Goal: Task Accomplishment & Management: Use online tool/utility

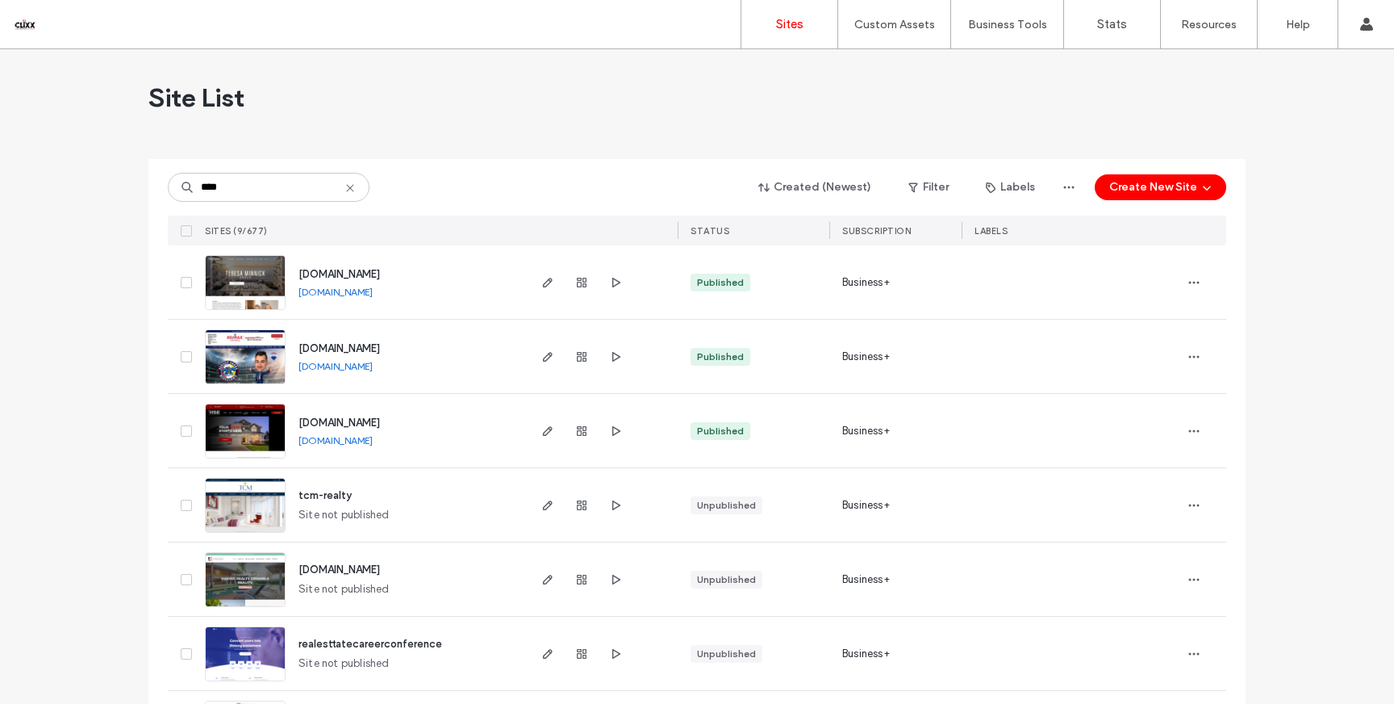
click at [373, 290] on link "www.tcmrealtygroup.com" at bounding box center [336, 292] width 74 height 12
click at [541, 279] on icon "button" at bounding box center [547, 282] width 13 height 13
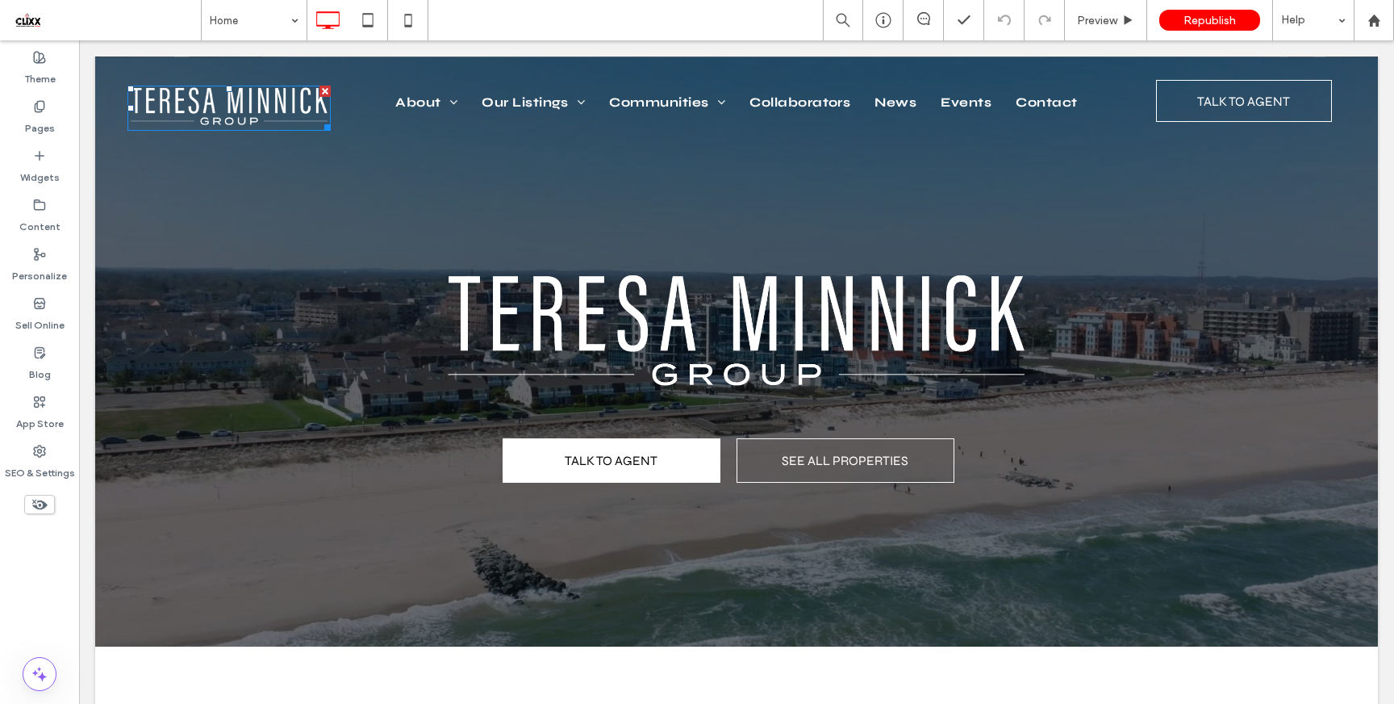
click at [278, 101] on img at bounding box center [229, 108] width 203 height 45
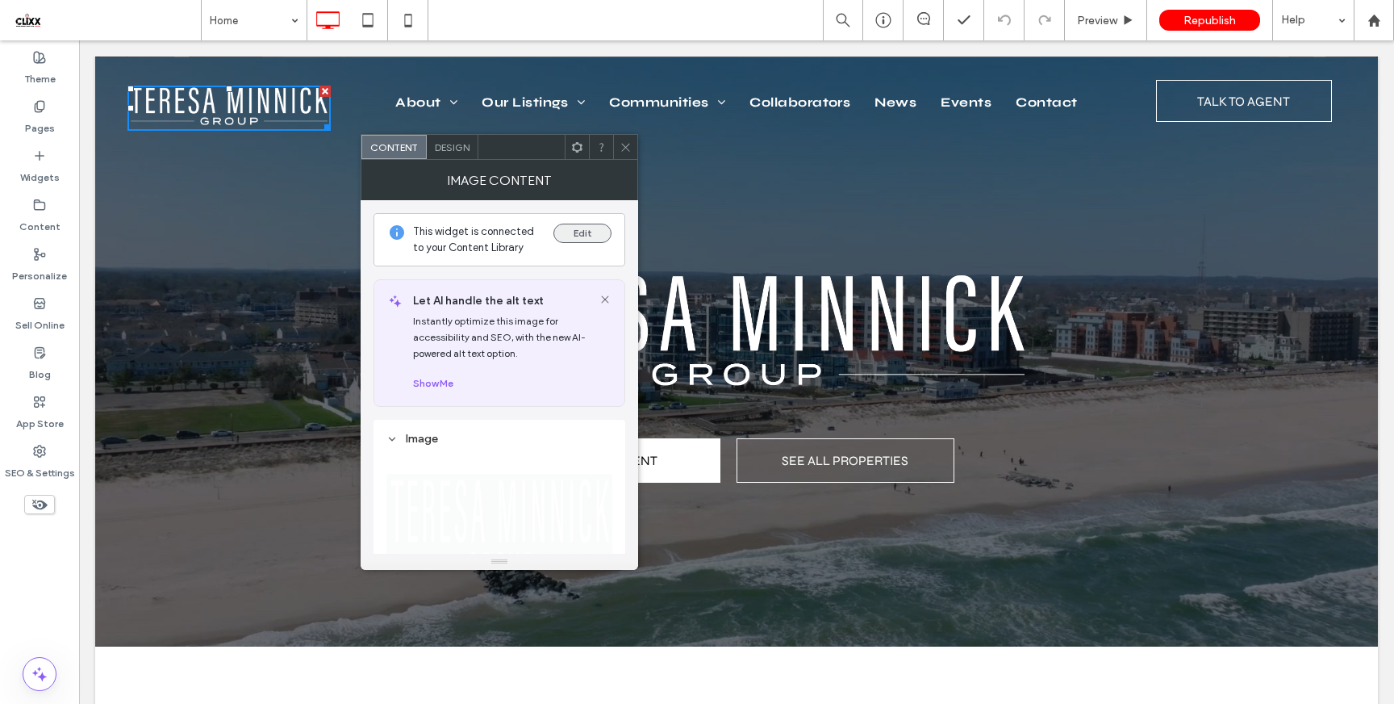
click at [584, 233] on button "Edit" at bounding box center [583, 233] width 58 height 19
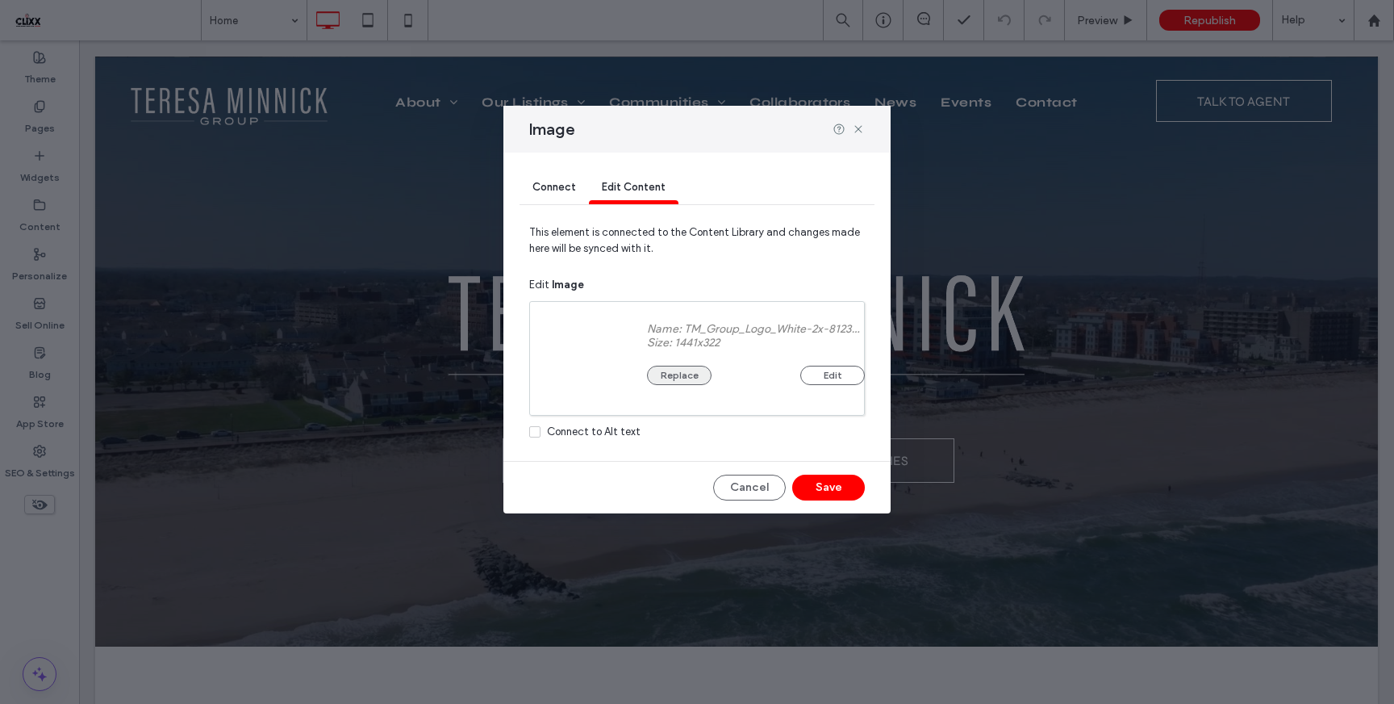
click at [684, 378] on button "Replace" at bounding box center [679, 375] width 65 height 19
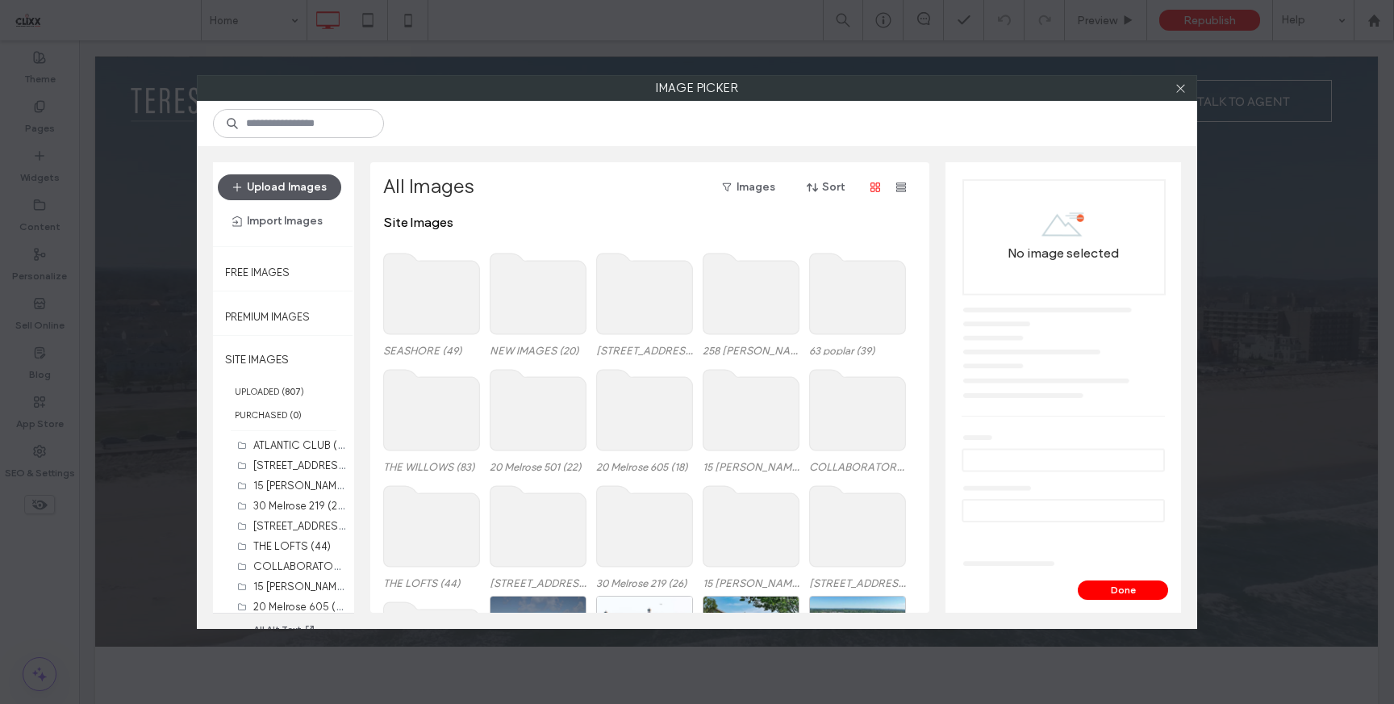
click at [286, 191] on button "Upload Images" at bounding box center [279, 187] width 123 height 26
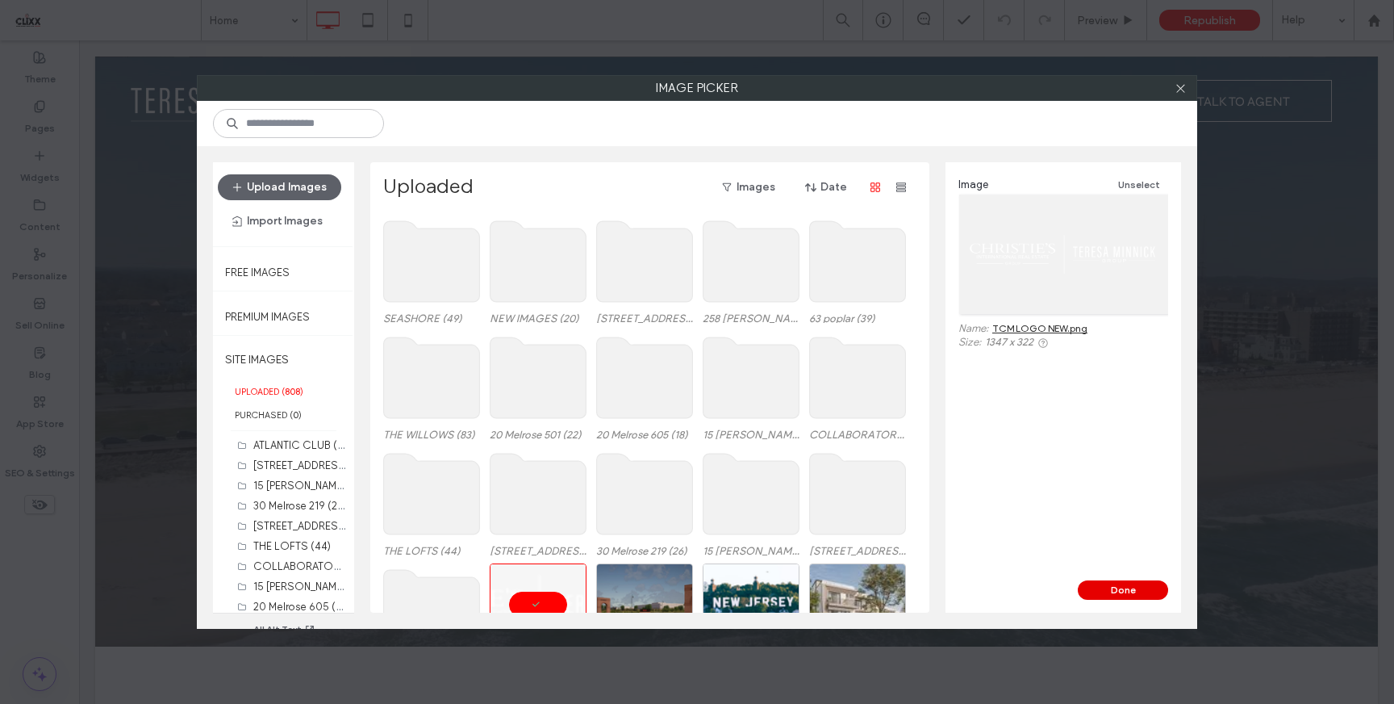
click at [1114, 592] on button "Done" at bounding box center [1123, 589] width 90 height 19
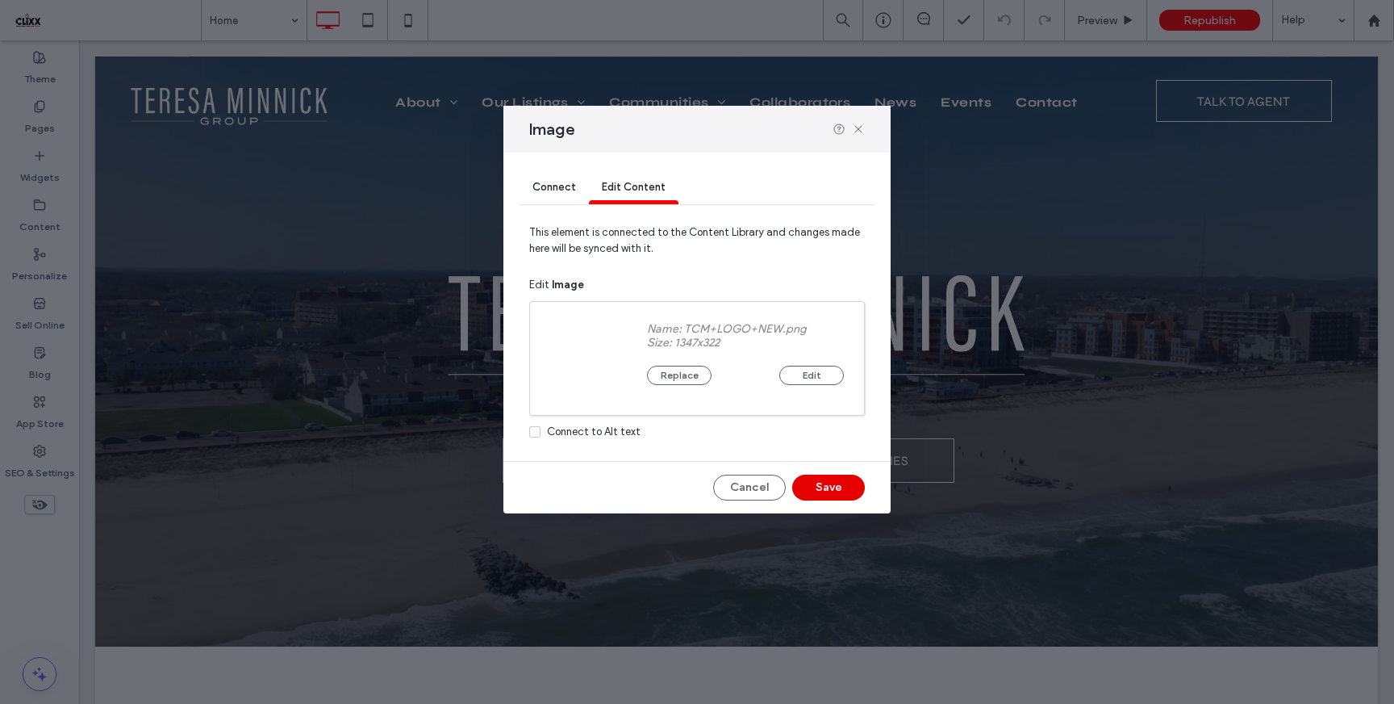
drag, startPoint x: 764, startPoint y: 449, endPoint x: 843, endPoint y: 488, distance: 88.1
click at [843, 488] on button "Save" at bounding box center [828, 487] width 73 height 26
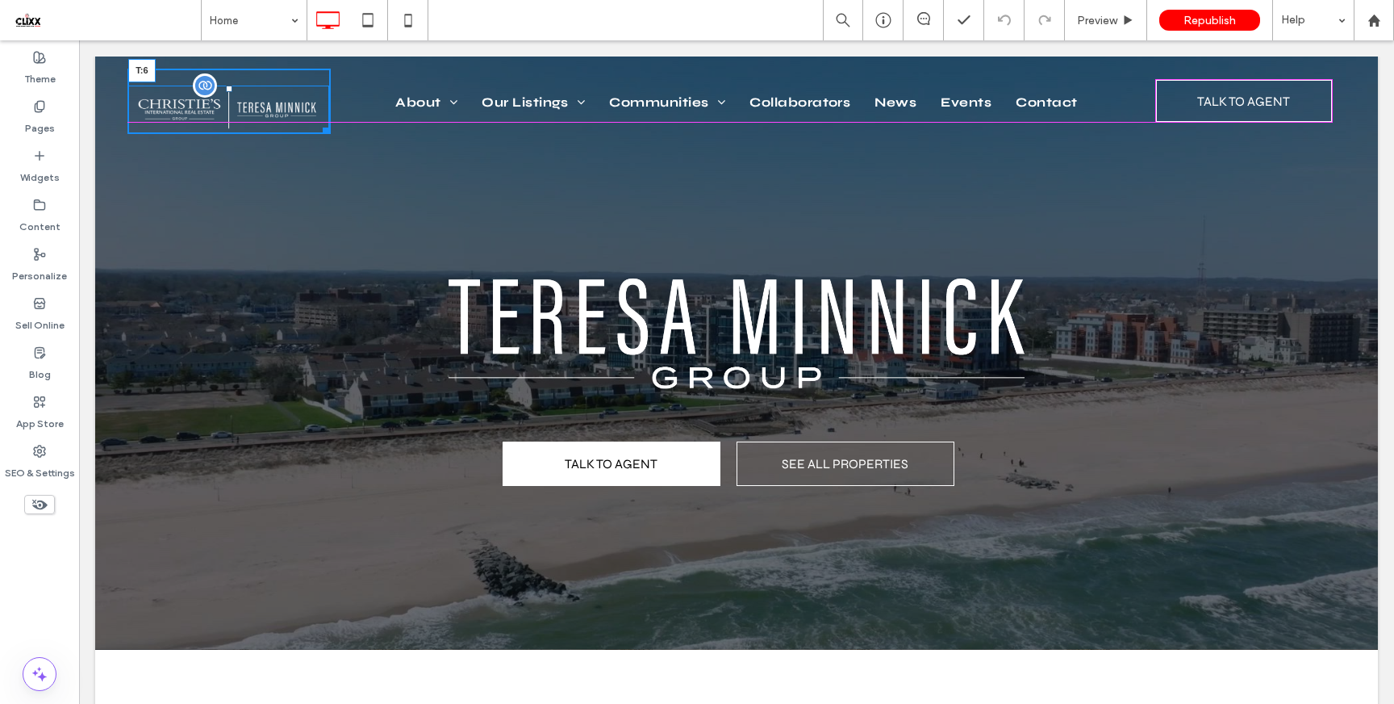
drag, startPoint x: 228, startPoint y: 90, endPoint x: 392, endPoint y: 147, distance: 173.3
click at [236, 86] on div "T:6" at bounding box center [228, 110] width 201 height 48
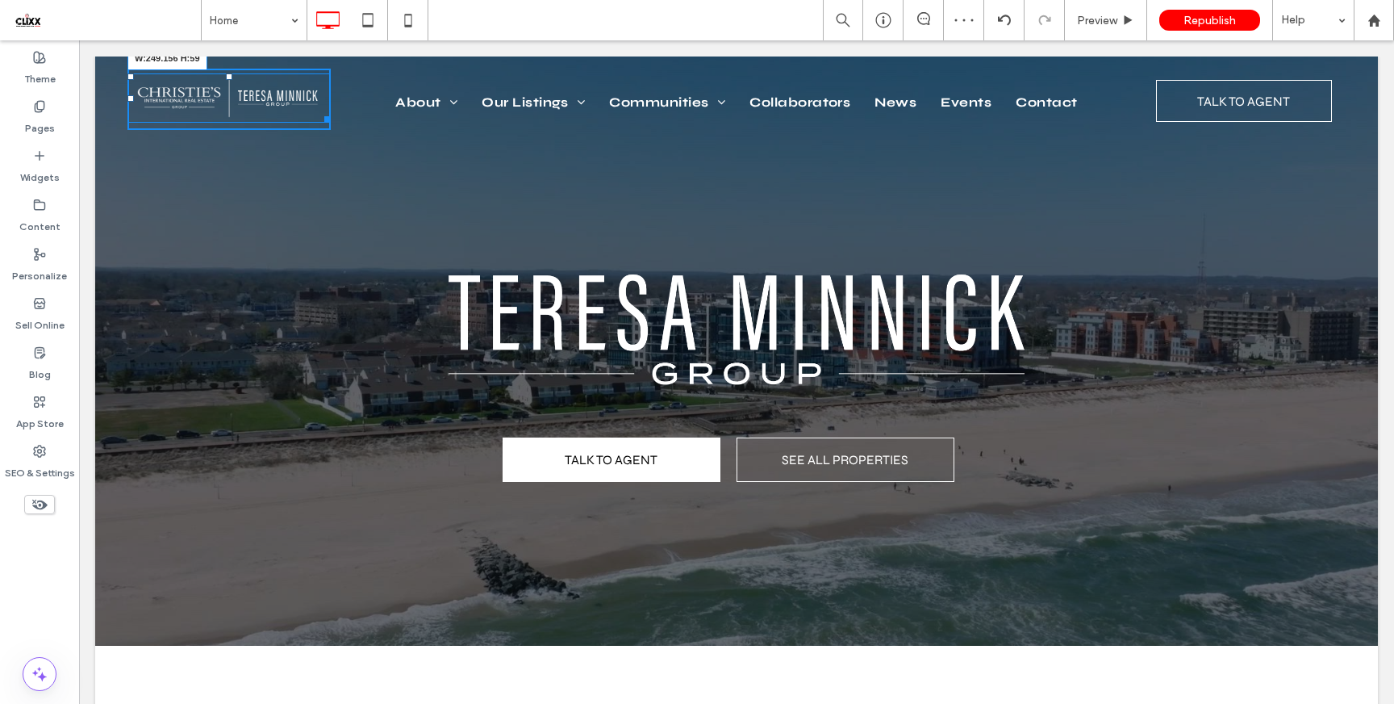
click at [330, 119] on div "W:249.156 H:59 Click To Paste About Teresa Minnick Sharon Bloodgood Elizabeth P…" at bounding box center [737, 99] width 1219 height 61
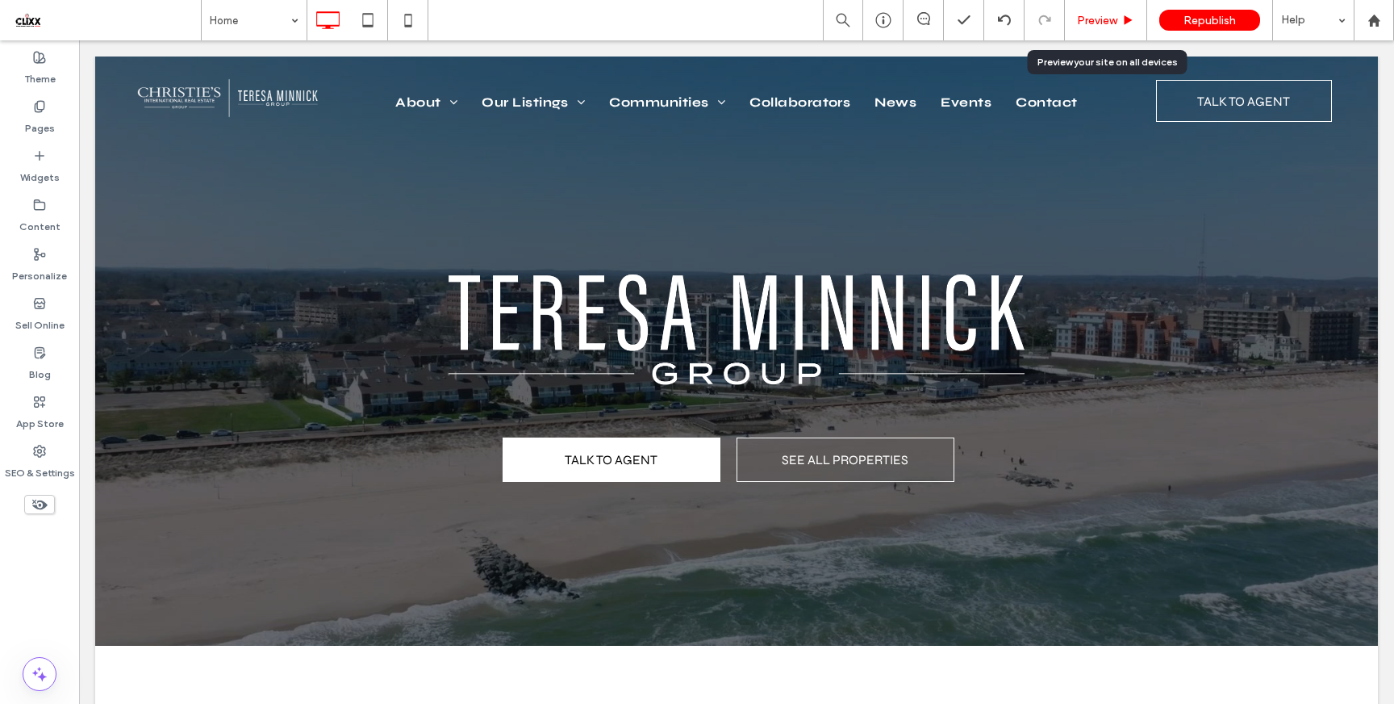
click at [1103, 32] on div "Preview" at bounding box center [1106, 20] width 82 height 40
click at [1104, 30] on div "Preview" at bounding box center [1106, 20] width 82 height 40
click at [1102, 26] on span "Preview" at bounding box center [1097, 21] width 40 height 14
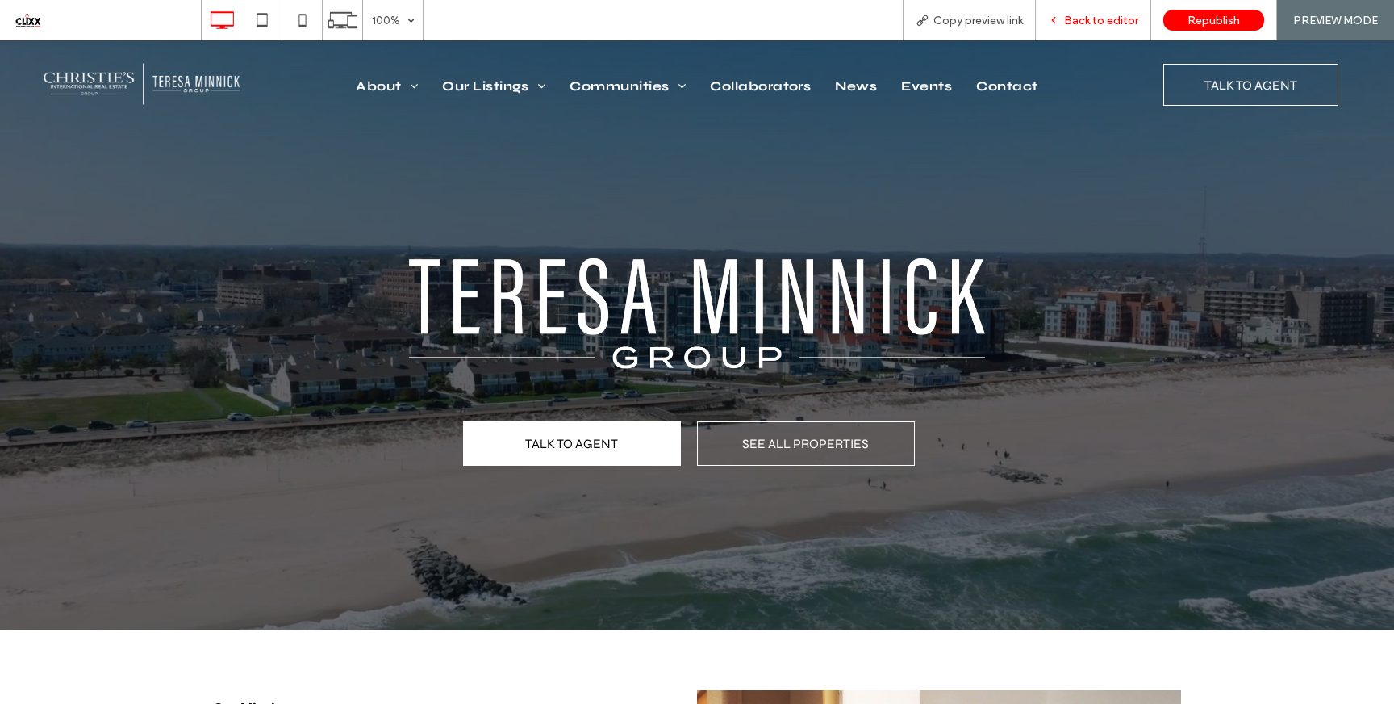
click at [1055, 22] on icon at bounding box center [1053, 20] width 11 height 11
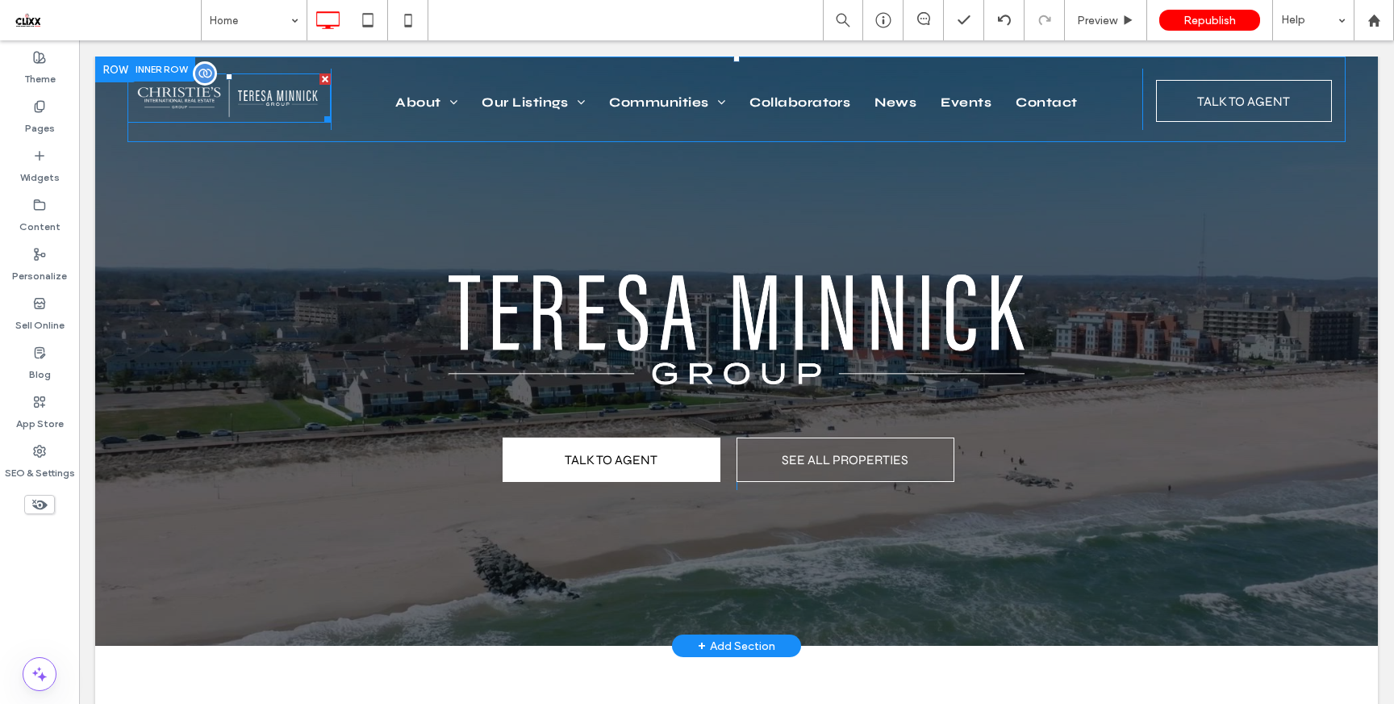
click at [307, 114] on img at bounding box center [229, 97] width 203 height 48
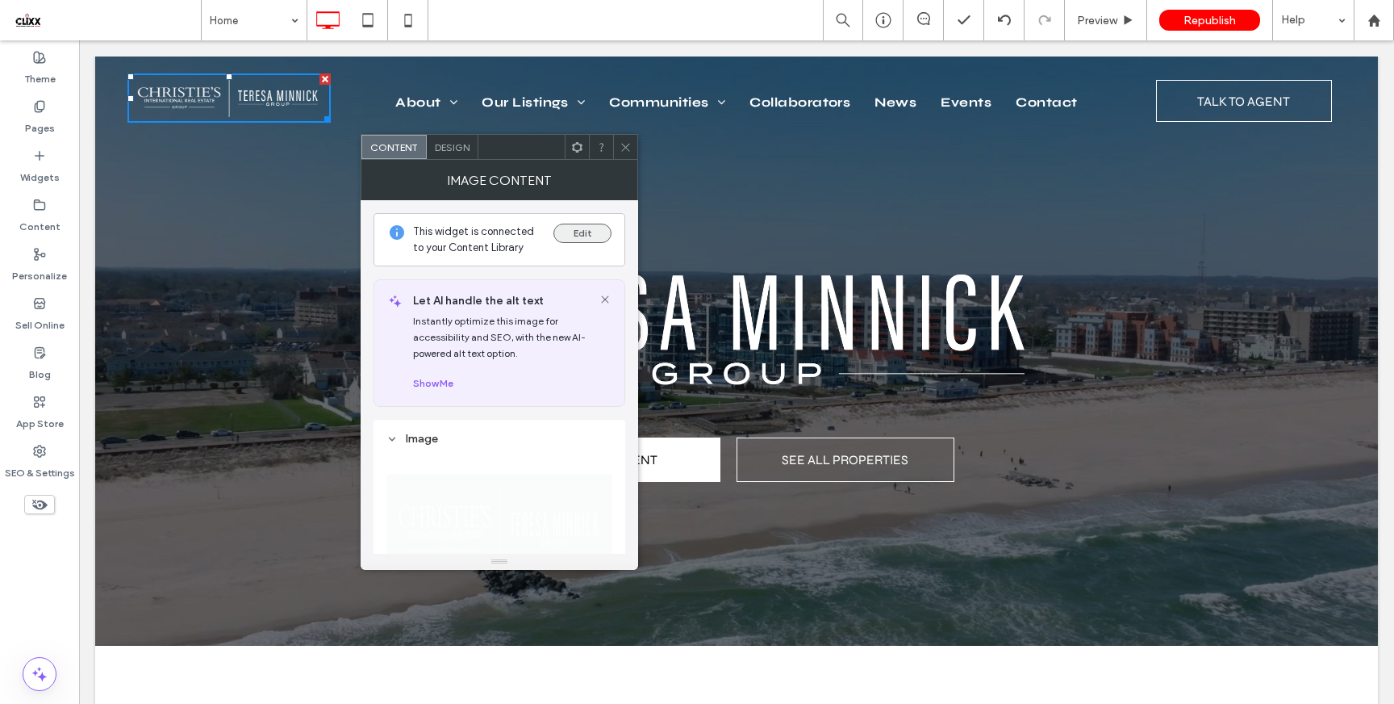
click at [580, 236] on button "Edit" at bounding box center [583, 233] width 58 height 19
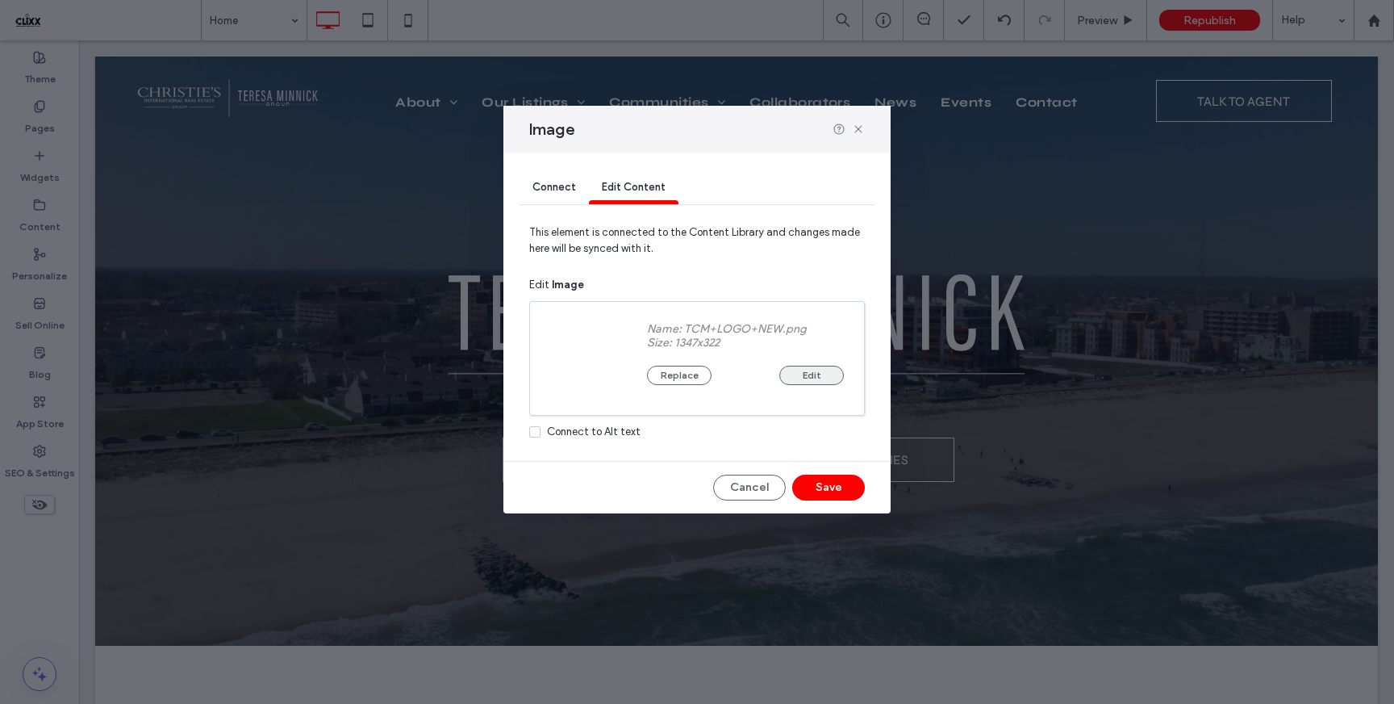
click at [822, 370] on button "Edit" at bounding box center [812, 375] width 65 height 19
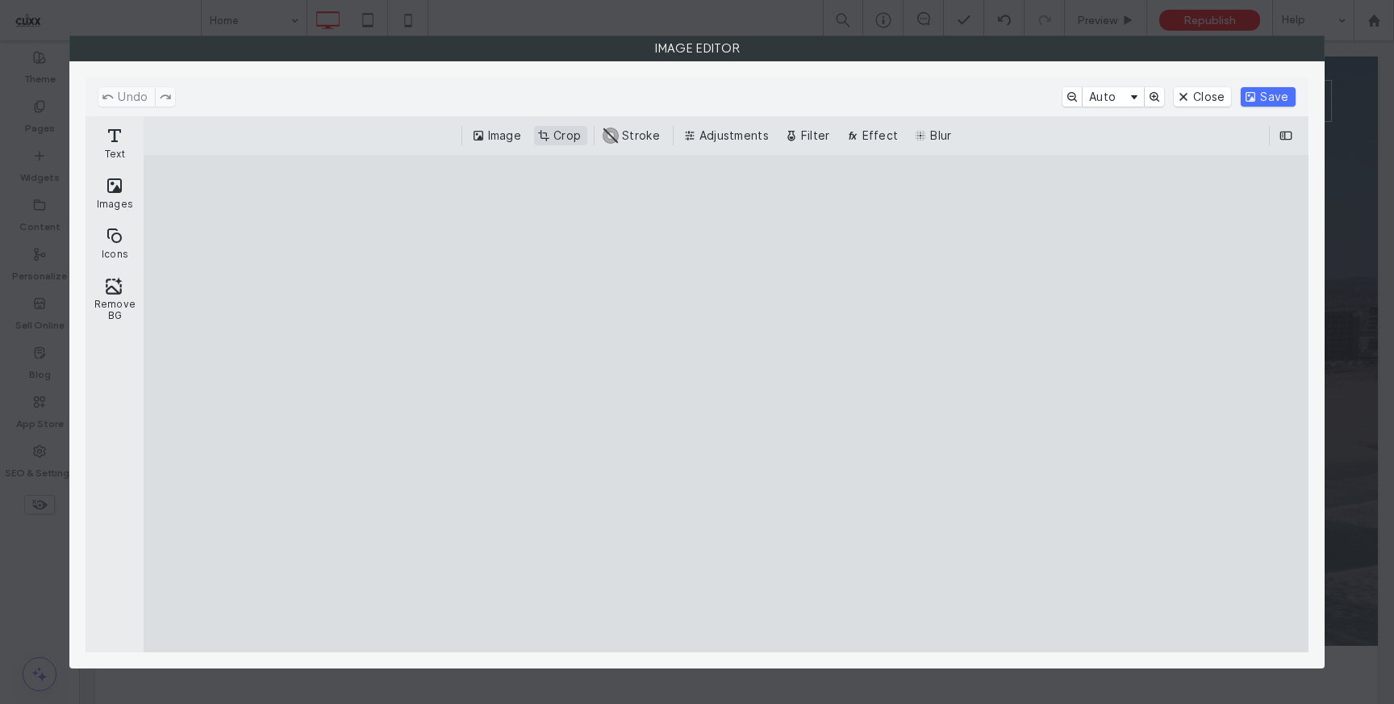
click at [570, 142] on button "Crop" at bounding box center [560, 135] width 53 height 19
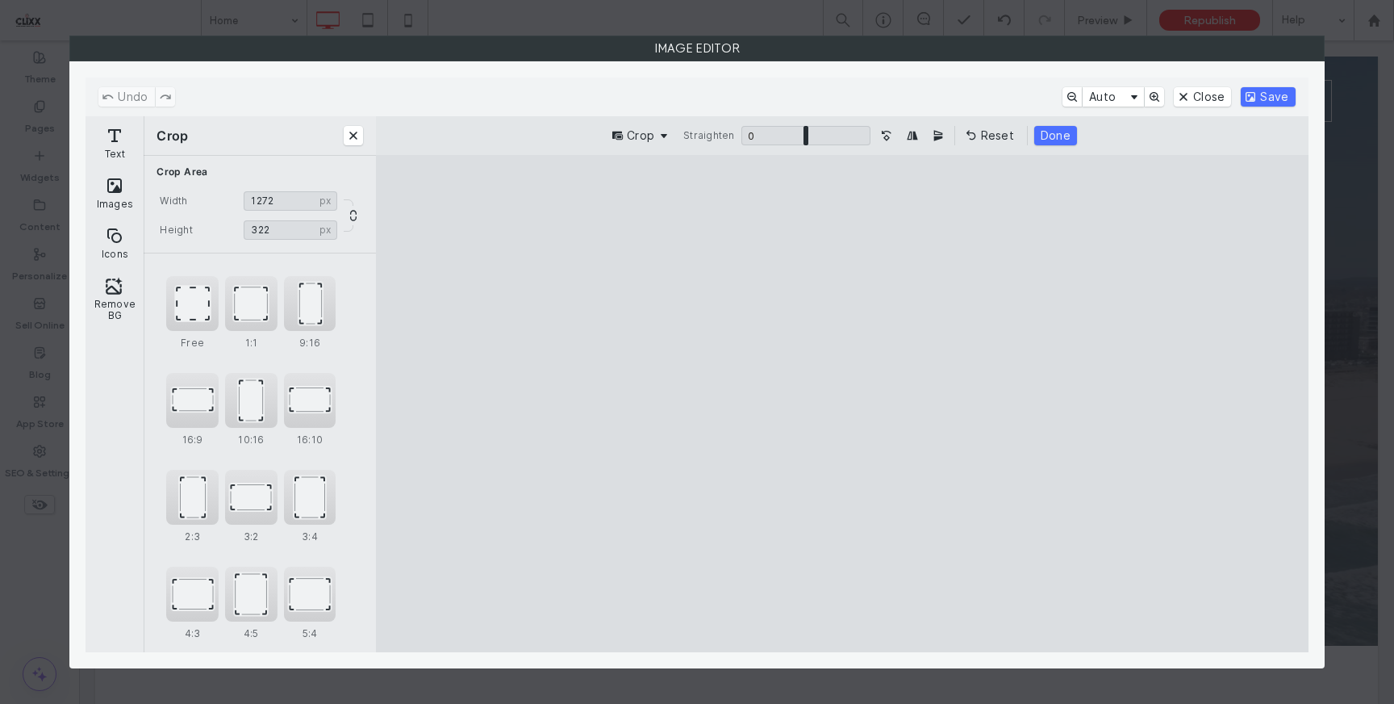
drag, startPoint x: 1258, startPoint y: 408, endPoint x: 1211, endPoint y: 405, distance: 46.9
click at [842, 403] on cesdk-canvas "Editor canvas" at bounding box center [842, 403] width 0 height 0
type input "****"
drag, startPoint x: 421, startPoint y: 414, endPoint x: 462, endPoint y: 412, distance: 41.2
click at [842, 403] on cesdk-canvas "Editor canvas" at bounding box center [842, 403] width 0 height 0
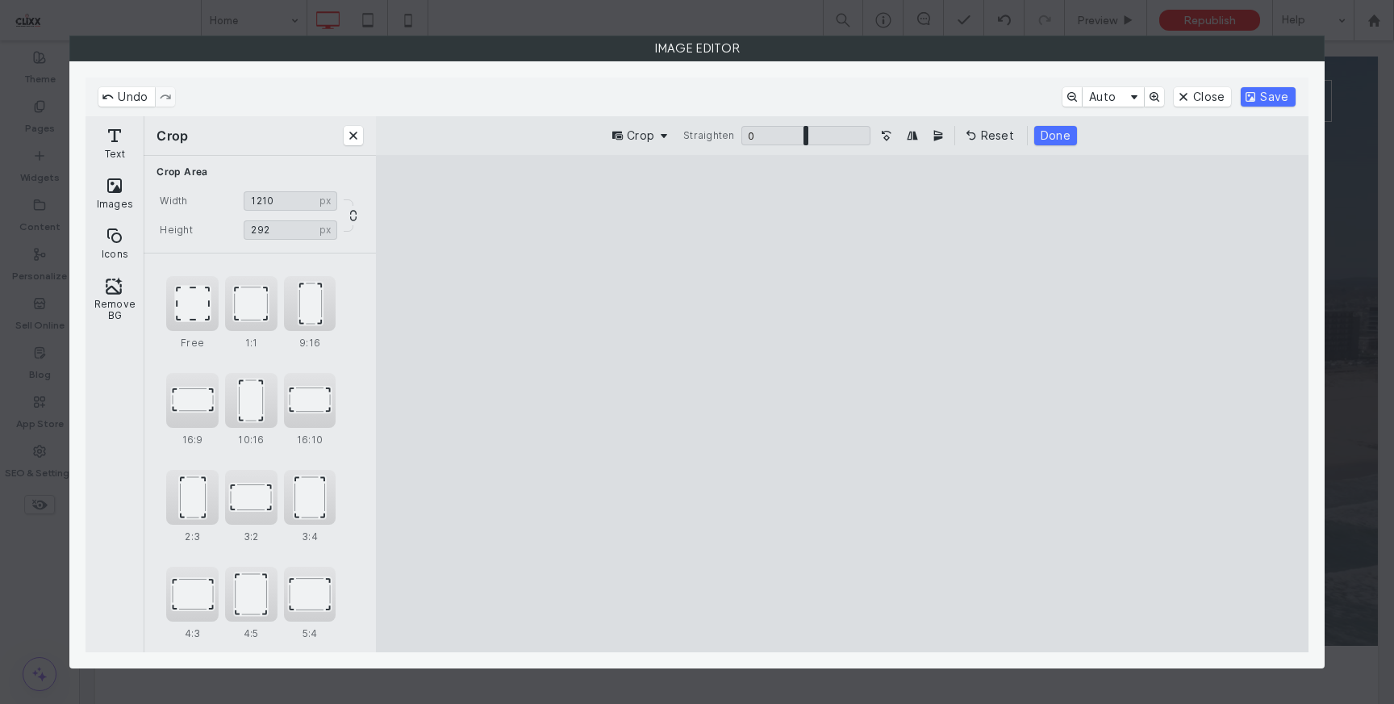
drag, startPoint x: 843, startPoint y: 301, endPoint x: 853, endPoint y: 322, distance: 23.1
click at [842, 403] on cesdk-canvas "Editor canvas" at bounding box center [842, 403] width 0 height 0
type input "***"
drag, startPoint x: 842, startPoint y: 512, endPoint x: 847, endPoint y: 493, distance: 20.0
click at [842, 403] on cesdk-canvas "Editor canvas" at bounding box center [842, 403] width 0 height 0
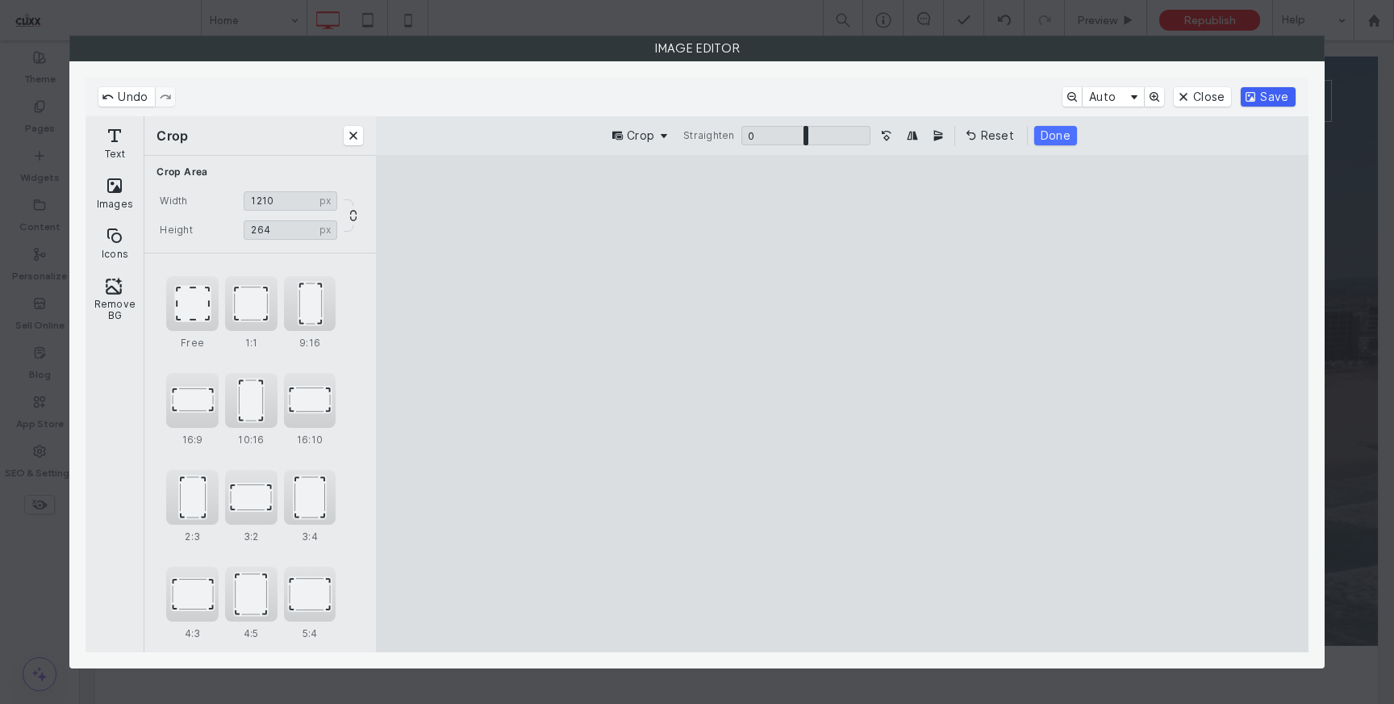
click at [1267, 98] on button "Save" at bounding box center [1268, 96] width 54 height 19
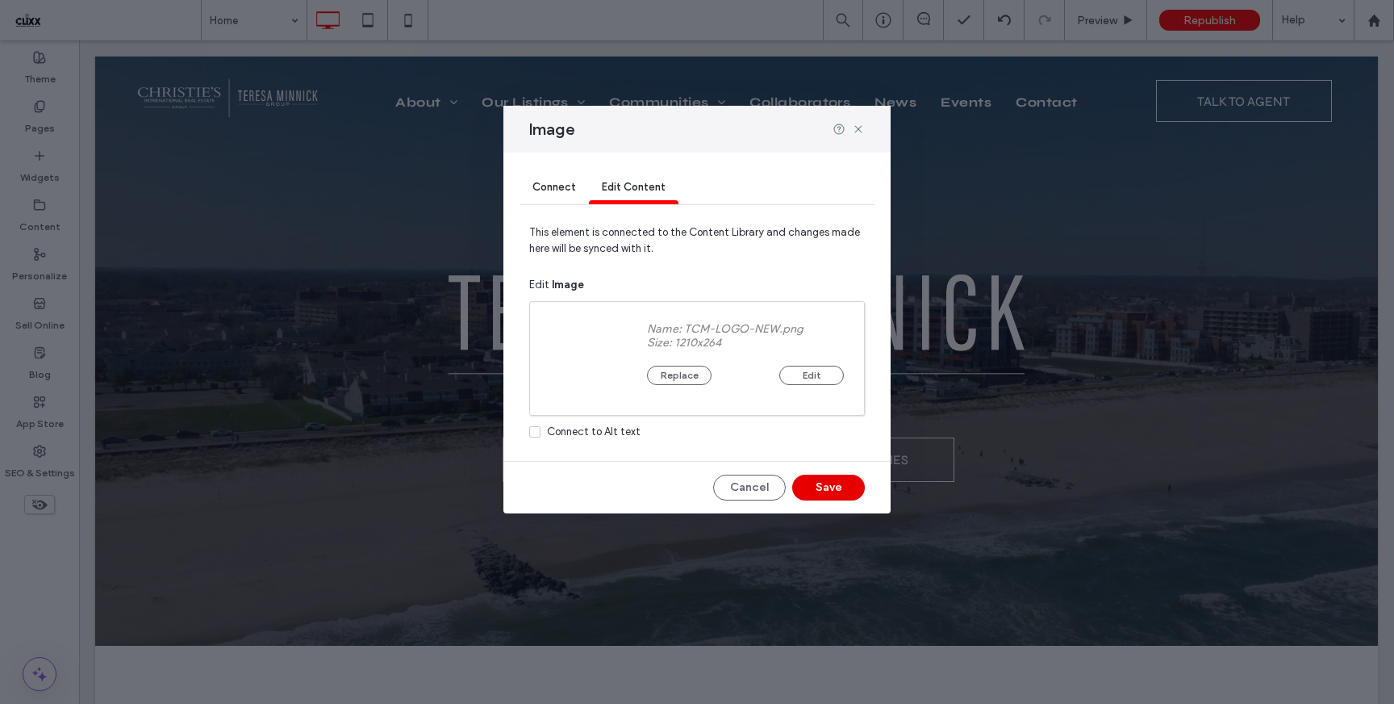
click at [833, 482] on button "Save" at bounding box center [828, 487] width 73 height 26
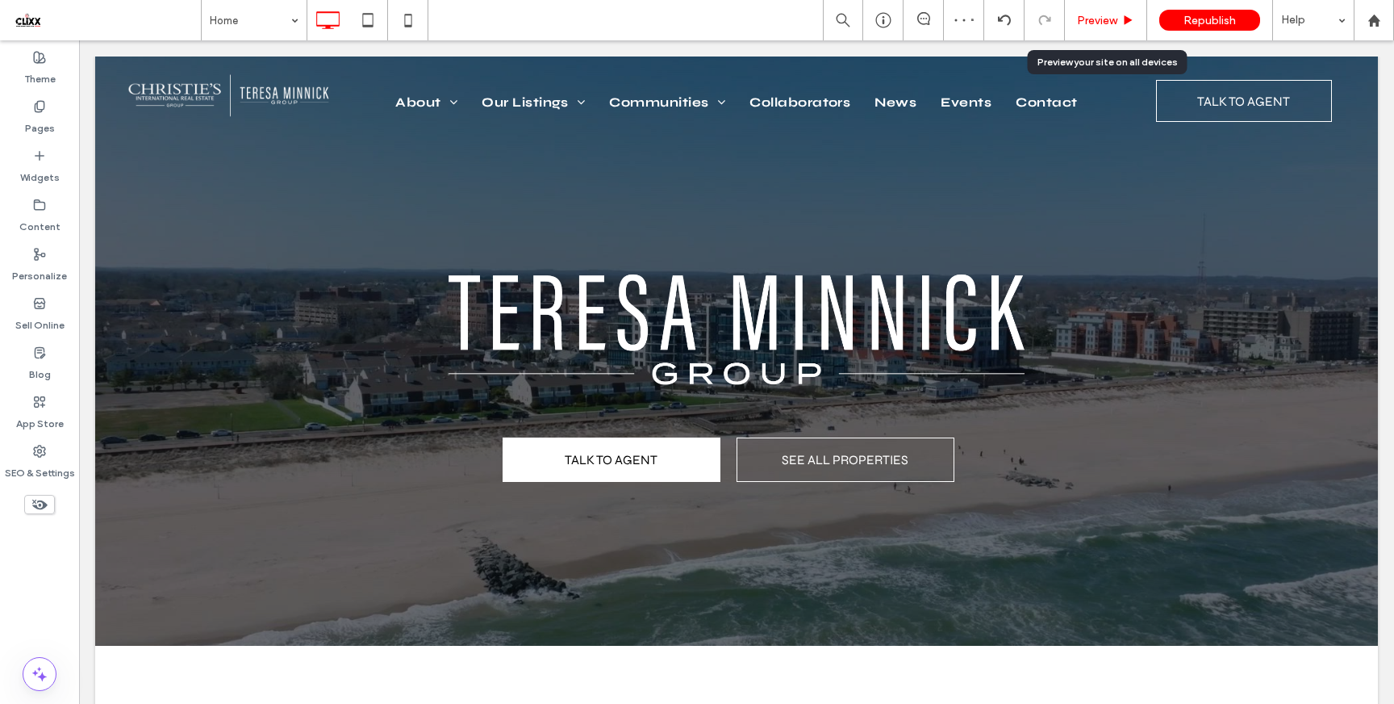
click at [1093, 23] on span "Preview" at bounding box center [1097, 21] width 40 height 14
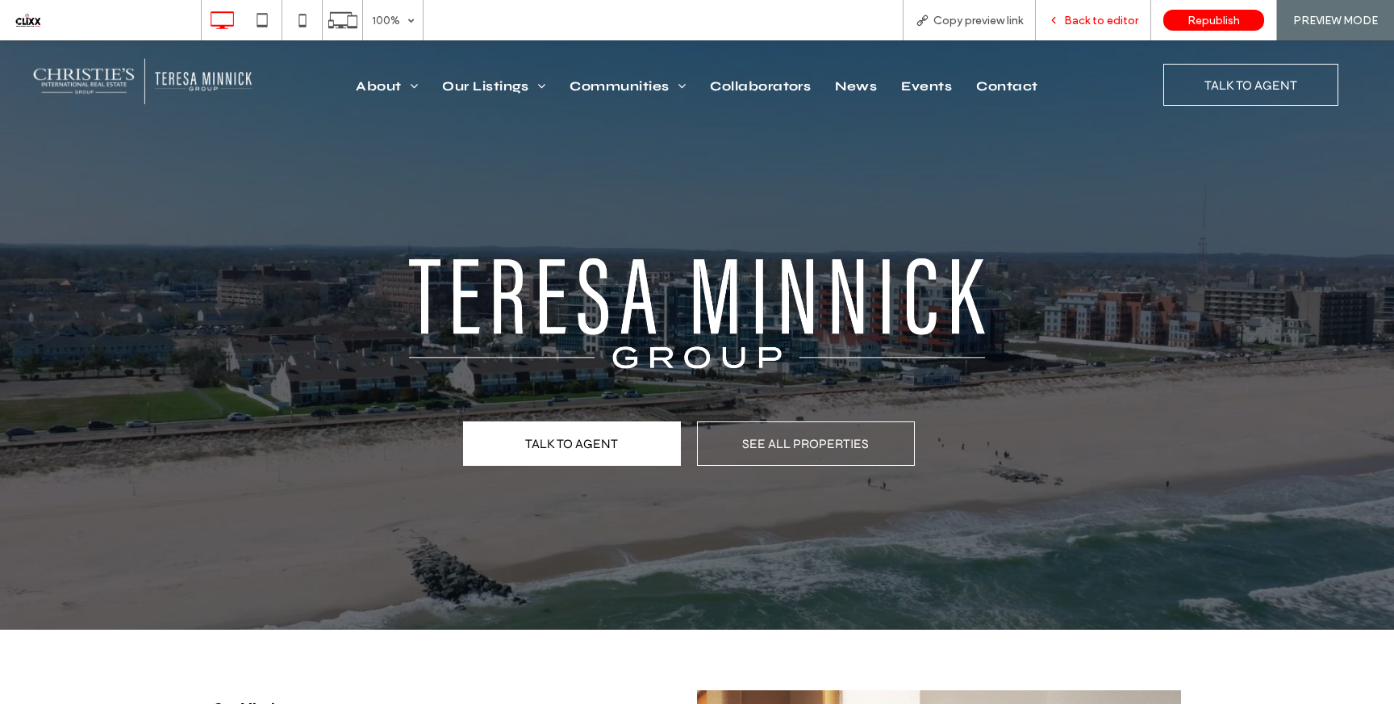
click at [1077, 14] on span "Back to editor" at bounding box center [1101, 21] width 74 height 14
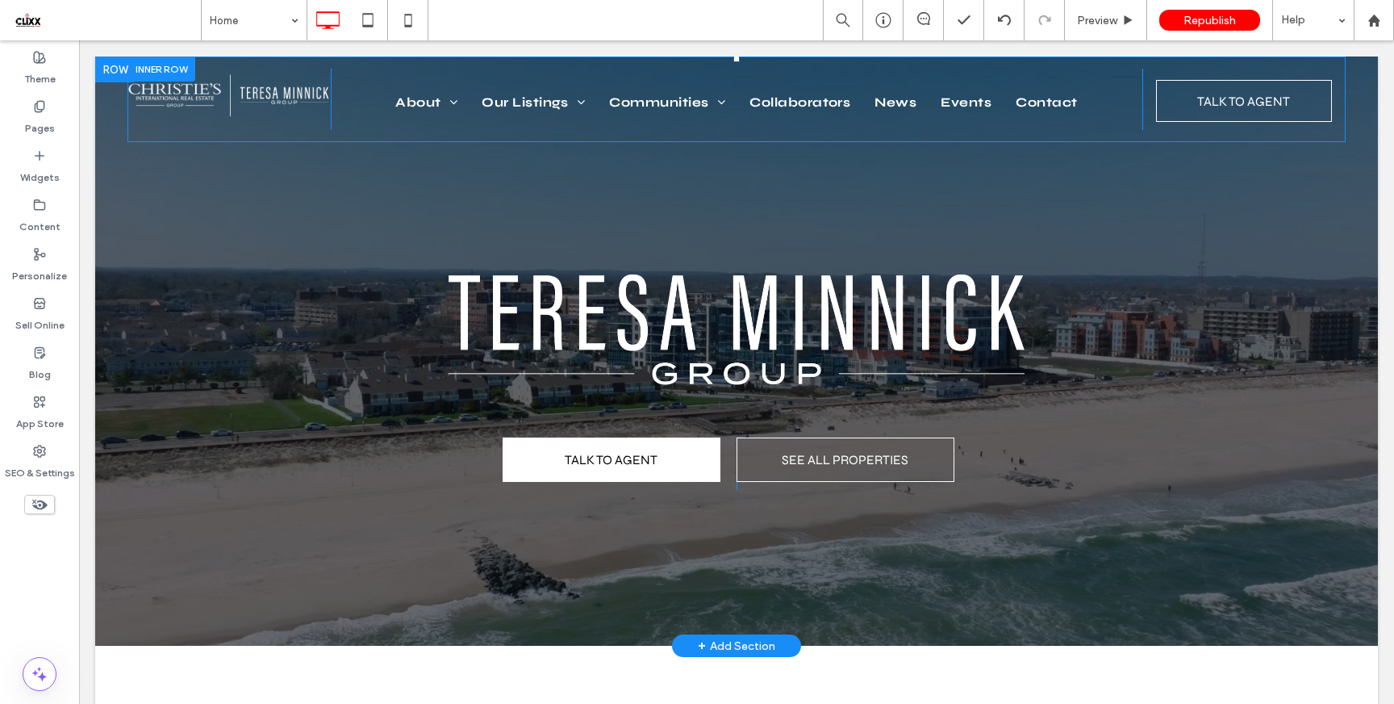
click at [345, 83] on div "About Teresa Minnick Sharon Bloodgood Elizabeth Peters Leah Dell’Aquila Mirtha …" at bounding box center [737, 99] width 813 height 61
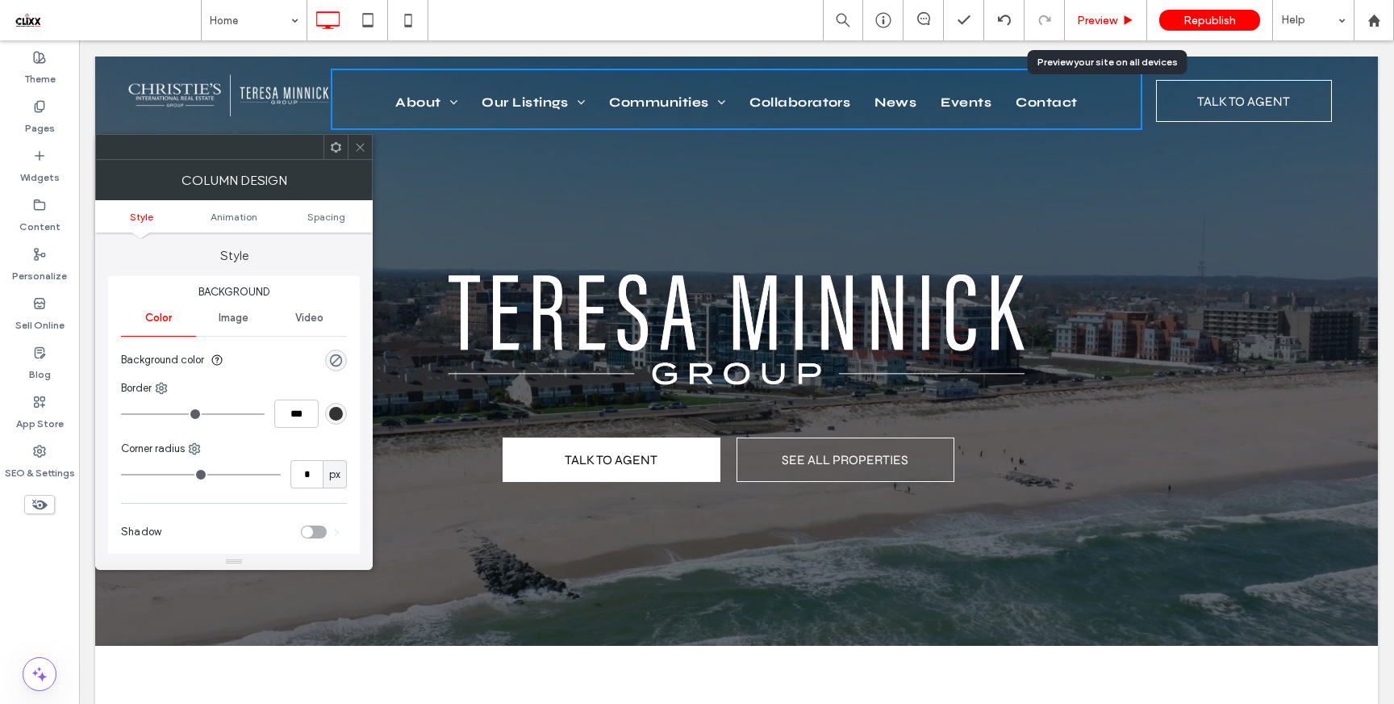
click at [1118, 23] on div "Preview" at bounding box center [1106, 21] width 82 height 14
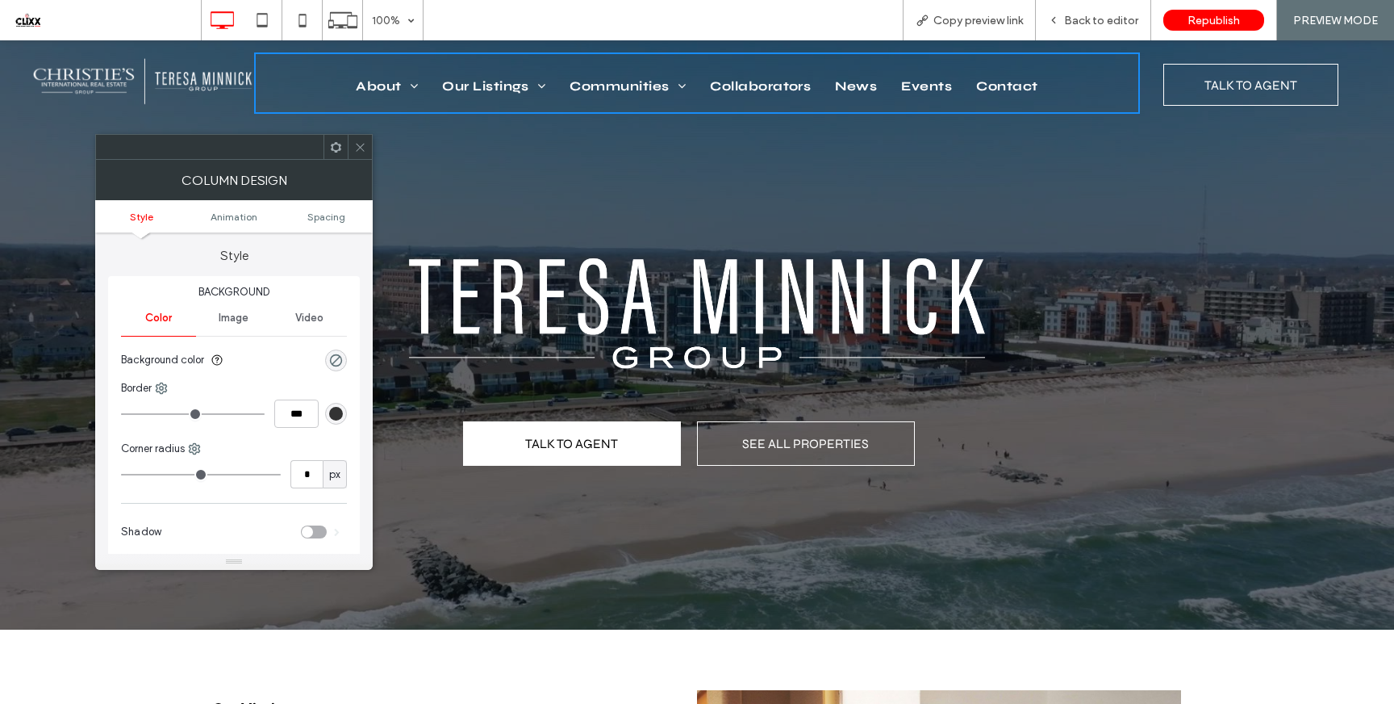
click at [365, 144] on icon at bounding box center [360, 147] width 12 height 12
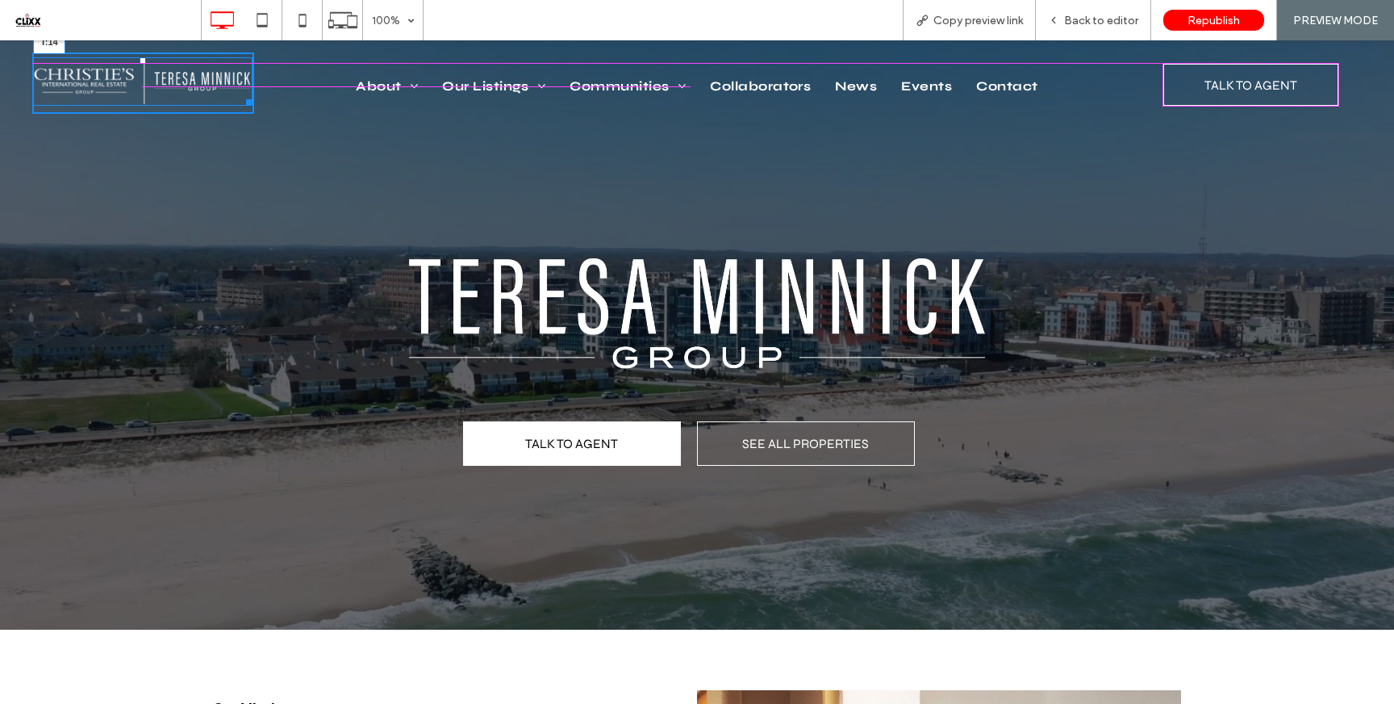
drag, startPoint x: 140, startPoint y: 61, endPoint x: 143, endPoint y: 108, distance: 46.9
click at [141, 64] on div at bounding box center [143, 60] width 6 height 6
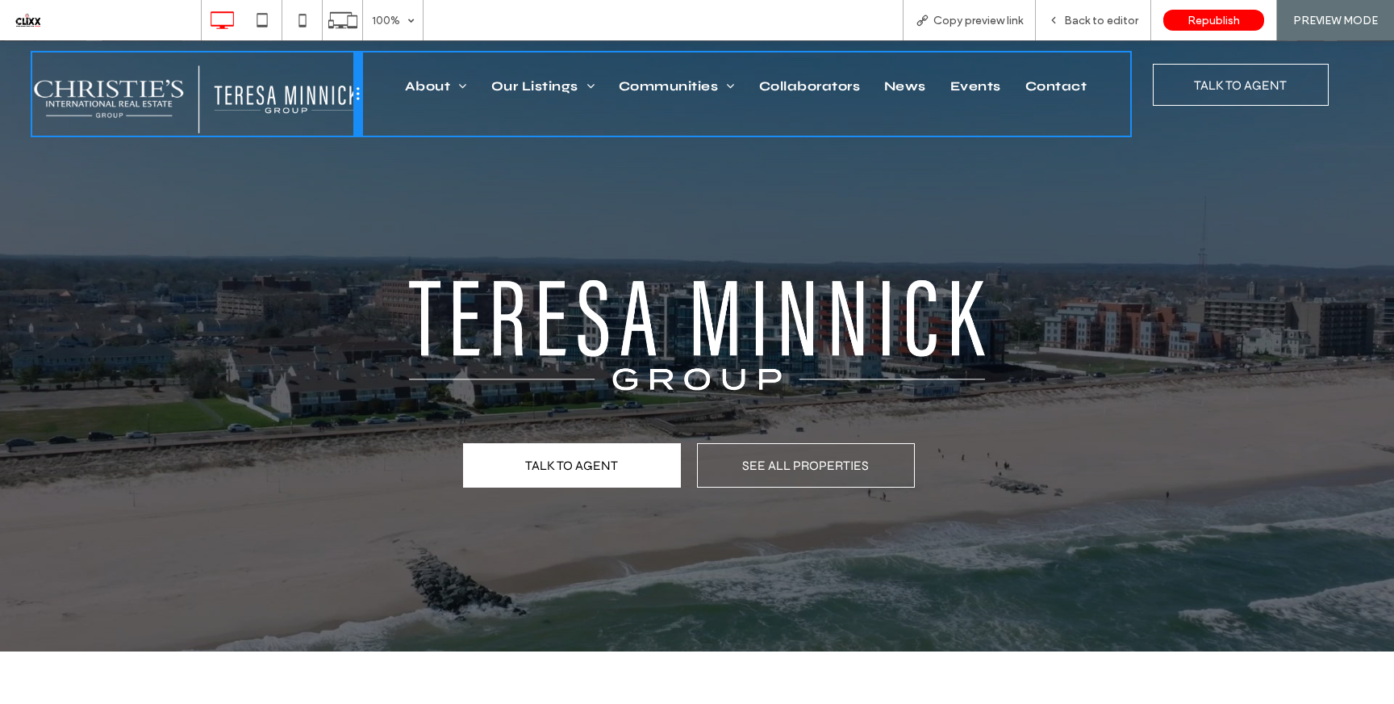
drag, startPoint x: 249, startPoint y: 87, endPoint x: 314, endPoint y: 86, distance: 64.6
click at [314, 86] on div "Click To Paste" at bounding box center [196, 93] width 329 height 83
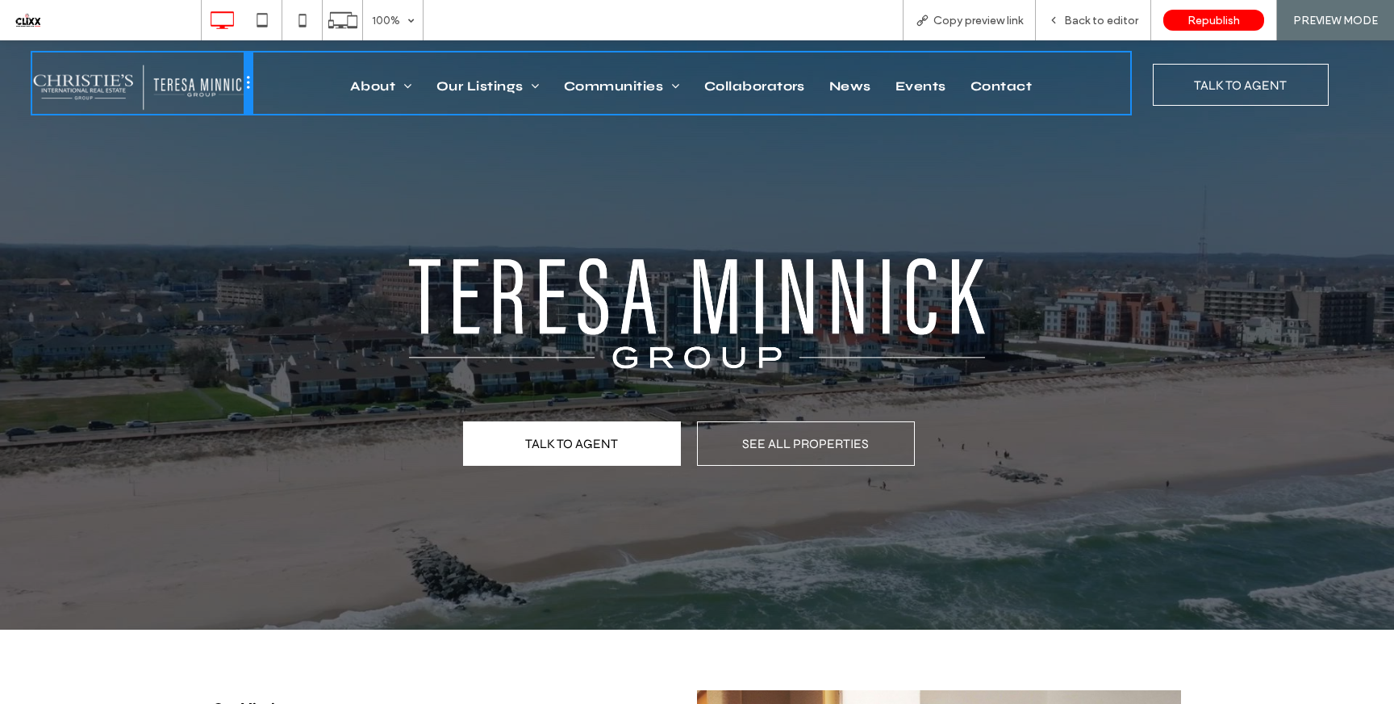
drag, startPoint x: 357, startPoint y: 95, endPoint x: 285, endPoint y: 93, distance: 71.9
click at [285, 93] on div "Click To Paste About Teresa Minnick Sharon Bloodgood Elizabeth Peters Leah Dell…" at bounding box center [697, 82] width 1330 height 61
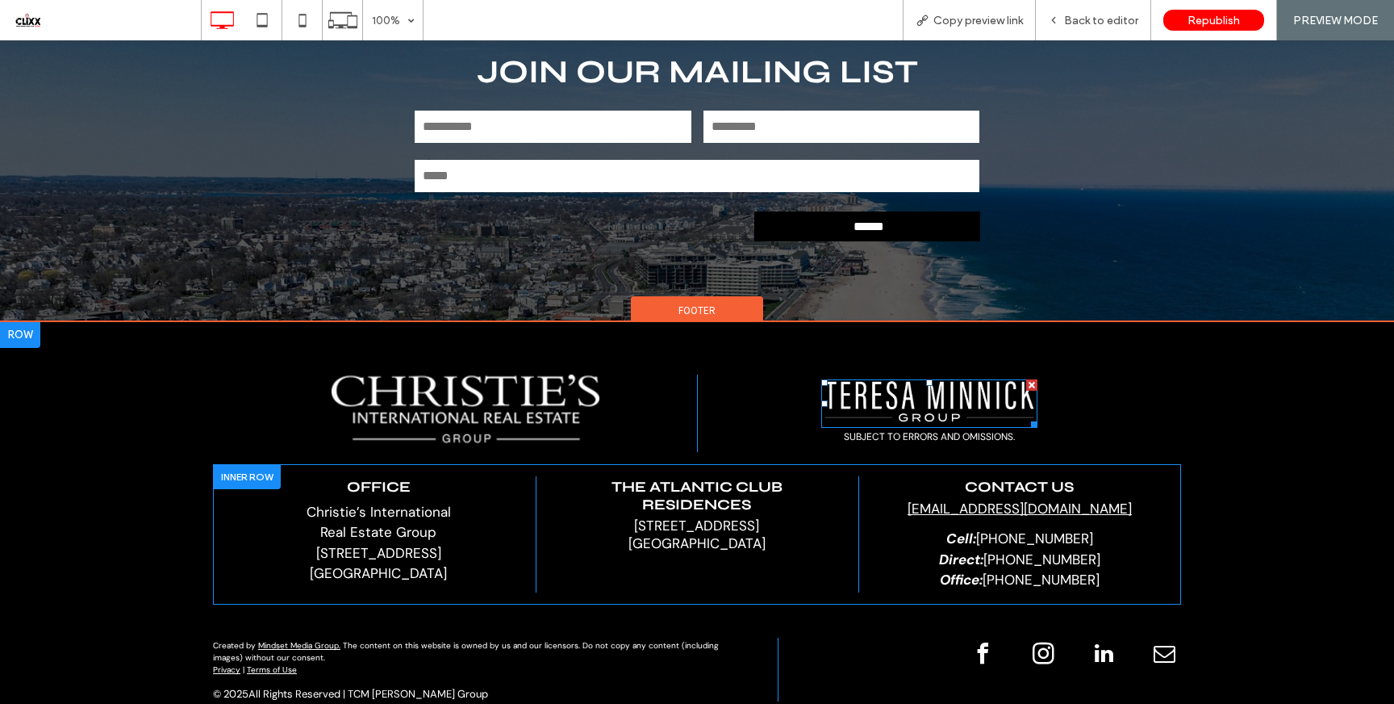
scroll to position [4013, 0]
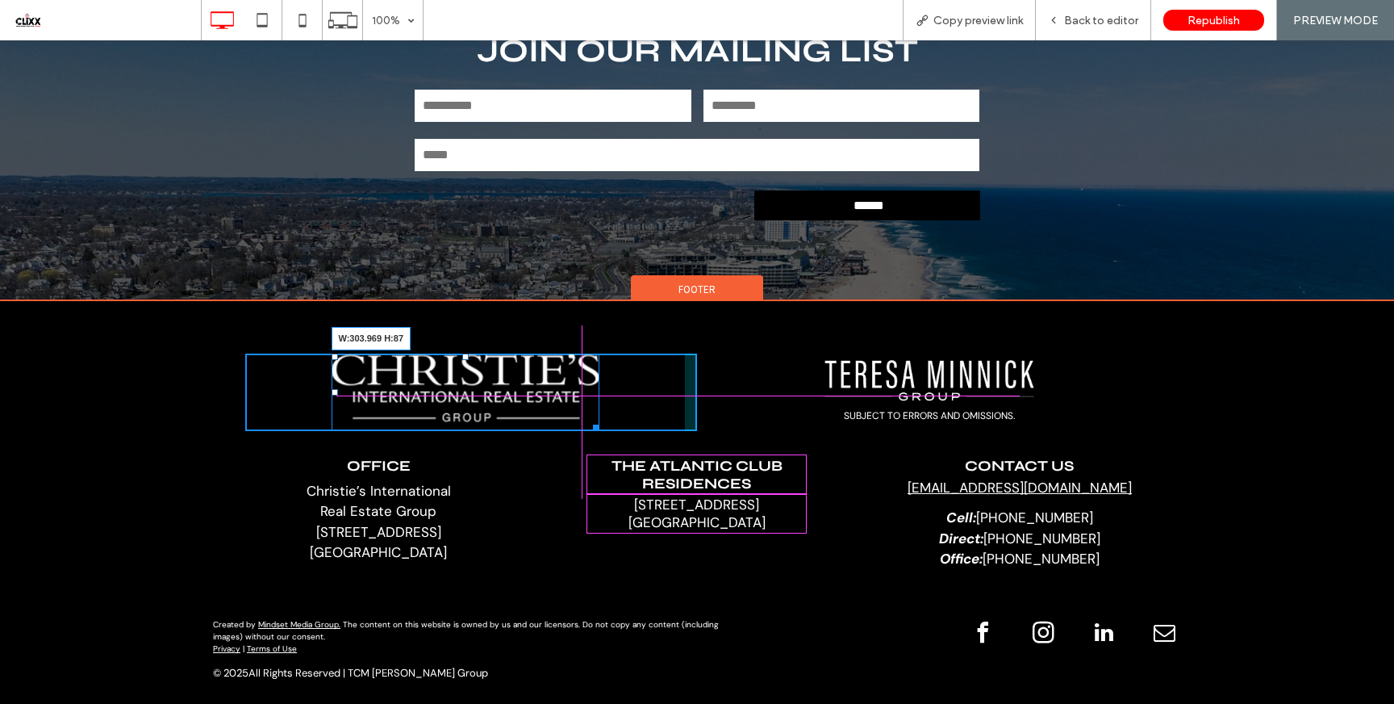
drag, startPoint x: 587, startPoint y: 397, endPoint x: 578, endPoint y: 392, distance: 10.8
click at [587, 419] on div at bounding box center [593, 425] width 12 height 12
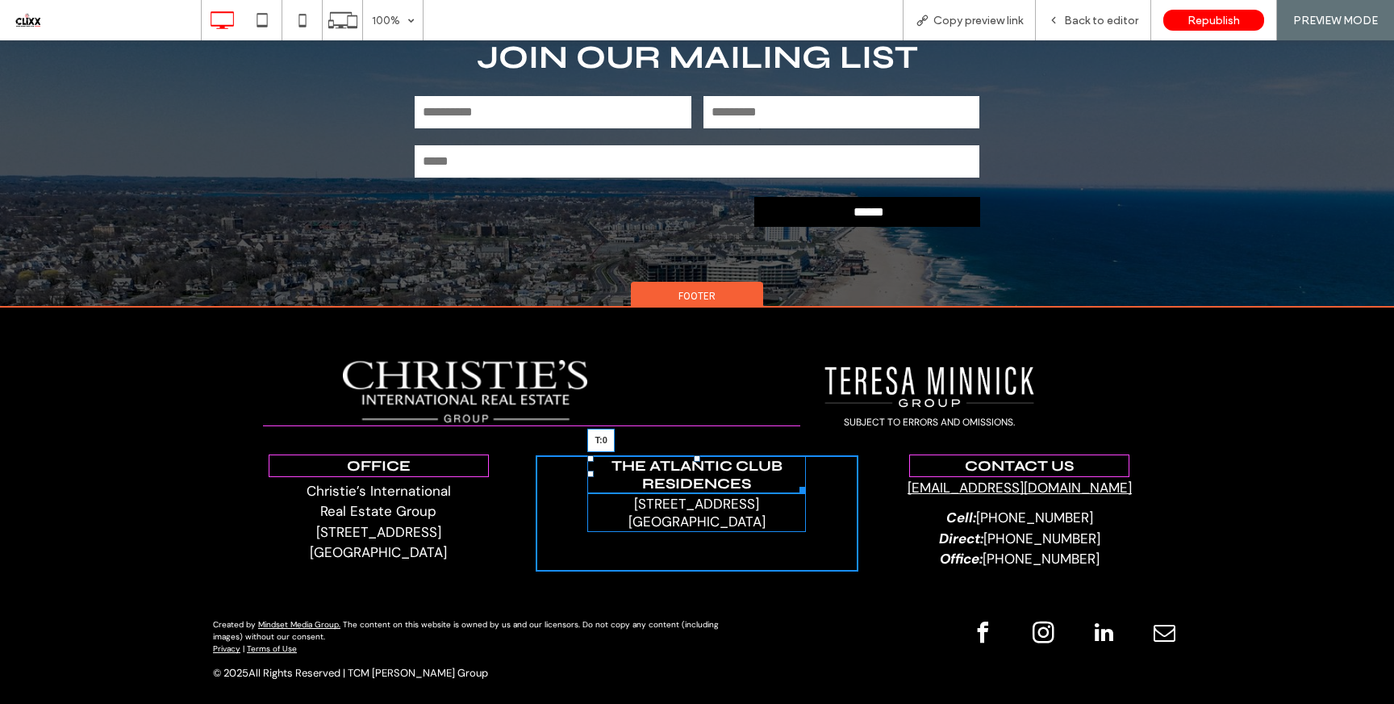
click at [691, 455] on div "THE ATLANTIC CLUB RESIDENCES T:0" at bounding box center [696, 474] width 219 height 38
click at [694, 494] on div at bounding box center [697, 497] width 6 height 6
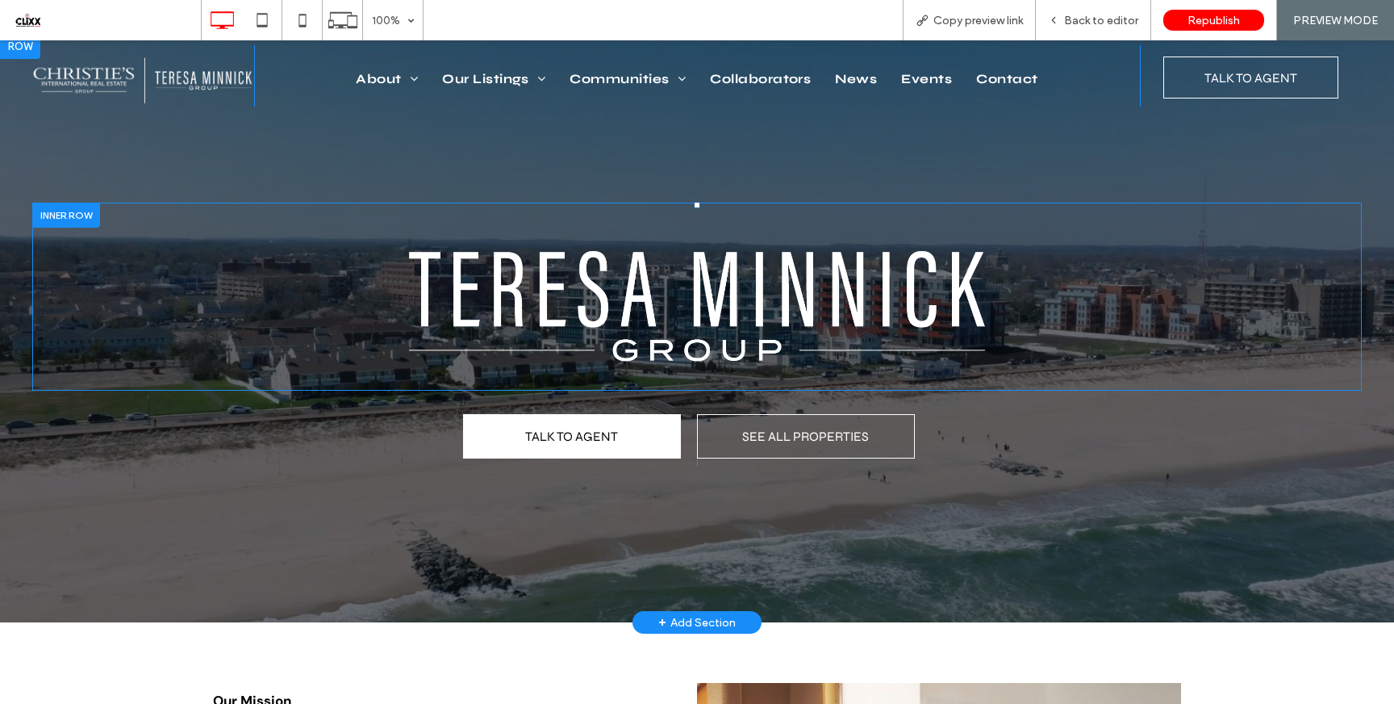
scroll to position [0, 0]
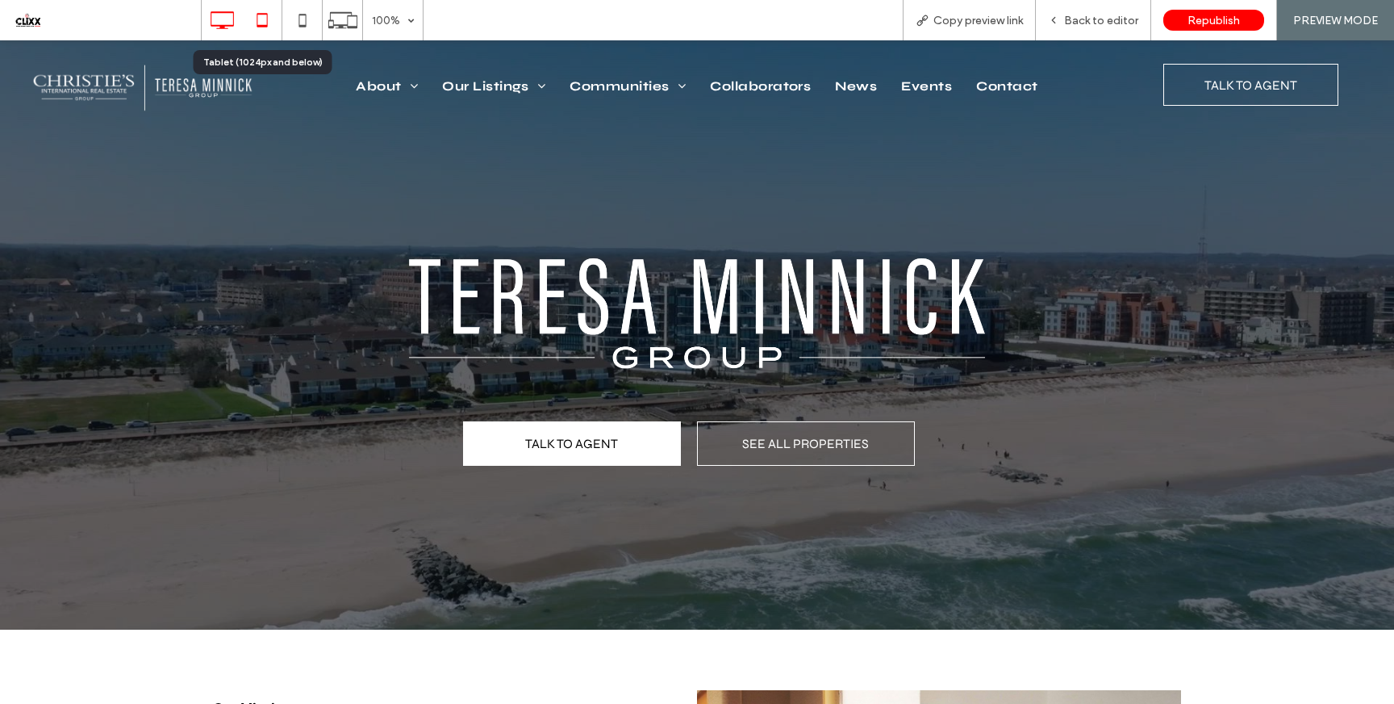
click at [262, 20] on icon at bounding box center [262, 20] width 32 height 32
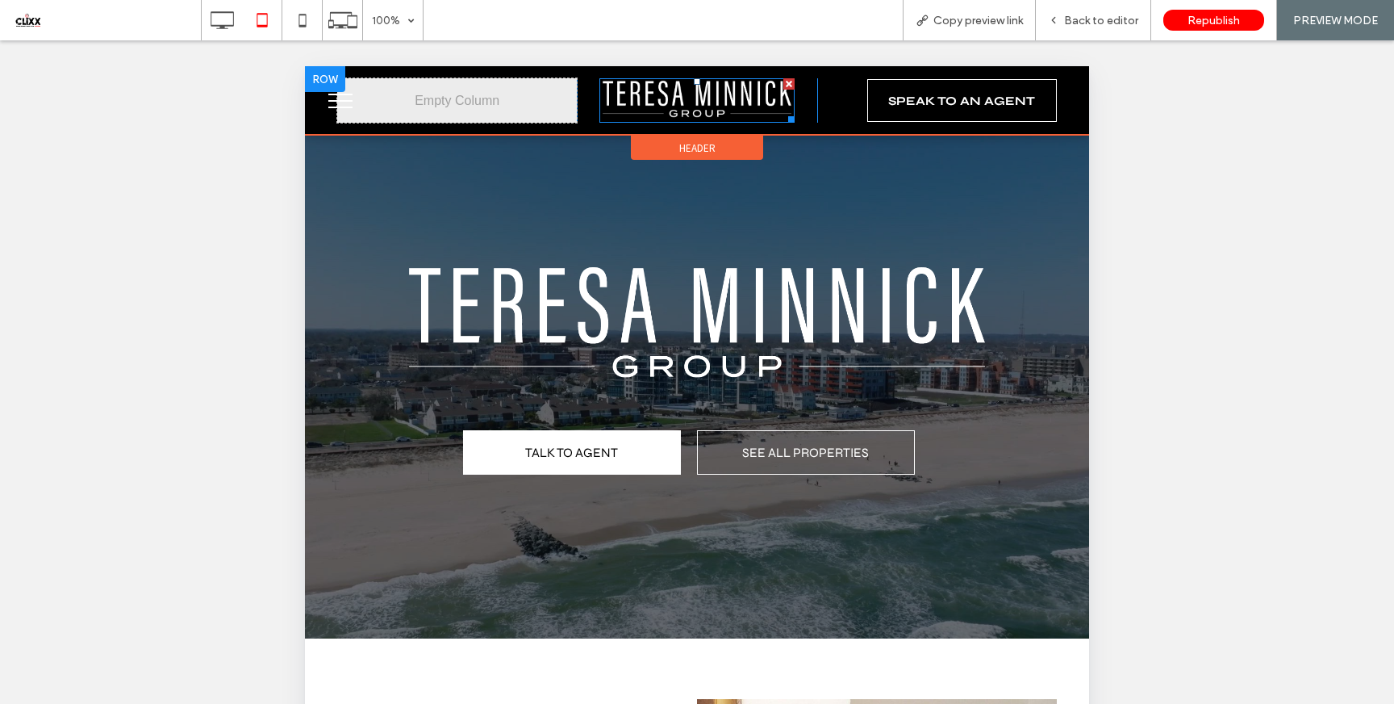
click at [684, 103] on img at bounding box center [697, 100] width 195 height 44
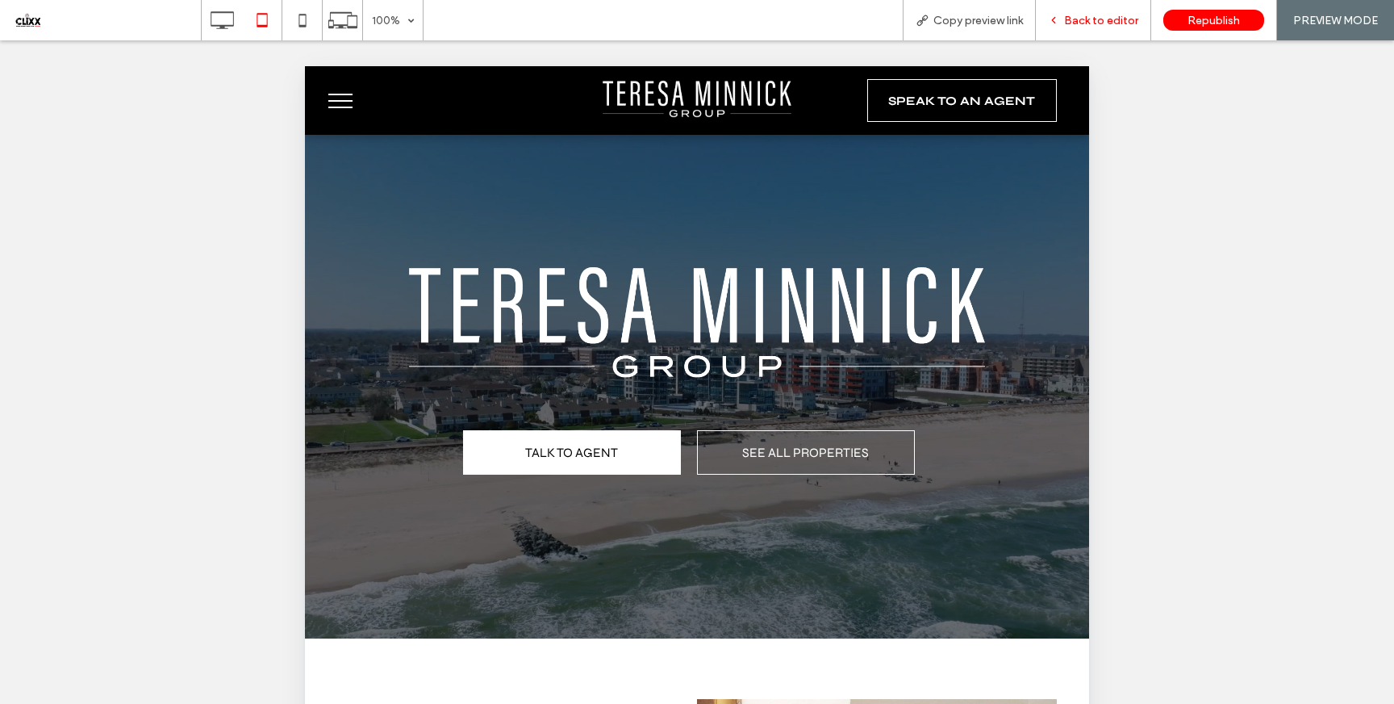
click at [1118, 23] on span "Back to editor" at bounding box center [1101, 21] width 74 height 14
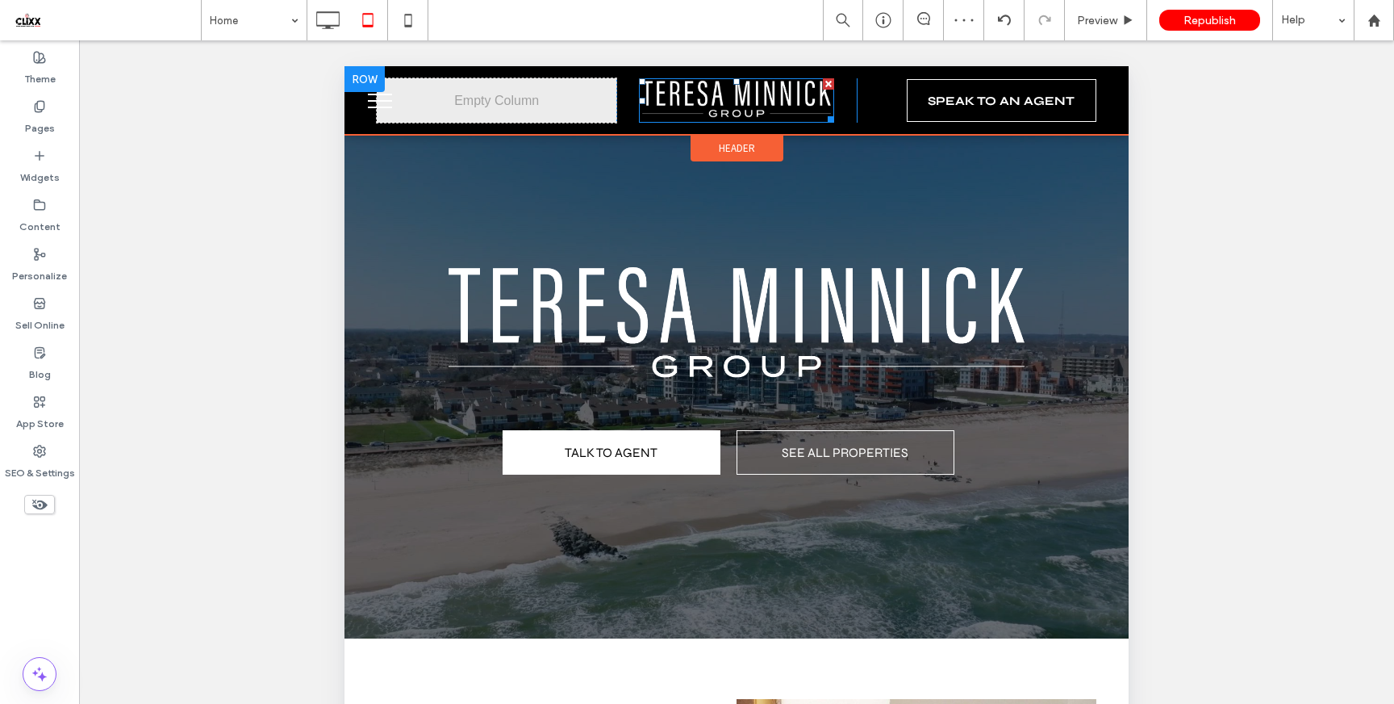
click at [715, 104] on img at bounding box center [736, 100] width 195 height 44
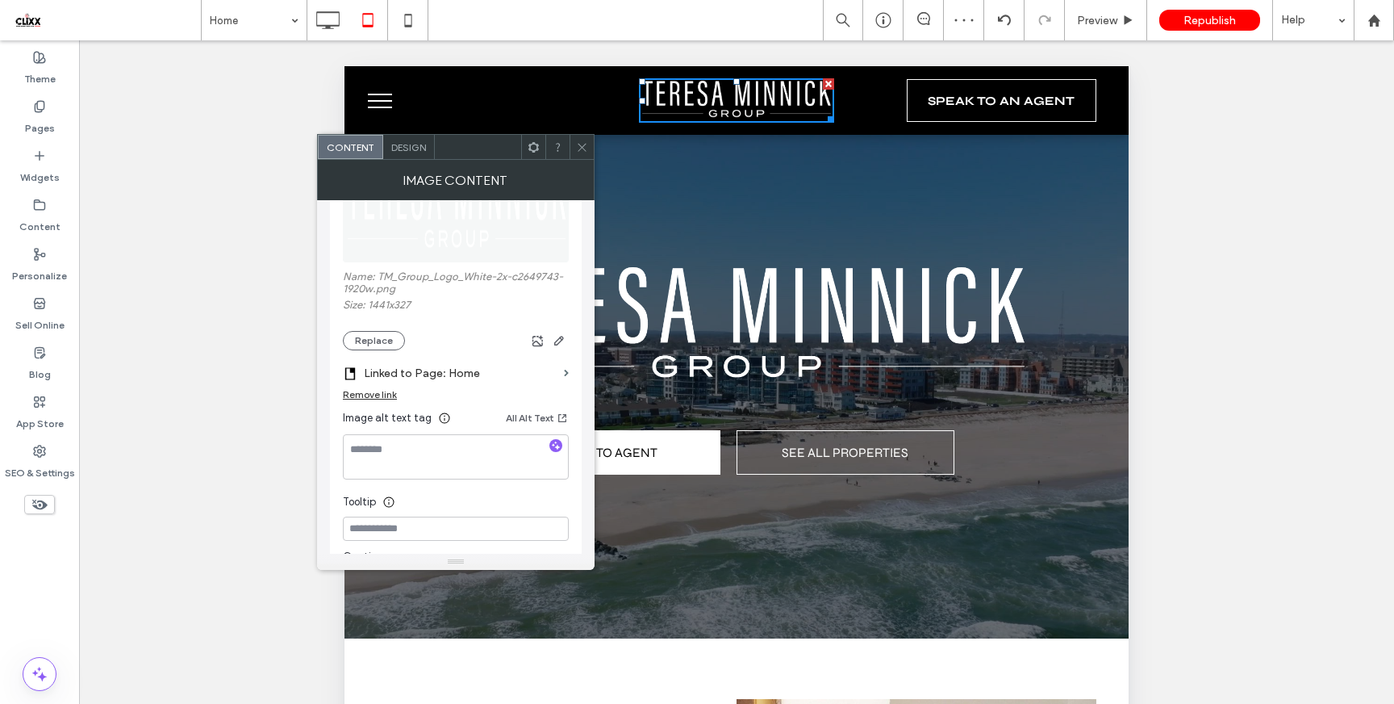
scroll to position [250, 0]
click at [564, 342] on icon "button" at bounding box center [559, 338] width 13 height 13
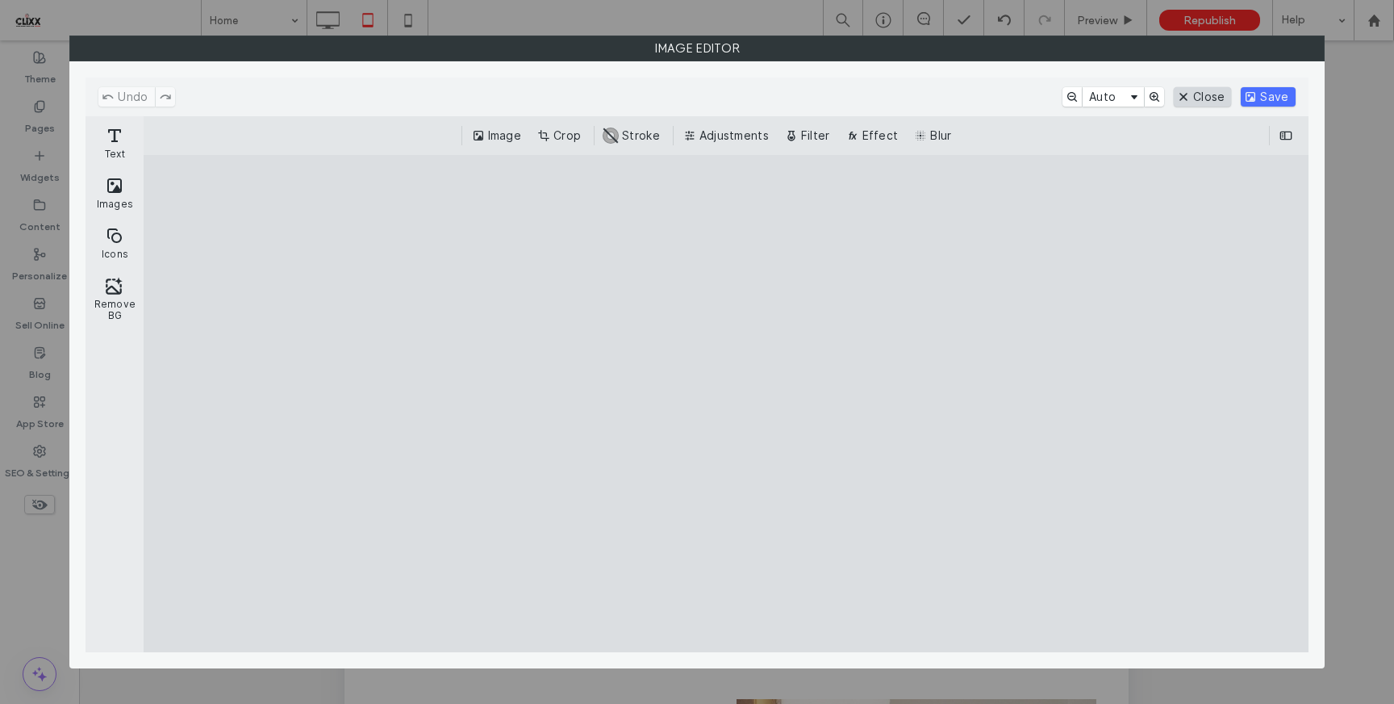
click at [1211, 99] on button "Close" at bounding box center [1202, 96] width 57 height 19
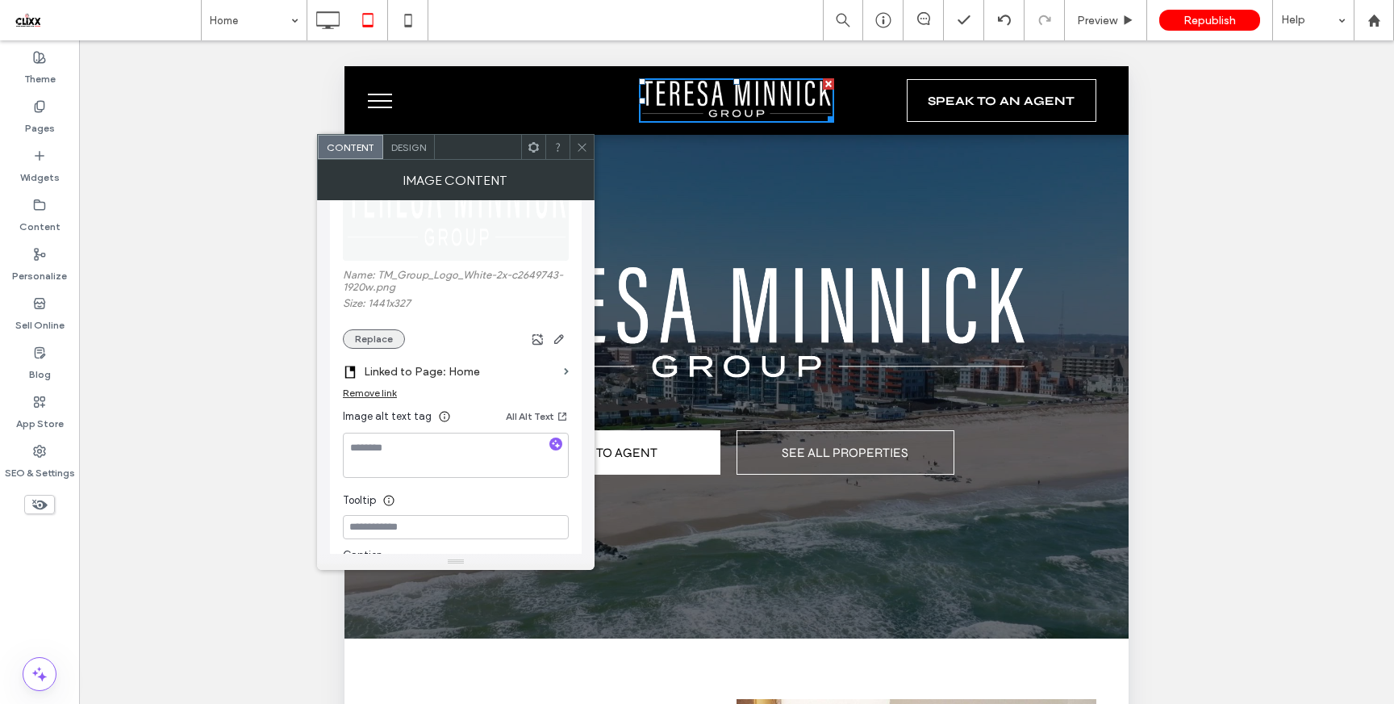
click at [389, 349] on button "Replace" at bounding box center [374, 338] width 62 height 19
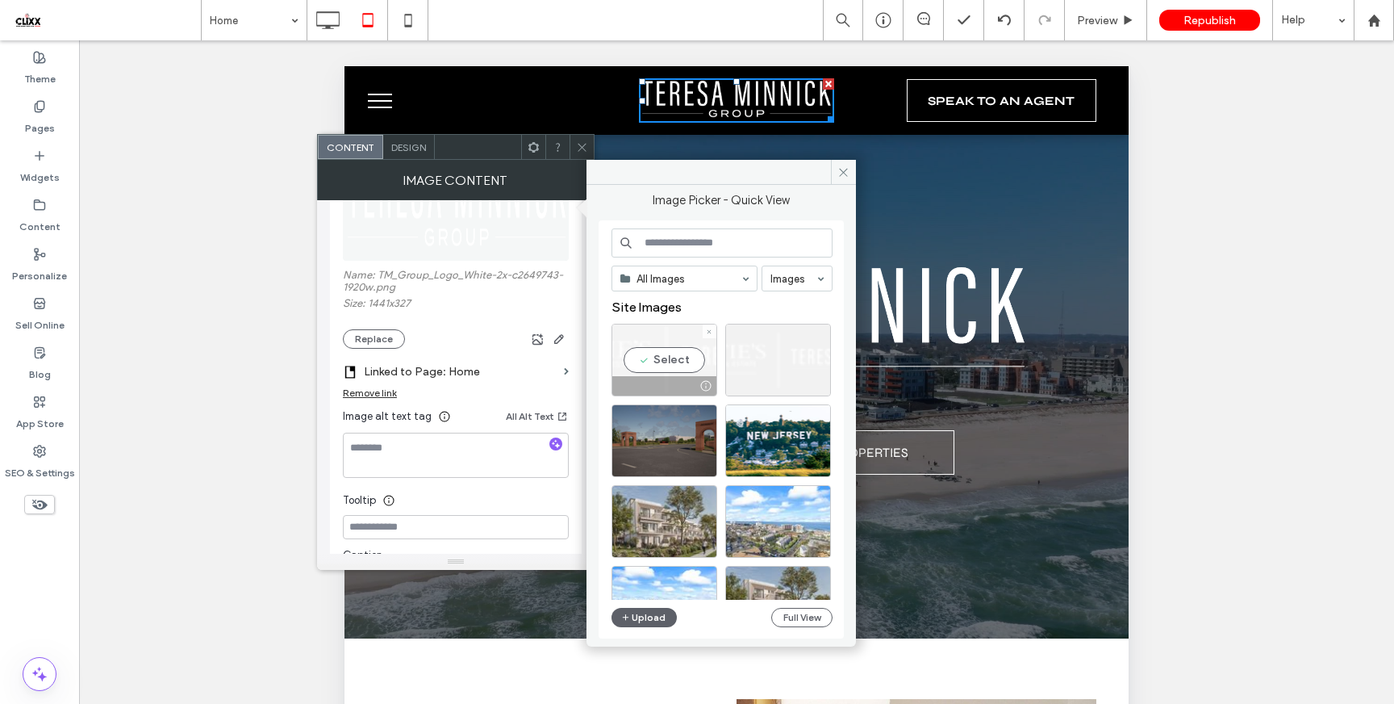
click at [664, 364] on div "Select" at bounding box center [665, 360] width 106 height 73
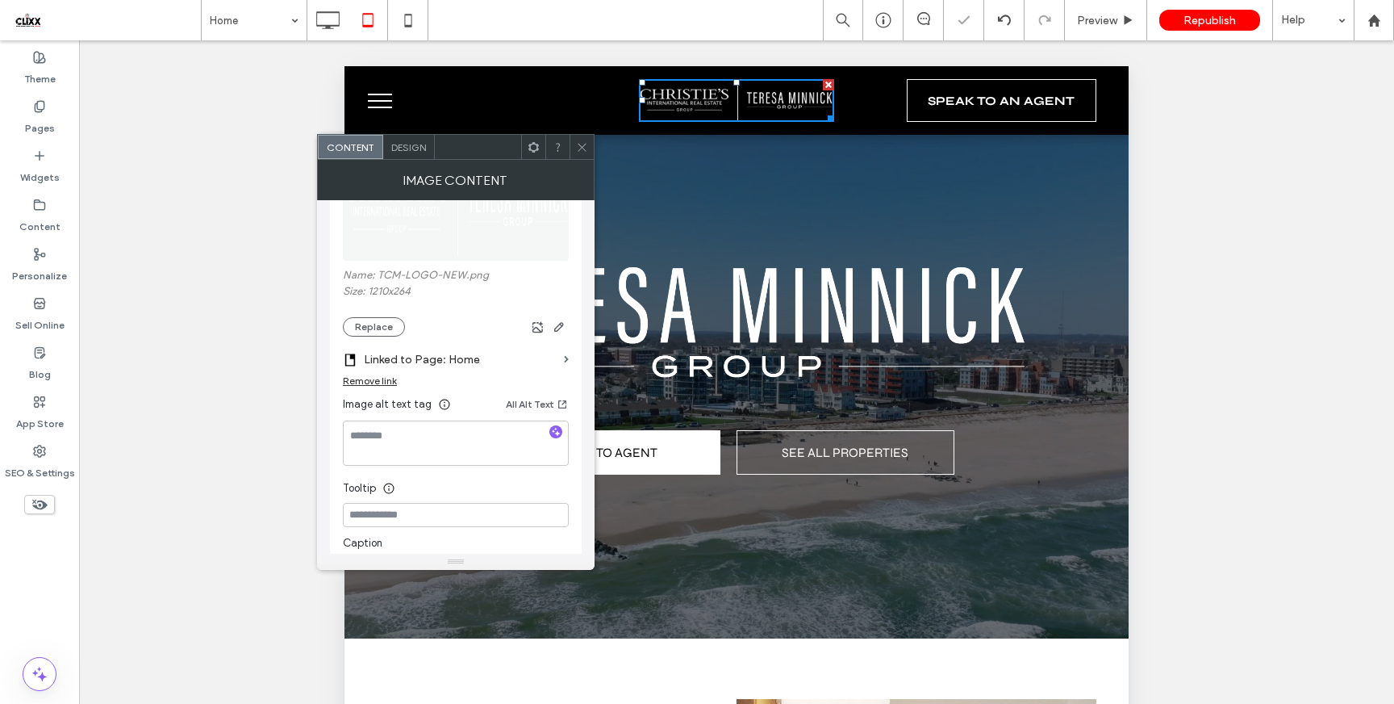
click at [578, 148] on icon at bounding box center [582, 147] width 12 height 12
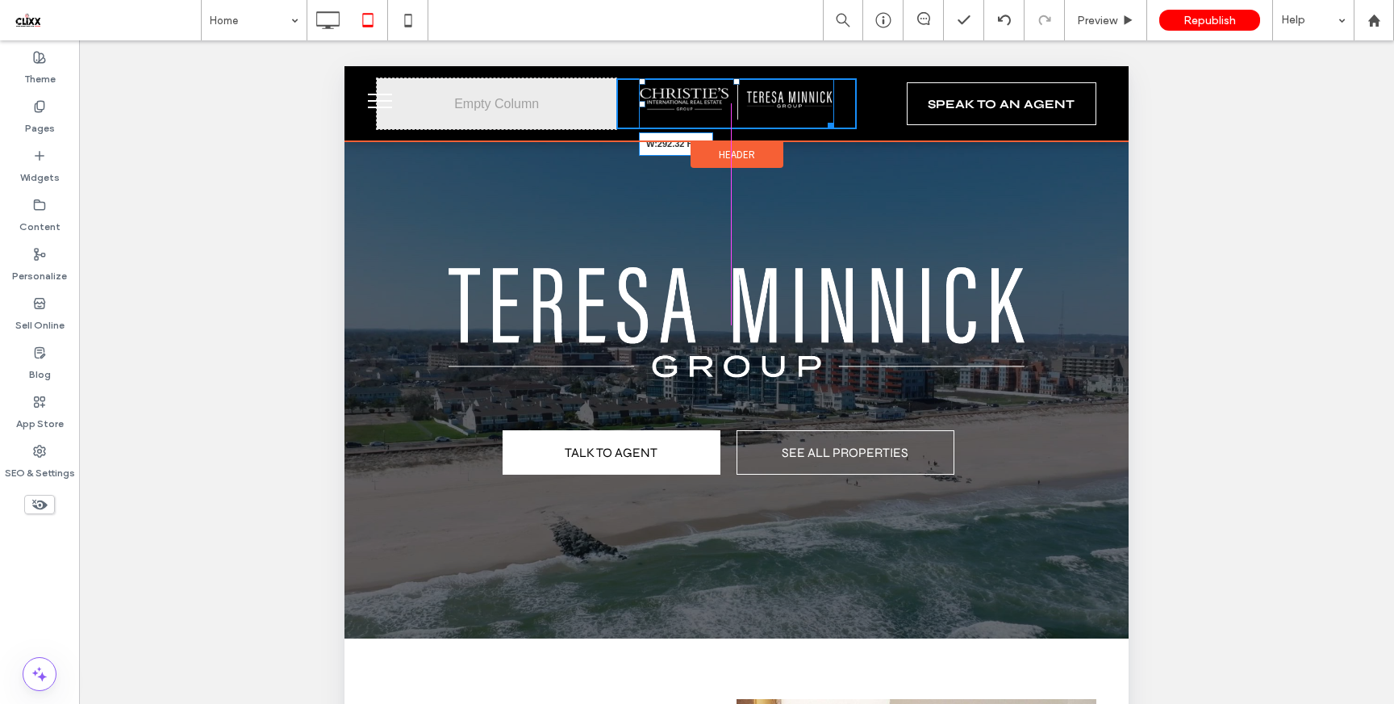
drag, startPoint x: 826, startPoint y: 118, endPoint x: 1202, endPoint y: 203, distance: 385.7
click at [863, 136] on div "Click To Paste W:292.32 H:63 Click To Paste SPEAK TO AN AGENT Click To Paste" at bounding box center [737, 103] width 784 height 75
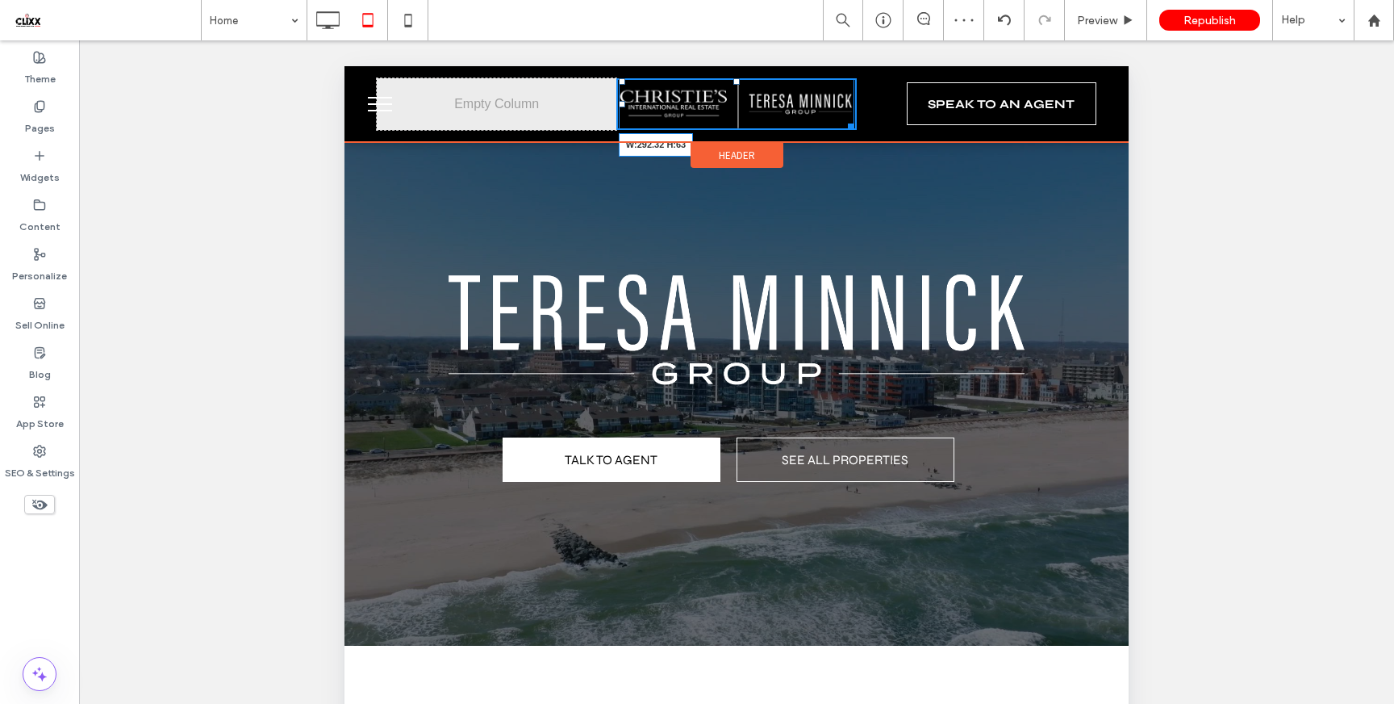
drag, startPoint x: 842, startPoint y: 128, endPoint x: 857, endPoint y: 134, distance: 15.6
click at [857, 134] on div "Click To Paste W:292.32 H:63 Click To Paste SPEAK TO AN AGENT Click To Paste" at bounding box center [737, 104] width 784 height 76
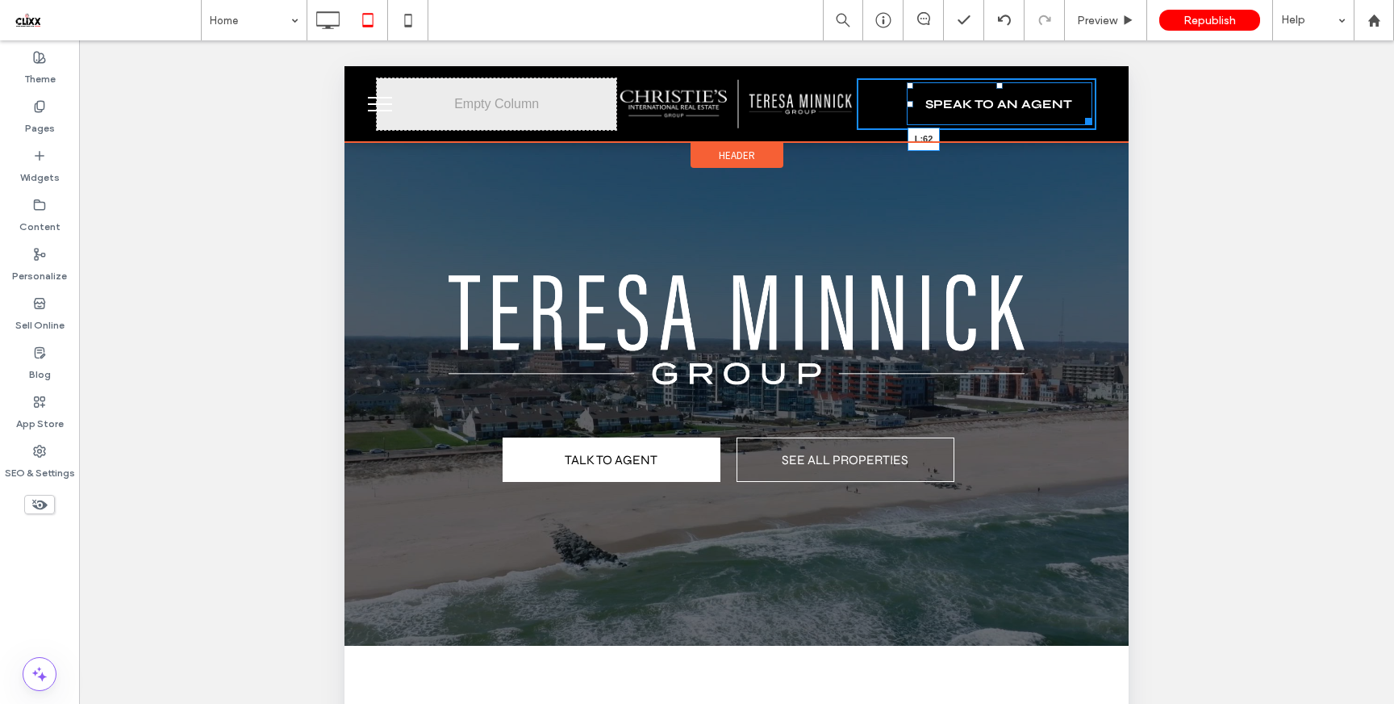
drag, startPoint x: 901, startPoint y: 105, endPoint x: 911, endPoint y: 107, distance: 9.8
click at [911, 107] on div "SPEAK TO AN AGENT L:62 Click To Paste" at bounding box center [977, 104] width 240 height 52
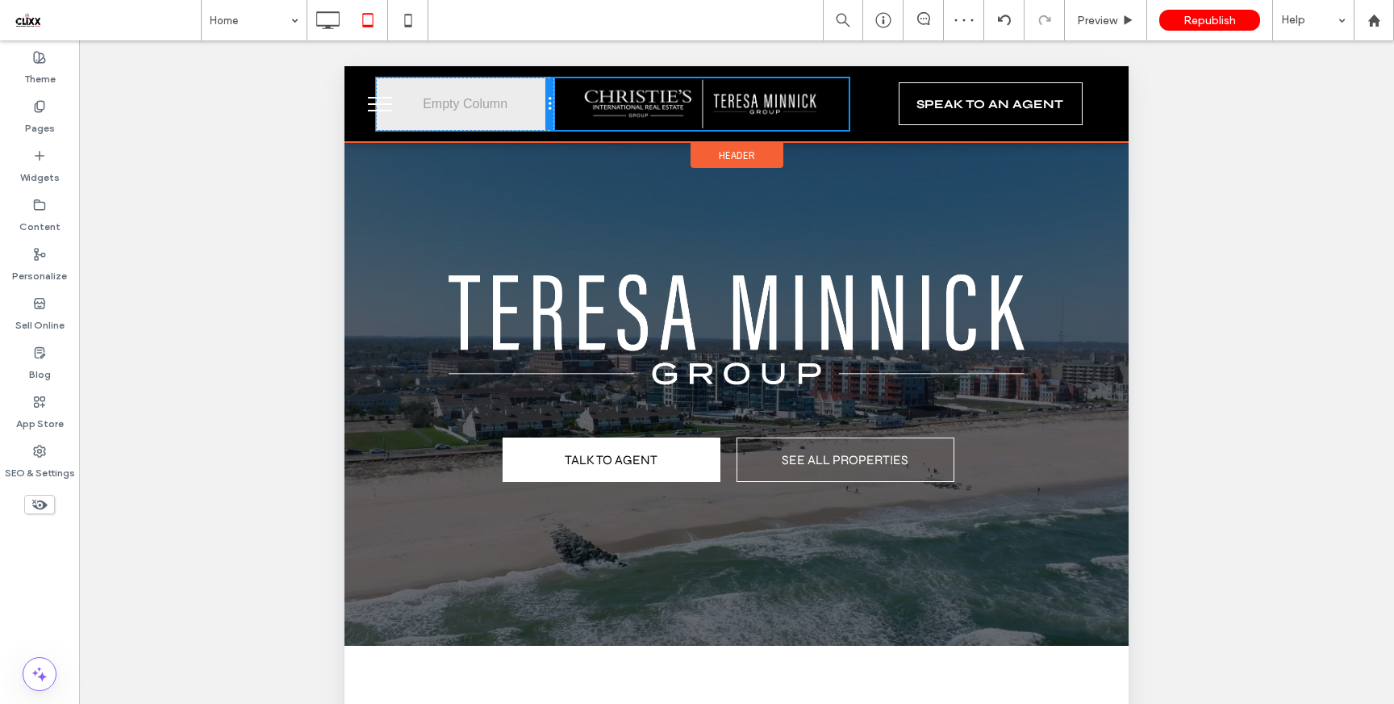
drag, startPoint x: 610, startPoint y: 103, endPoint x: 1618, endPoint y: 445, distance: 1064.4
click at [562, 103] on div "Click To Paste Click To Paste SPEAK TO AN AGENT Click To Paste" at bounding box center [737, 104] width 720 height 52
drag, startPoint x: 552, startPoint y: 107, endPoint x: 1154, endPoint y: 347, distance: 648.0
click at [583, 106] on div "Click To Paste" at bounding box center [495, 104] width 236 height 52
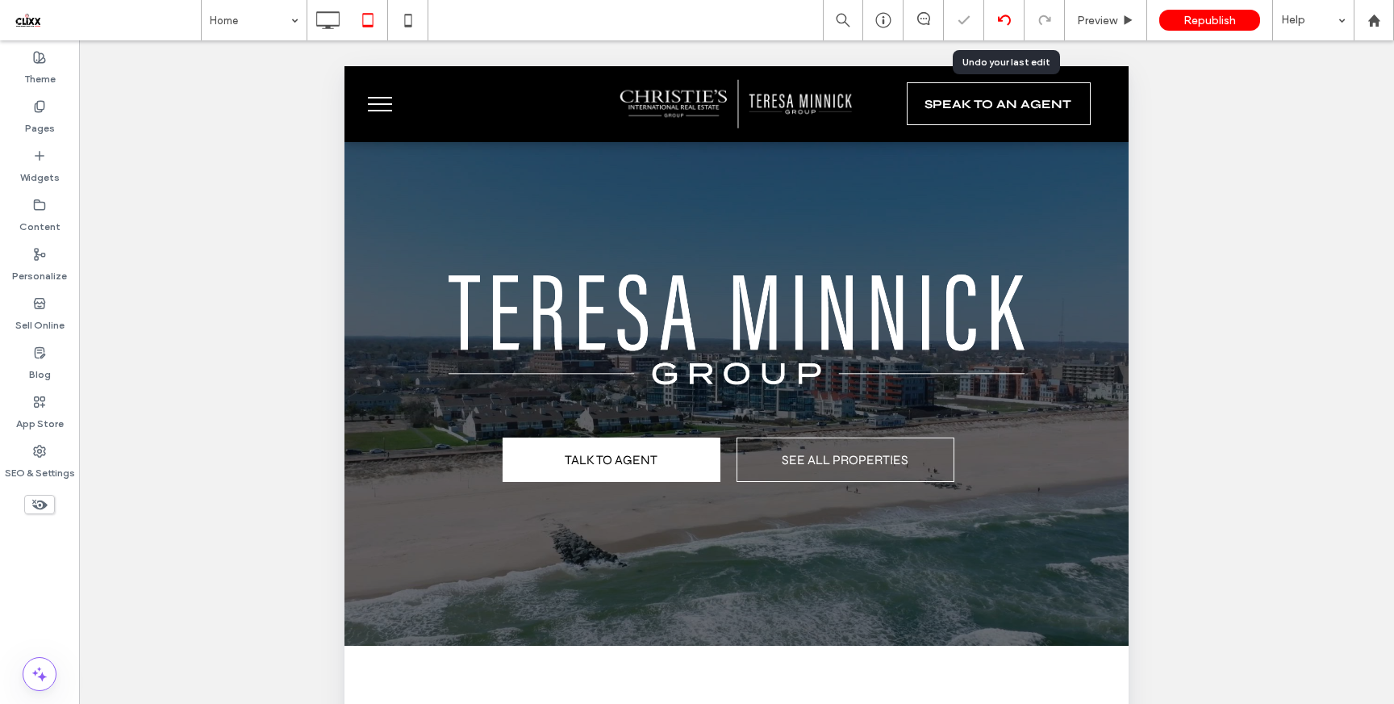
click at [995, 20] on div at bounding box center [1005, 20] width 40 height 13
click at [1010, 17] on icon at bounding box center [1004, 20] width 13 height 13
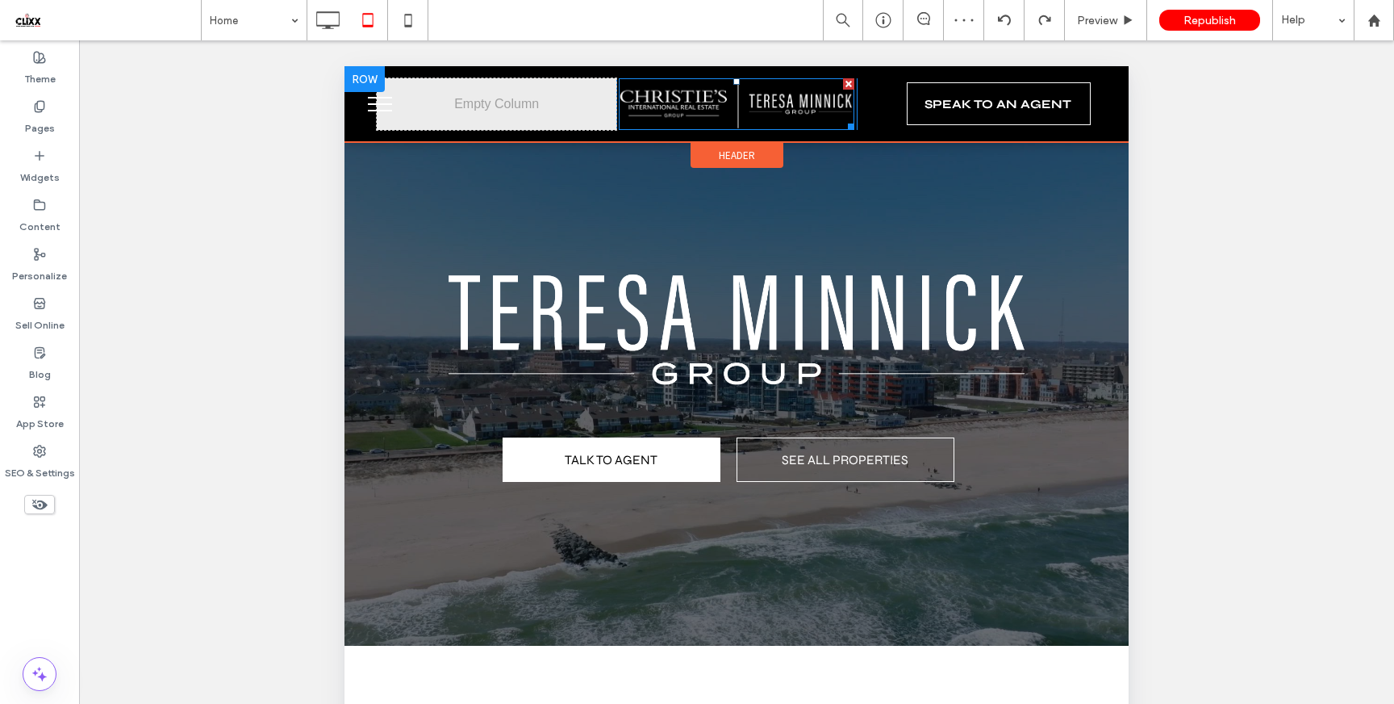
click at [715, 112] on img at bounding box center [737, 104] width 236 height 52
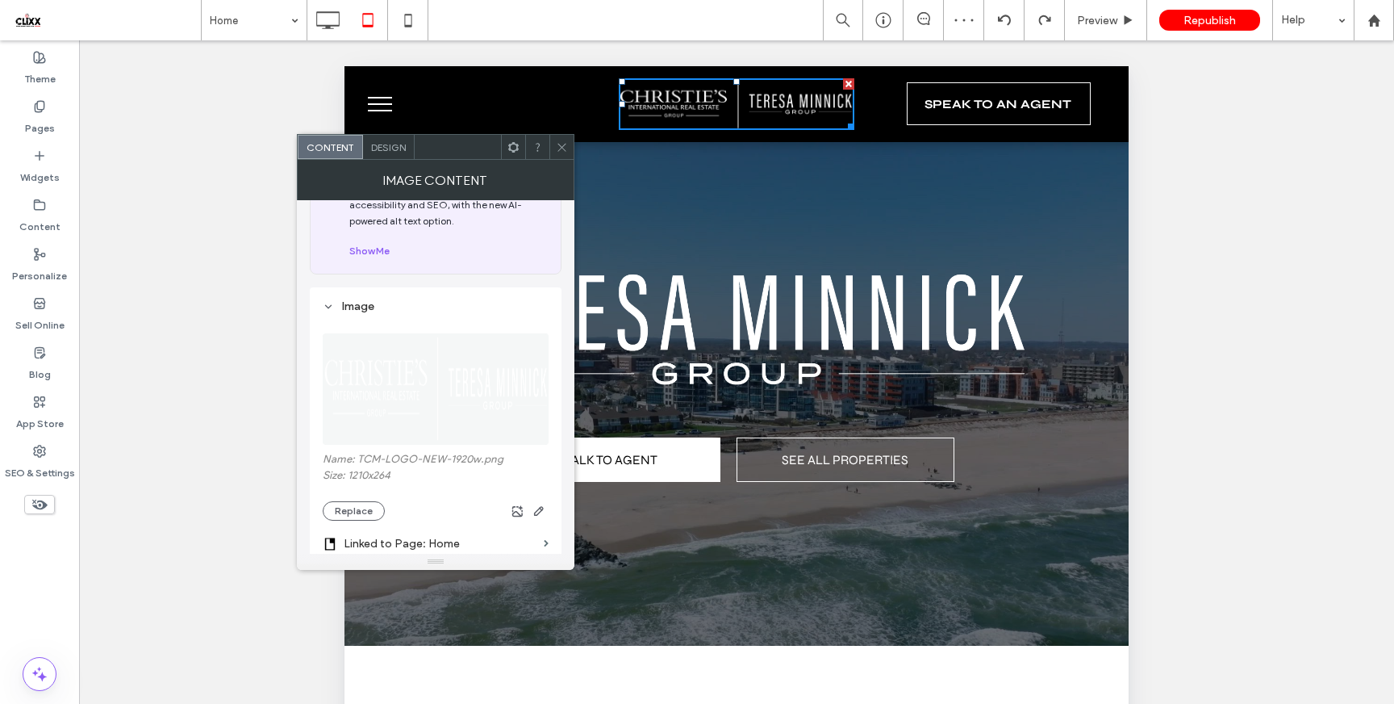
scroll to position [148, 0]
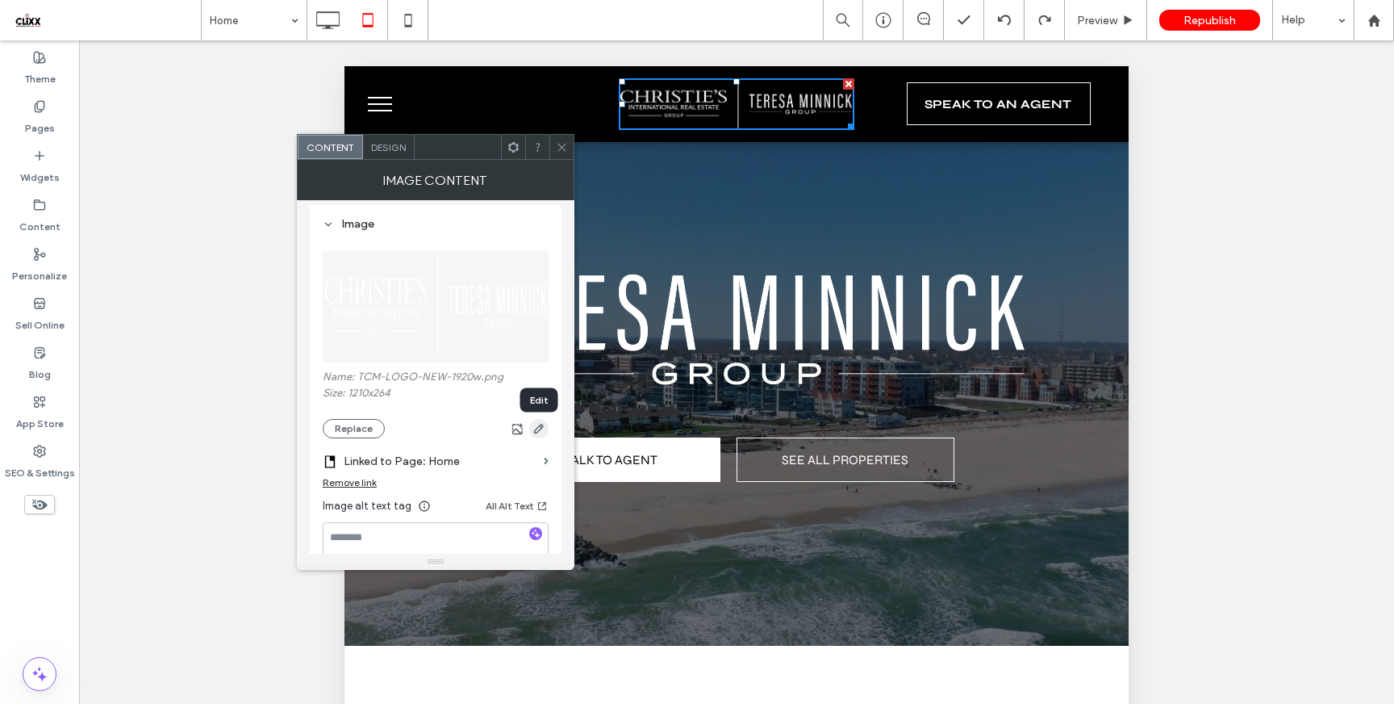
click at [544, 433] on icon "button" at bounding box center [539, 428] width 13 height 13
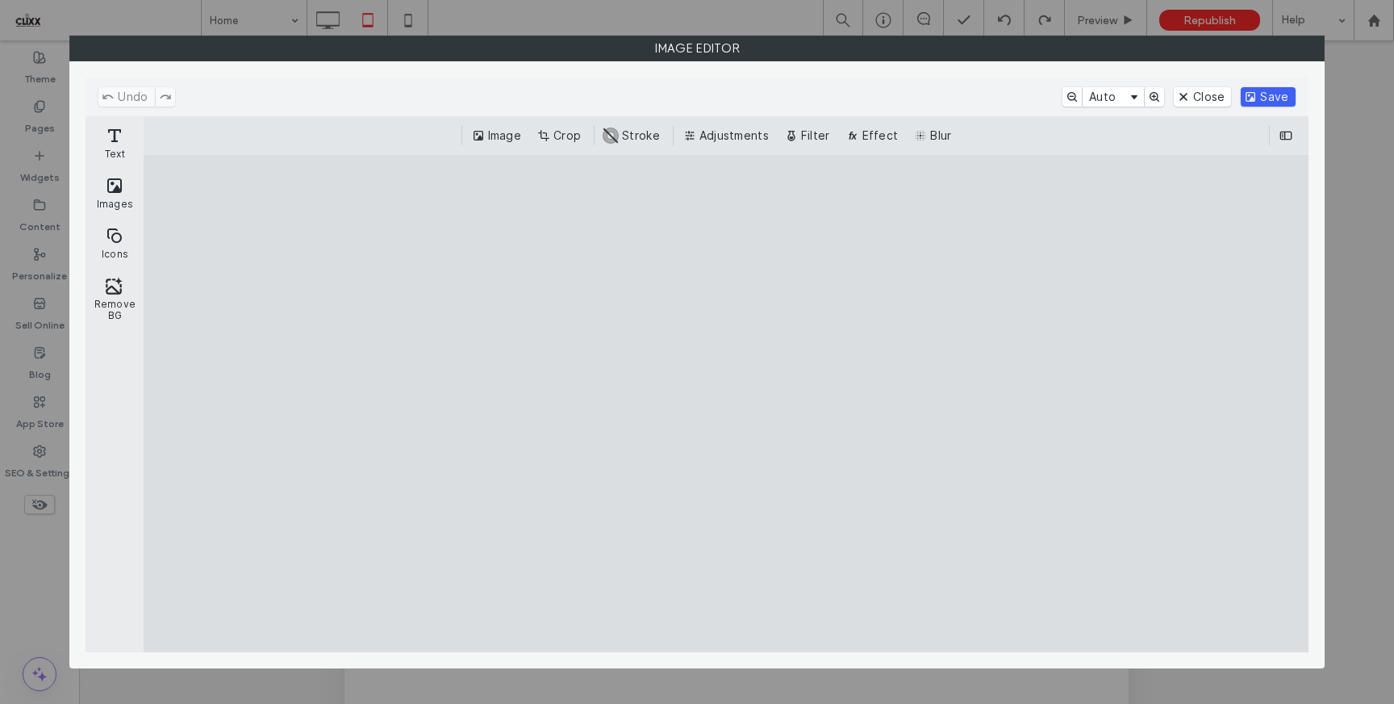
click at [1265, 94] on button "Save" at bounding box center [1268, 96] width 54 height 19
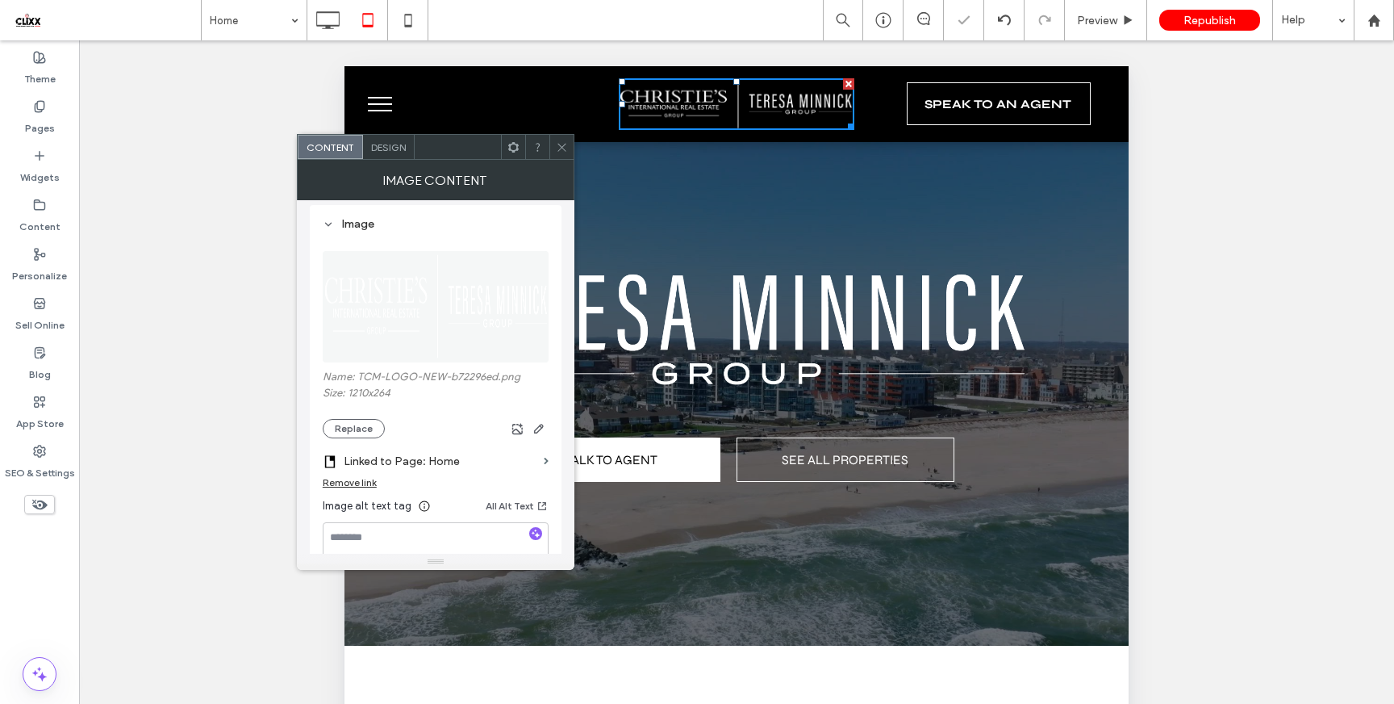
click at [562, 141] on icon at bounding box center [562, 147] width 12 height 12
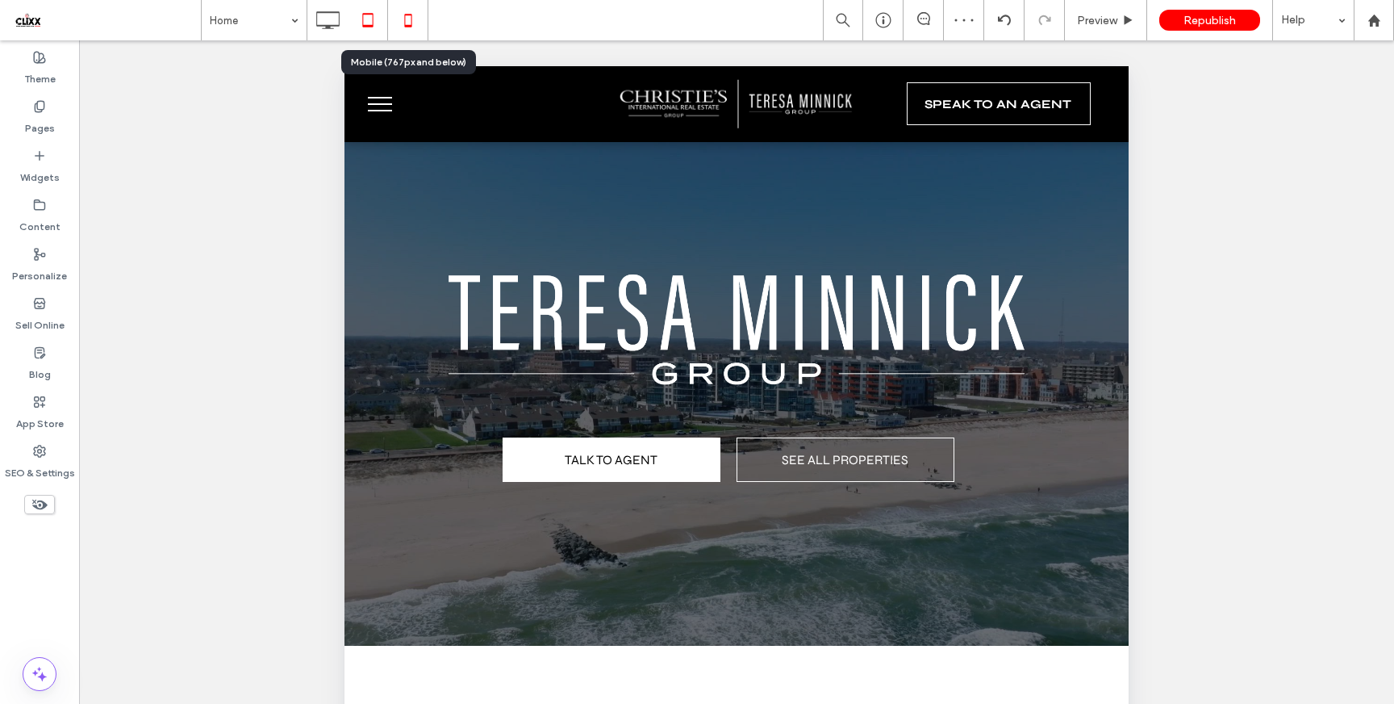
click at [409, 24] on icon at bounding box center [408, 20] width 32 height 32
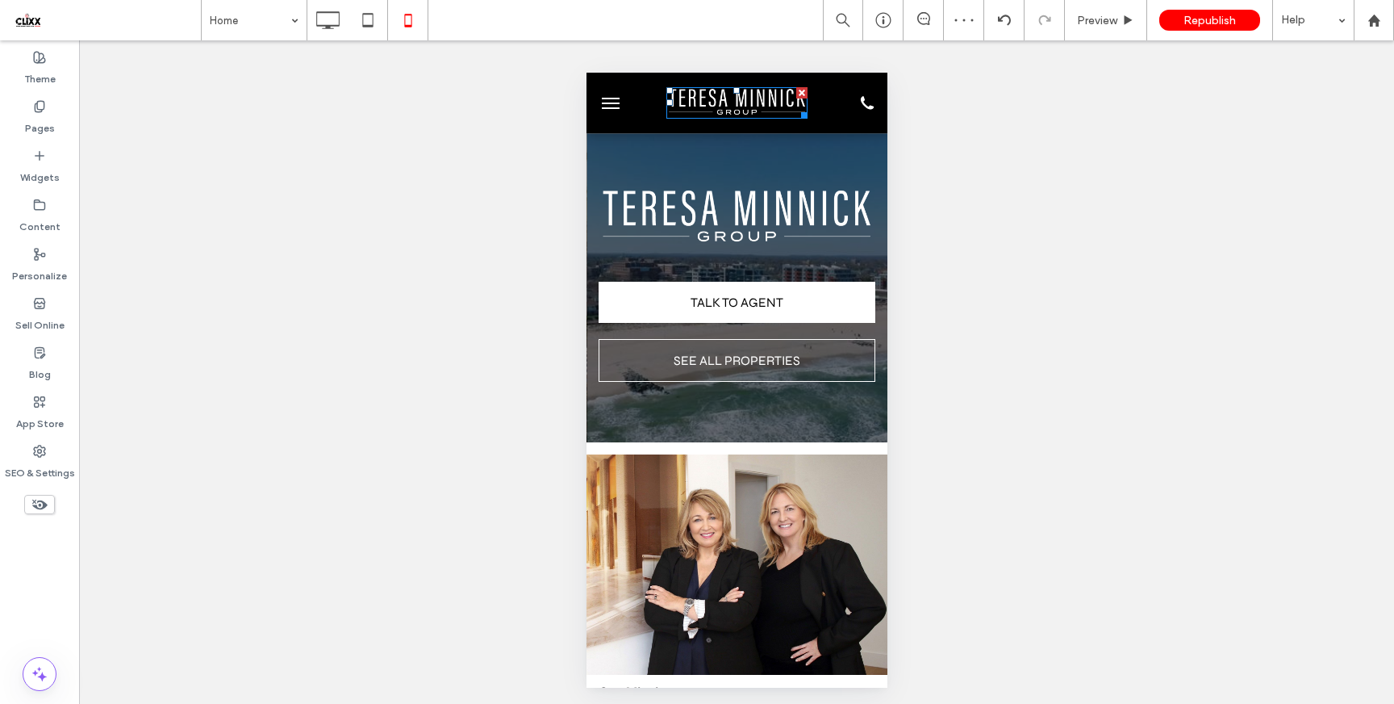
scroll to position [0, 0]
click at [738, 110] on img at bounding box center [736, 103] width 141 height 32
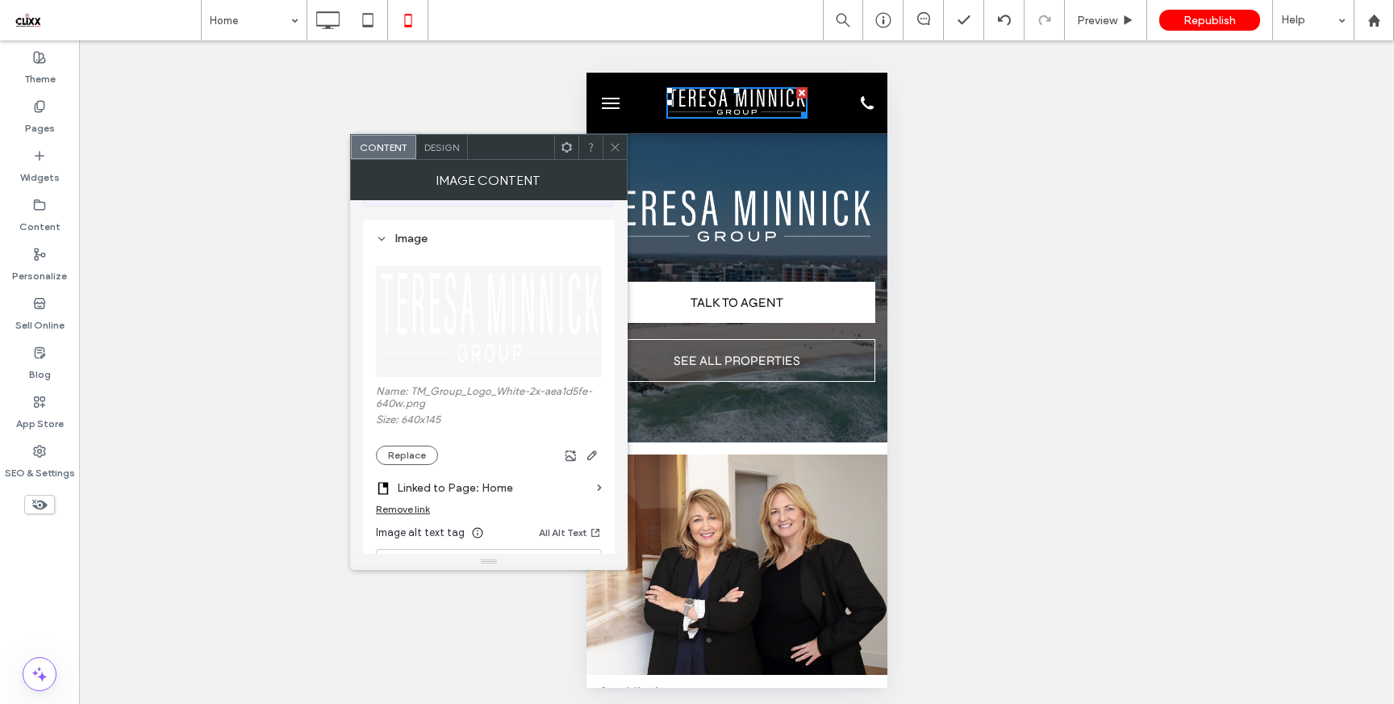
scroll to position [140, 0]
click at [593, 454] on icon "button" at bounding box center [592, 449] width 13 height 13
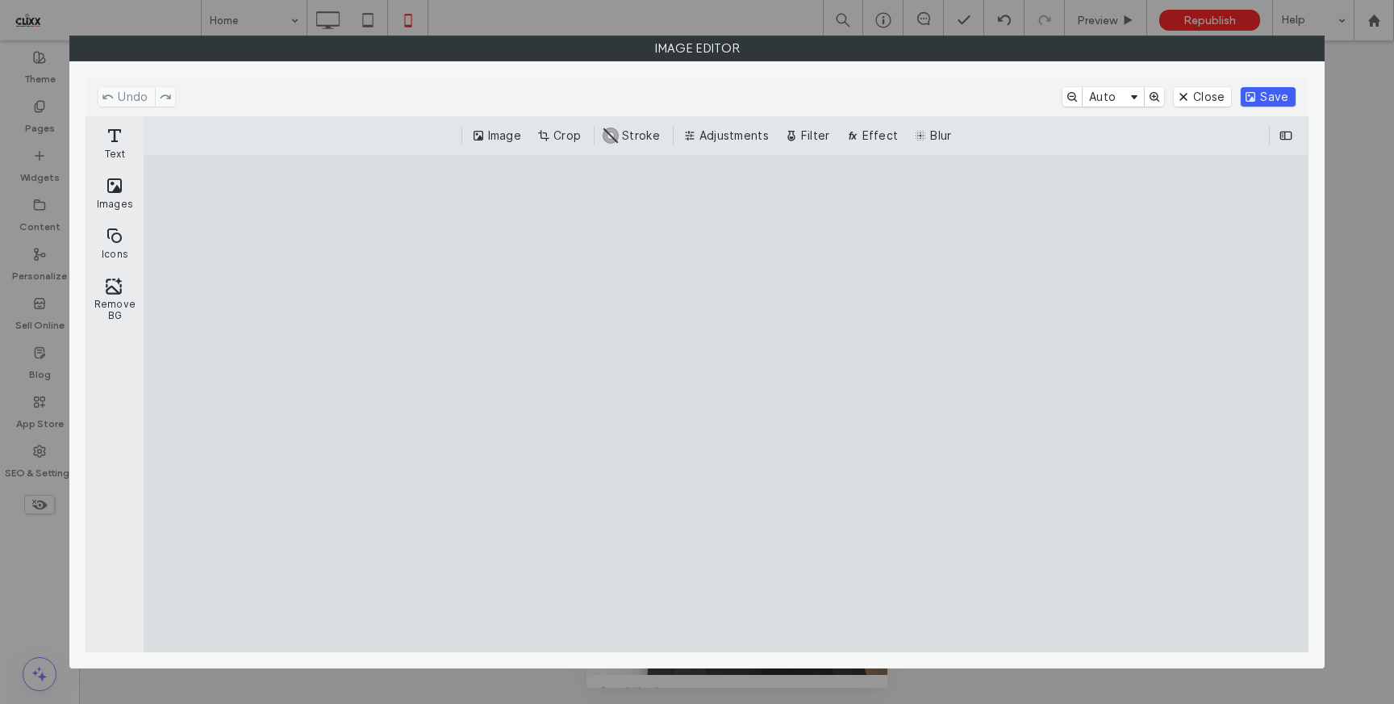
click at [1278, 95] on button "Save" at bounding box center [1268, 96] width 54 height 19
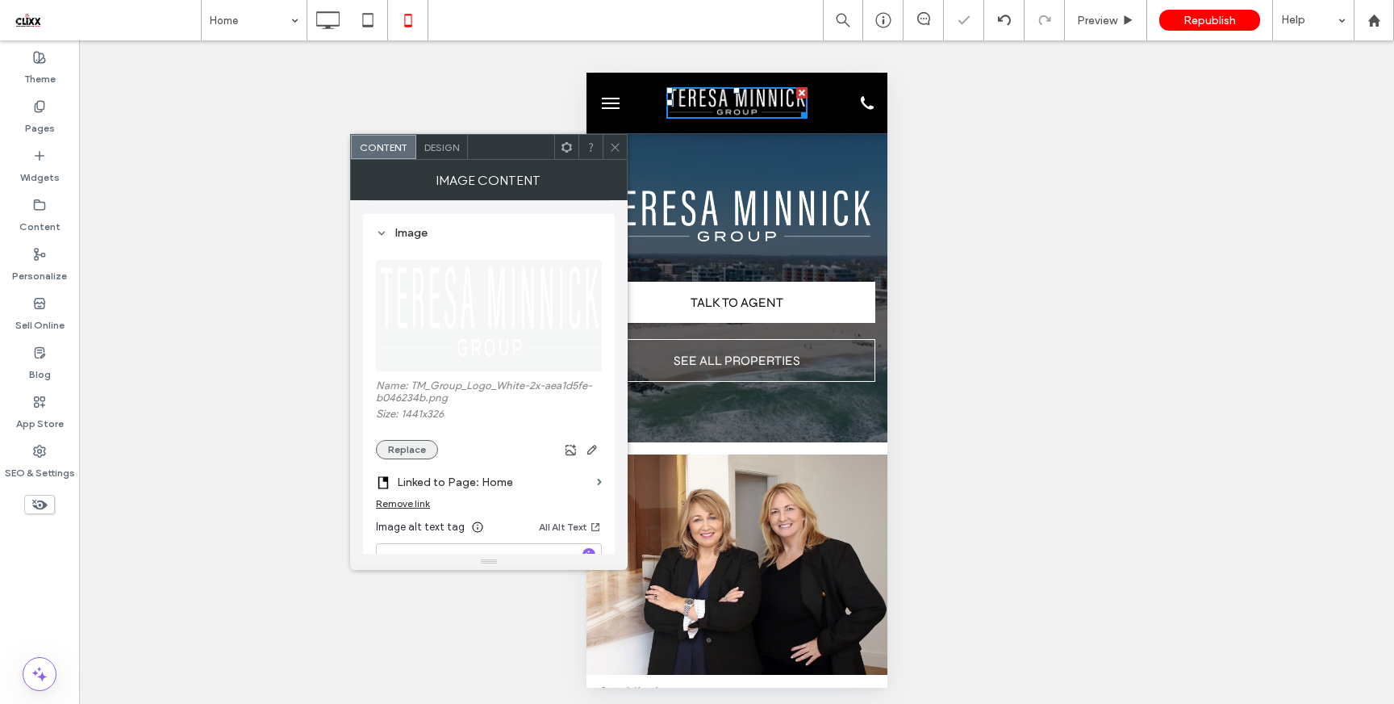
click at [417, 454] on button "Replace" at bounding box center [407, 449] width 62 height 19
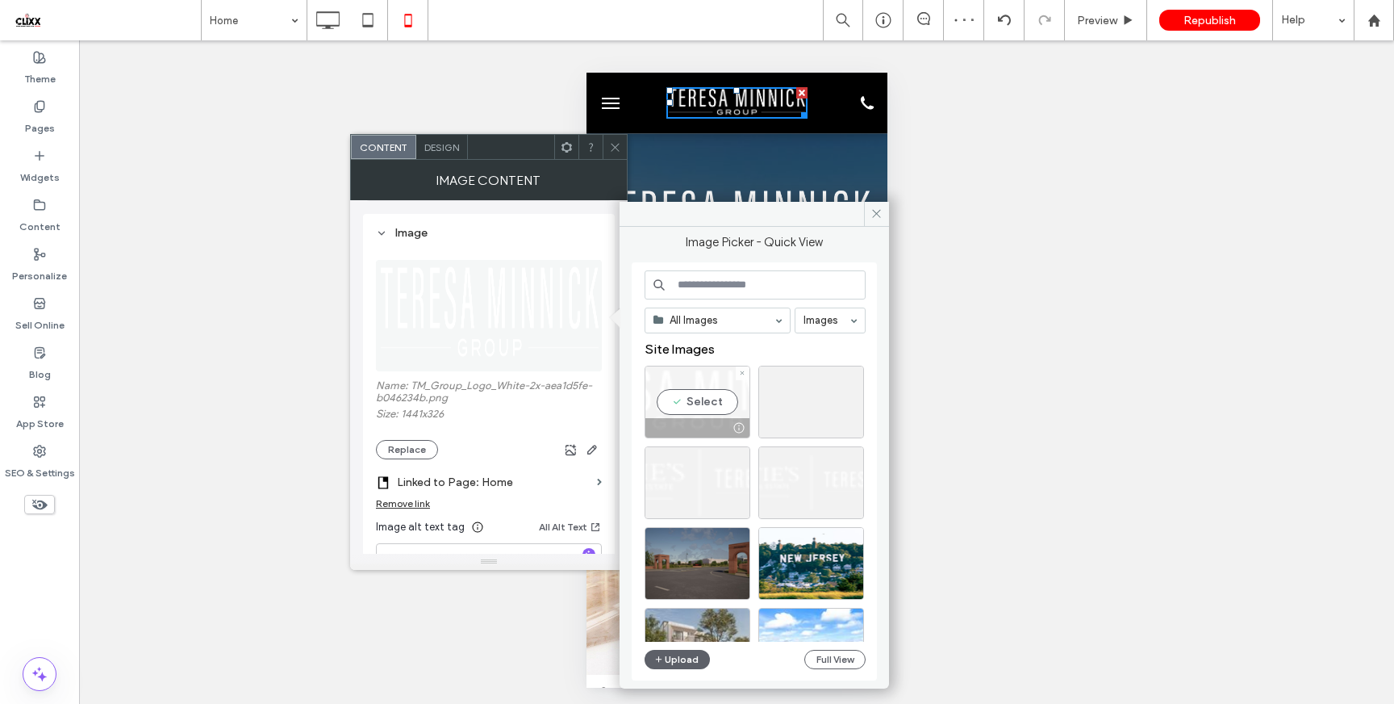
click at [714, 402] on div "Select" at bounding box center [698, 402] width 106 height 73
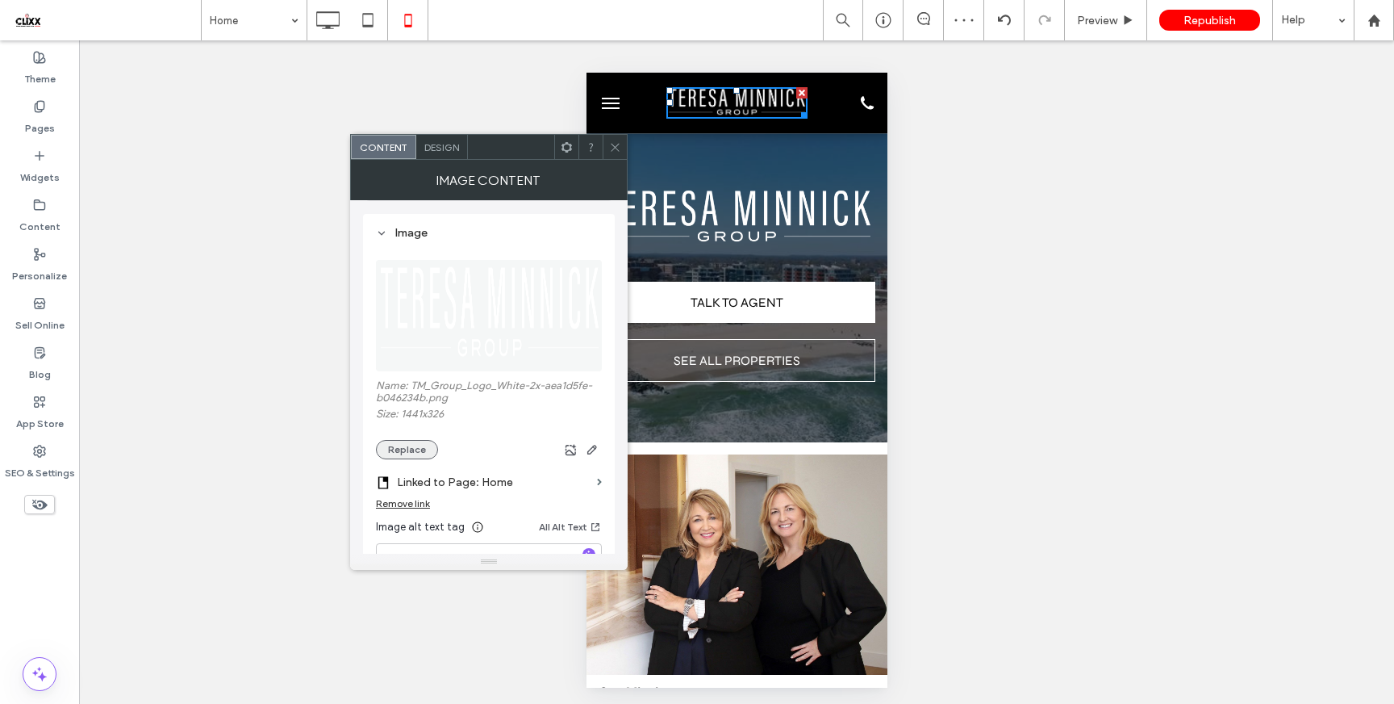
click at [388, 454] on button "Replace" at bounding box center [407, 449] width 62 height 19
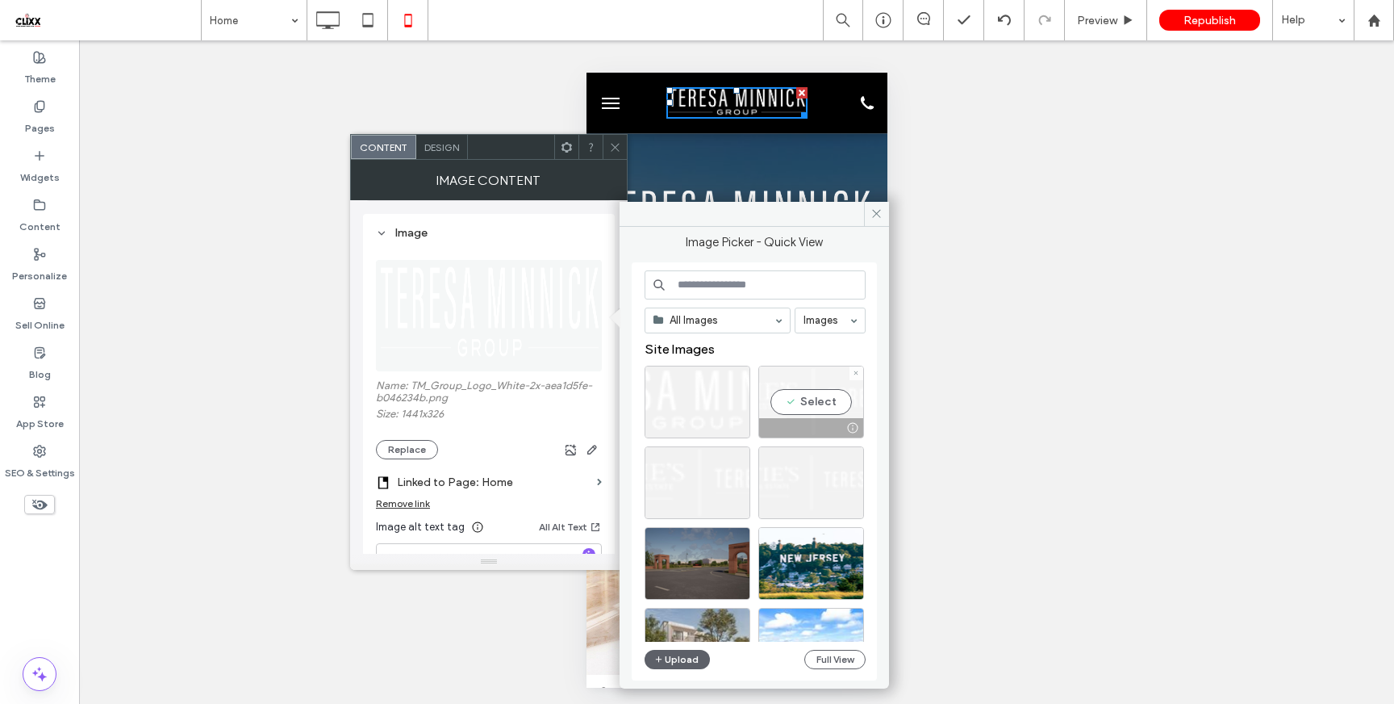
click at [813, 401] on div "Select" at bounding box center [812, 402] width 106 height 73
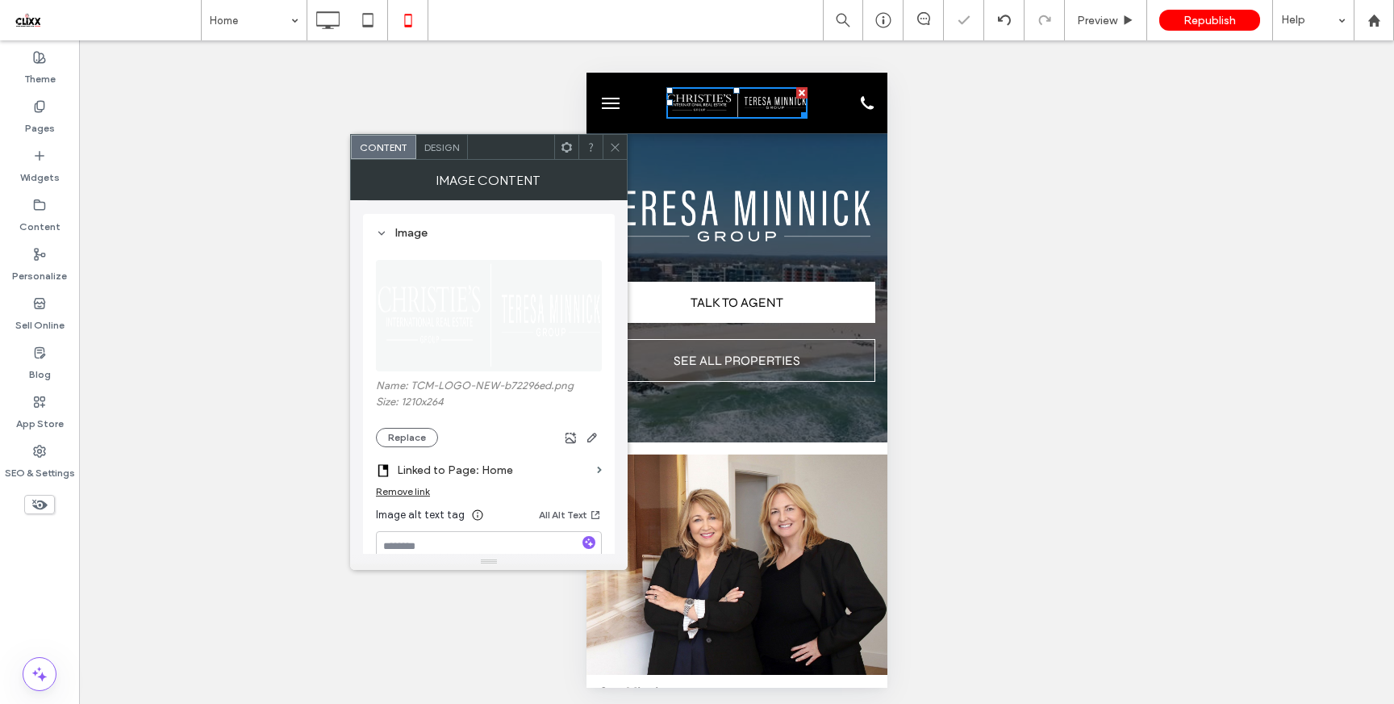
click at [617, 146] on icon at bounding box center [615, 147] width 12 height 12
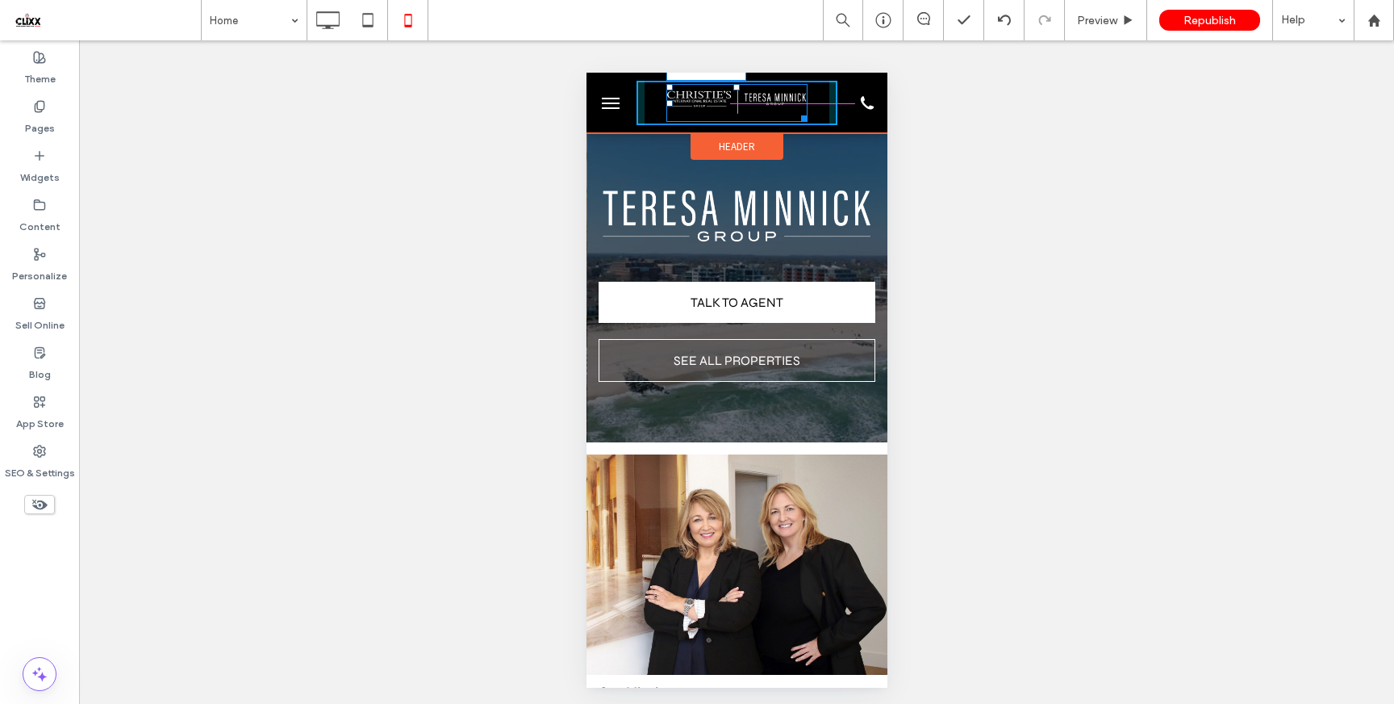
drag, startPoint x: 799, startPoint y: 114, endPoint x: 835, endPoint y: 125, distance: 38.0
click at [835, 125] on div "W:218.656 H:47" at bounding box center [736, 103] width 301 height 61
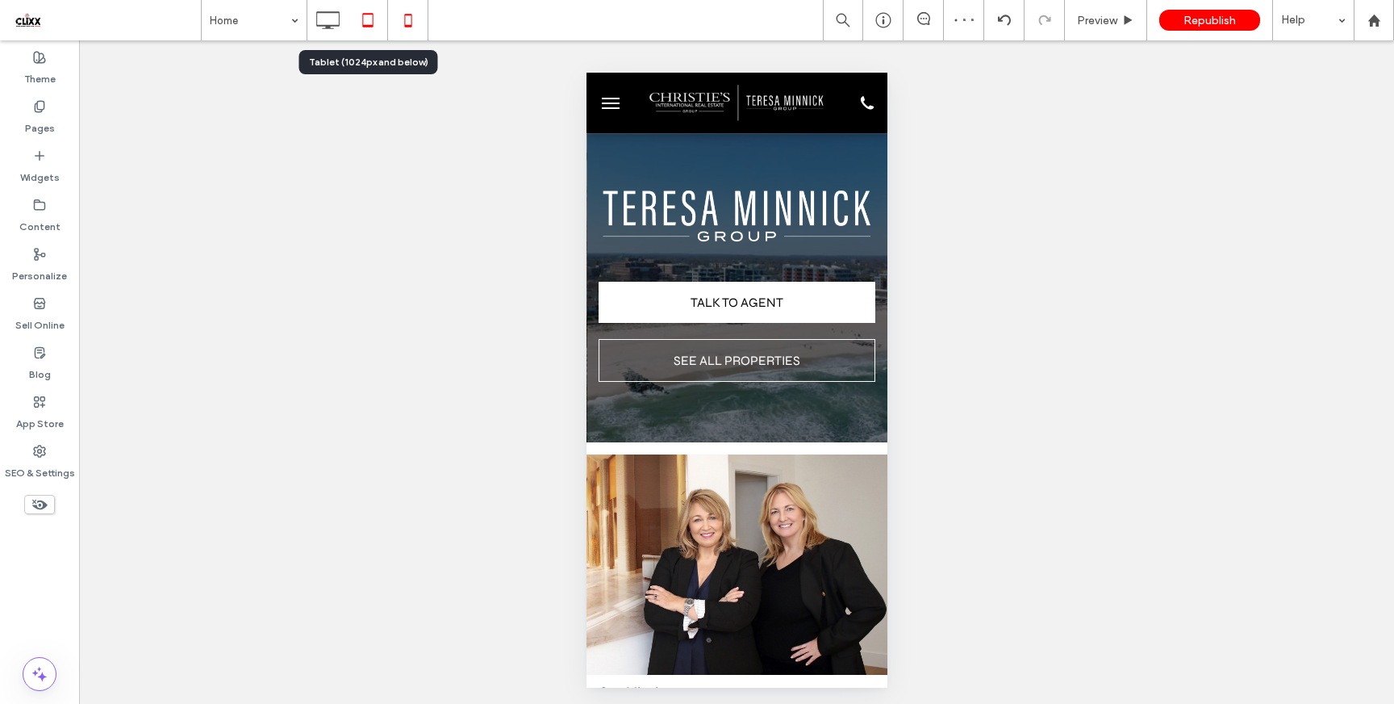
click at [375, 23] on icon at bounding box center [368, 20] width 32 height 32
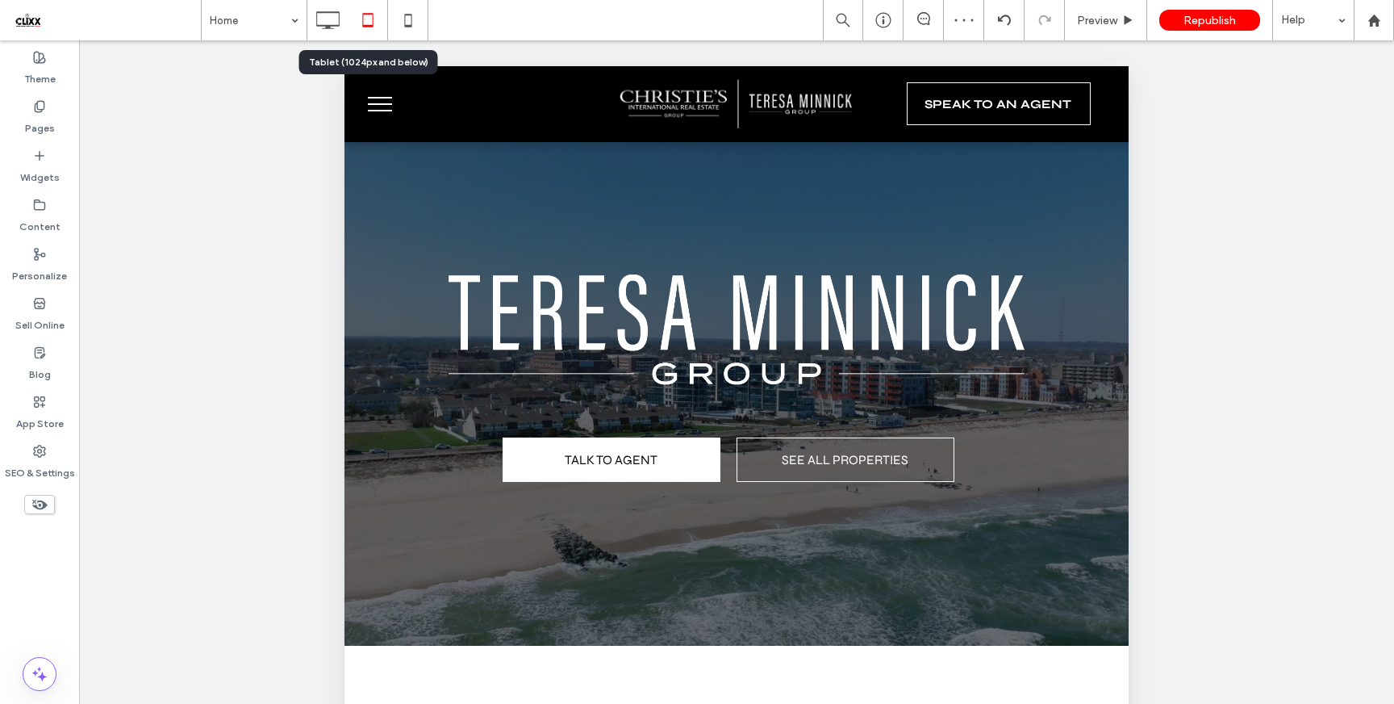
scroll to position [0, 0]
click at [405, 15] on use at bounding box center [407, 20] width 7 height 13
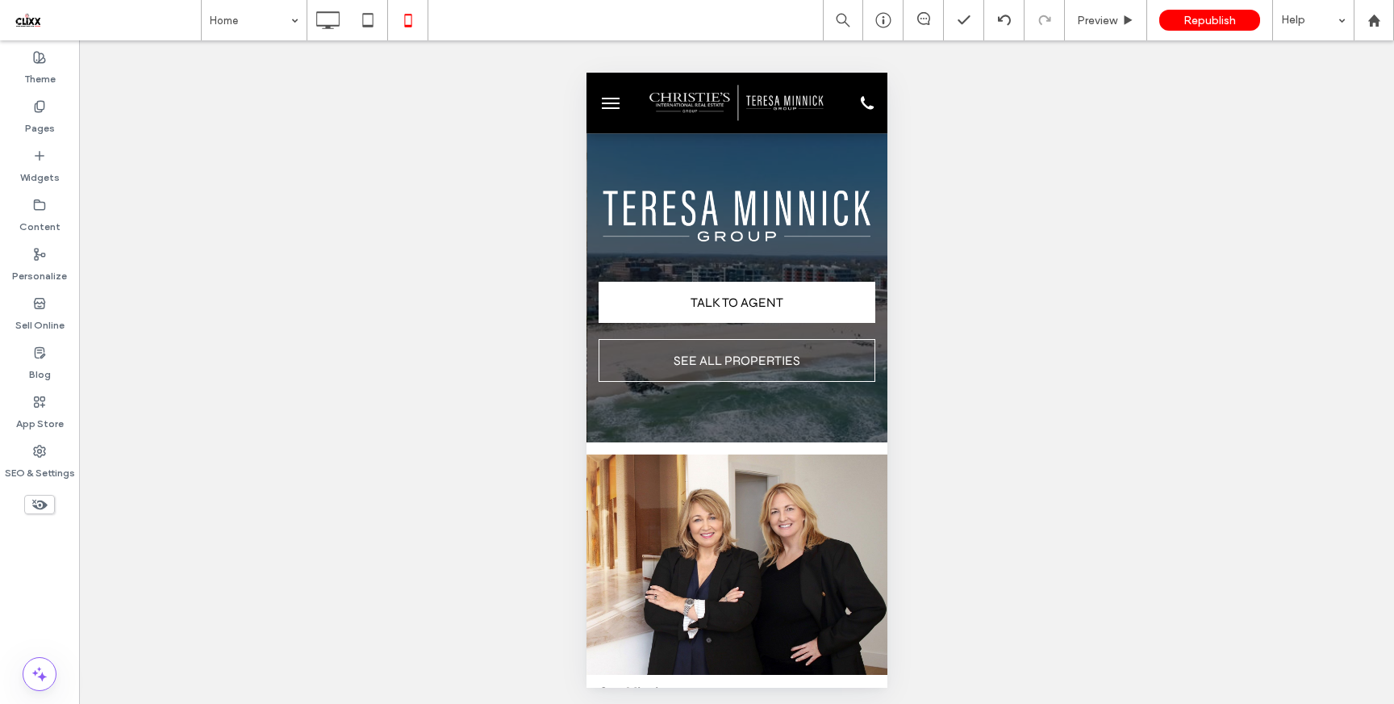
click at [612, 103] on button "menu" at bounding box center [610, 103] width 32 height 32
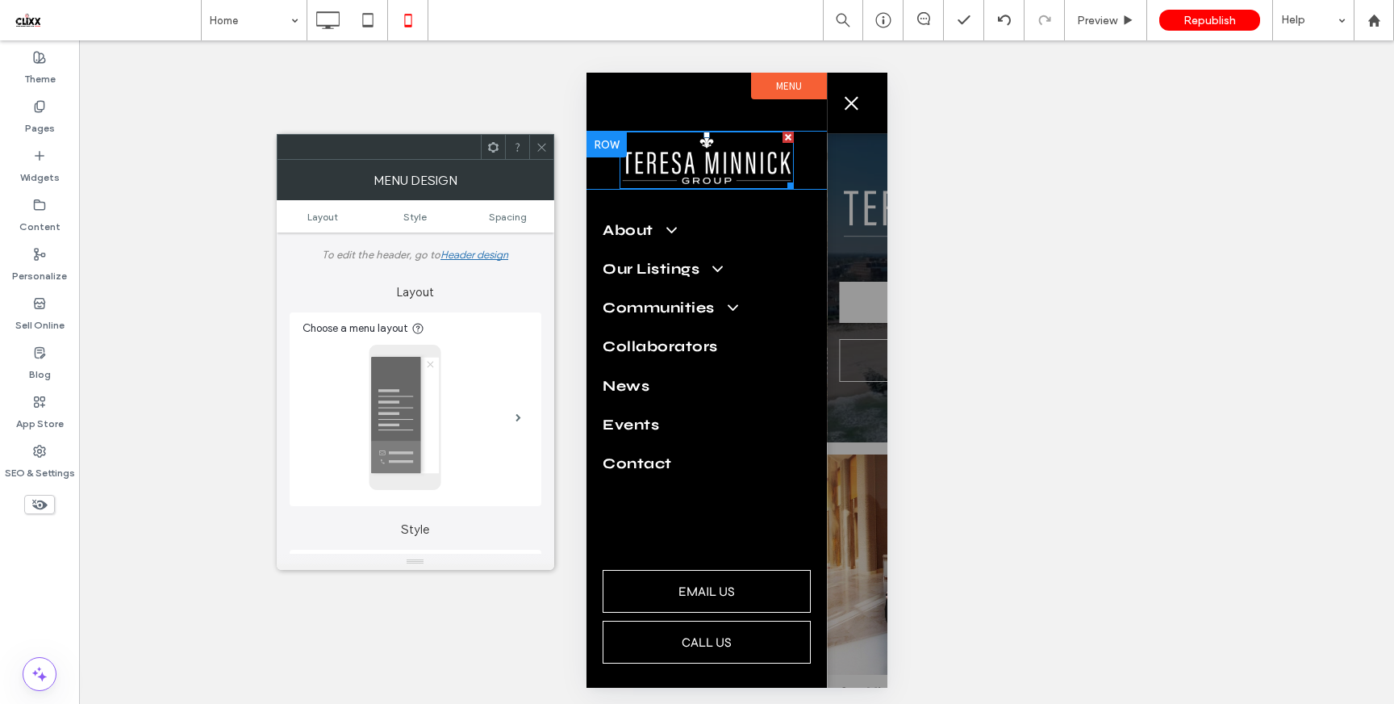
click at [721, 164] on img at bounding box center [706, 160] width 174 height 57
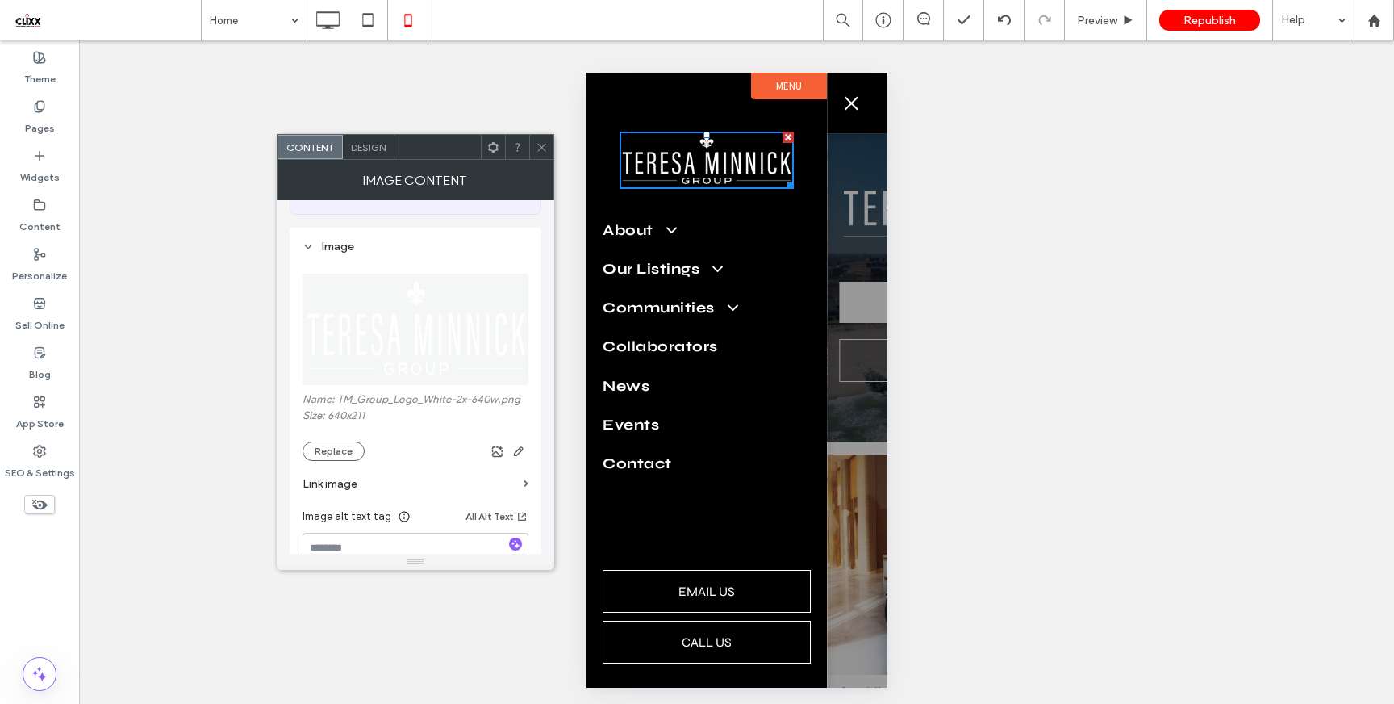
scroll to position [223, 0]
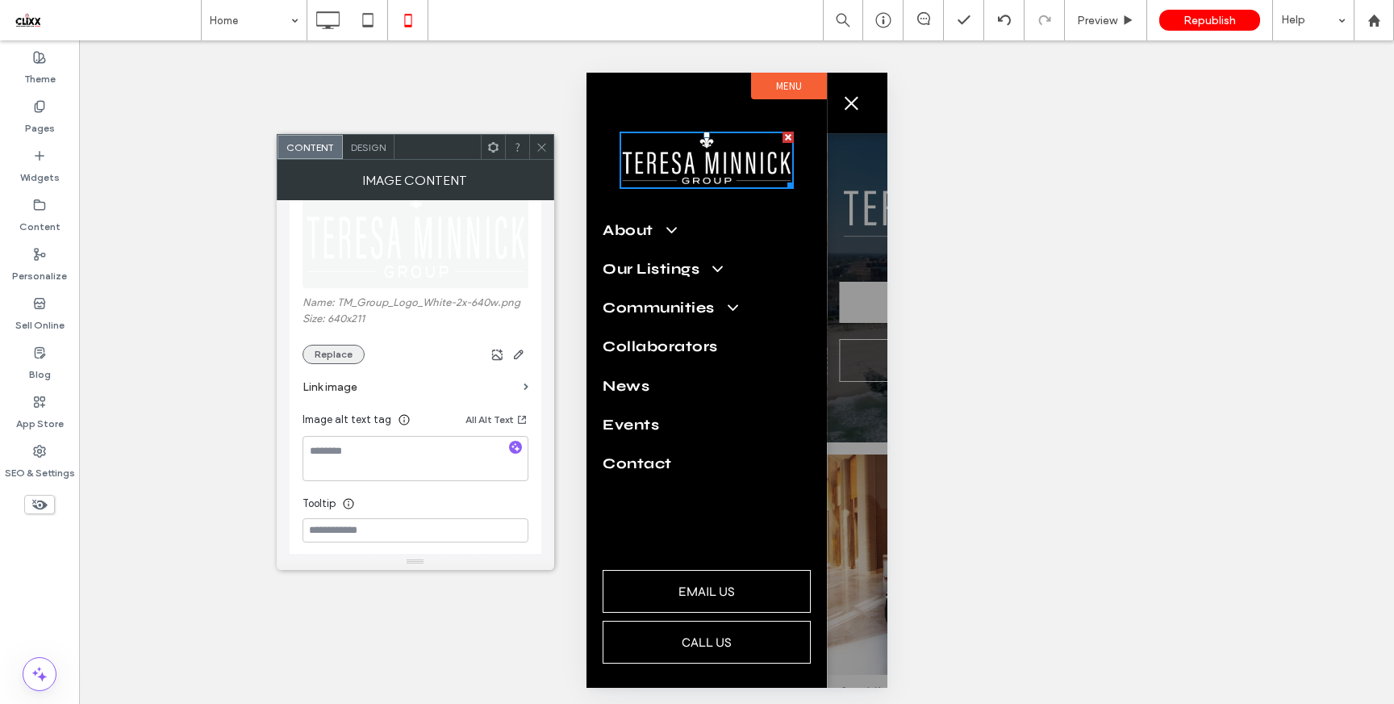
click at [350, 360] on button "Replace" at bounding box center [334, 354] width 62 height 19
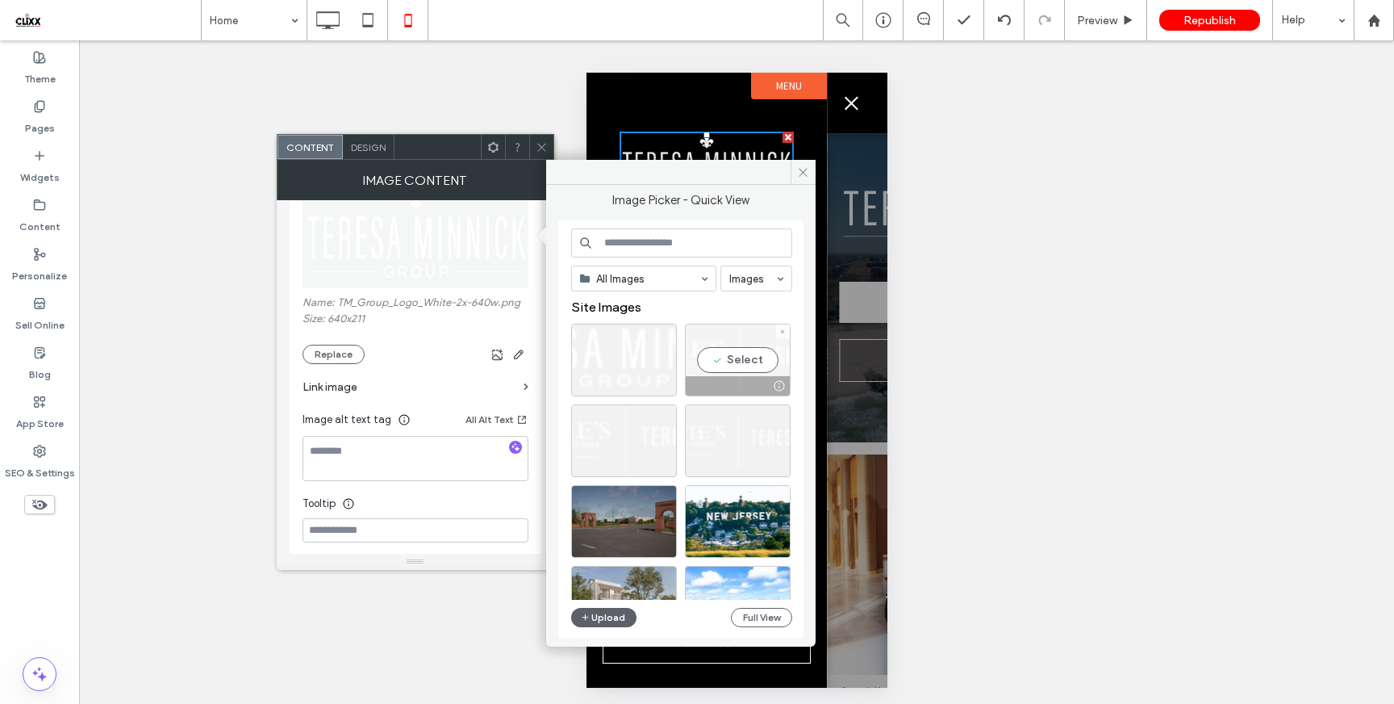
click at [740, 355] on div "Select" at bounding box center [738, 360] width 106 height 73
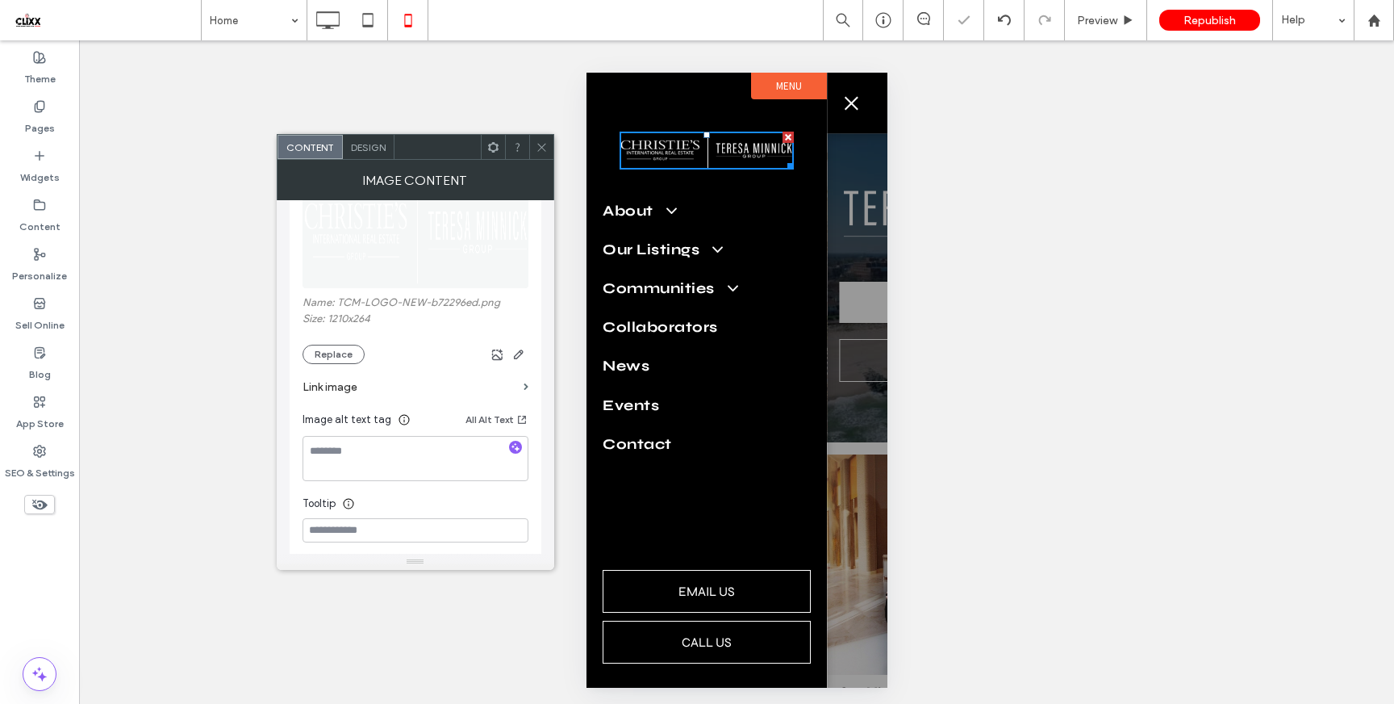
drag, startPoint x: 536, startPoint y: 144, endPoint x: 579, endPoint y: 146, distance: 42.8
click at [537, 144] on icon at bounding box center [542, 147] width 12 height 12
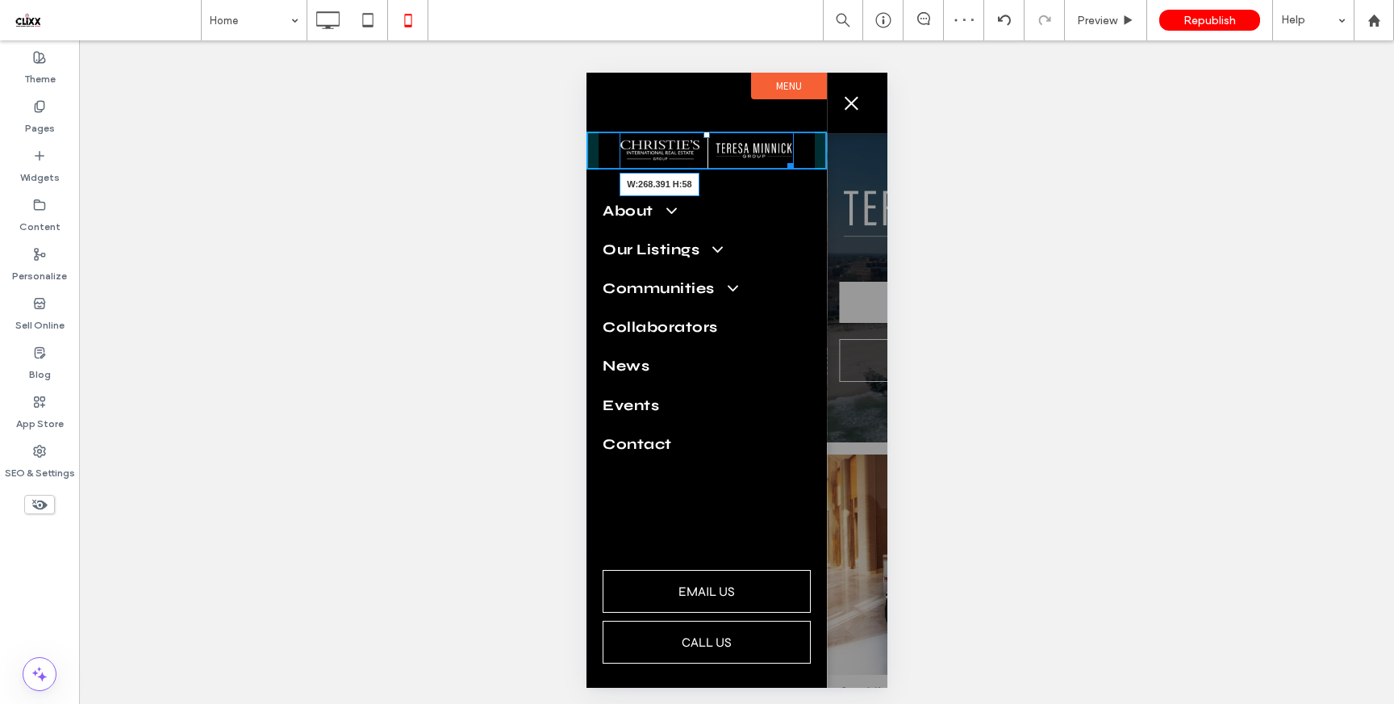
drag, startPoint x: 788, startPoint y: 167, endPoint x: 1393, endPoint y: 260, distance: 611.5
click at [811, 184] on div "W:268.391 H:58 Click To Paste About Teresa Minnick Sharon Bloodgood Elizabeth P…" at bounding box center [706, 380] width 240 height 615
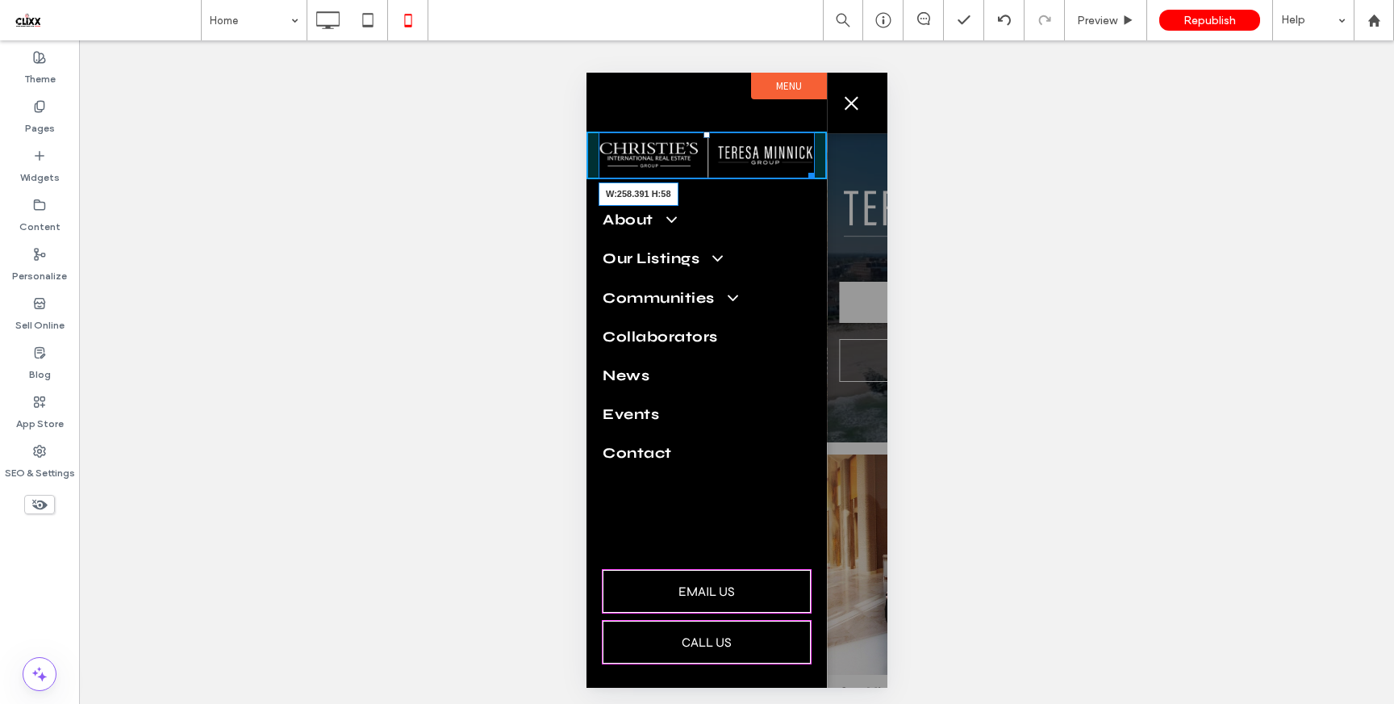
drag, startPoint x: 811, startPoint y: 171, endPoint x: 1396, endPoint y: 243, distance: 589.4
click at [809, 170] on div at bounding box center [808, 173] width 12 height 12
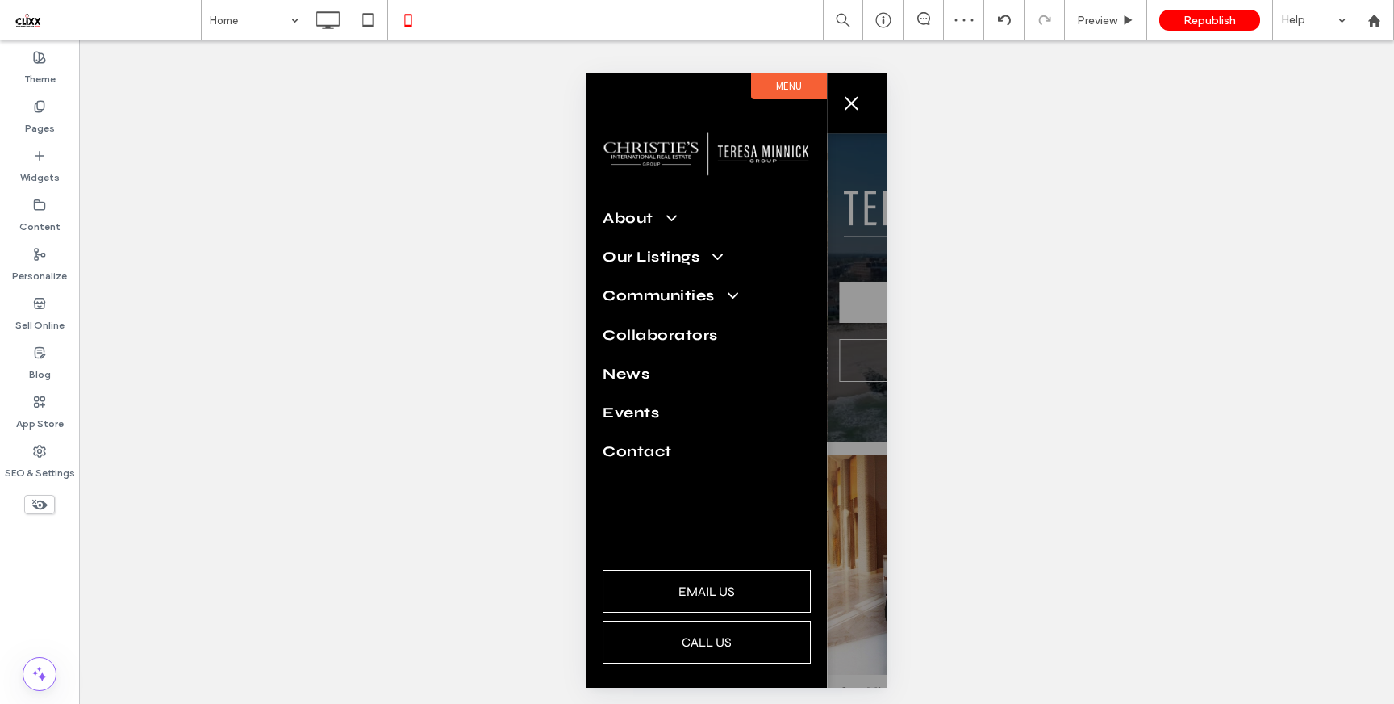
click at [848, 105] on span "menu" at bounding box center [851, 103] width 14 height 14
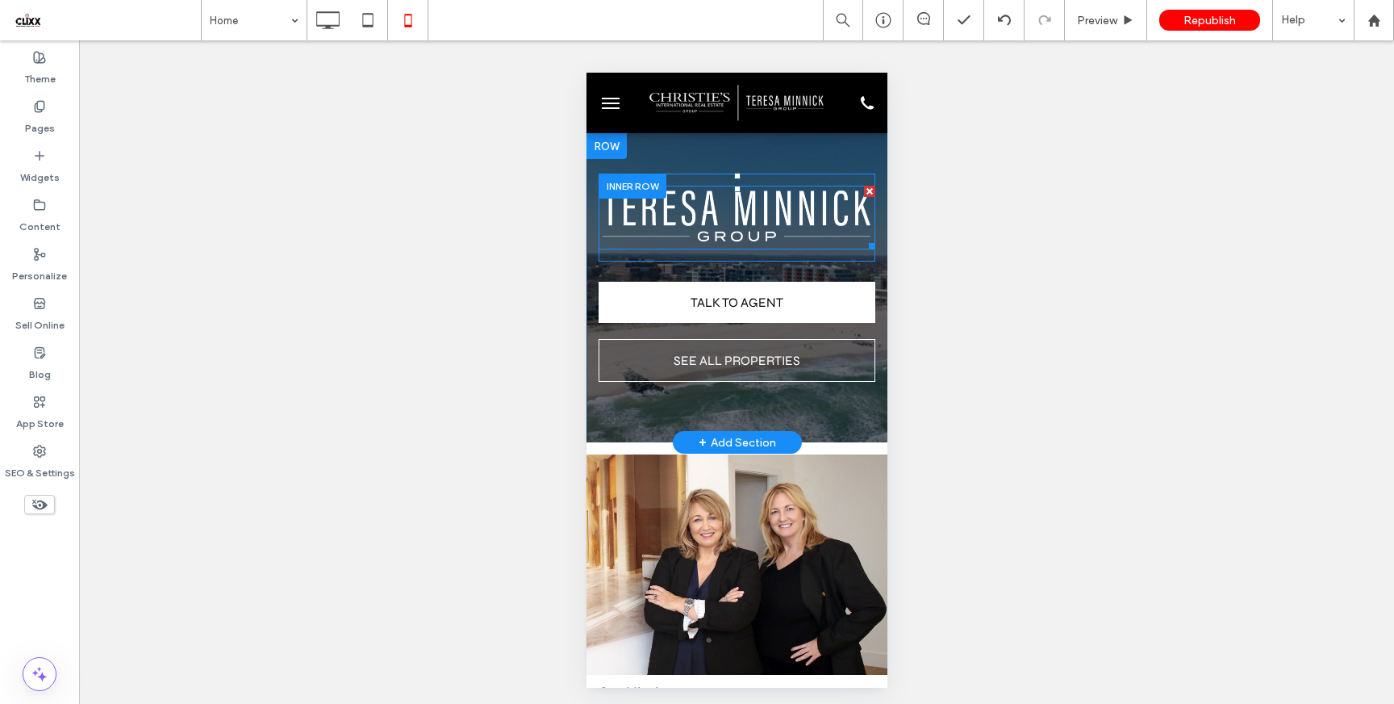
click at [775, 228] on img at bounding box center [736, 218] width 277 height 64
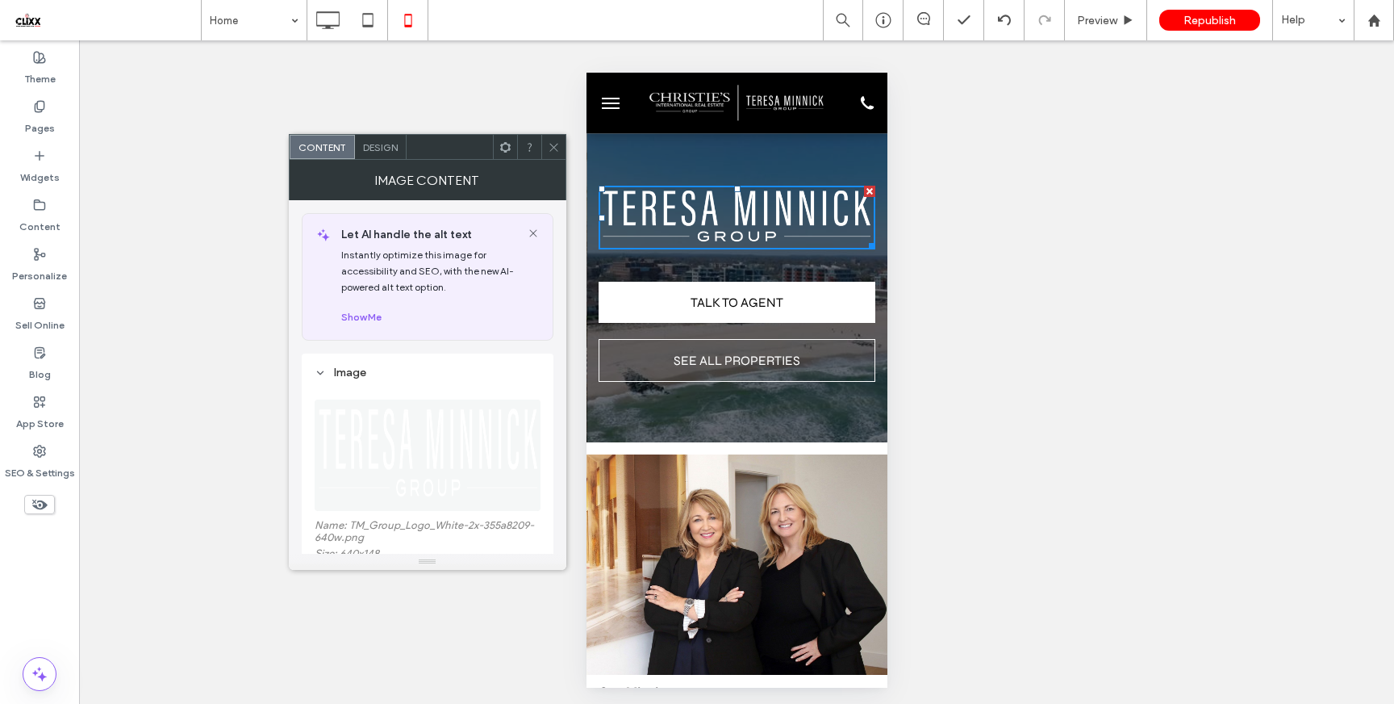
click at [555, 148] on use at bounding box center [554, 147] width 8 height 8
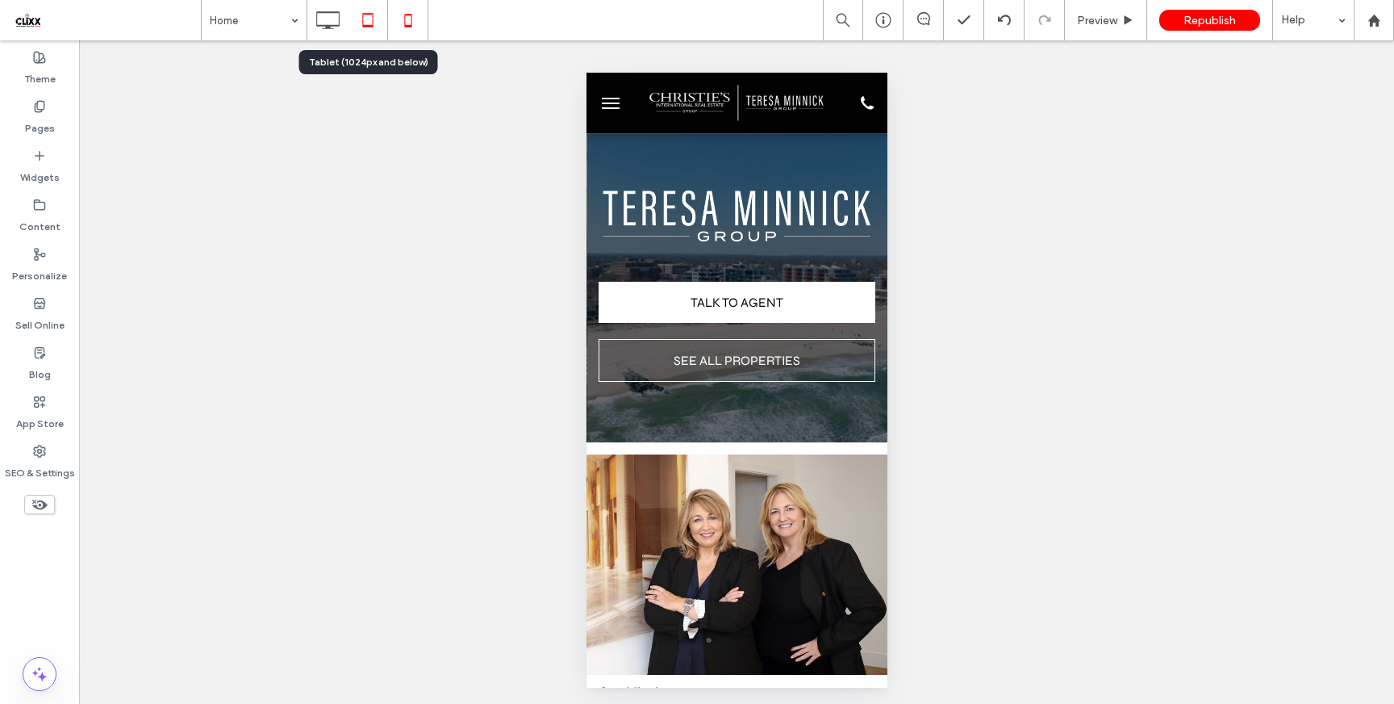
click at [374, 14] on icon at bounding box center [368, 20] width 32 height 32
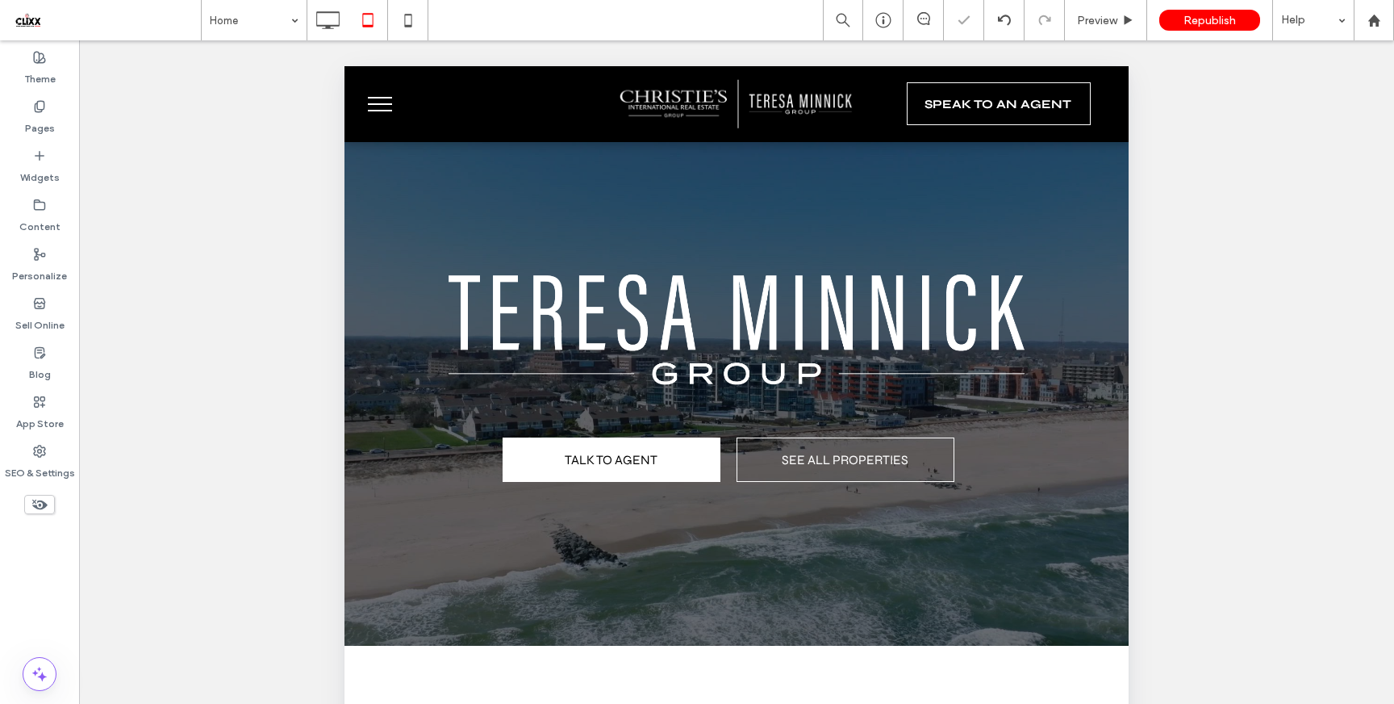
scroll to position [0, 0]
click at [378, 115] on button "menu" at bounding box center [380, 104] width 42 height 42
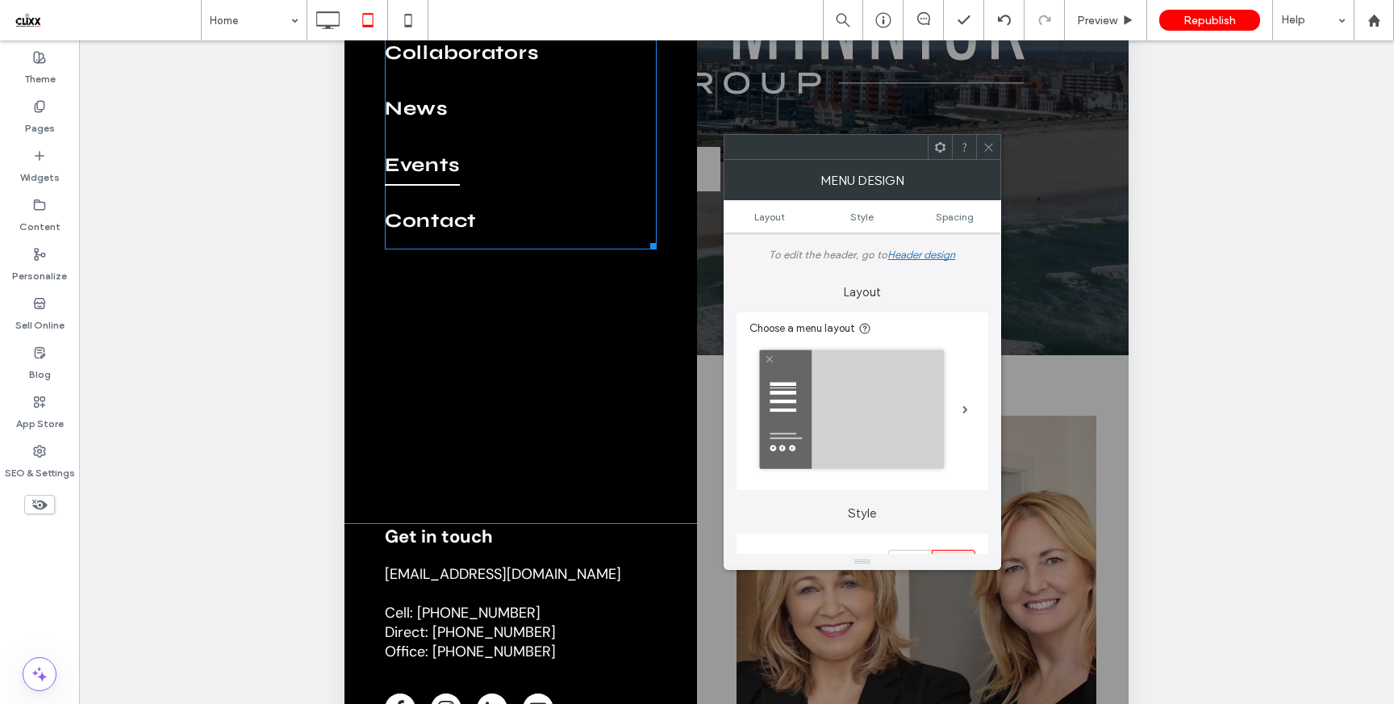
scroll to position [421, 0]
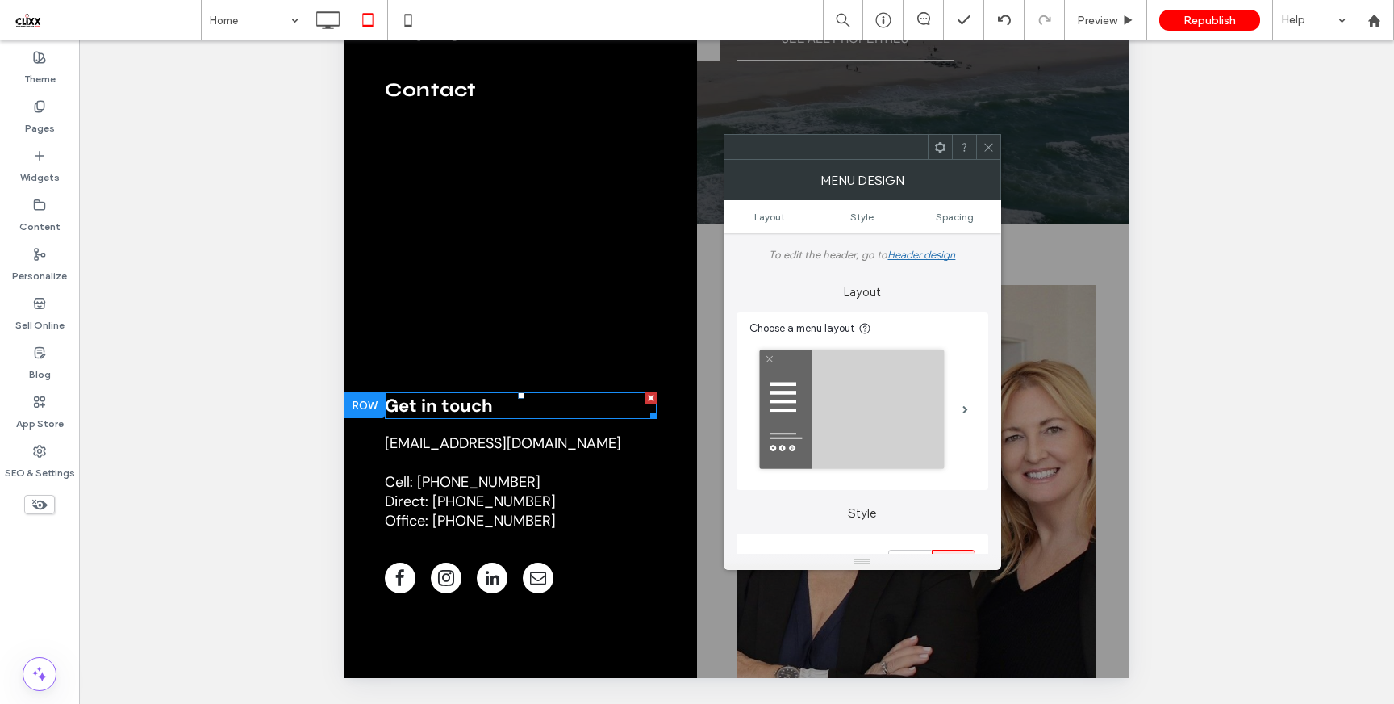
click at [460, 403] on span "Get in touch" at bounding box center [439, 405] width 108 height 23
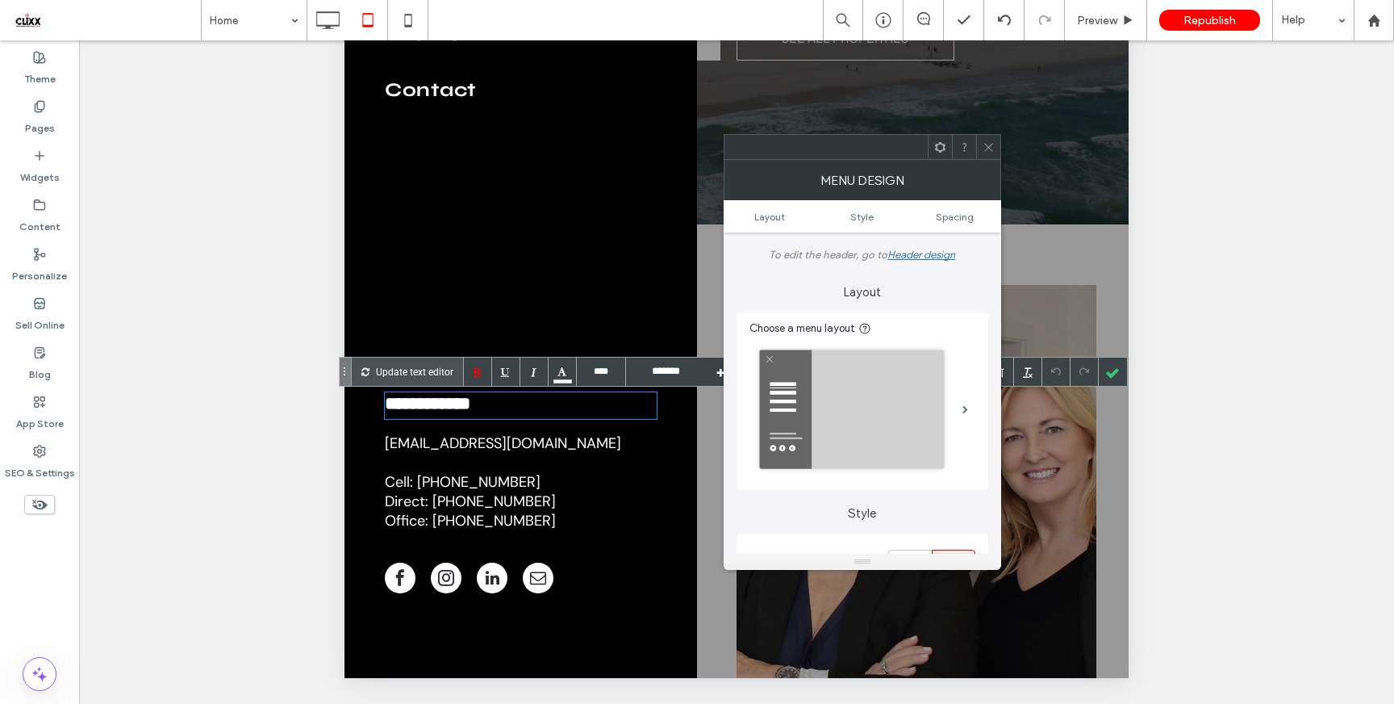
click at [990, 144] on use at bounding box center [989, 147] width 8 height 8
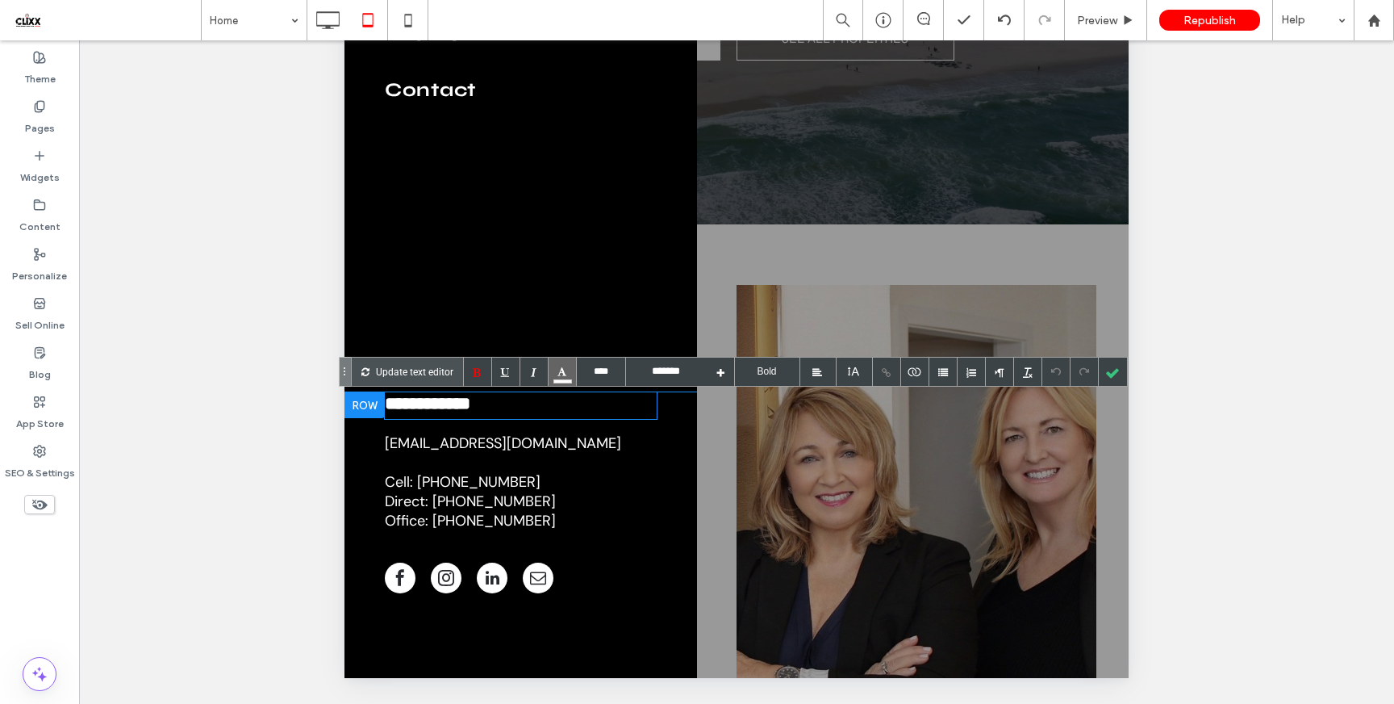
scroll to position [0, 0]
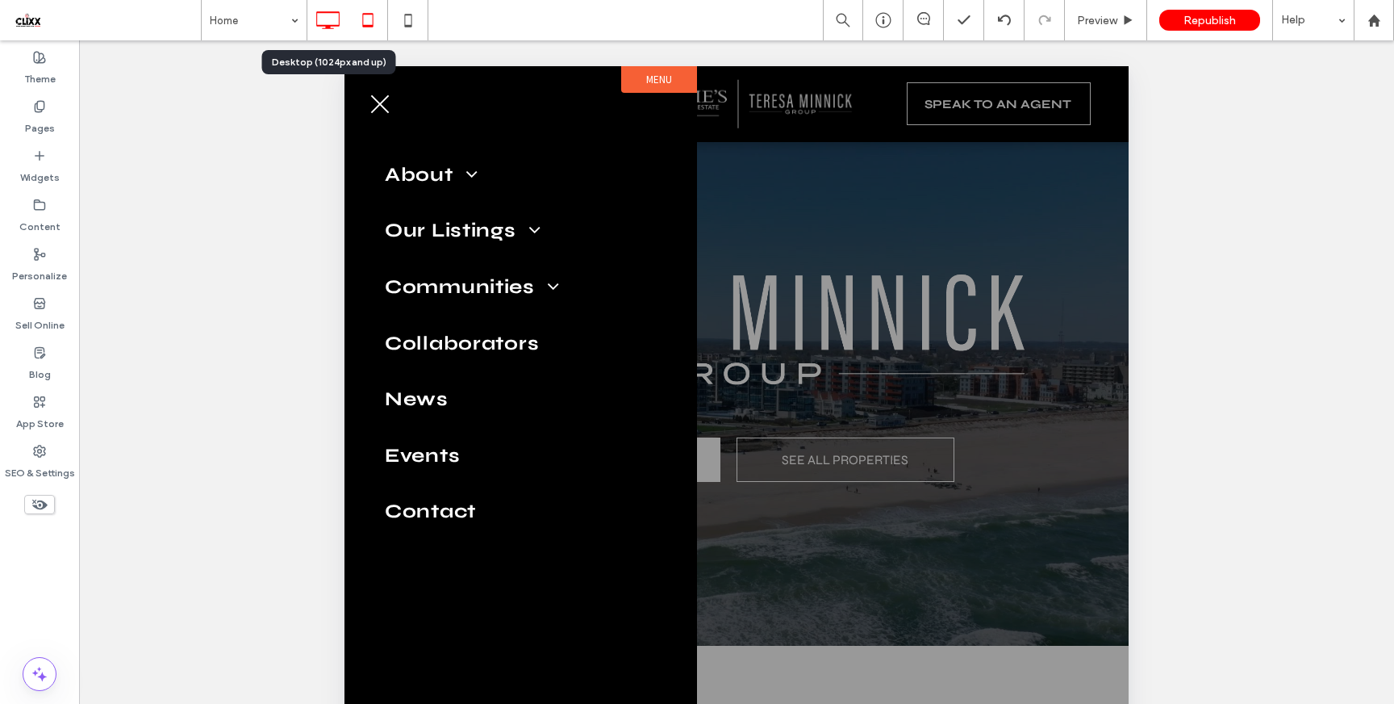
click at [328, 25] on use at bounding box center [327, 20] width 23 height 18
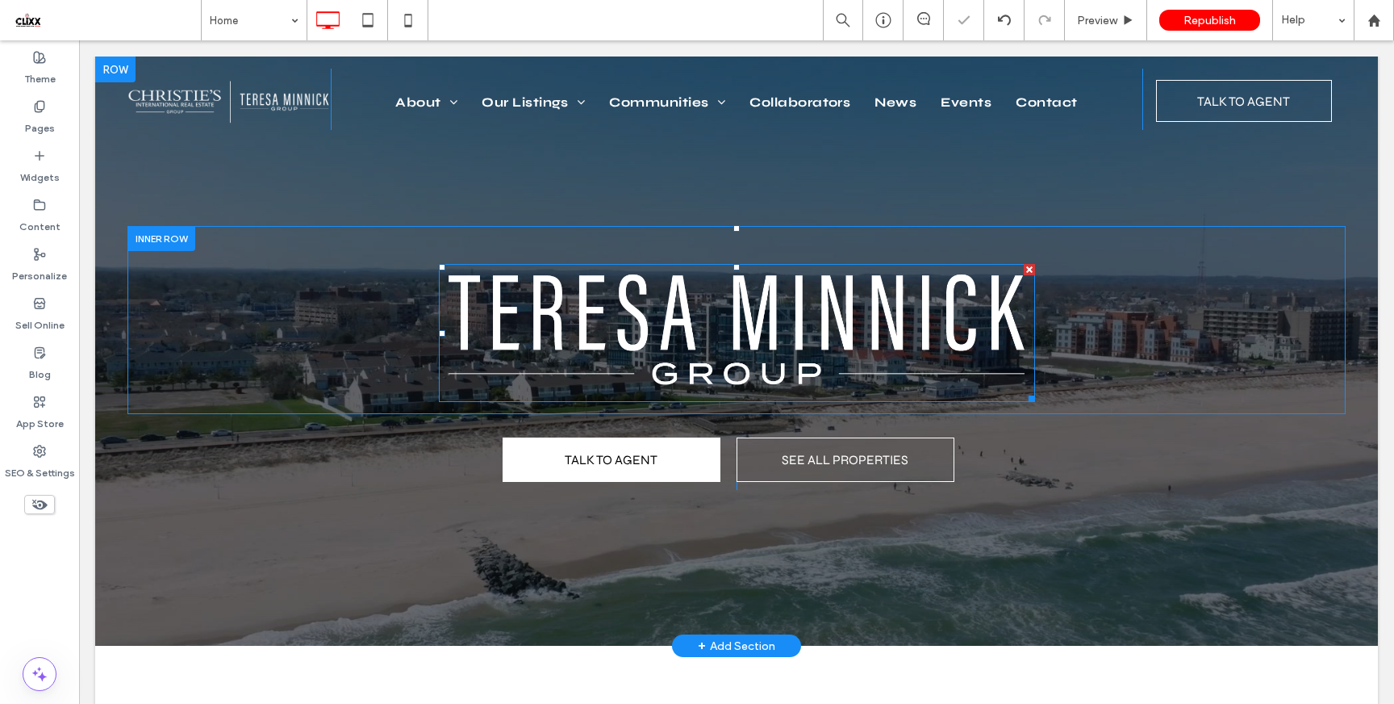
click at [777, 311] on img at bounding box center [737, 333] width 596 height 138
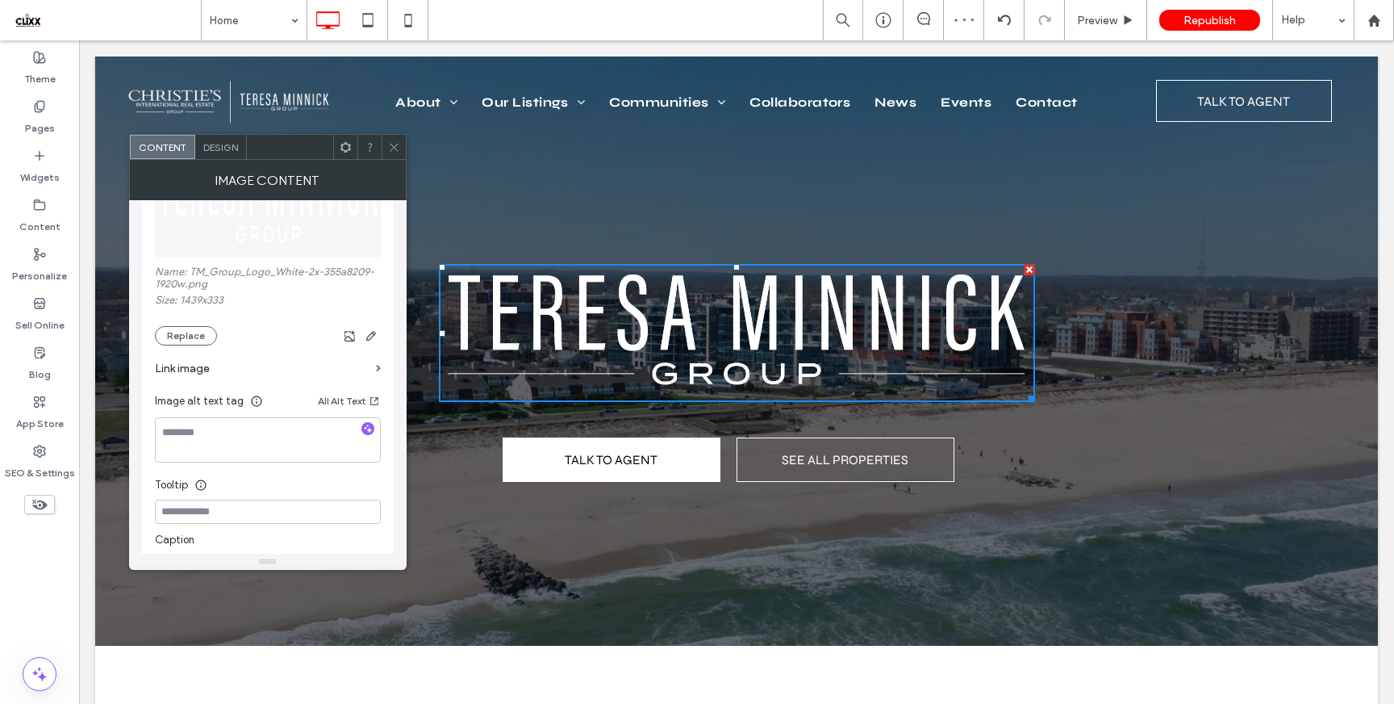
scroll to position [278, 0]
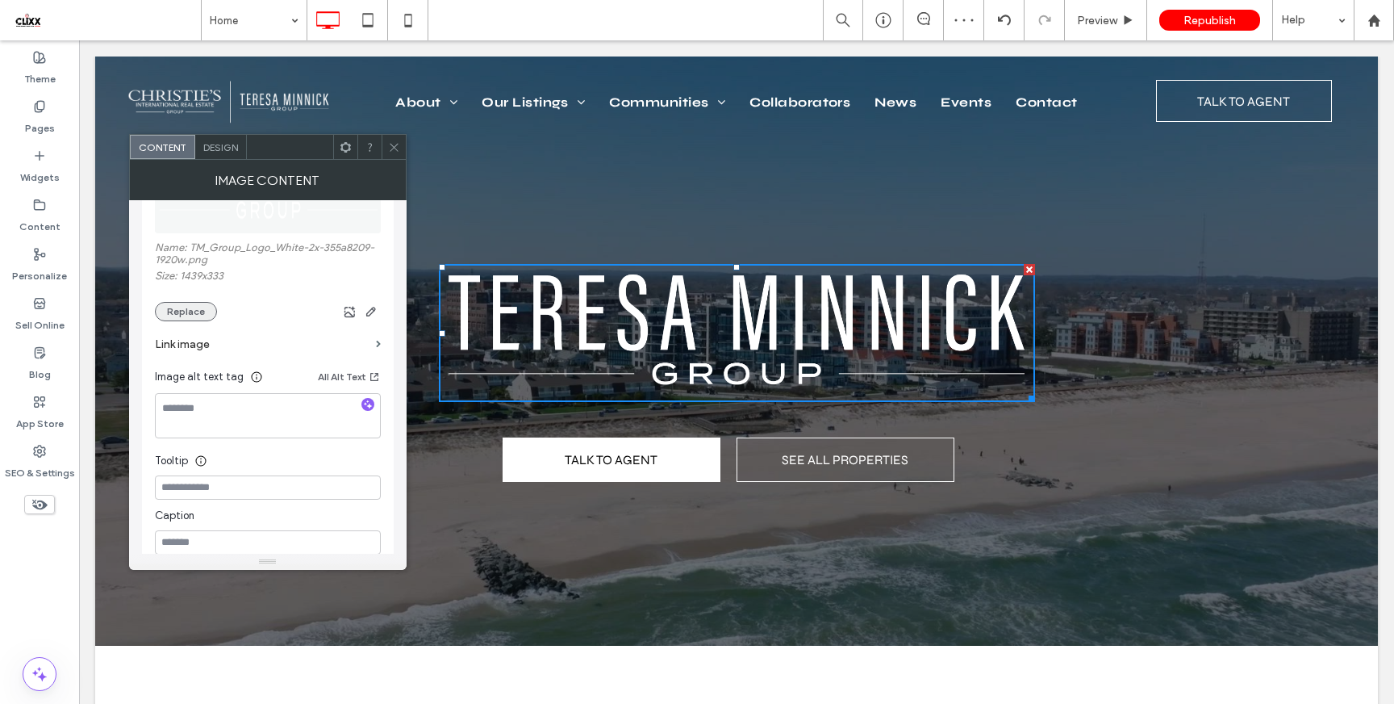
click at [198, 314] on button "Replace" at bounding box center [186, 311] width 62 height 19
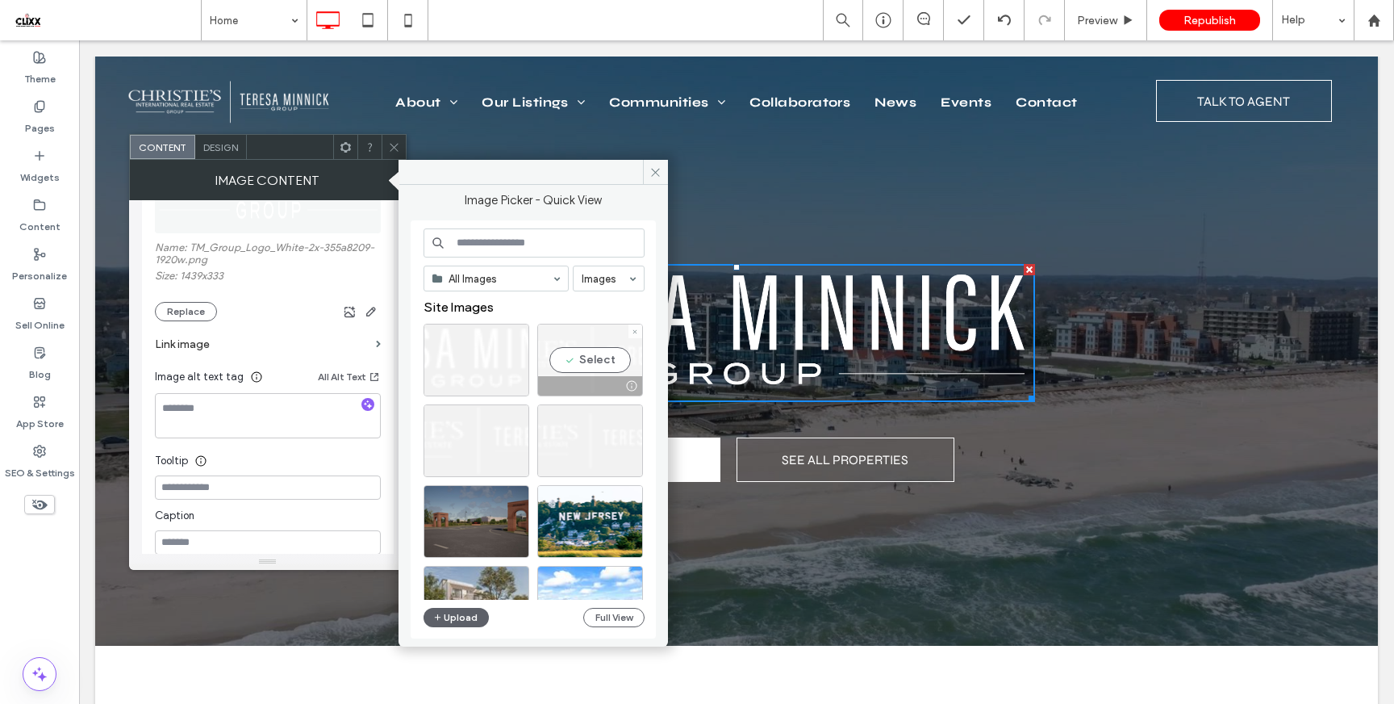
click at [594, 364] on div "Select" at bounding box center [590, 360] width 106 height 73
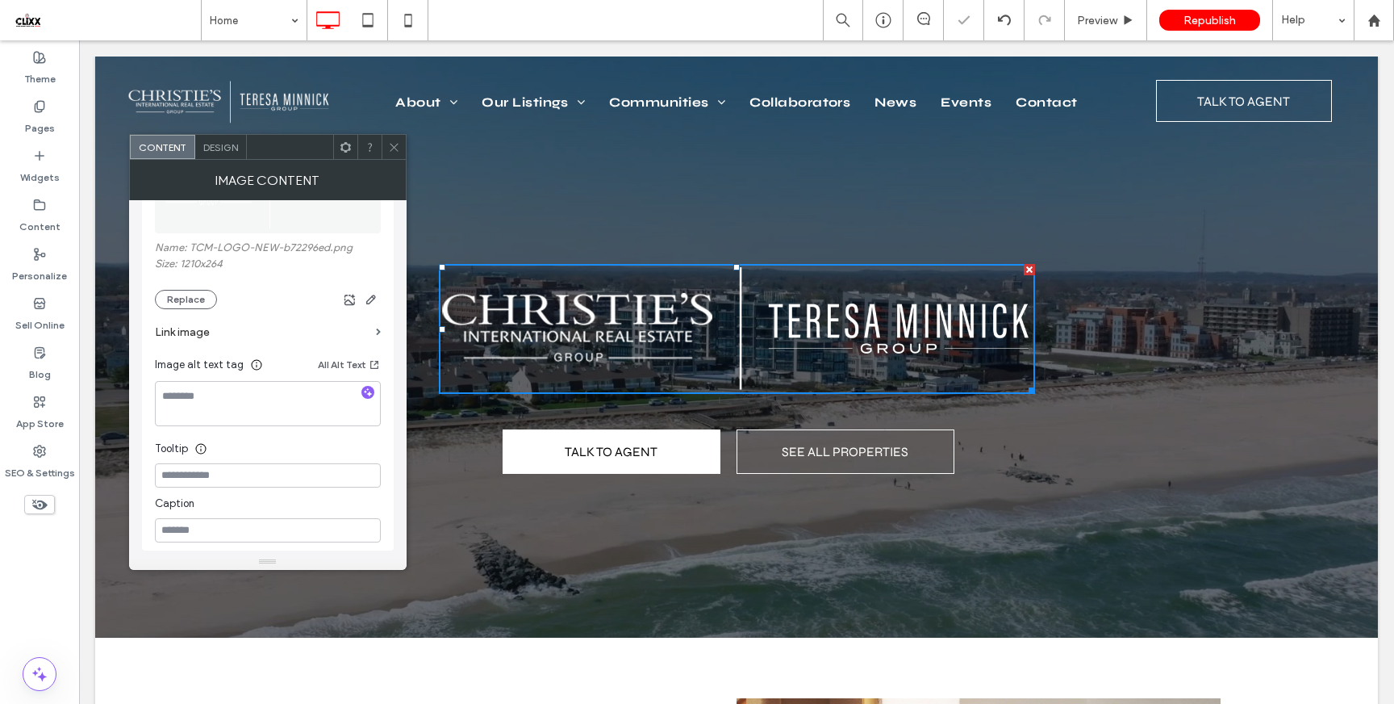
drag, startPoint x: 395, startPoint y: 151, endPoint x: 339, endPoint y: 123, distance: 63.2
click at [395, 151] on icon at bounding box center [394, 147] width 12 height 12
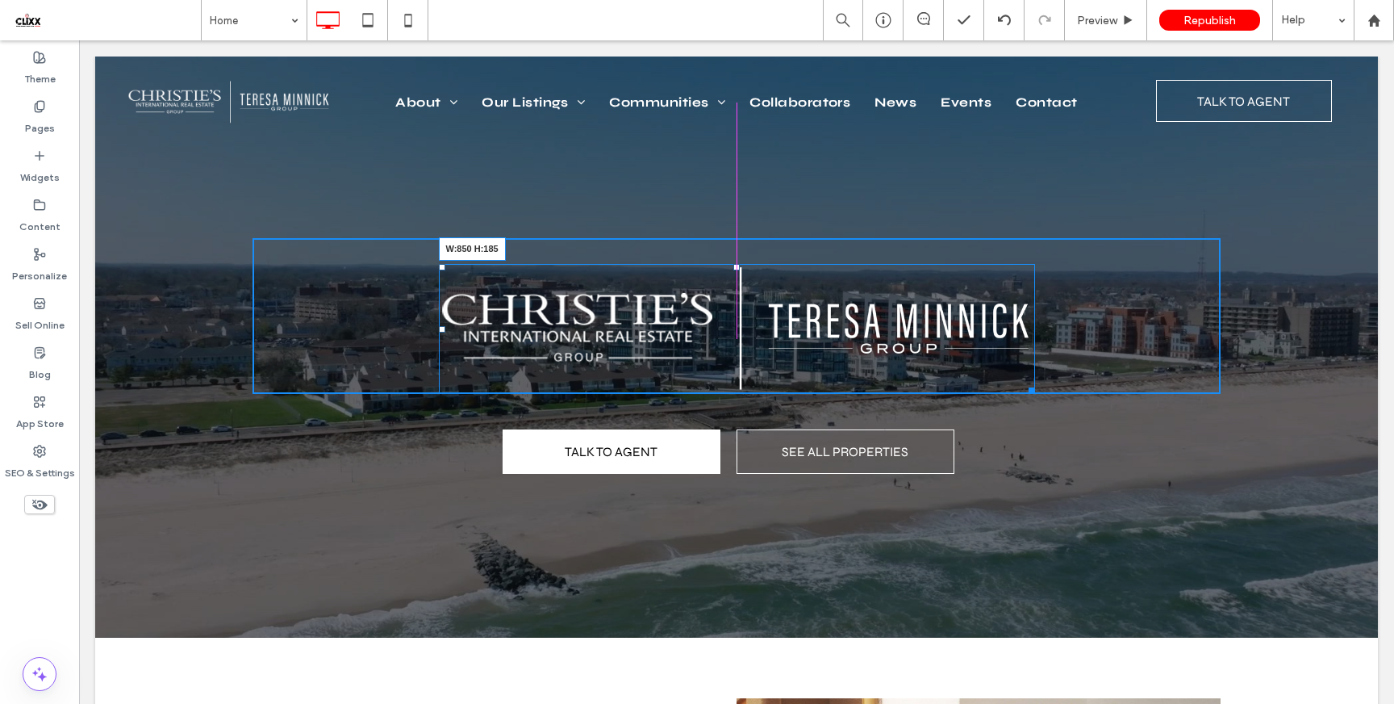
drag, startPoint x: 1028, startPoint y: 388, endPoint x: 1068, endPoint y: 408, distance: 44.8
click at [1035, 394] on div at bounding box center [1029, 388] width 12 height 12
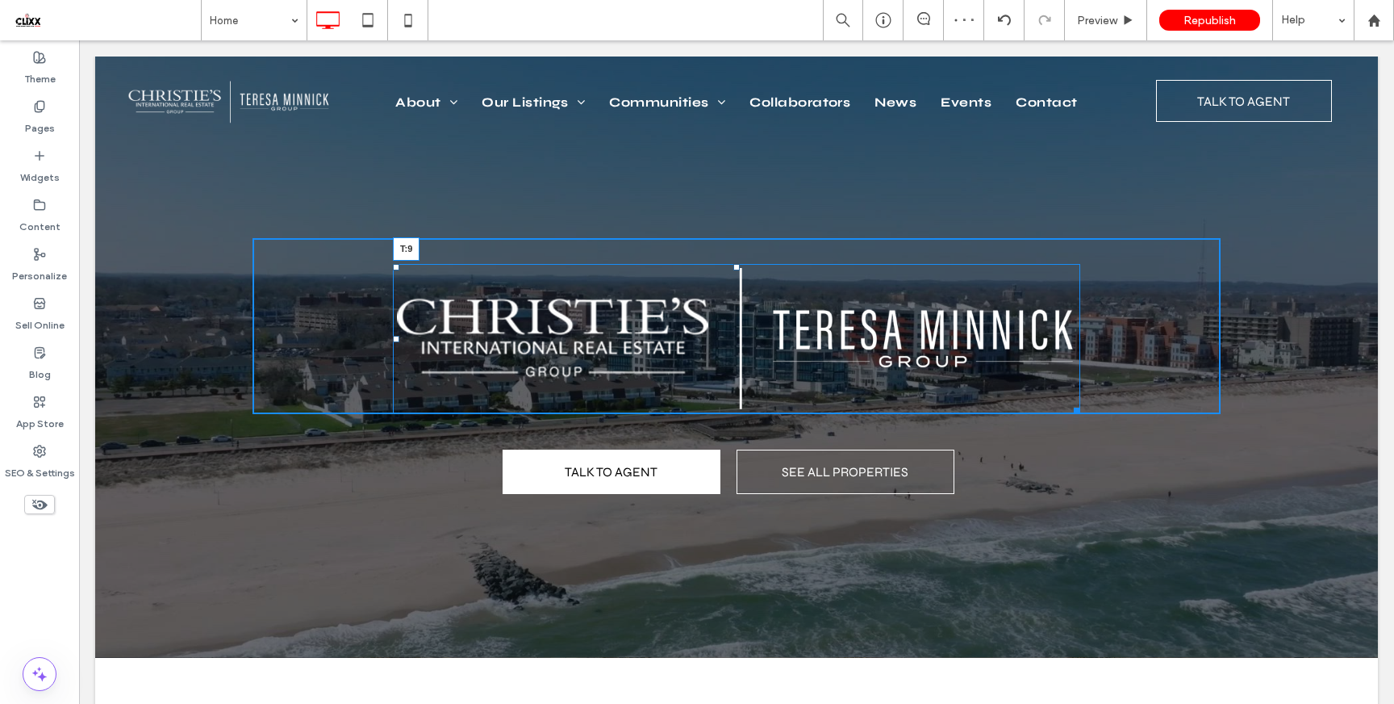
drag, startPoint x: 735, startPoint y: 268, endPoint x: 817, endPoint y: 289, distance: 84.9
click at [738, 264] on div at bounding box center [737, 267] width 6 height 6
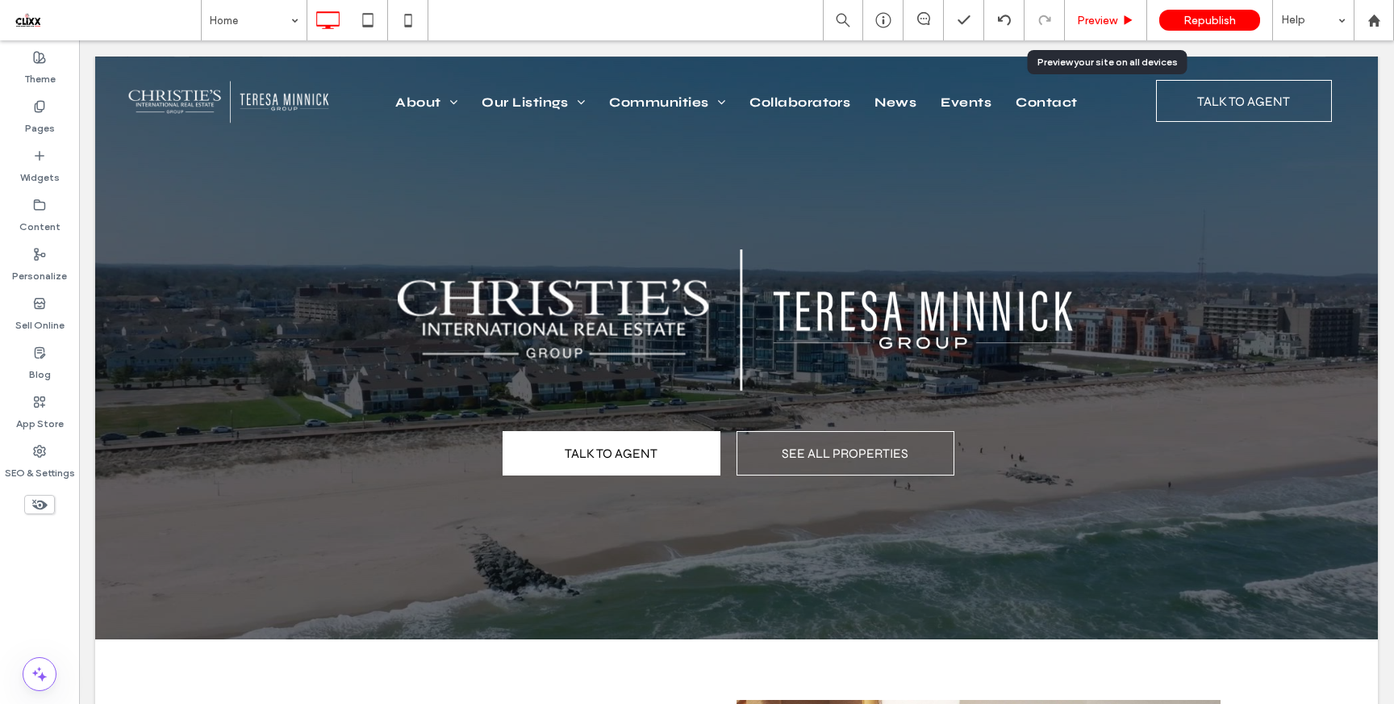
click at [1109, 15] on span "Preview" at bounding box center [1097, 21] width 40 height 14
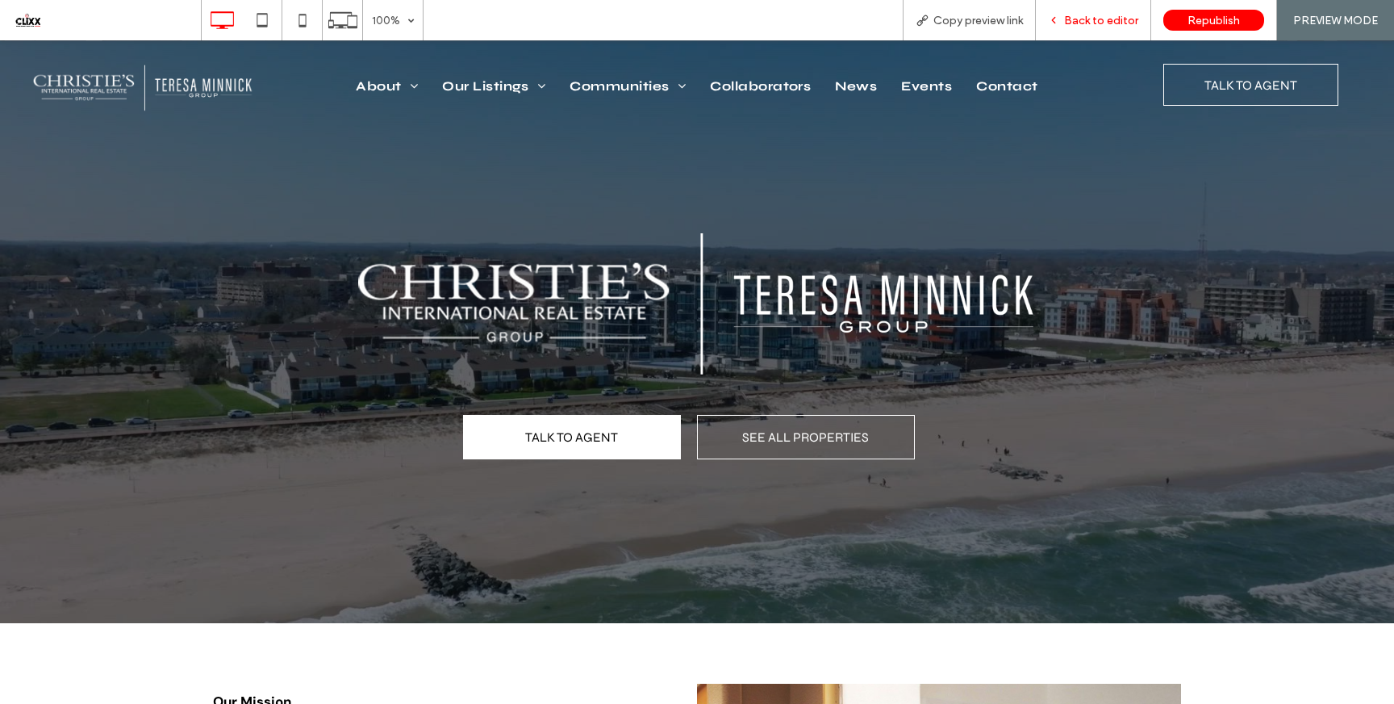
click at [1110, 21] on span "Back to editor" at bounding box center [1101, 21] width 74 height 14
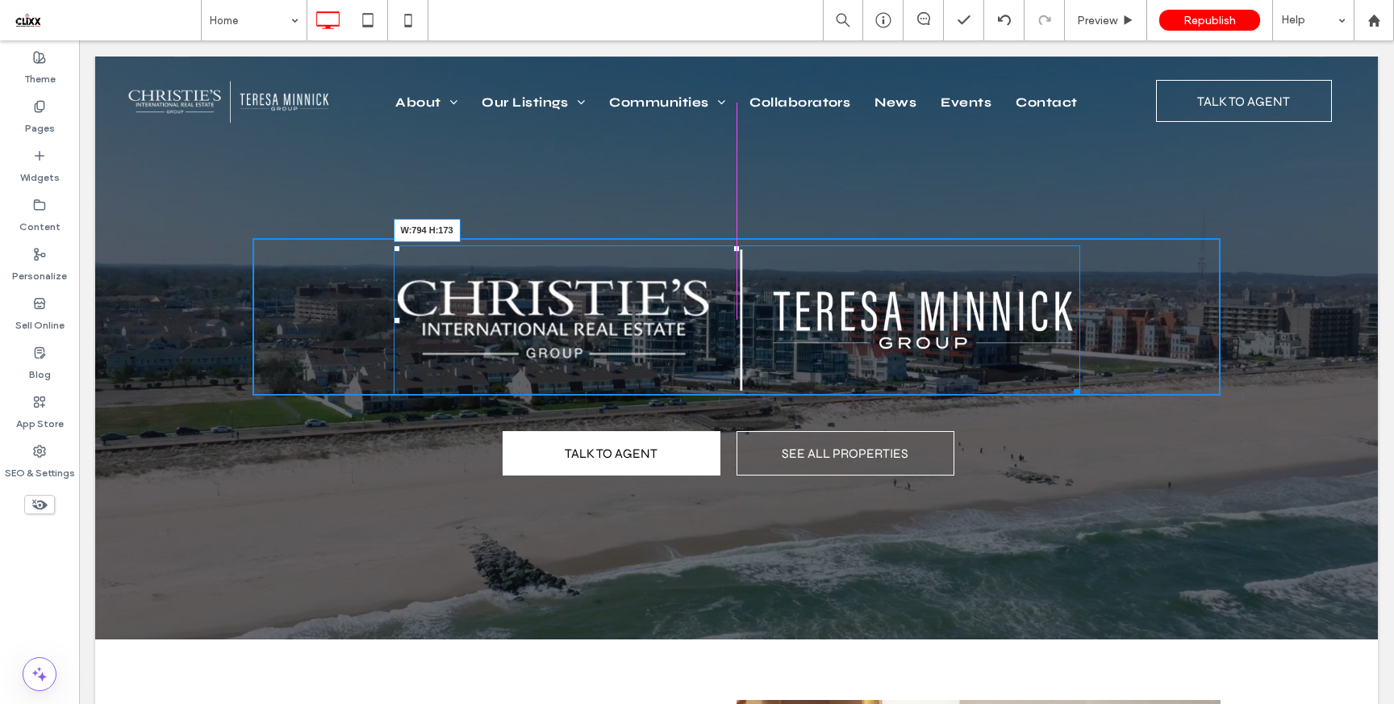
drag, startPoint x: 1074, startPoint y: 391, endPoint x: 1128, endPoint y: 430, distance: 66.5
click at [1051, 390] on div "W:794 H:173 Click To Paste" at bounding box center [737, 317] width 1219 height 182
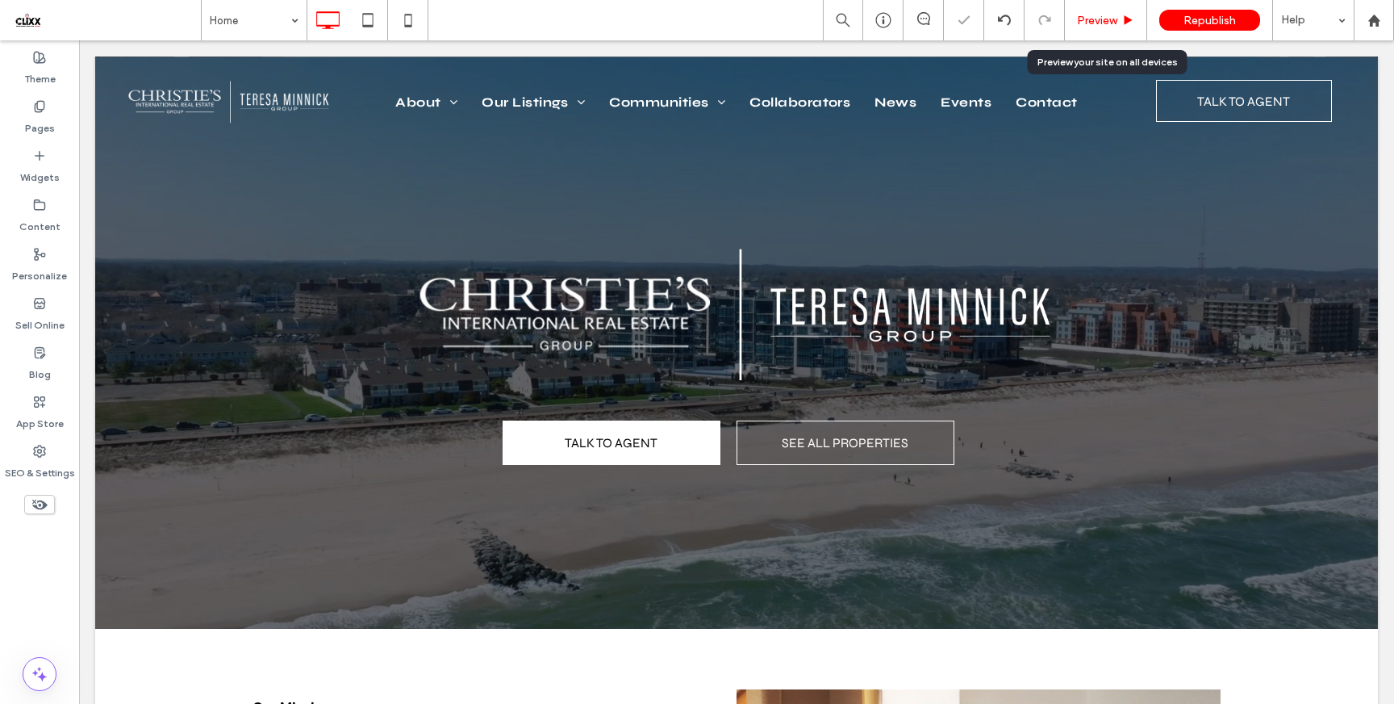
click at [1117, 21] on span "Preview" at bounding box center [1097, 21] width 40 height 14
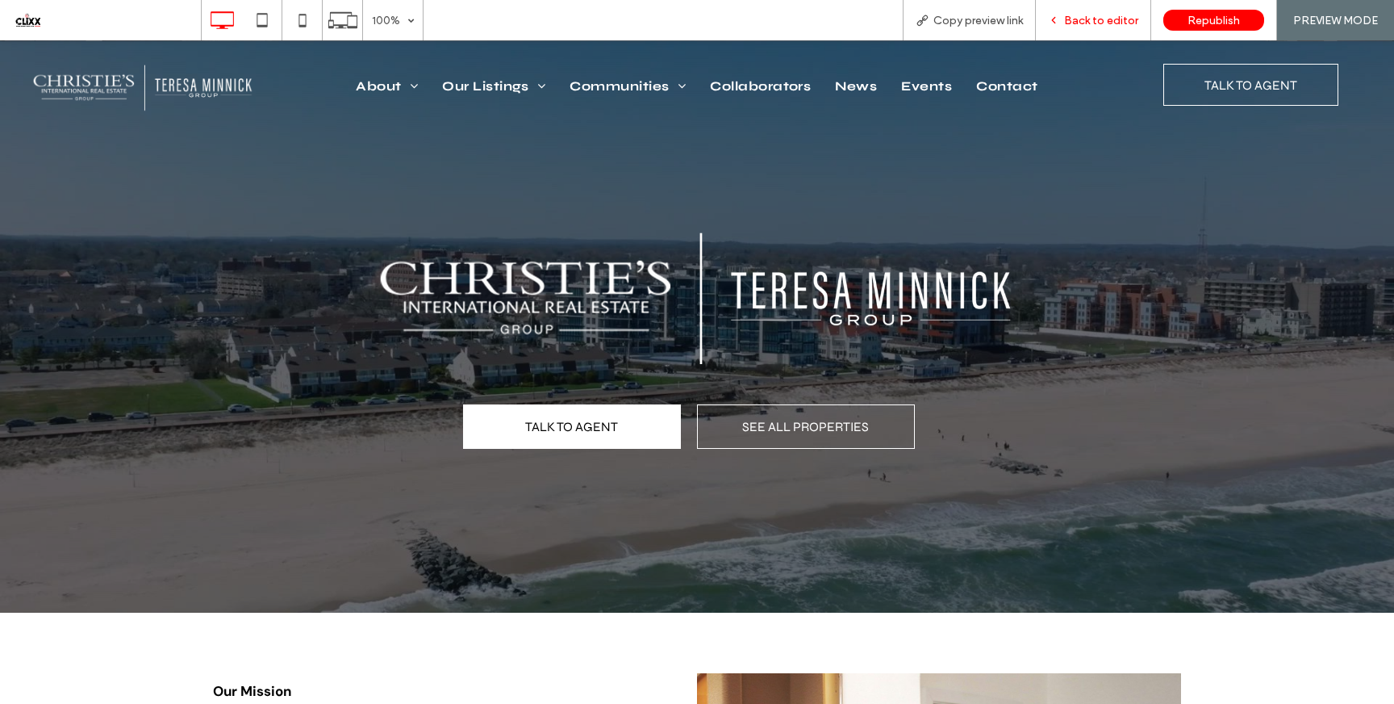
click at [1114, 16] on span "Back to editor" at bounding box center [1101, 21] width 74 height 14
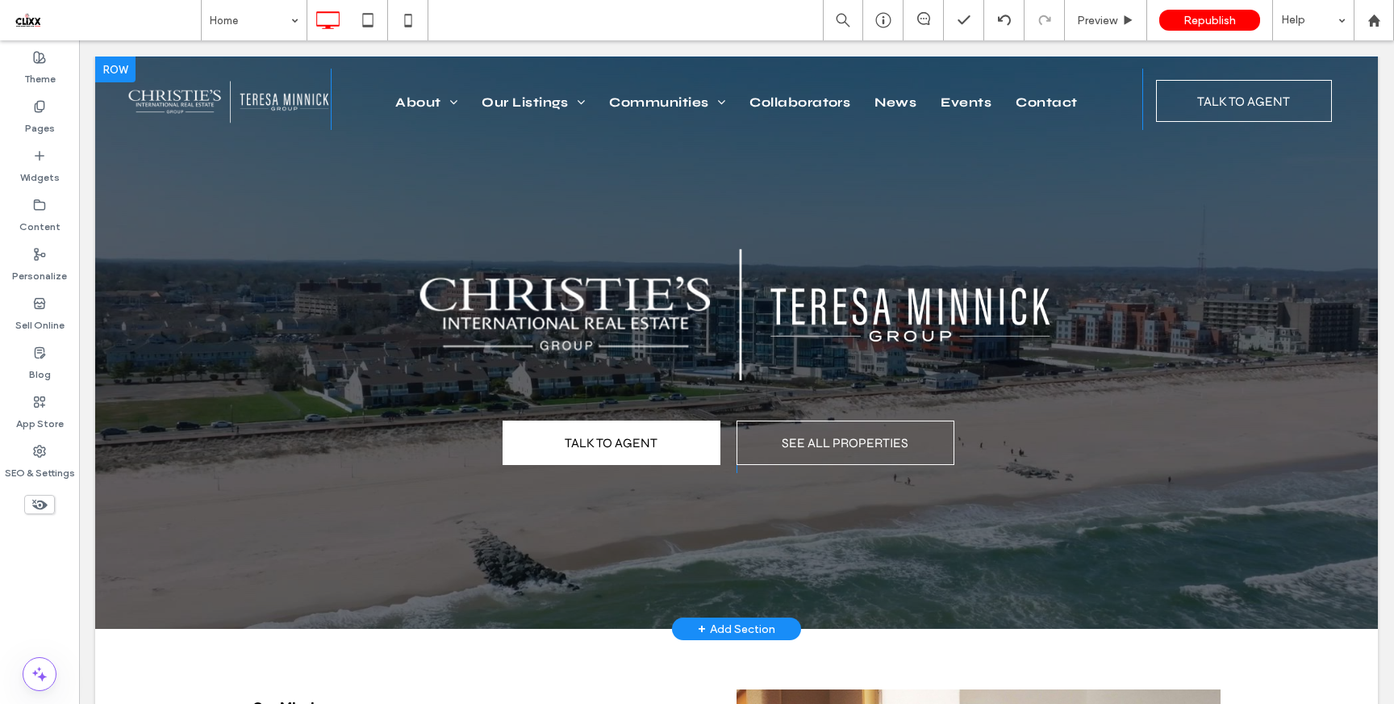
click at [115, 74] on div at bounding box center [115, 69] width 40 height 26
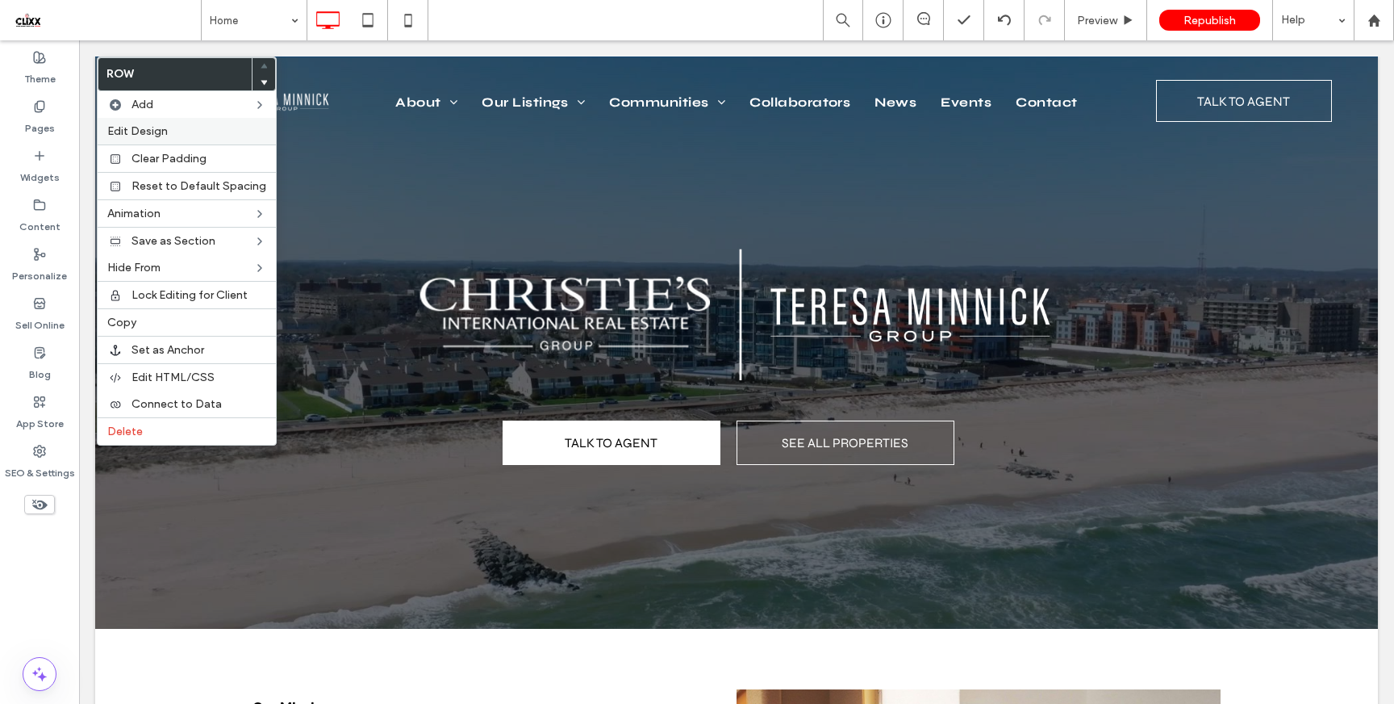
click at [157, 126] on span "Edit Design" at bounding box center [137, 131] width 61 height 14
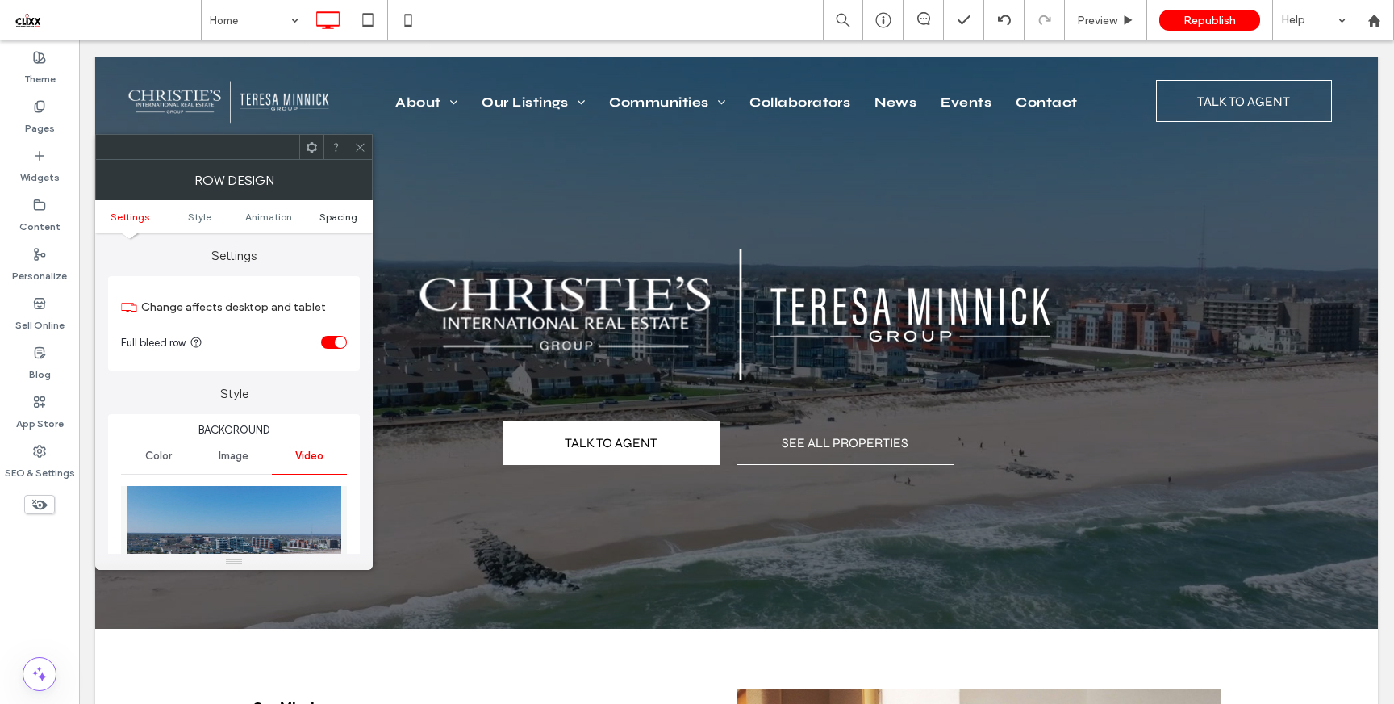
click at [335, 219] on span "Spacing" at bounding box center [339, 217] width 38 height 12
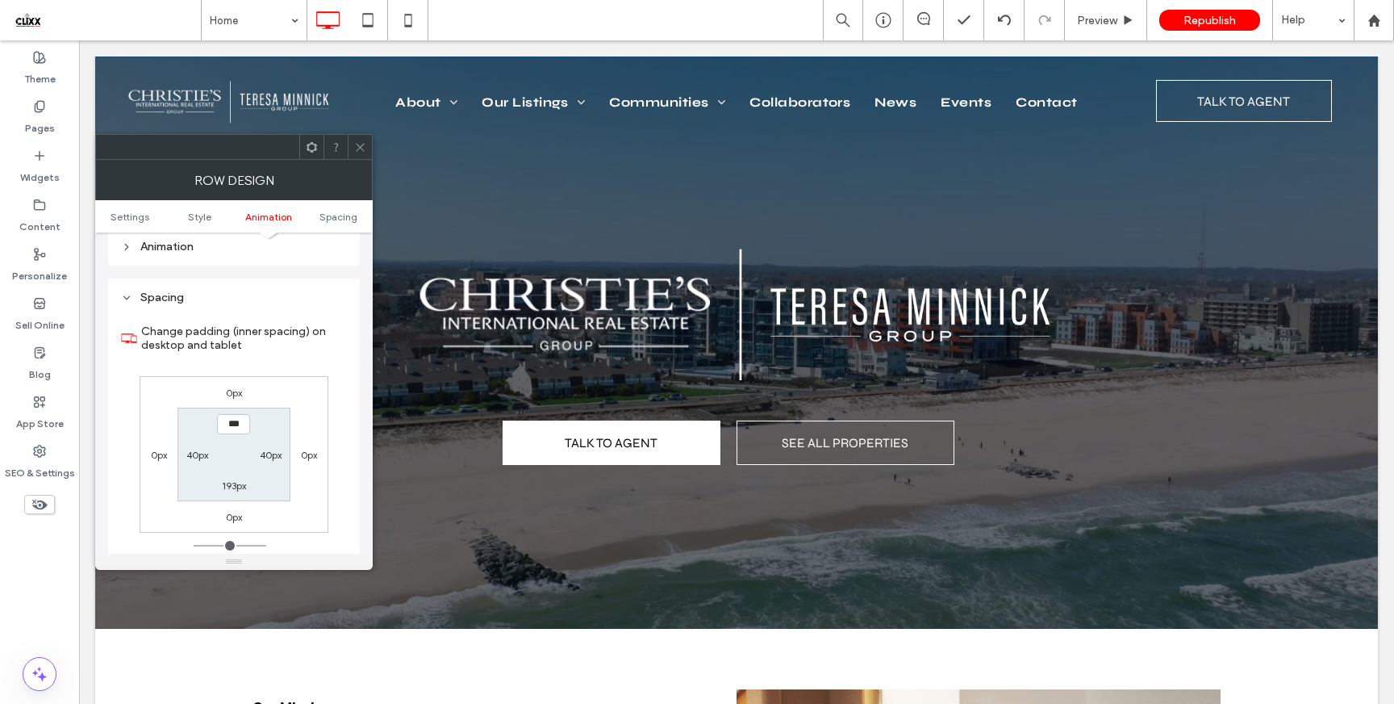
scroll to position [1106, 0]
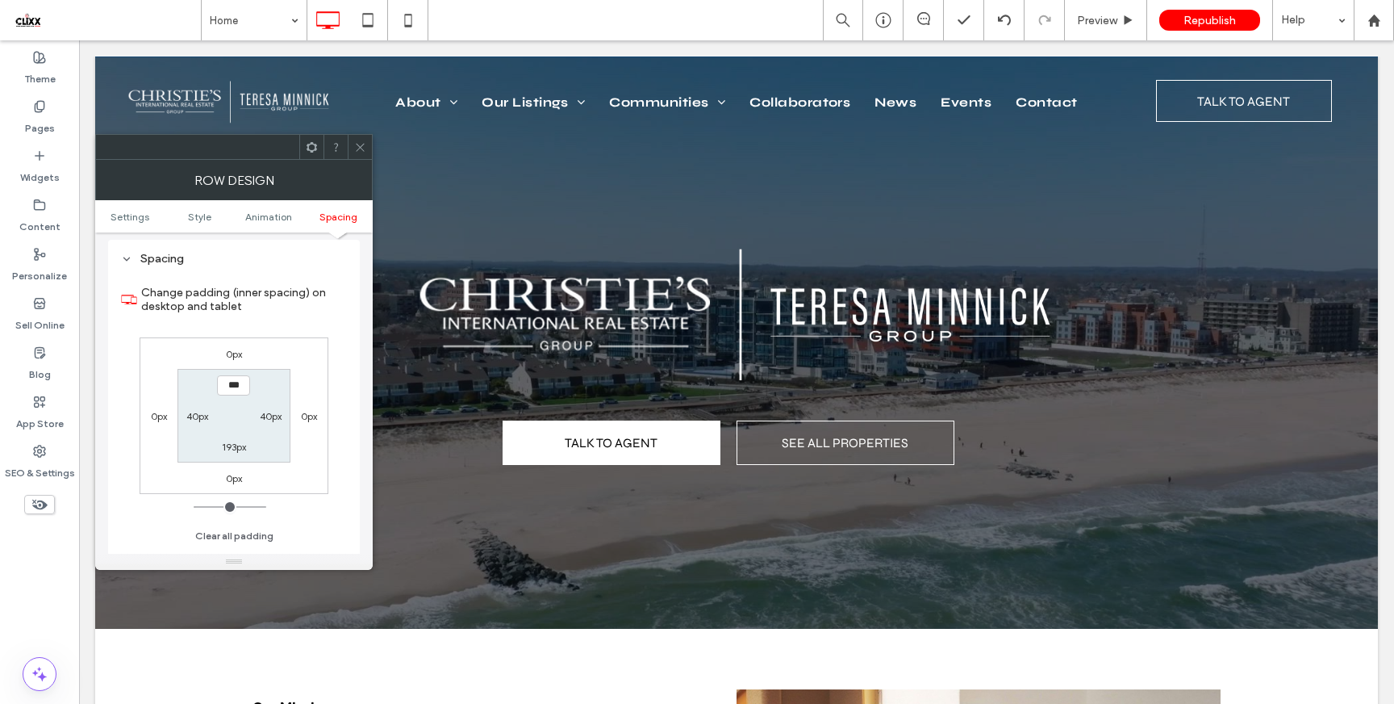
click at [232, 450] on label "193px" at bounding box center [234, 447] width 24 height 12
type input "***"
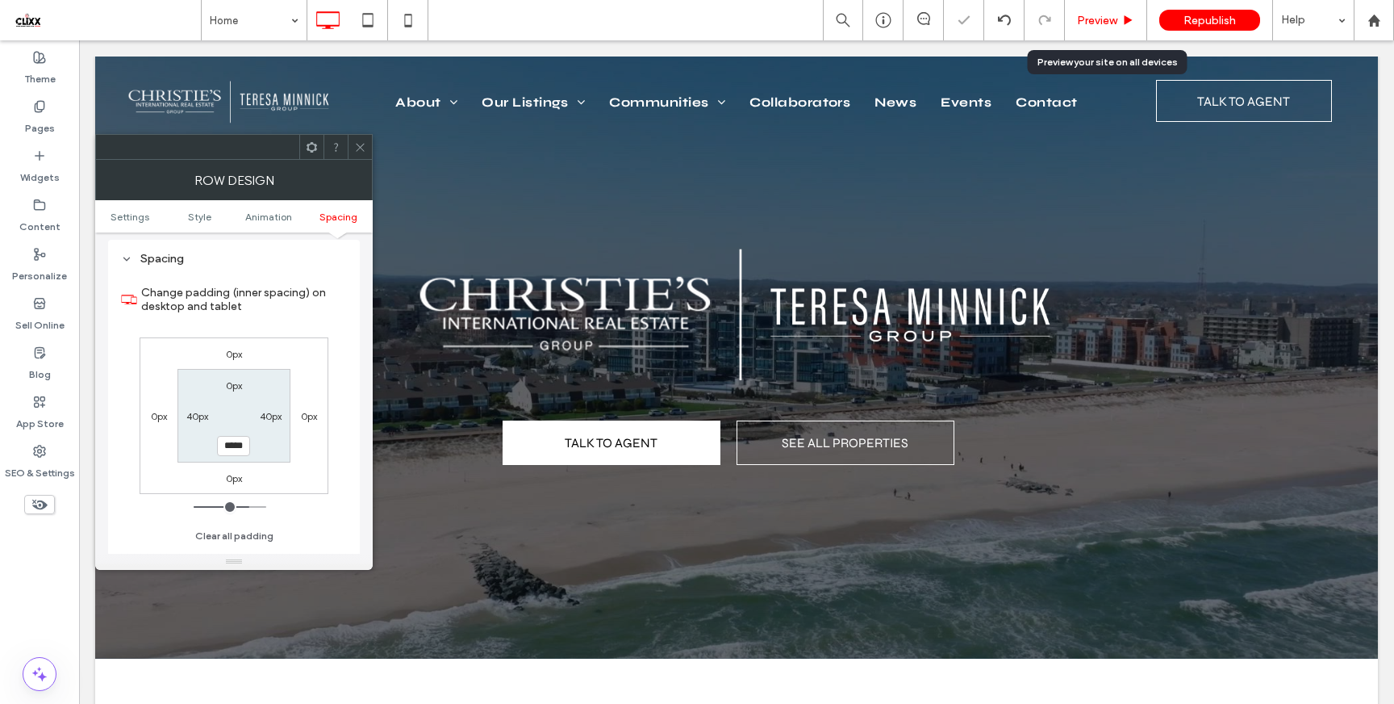
click at [1102, 18] on span "Preview" at bounding box center [1097, 21] width 40 height 14
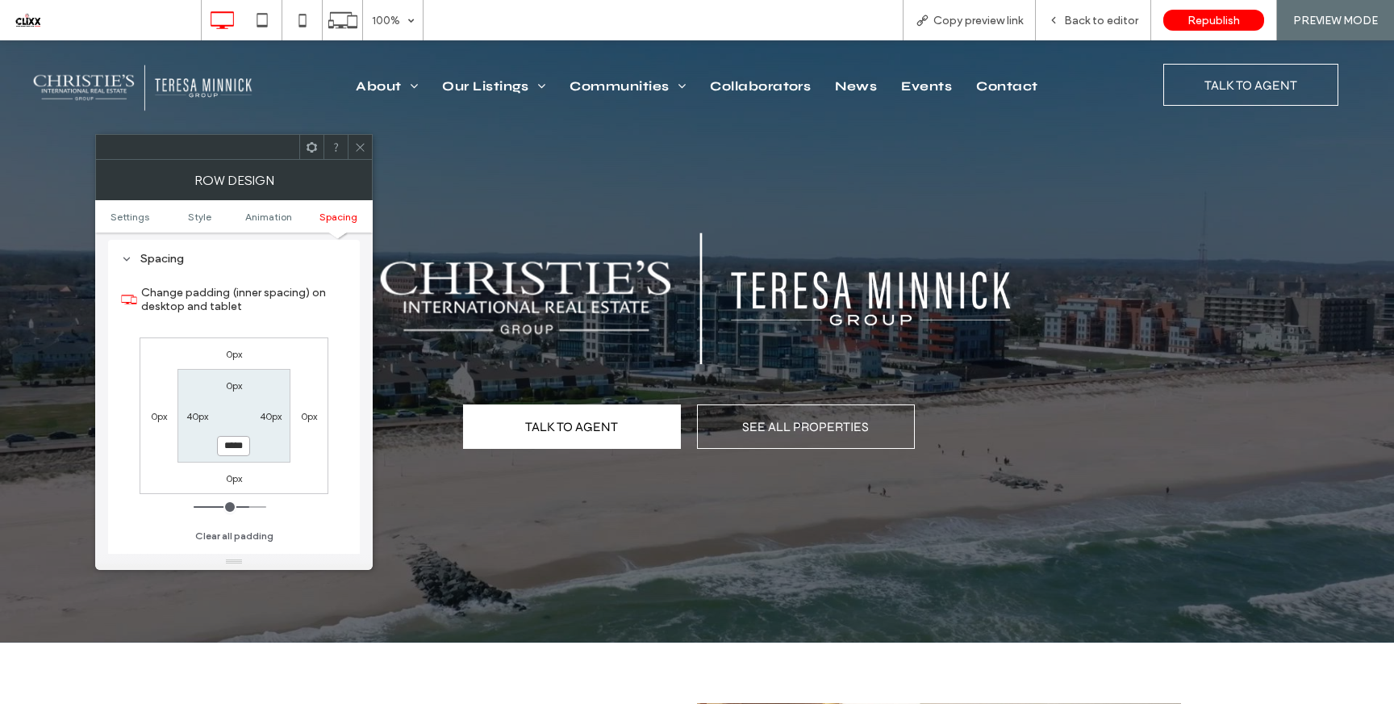
click at [230, 455] on input "*****" at bounding box center [233, 446] width 33 height 20
type input "***"
type input "*****"
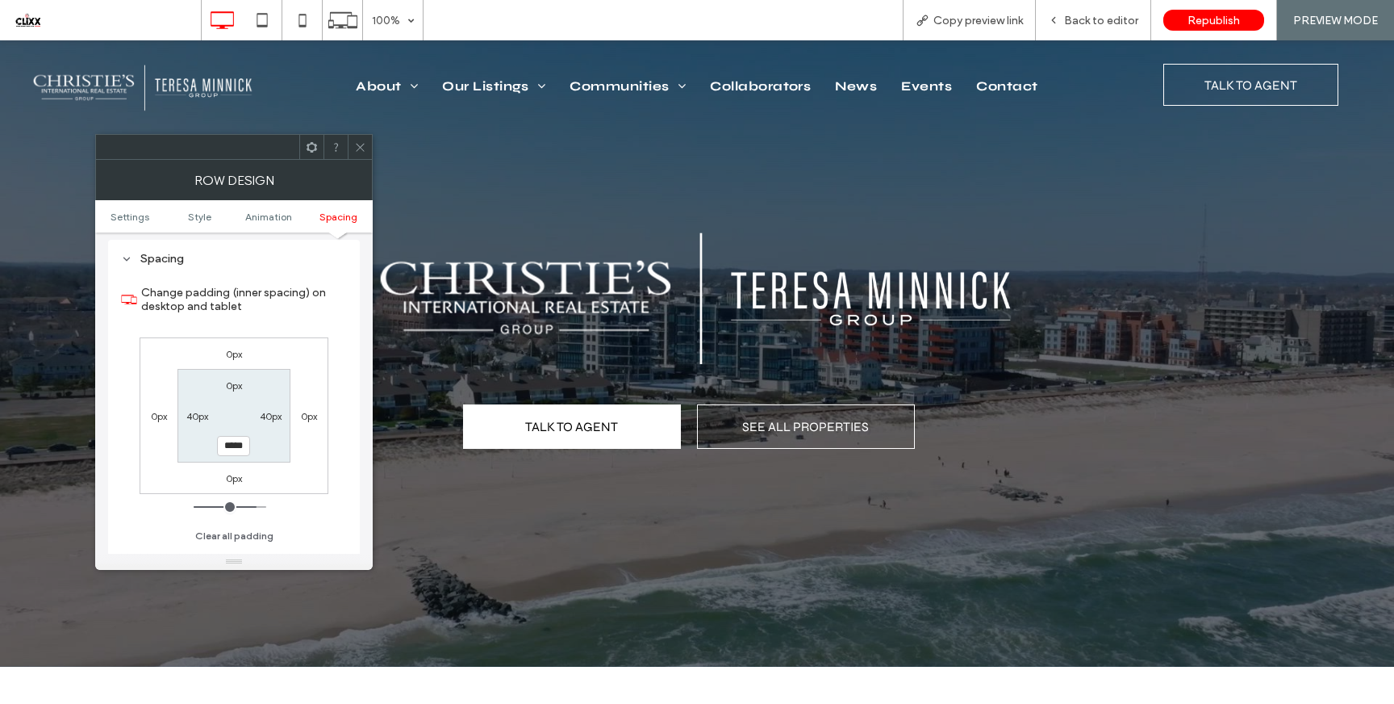
click at [229, 391] on label "0px" at bounding box center [234, 385] width 16 height 12
type input "*"
type input "***"
type input "*****"
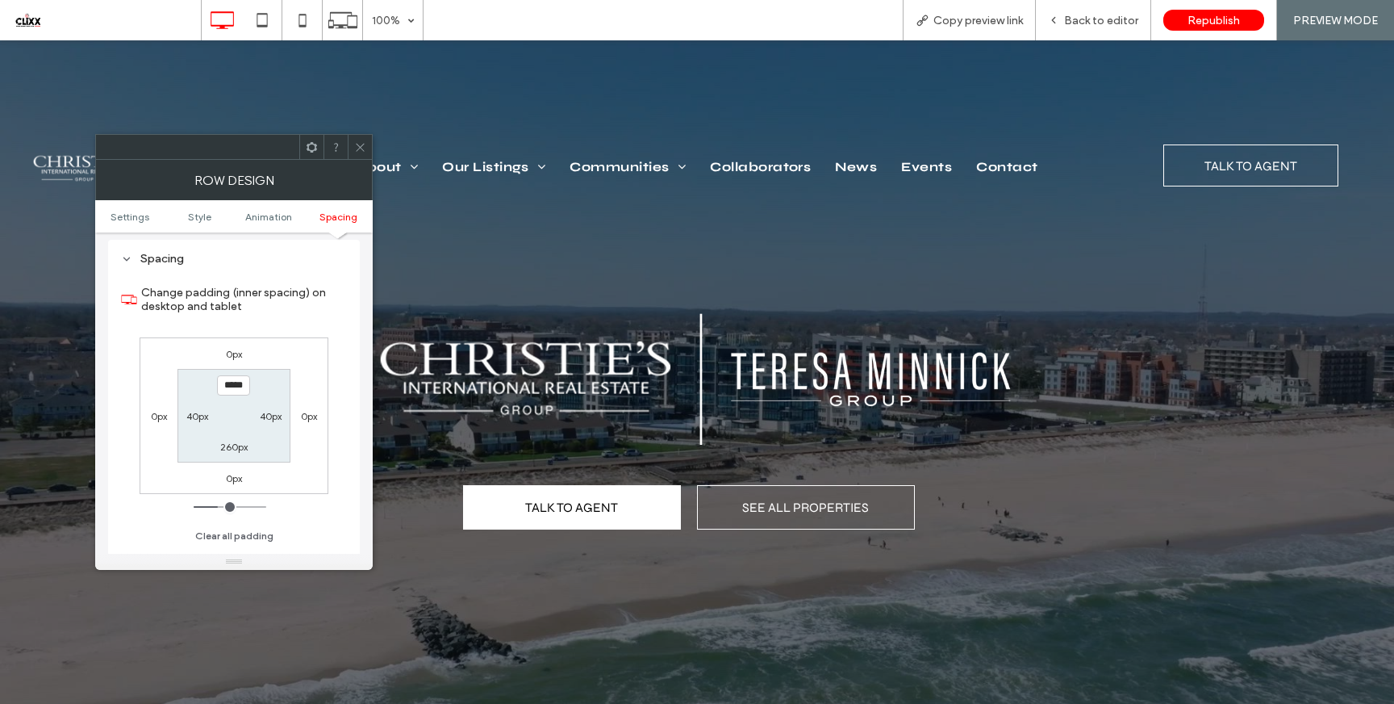
drag, startPoint x: 248, startPoint y: 392, endPoint x: 179, endPoint y: 387, distance: 68.8
click at [183, 387] on section "***** 40px 260px 40px" at bounding box center [234, 415] width 112 height 93
type input "*"
type input "***"
click at [316, 351] on div "0px 0px 0px 0px *** 40px 260px 40px" at bounding box center [234, 415] width 189 height 157
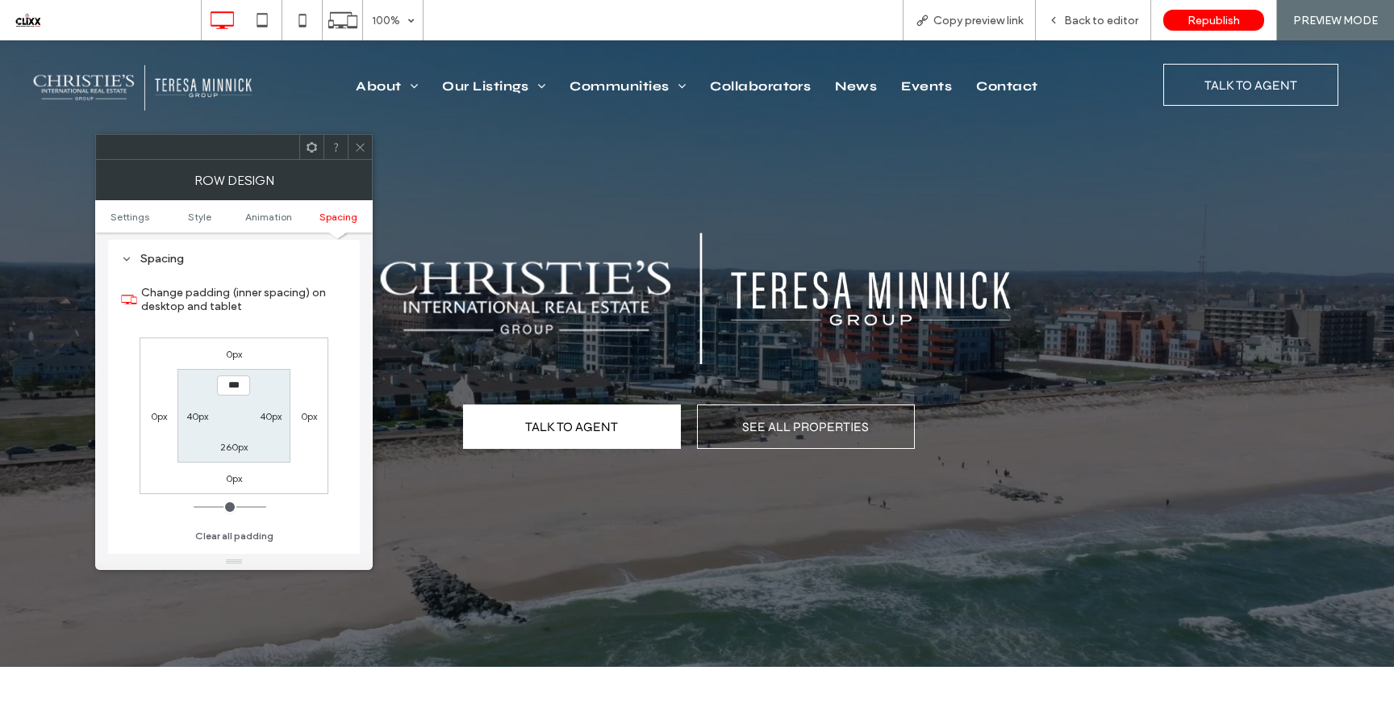
click at [364, 148] on icon at bounding box center [360, 147] width 12 height 12
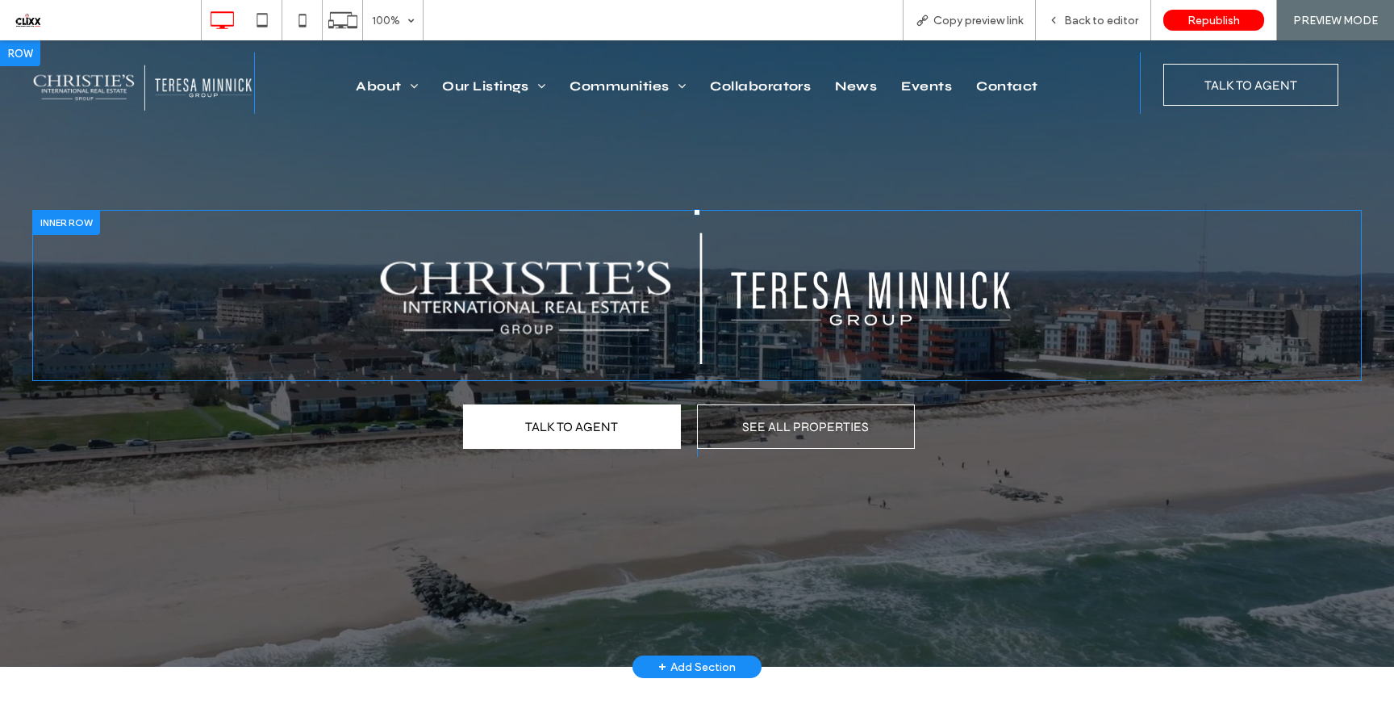
click at [86, 226] on div at bounding box center [66, 222] width 68 height 25
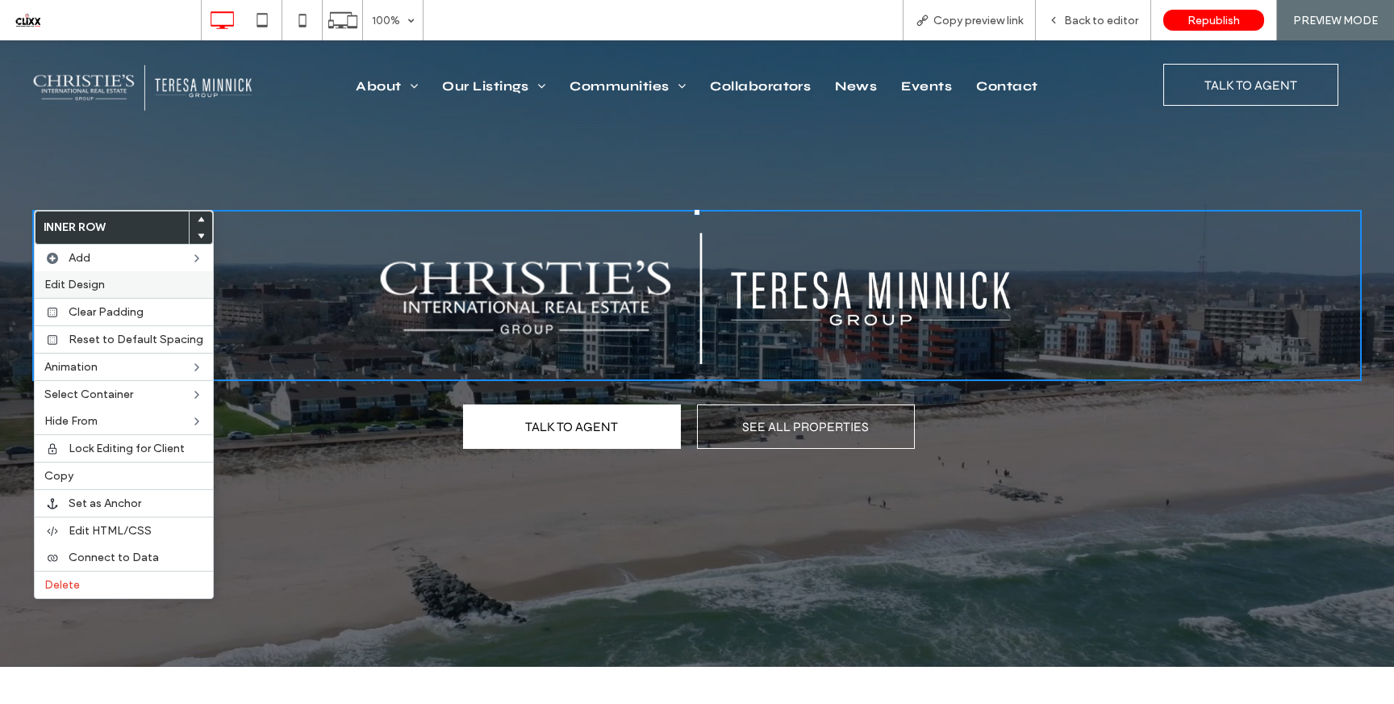
click at [105, 286] on label "Edit Design" at bounding box center [123, 285] width 159 height 14
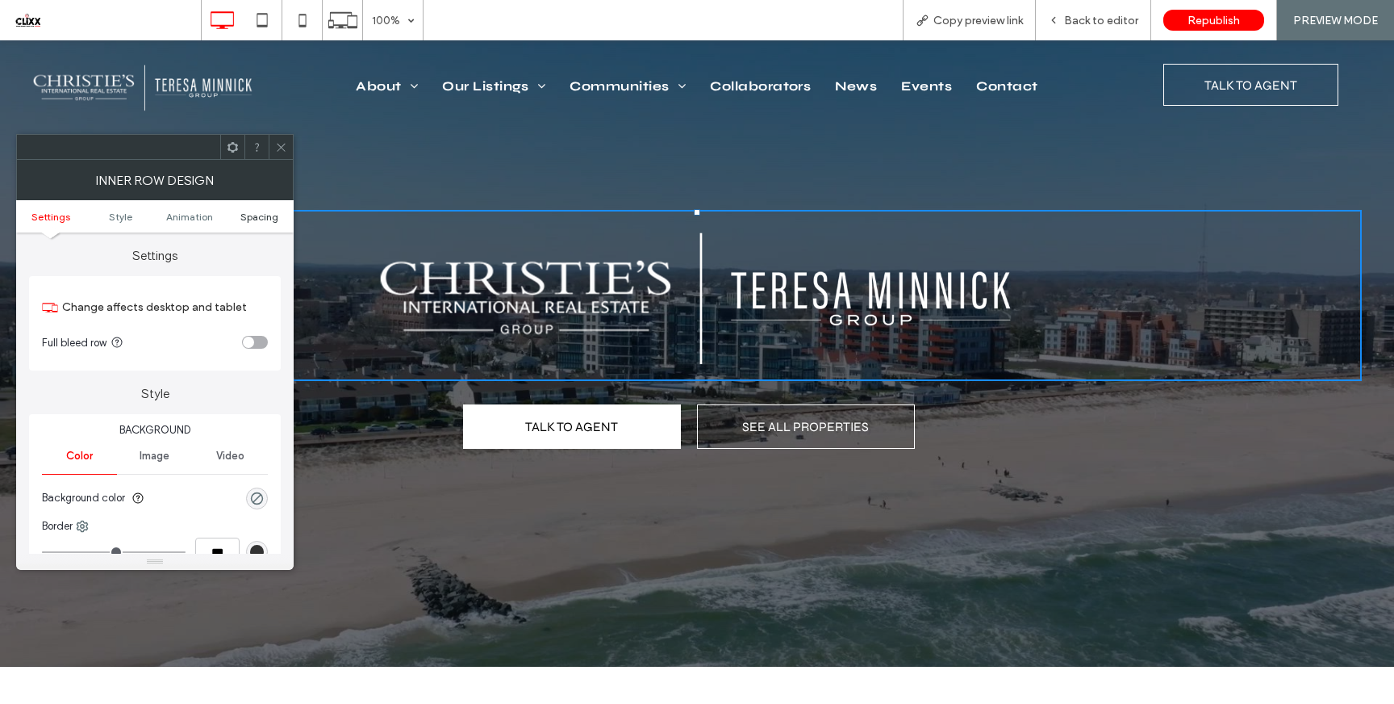
click at [265, 217] on span "Spacing" at bounding box center [259, 217] width 38 height 12
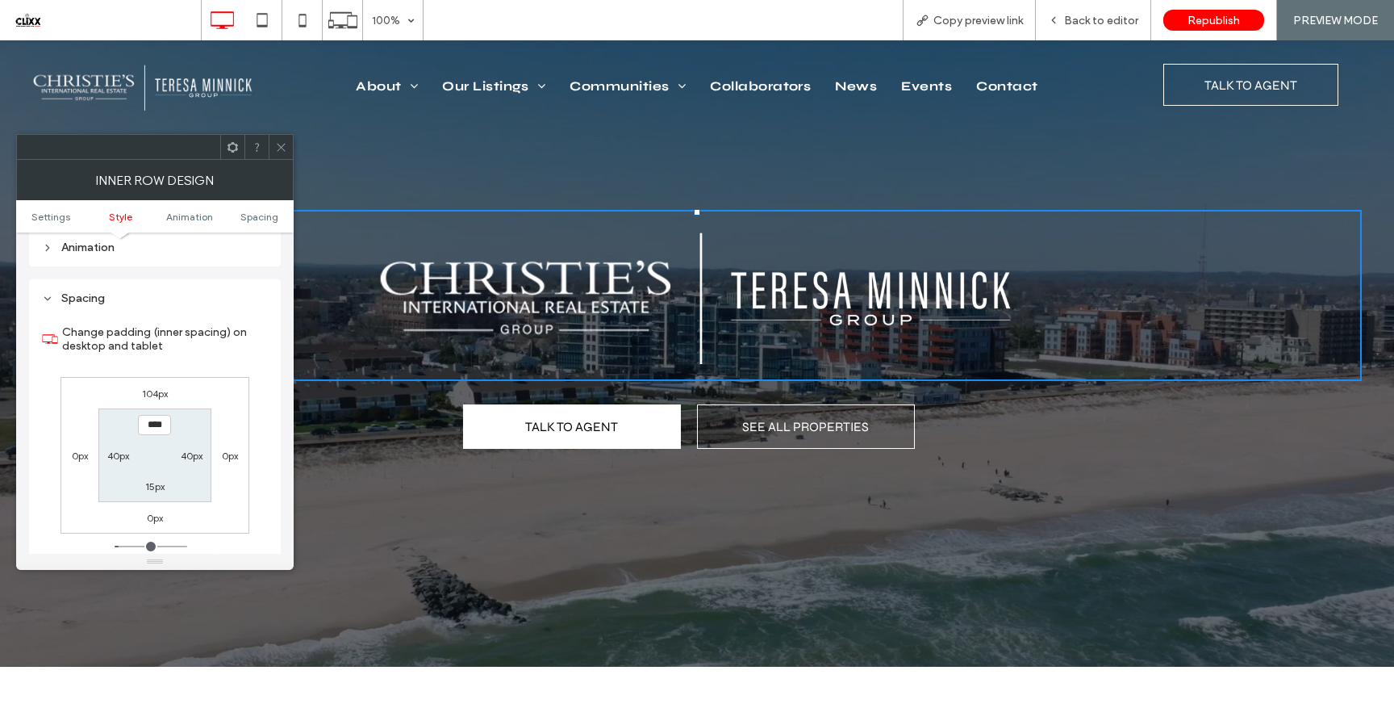
scroll to position [517, 0]
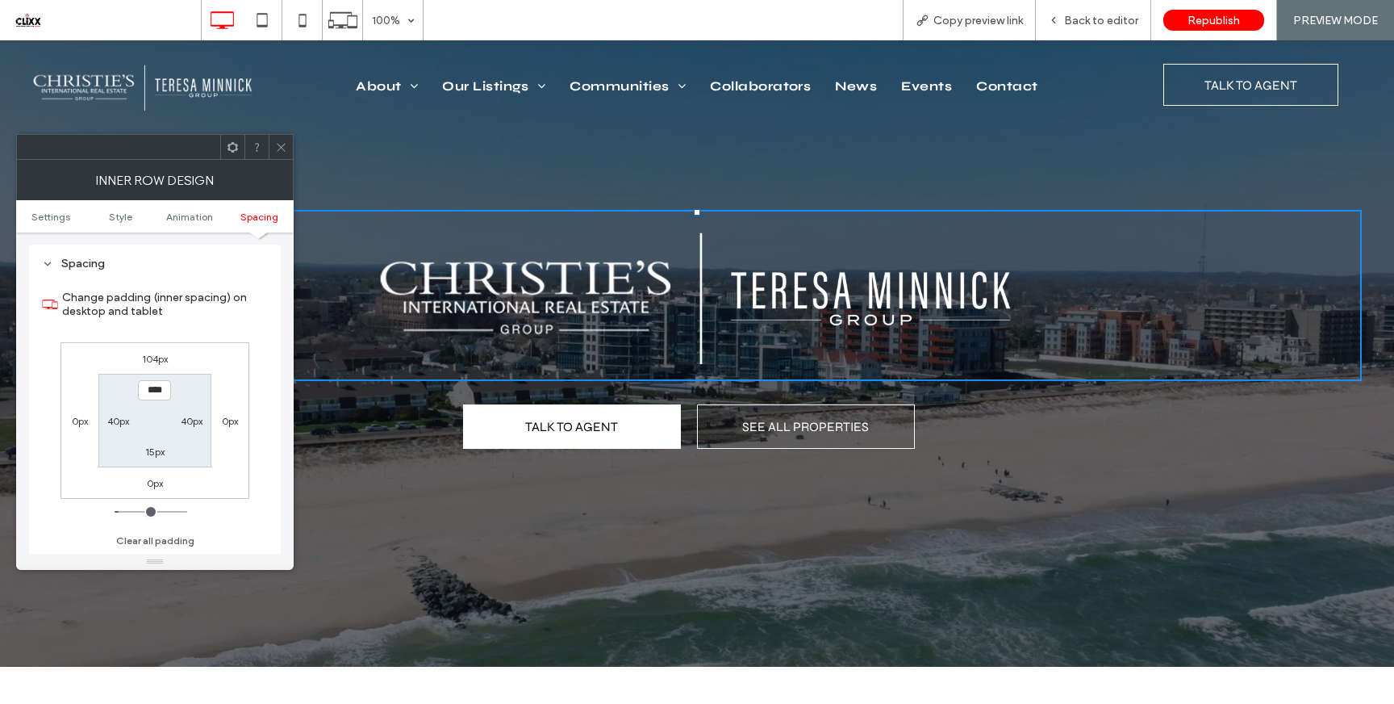
click at [155, 359] on label "104px" at bounding box center [155, 359] width 26 height 12
type input "***"
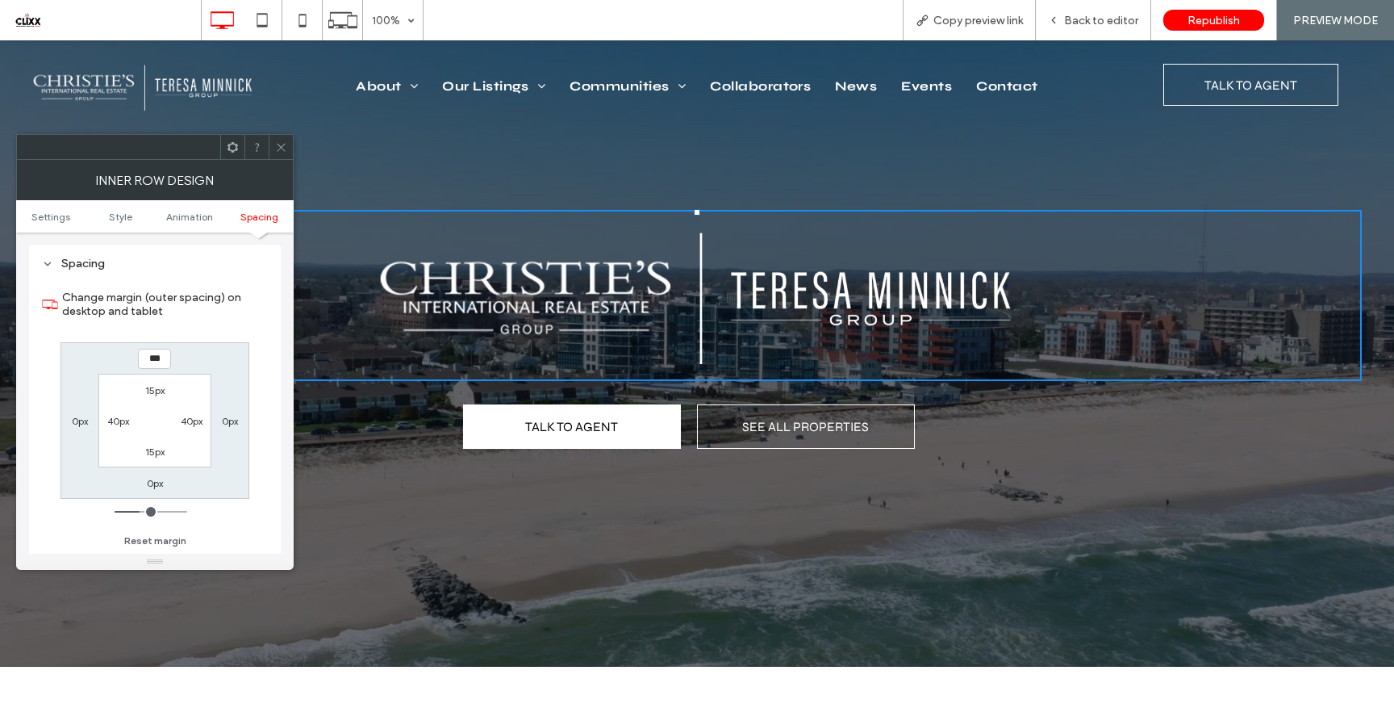
type input "***"
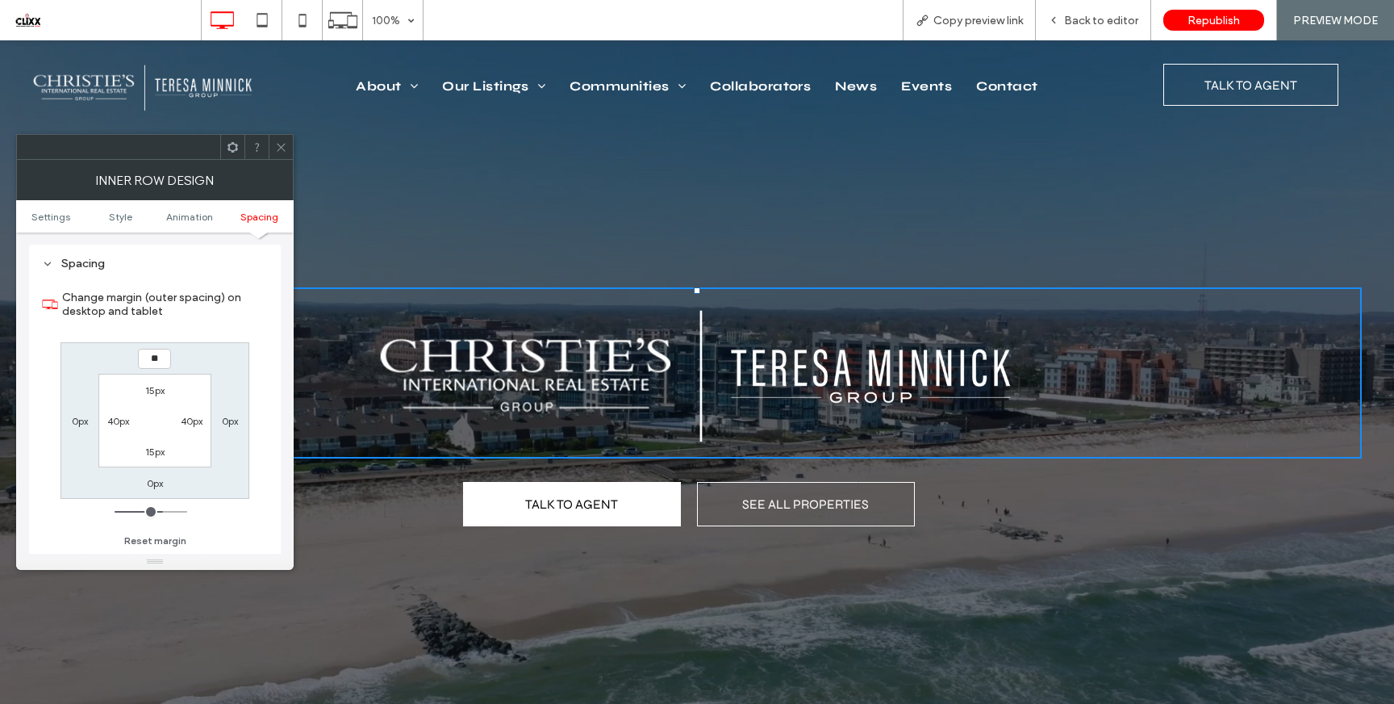
type input "*"
type input "***"
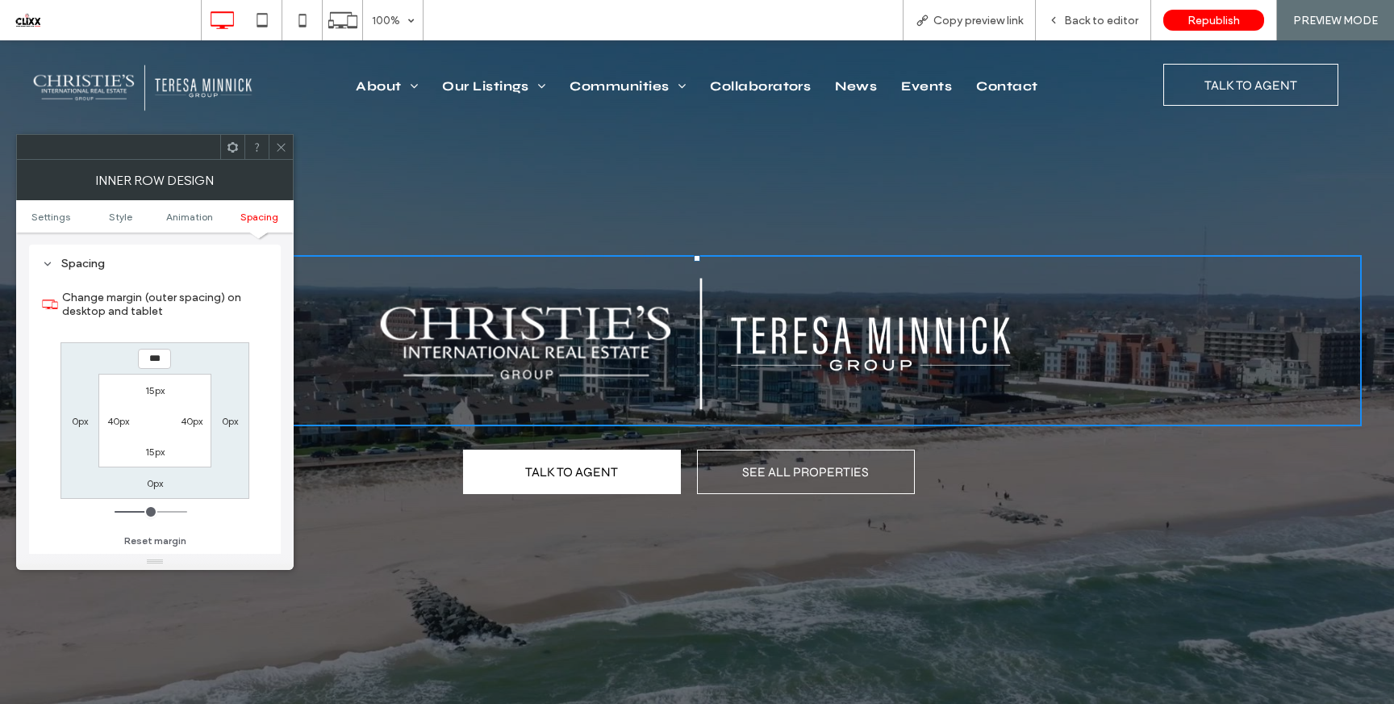
type input "***"
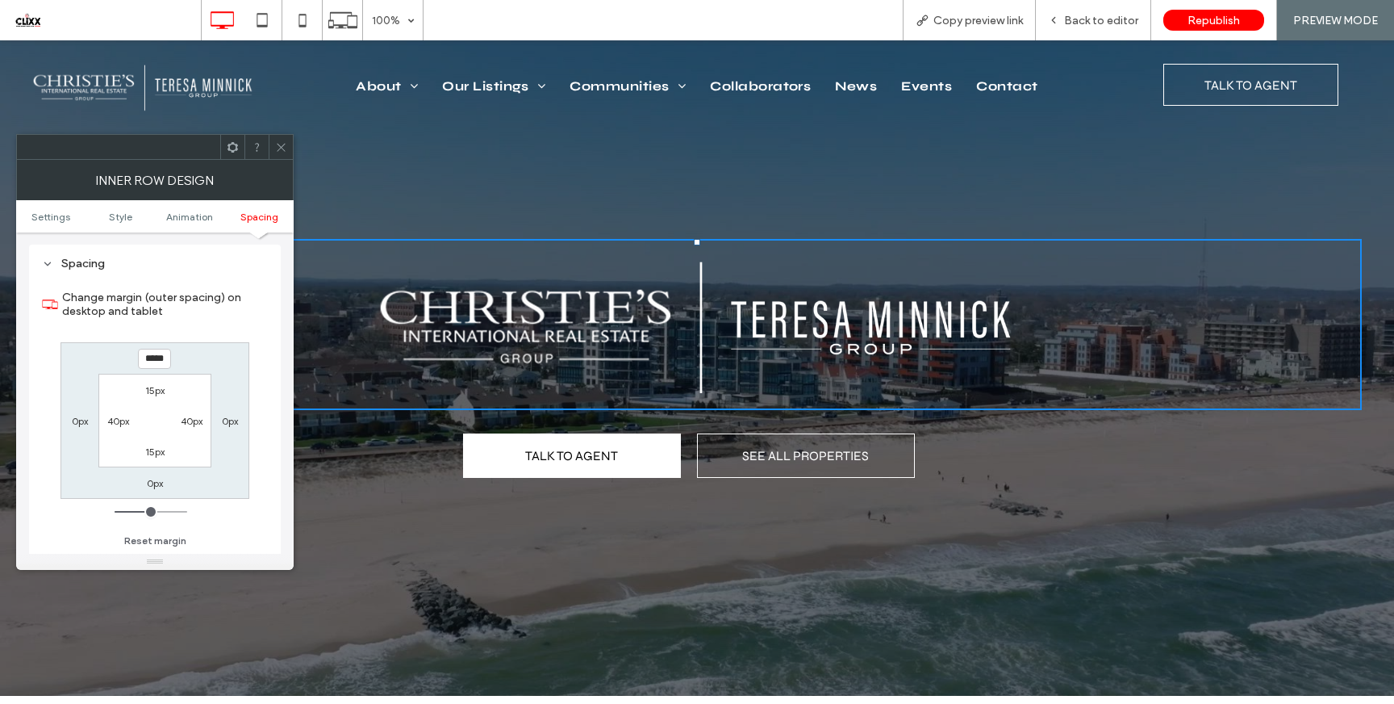
drag, startPoint x: 151, startPoint y: 362, endPoint x: 181, endPoint y: 400, distance: 48.9
click at [151, 362] on input "*****" at bounding box center [154, 359] width 33 height 20
type input "*****"
type input "***"
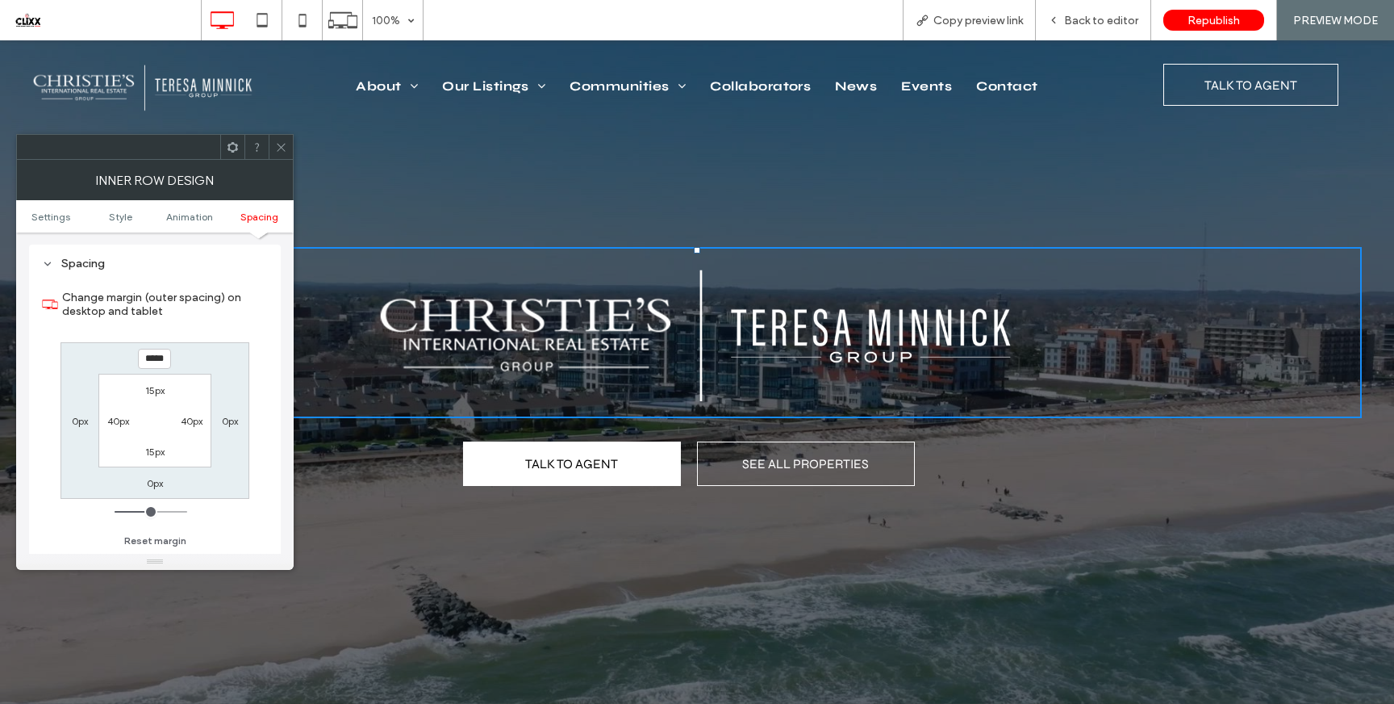
click at [269, 324] on div "Spacing Change margin (outer spacing) on desktop and tablet ***** 0px 0px 0px 1…" at bounding box center [155, 405] width 252 height 320
click at [280, 150] on icon at bounding box center [281, 147] width 12 height 12
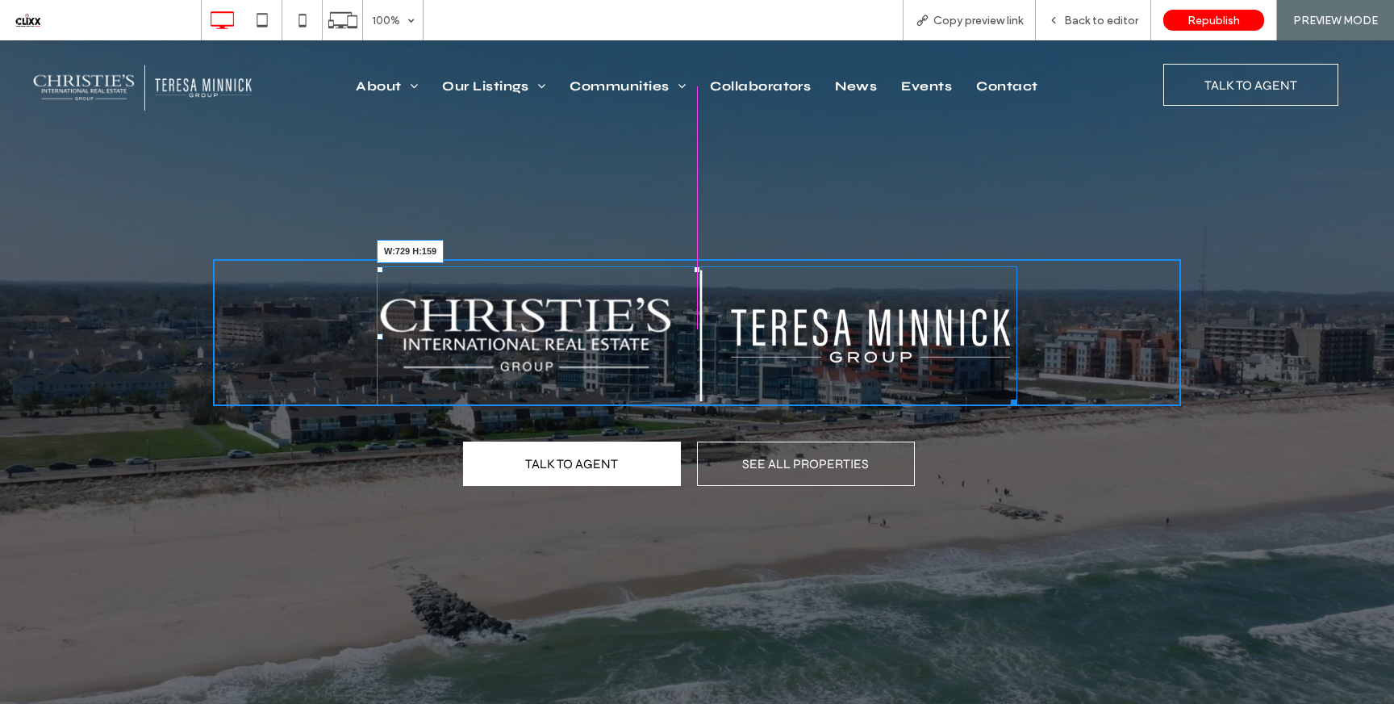
drag, startPoint x: 1015, startPoint y: 398, endPoint x: 985, endPoint y: 424, distance: 40.0
click at [1005, 394] on div at bounding box center [1011, 400] width 12 height 12
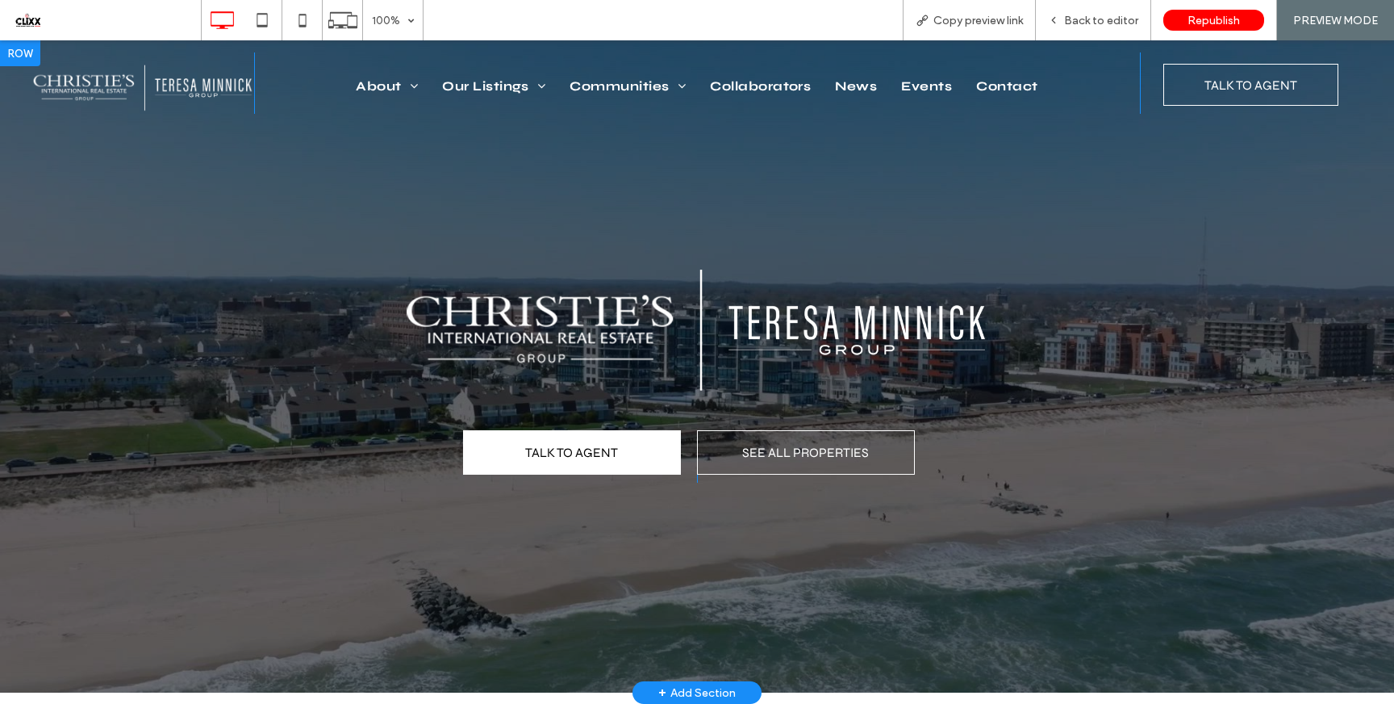
click at [18, 55] on div at bounding box center [20, 53] width 40 height 26
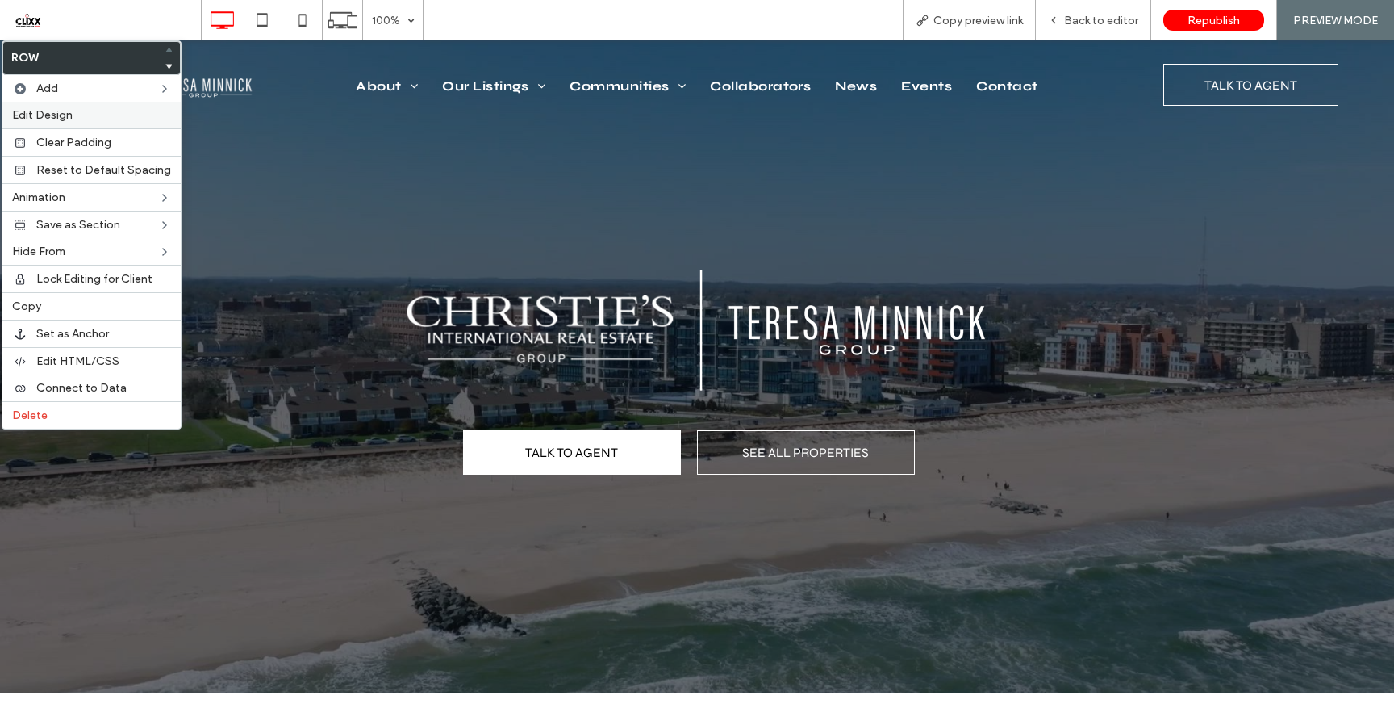
click at [87, 117] on label "Edit Design" at bounding box center [91, 115] width 159 height 14
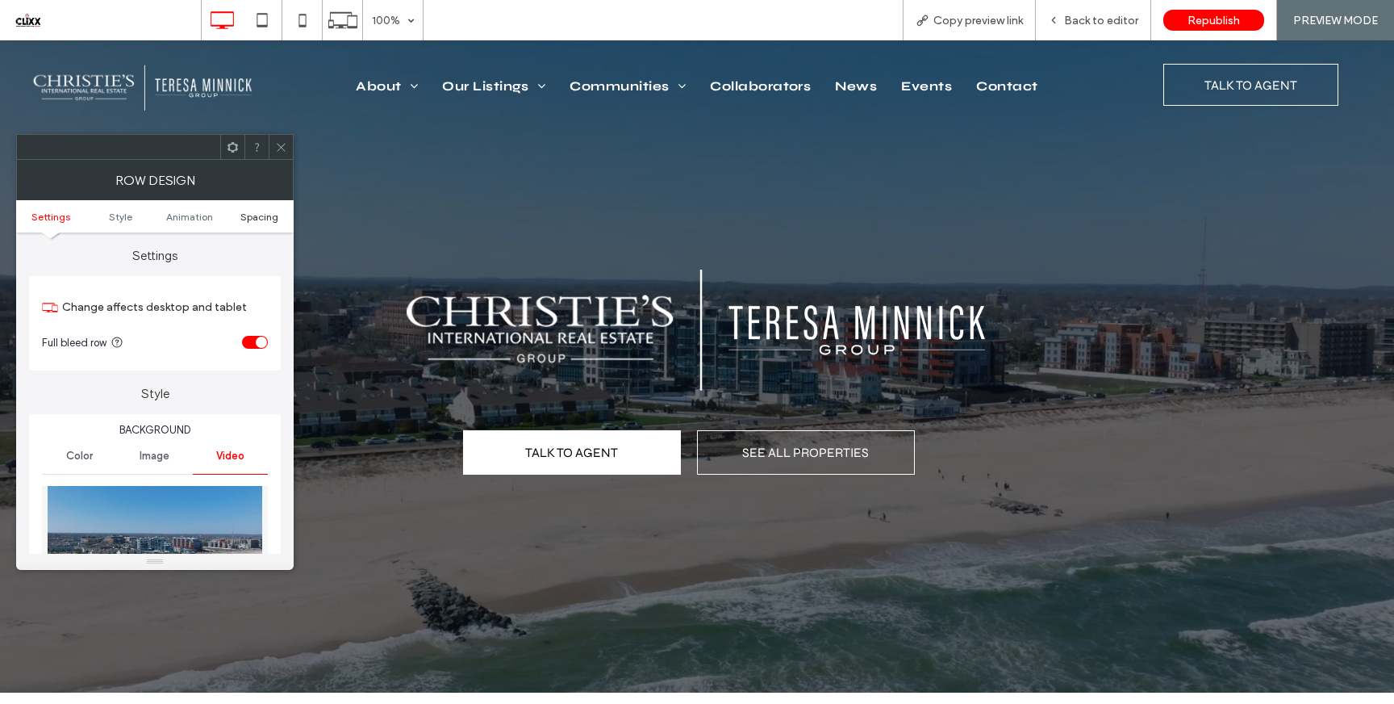
click at [263, 218] on span "Spacing" at bounding box center [259, 217] width 38 height 12
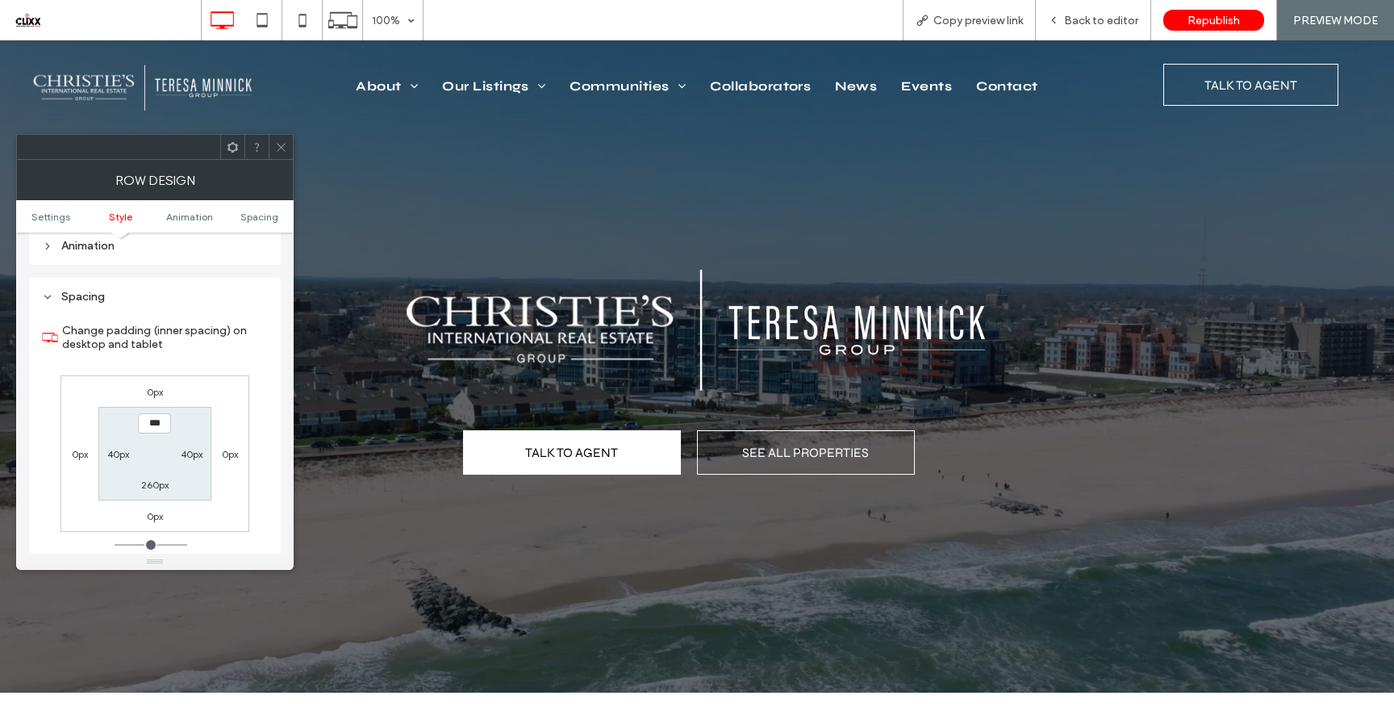
scroll to position [1106, 0]
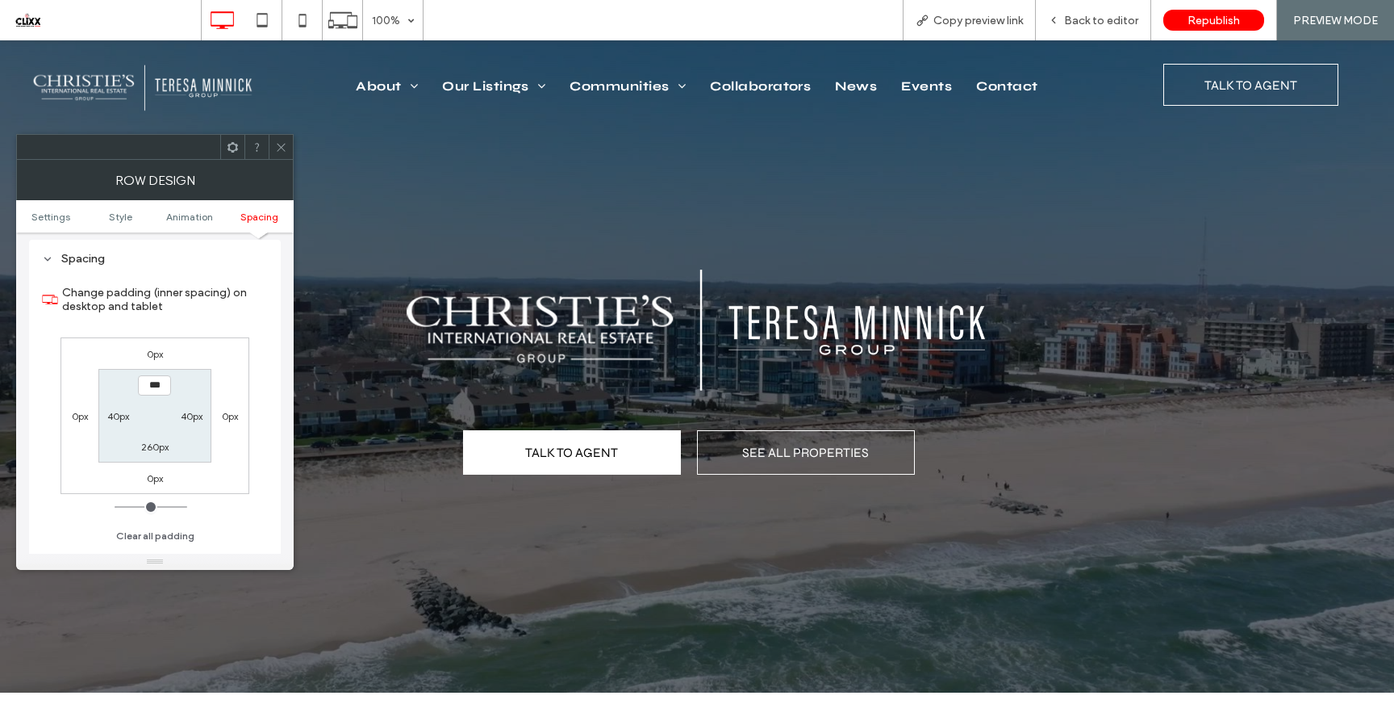
click at [278, 144] on use at bounding box center [281, 147] width 8 height 8
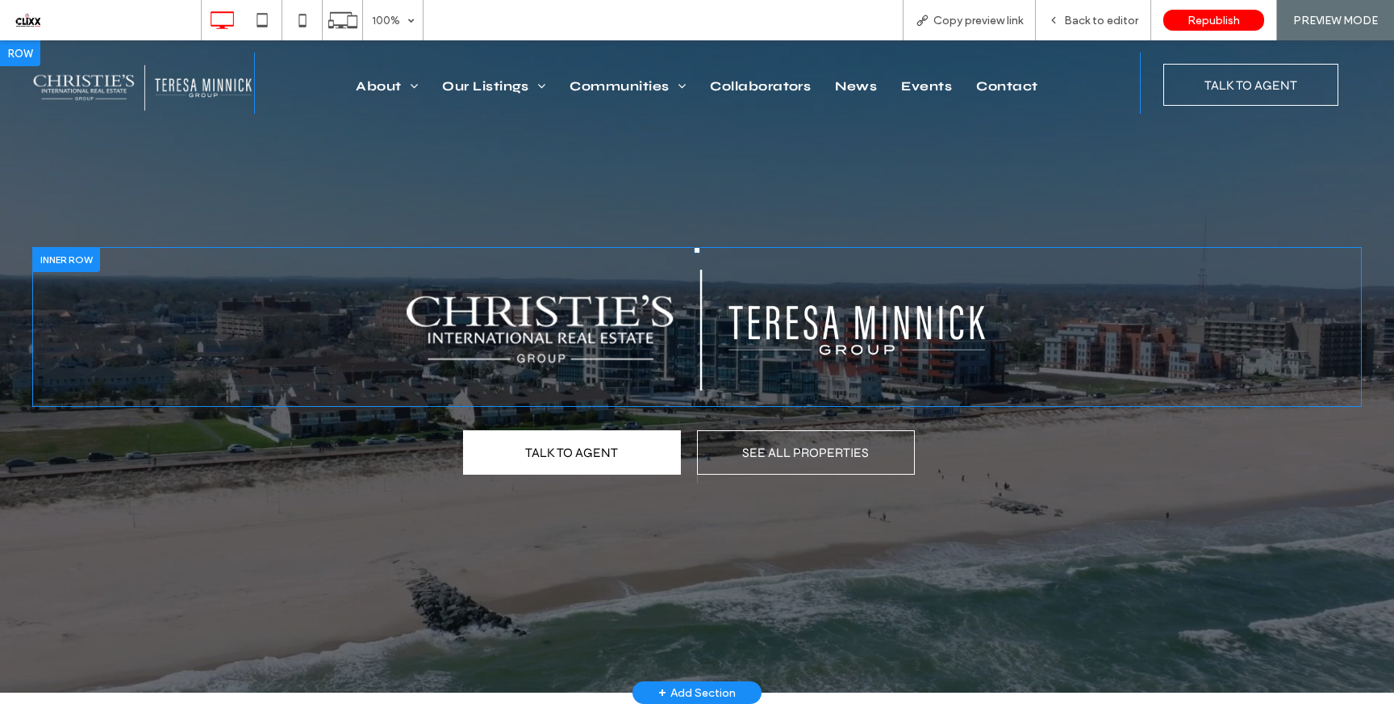
click at [106, 261] on div "Click To Paste" at bounding box center [697, 327] width 1330 height 160
click at [78, 261] on div at bounding box center [66, 259] width 68 height 25
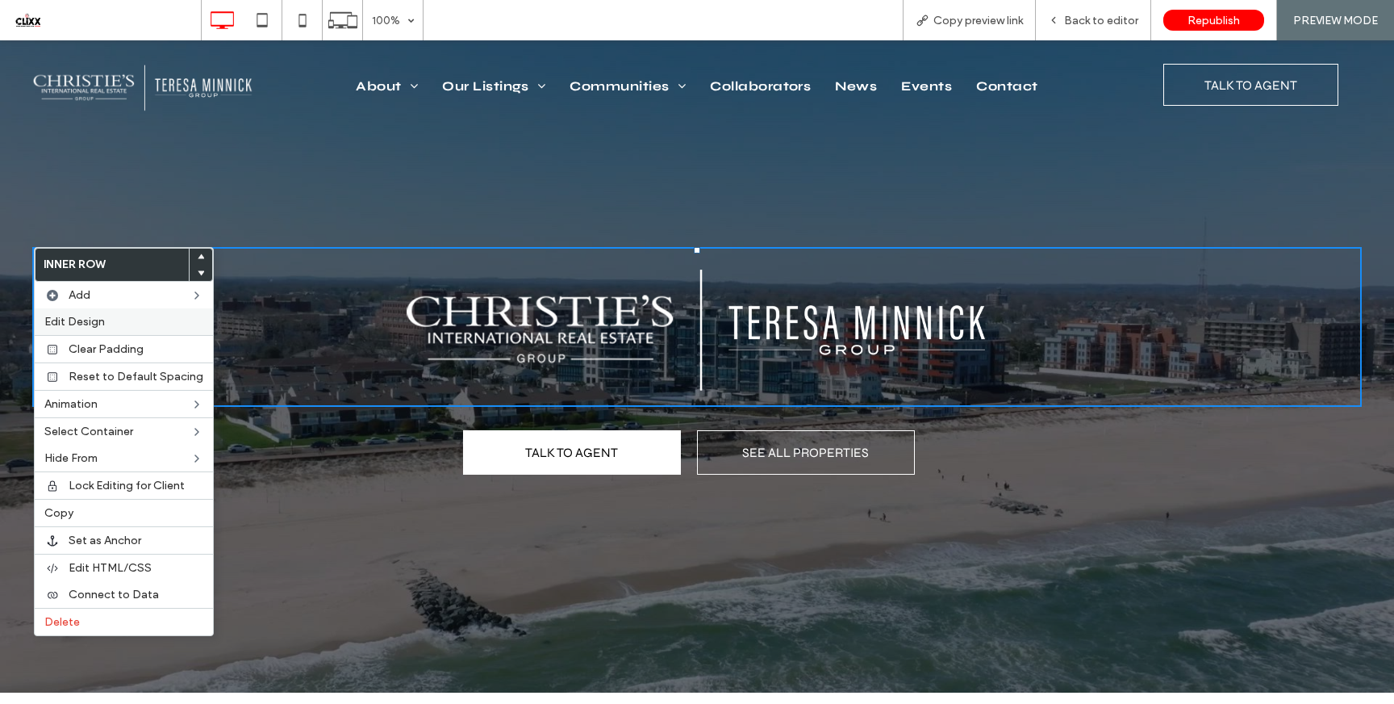
click at [144, 316] on label "Edit Design" at bounding box center [123, 322] width 159 height 14
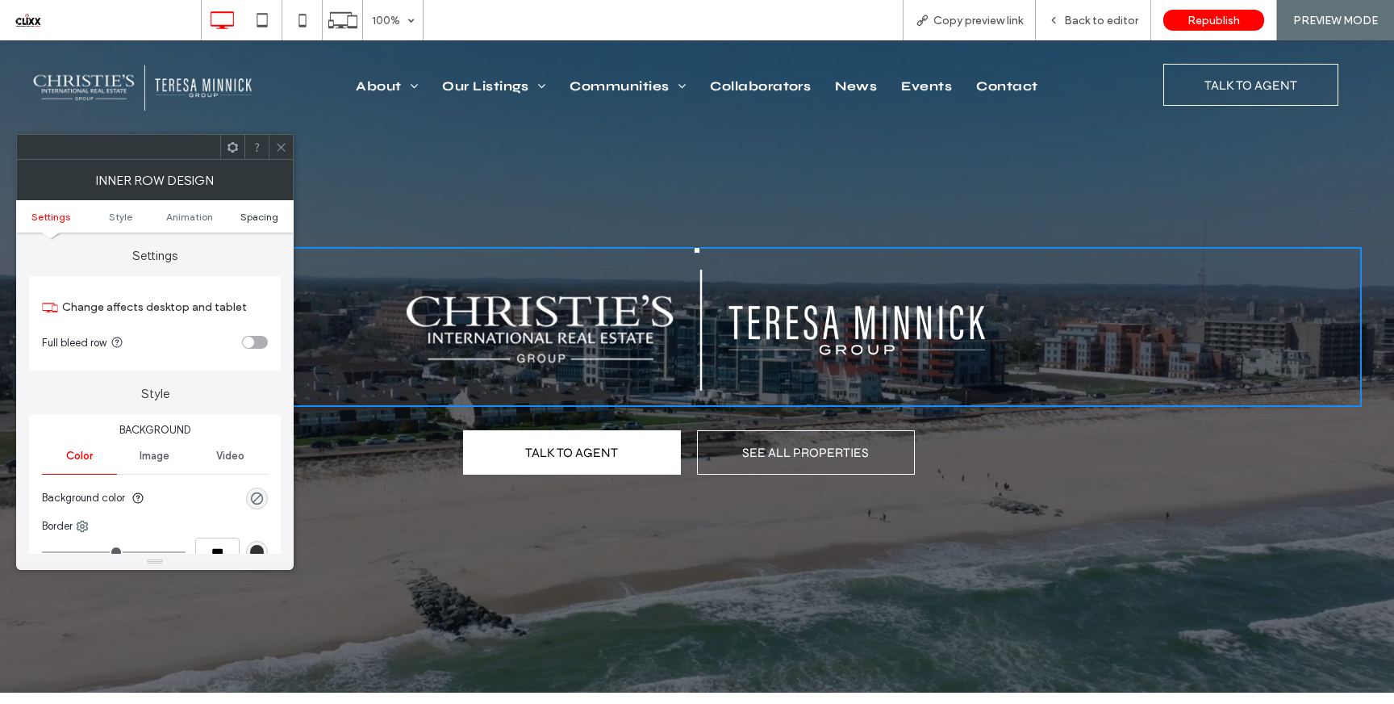
click at [264, 219] on span "Spacing" at bounding box center [259, 217] width 38 height 12
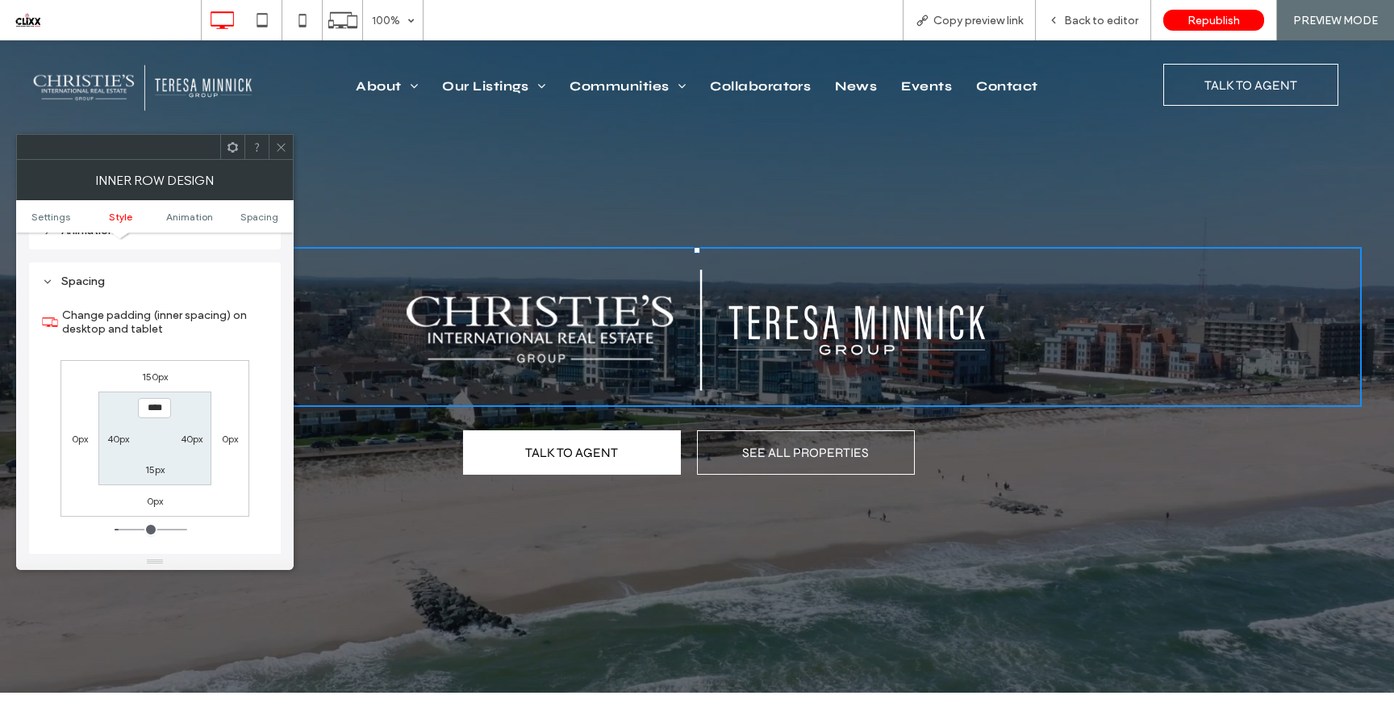
scroll to position [517, 0]
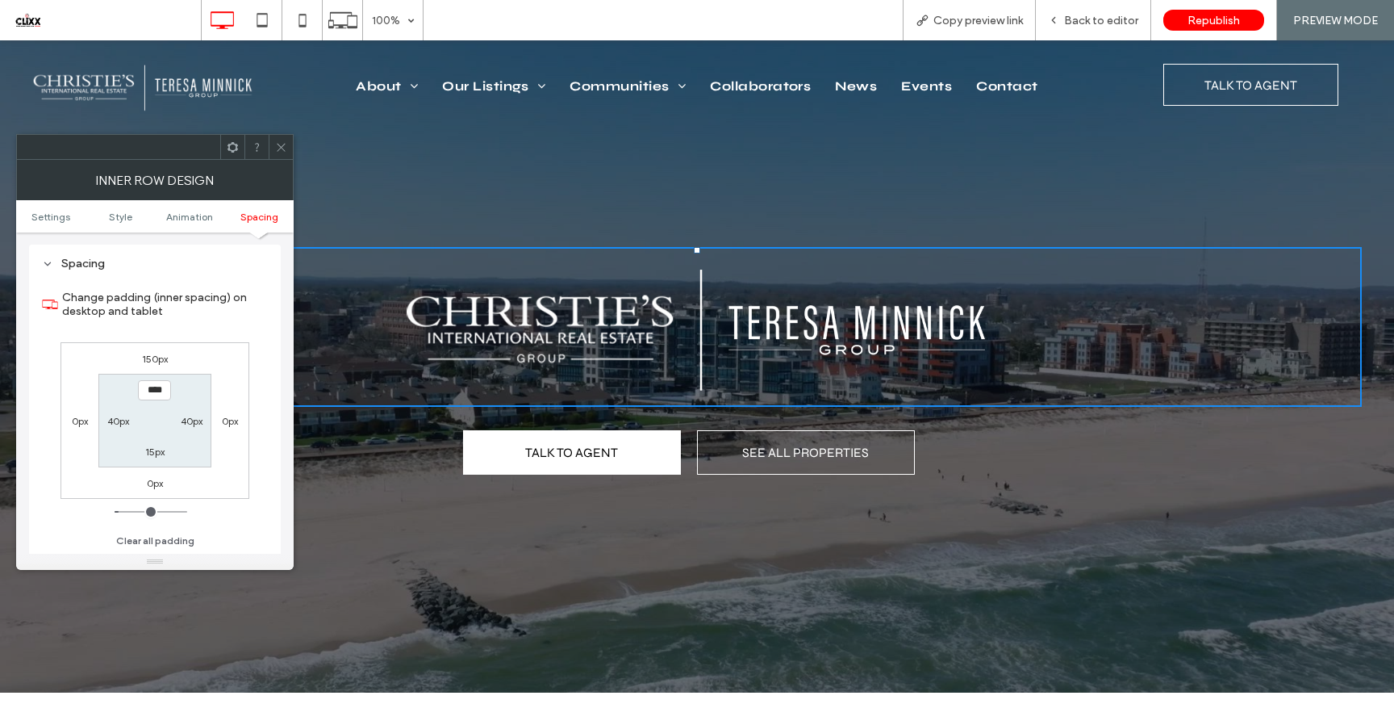
click at [147, 357] on label "150px" at bounding box center [155, 359] width 26 height 12
type input "***"
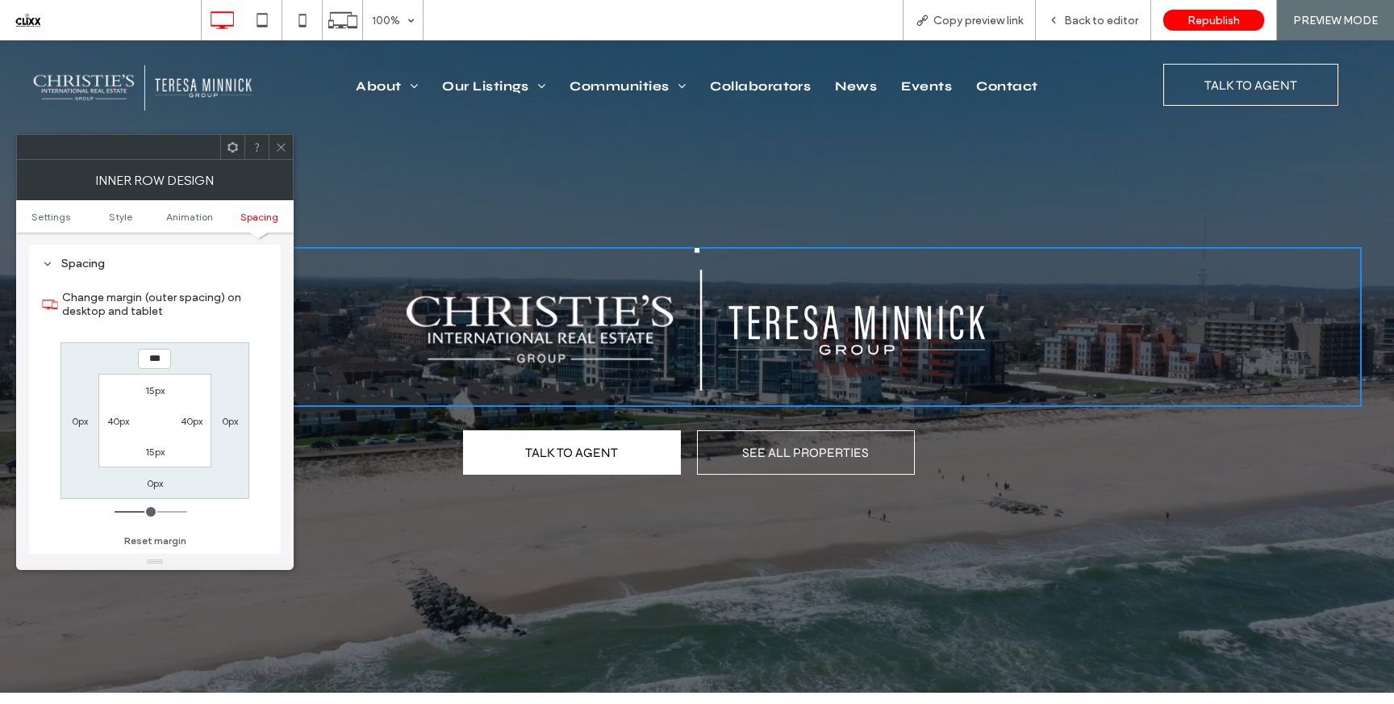
type input "***"
type input "*****"
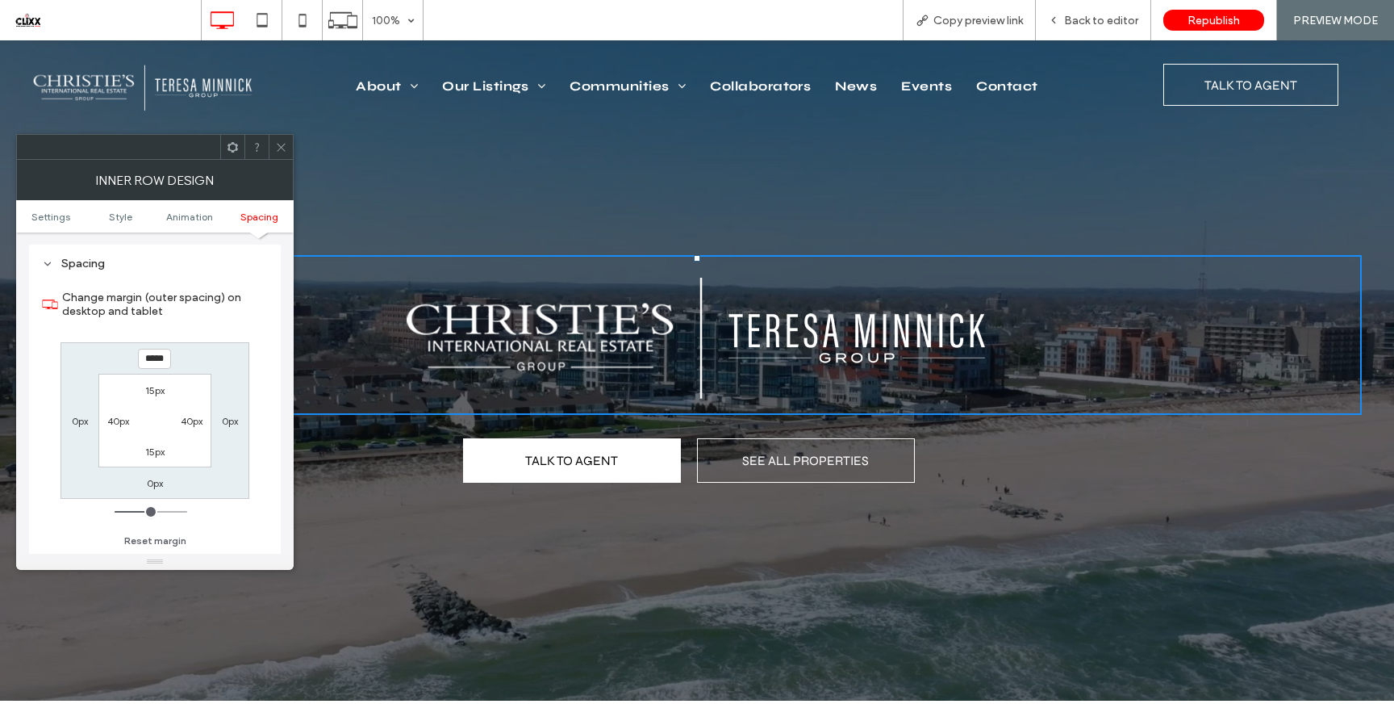
click at [278, 148] on icon at bounding box center [281, 147] width 12 height 12
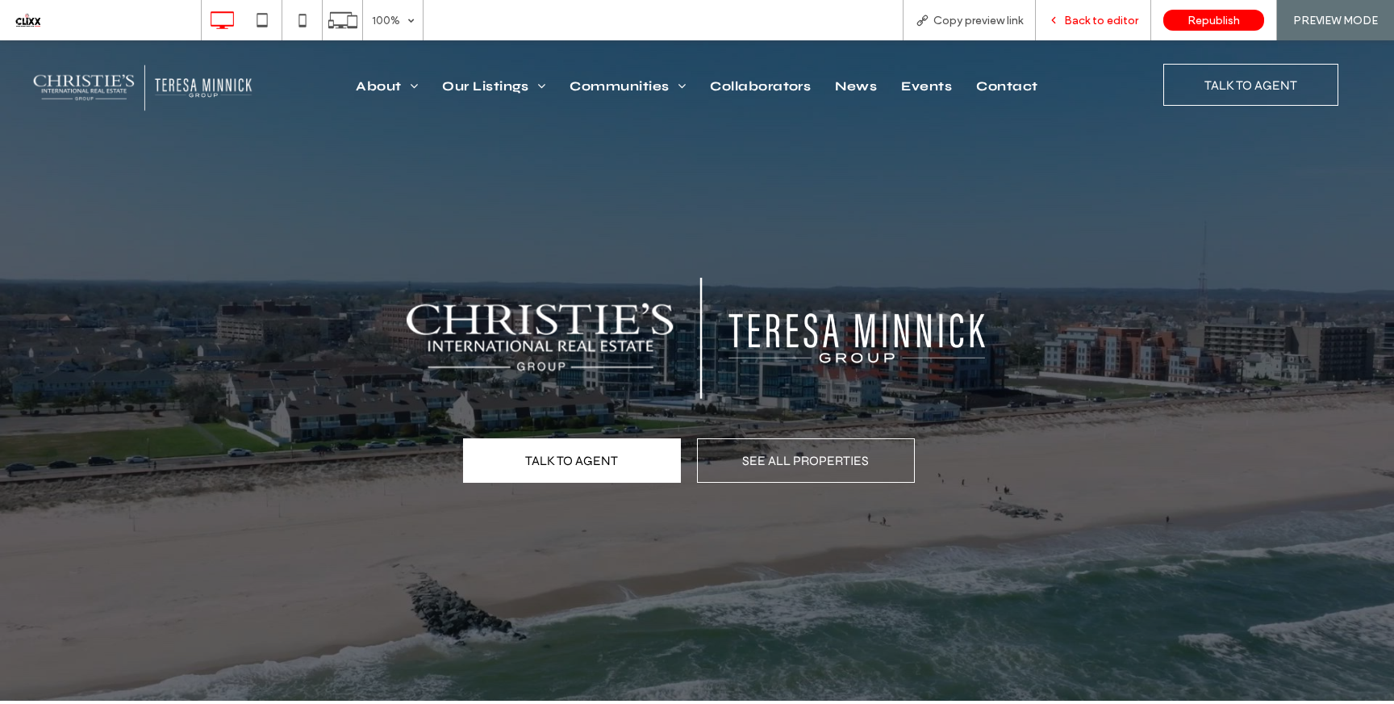
click at [1094, 22] on span "Back to editor" at bounding box center [1101, 21] width 74 height 14
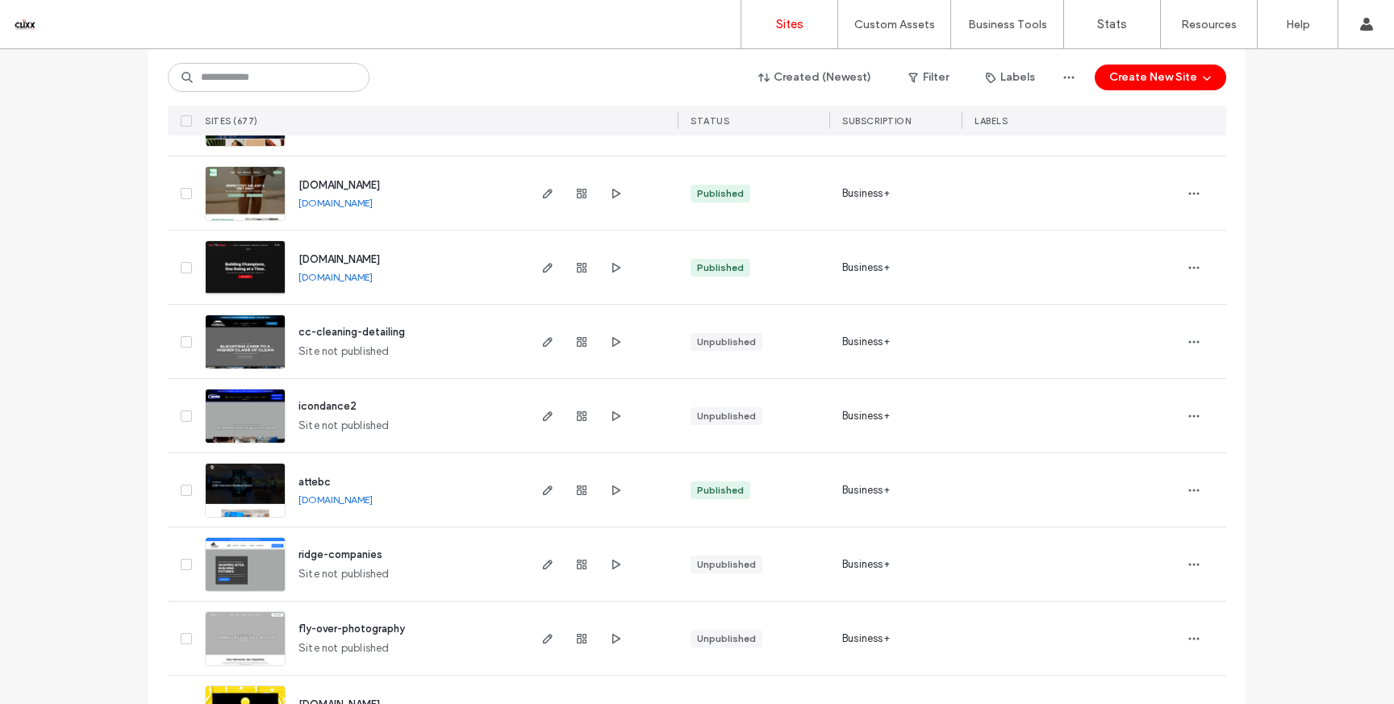
scroll to position [167, 0]
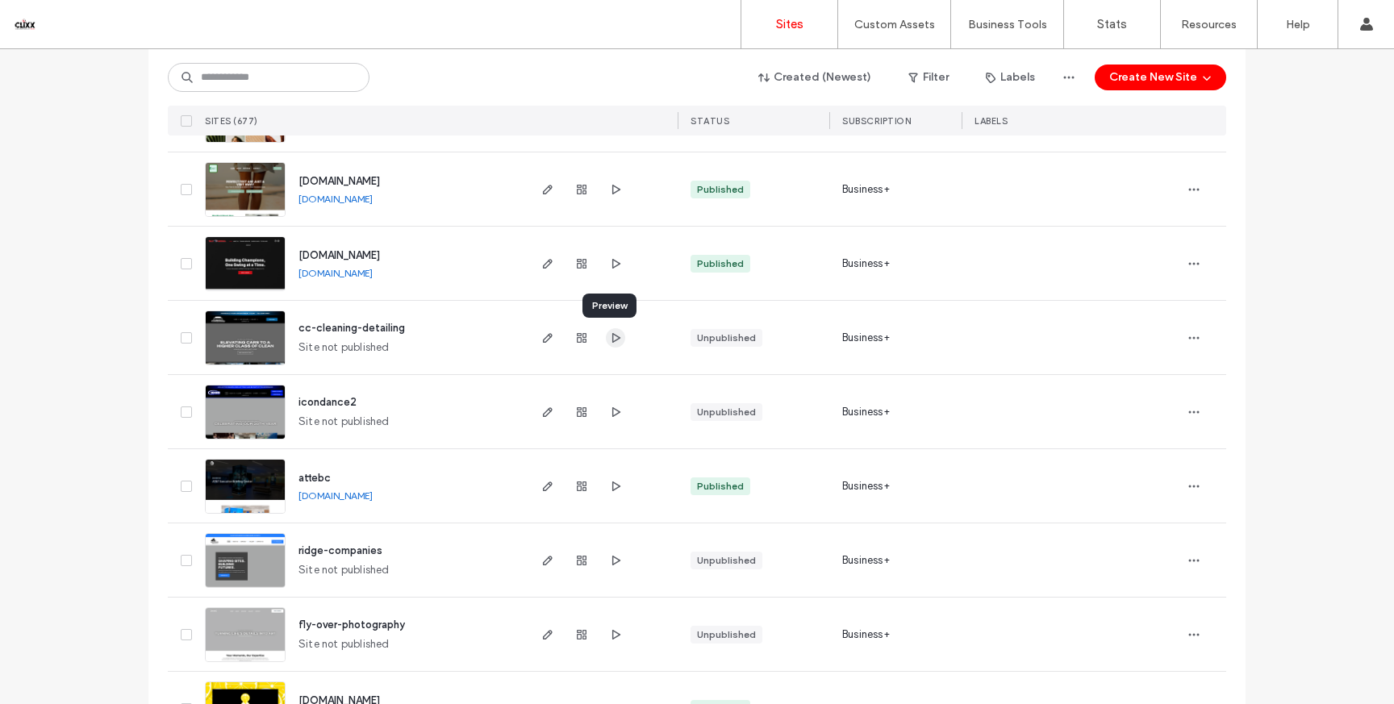
click at [609, 339] on icon "button" at bounding box center [615, 338] width 13 height 13
click at [271, 83] on input at bounding box center [269, 77] width 202 height 29
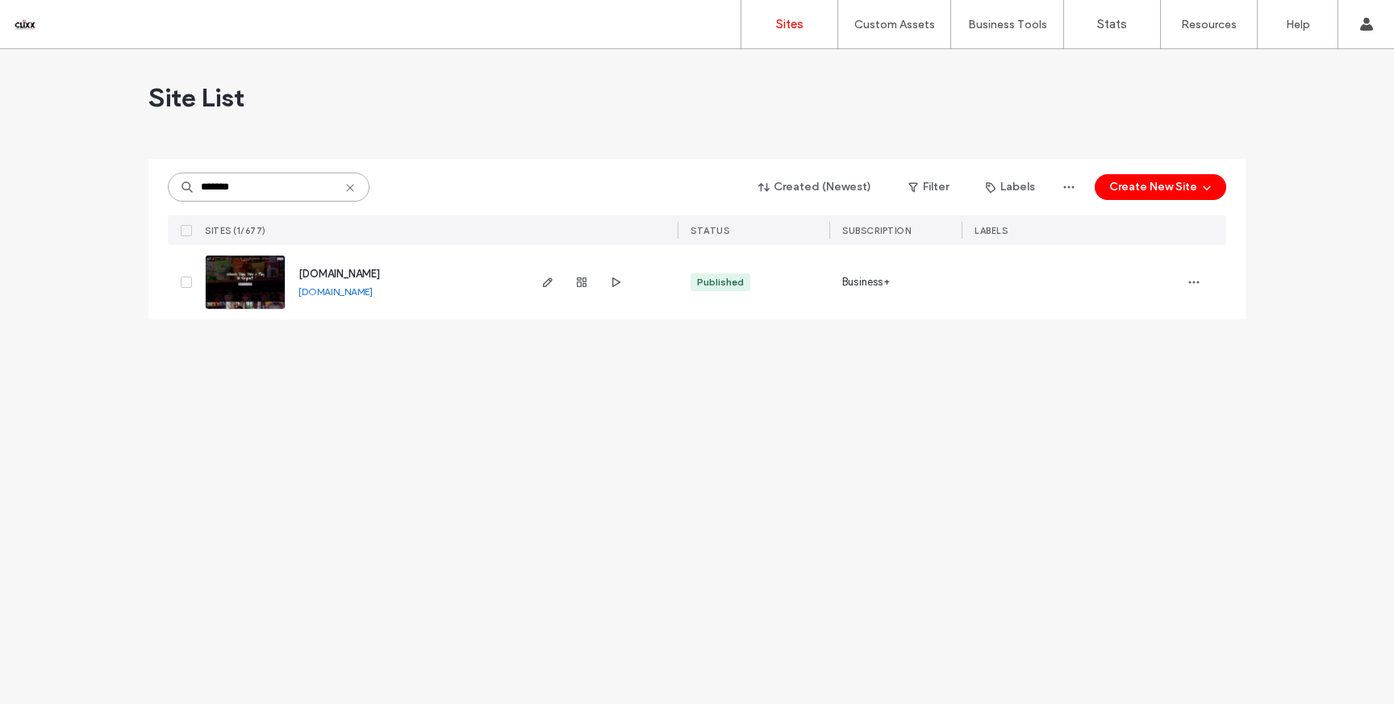
scroll to position [0, 0]
type input "*******"
click at [546, 281] on use "button" at bounding box center [548, 283] width 10 height 10
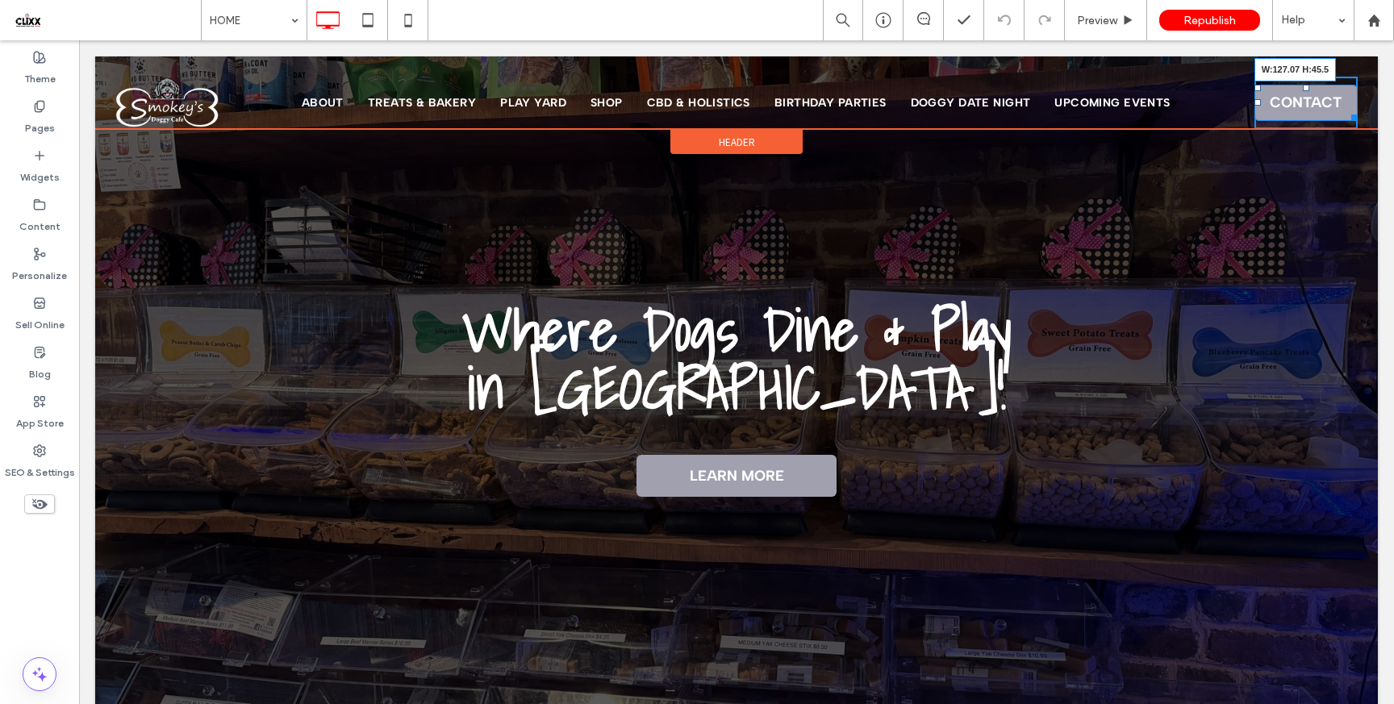
click at [1351, 119] on div "Click To Paste ABOUT TREATS & BAKERY PLAY YARD SHOP CBD & HOLISTICS BIRTHDAY PA…" at bounding box center [736, 103] width 1283 height 52
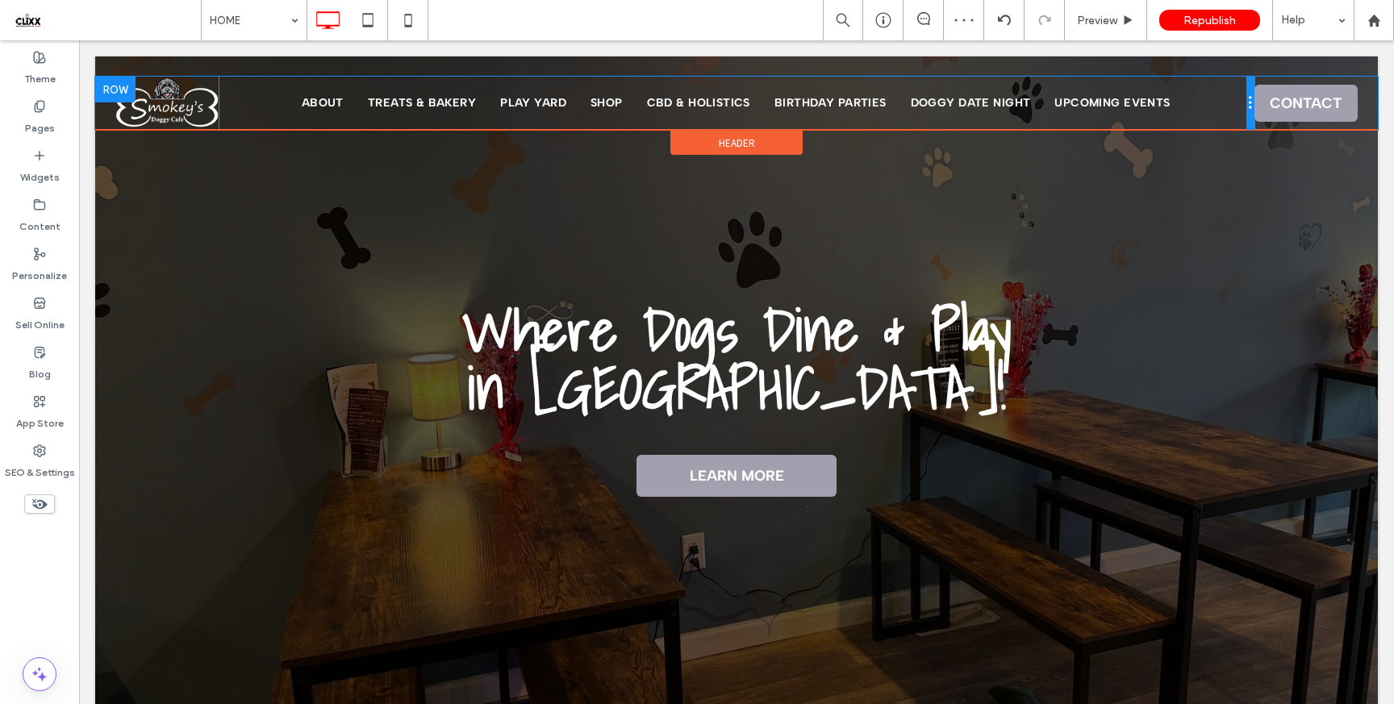
click at [1247, 103] on div at bounding box center [1251, 103] width 8 height 53
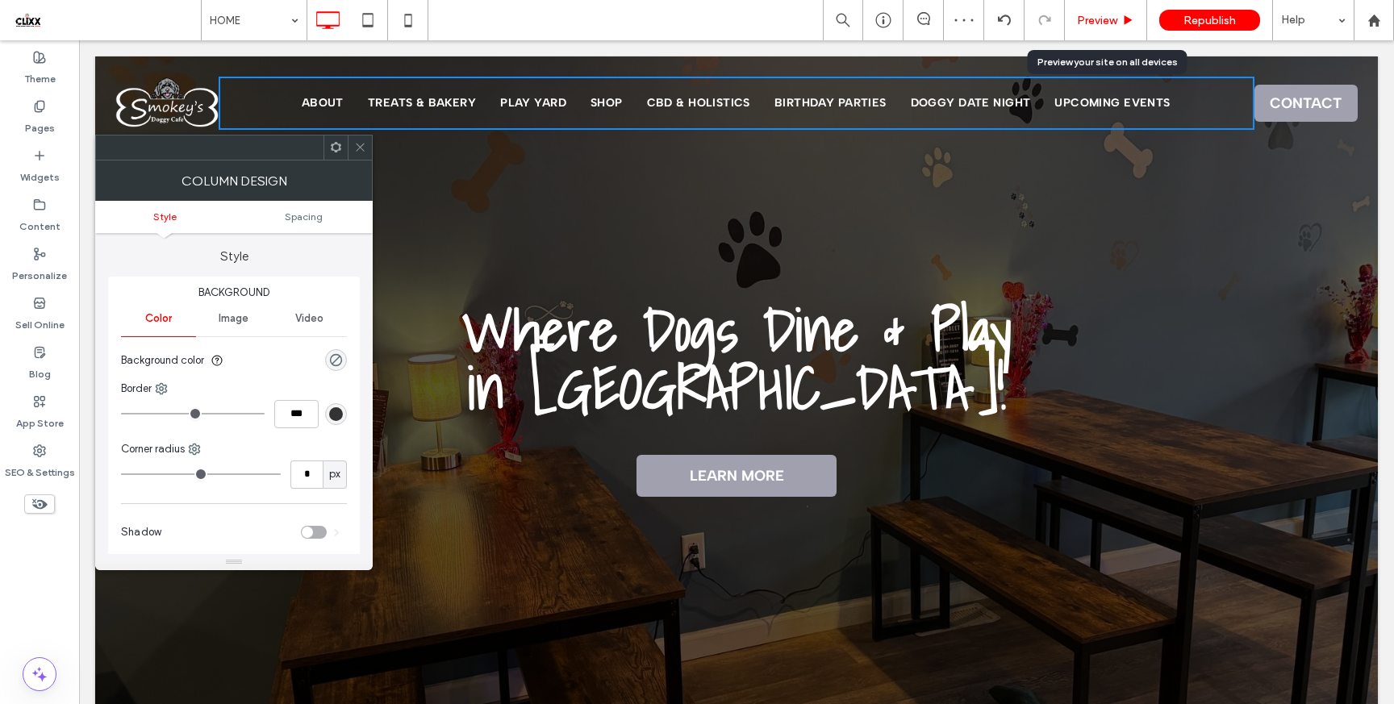
click at [1113, 23] on span "Preview" at bounding box center [1097, 21] width 40 height 14
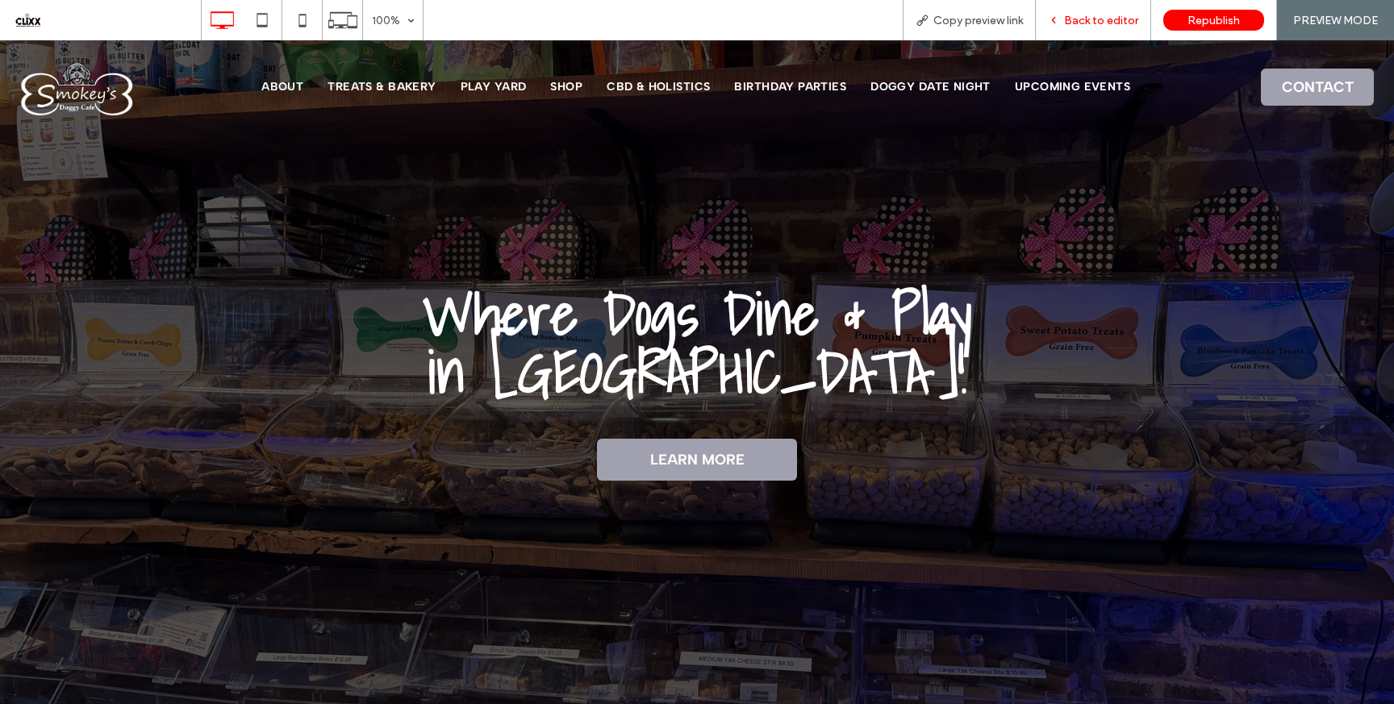
click at [1097, 19] on span "Back to editor" at bounding box center [1101, 21] width 74 height 14
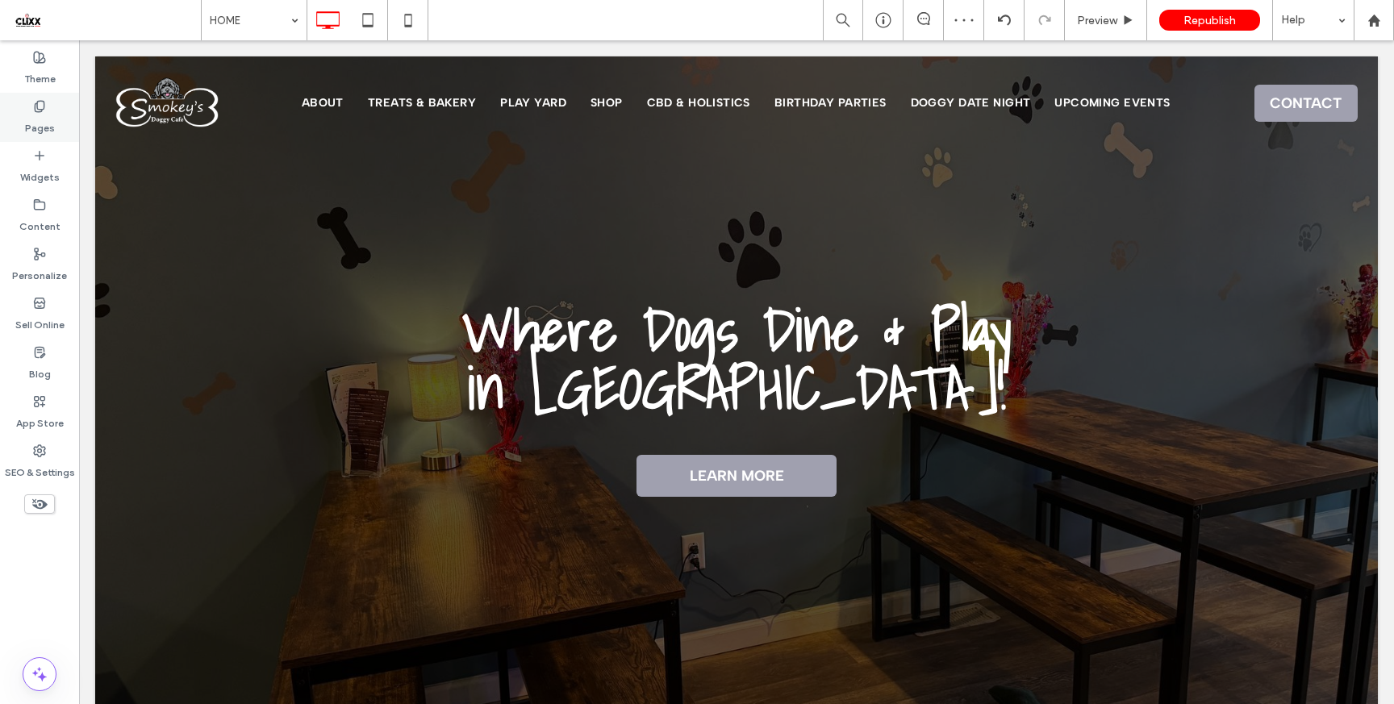
click at [36, 118] on label "Pages" at bounding box center [40, 124] width 30 height 23
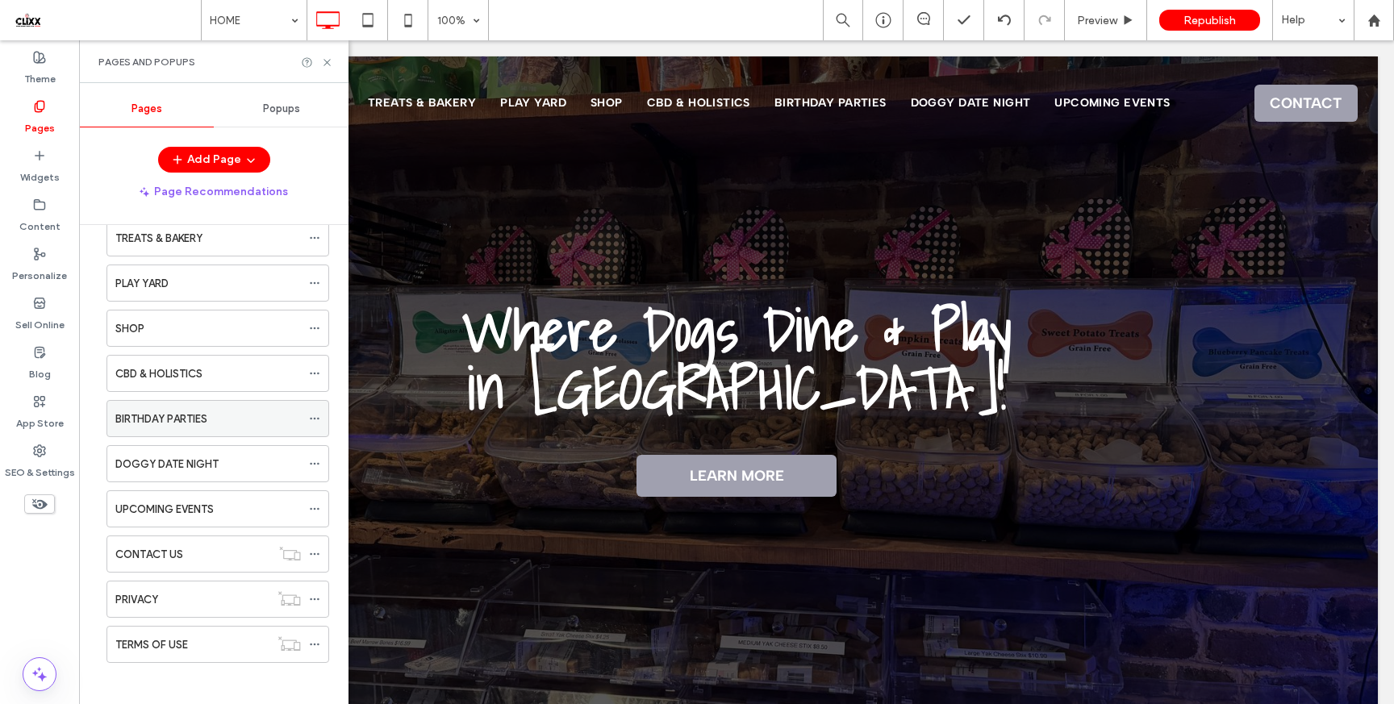
scroll to position [131, 0]
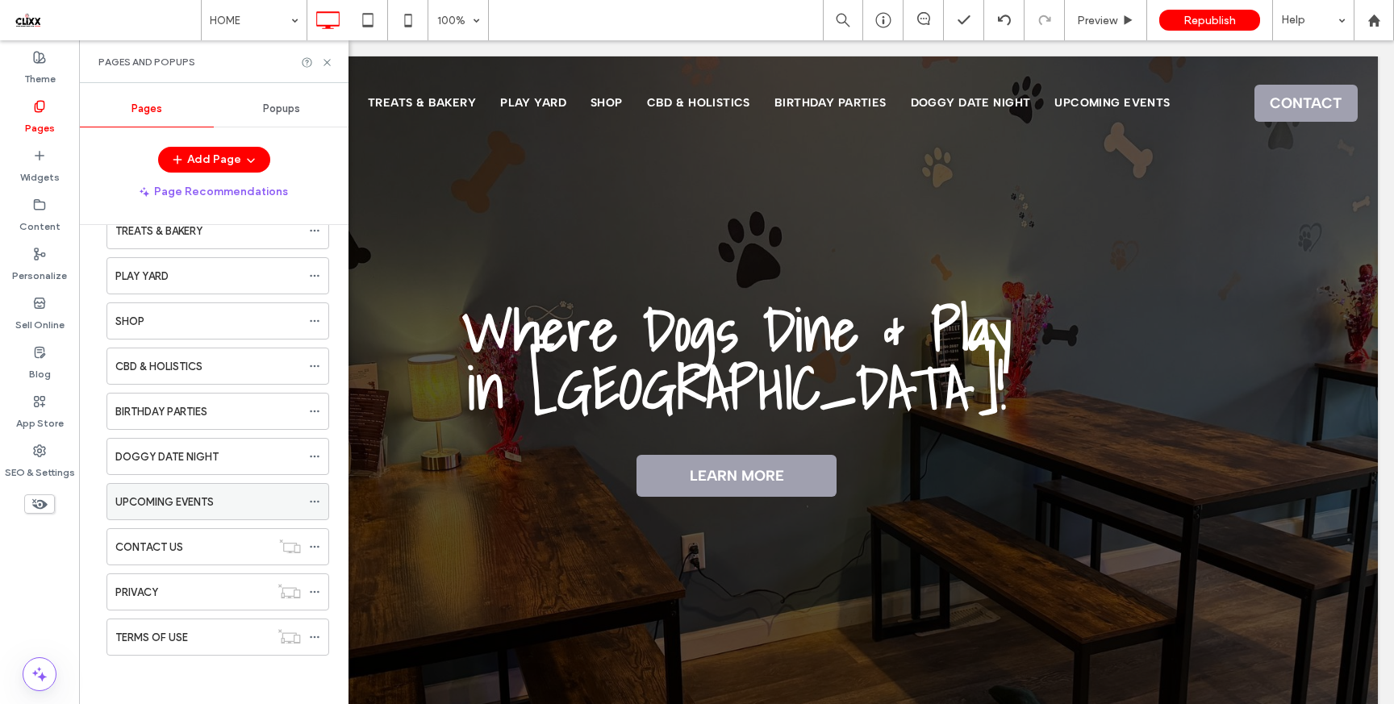
click at [224, 504] on div "UPCOMING EVENTS" at bounding box center [208, 502] width 186 height 17
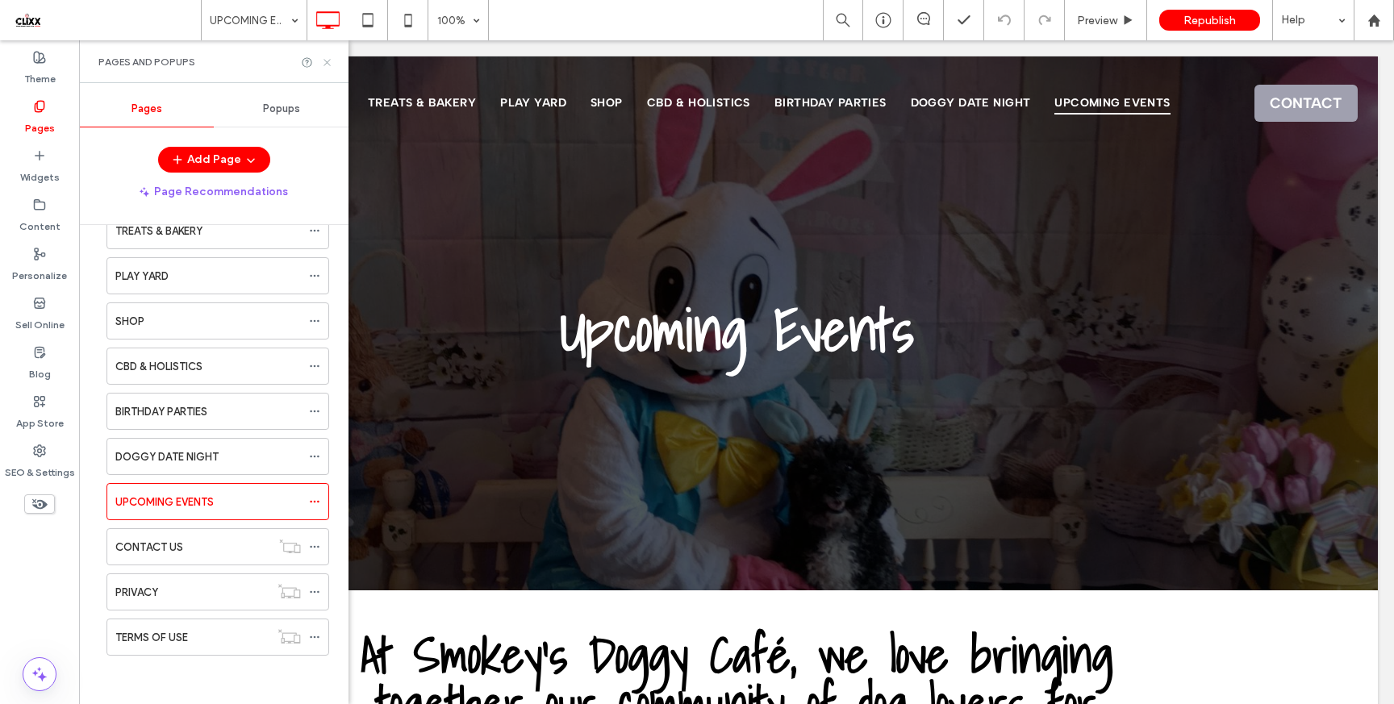
drag, startPoint x: 325, startPoint y: 61, endPoint x: 507, endPoint y: 473, distance: 450.6
click at [325, 61] on use at bounding box center [327, 62] width 6 height 6
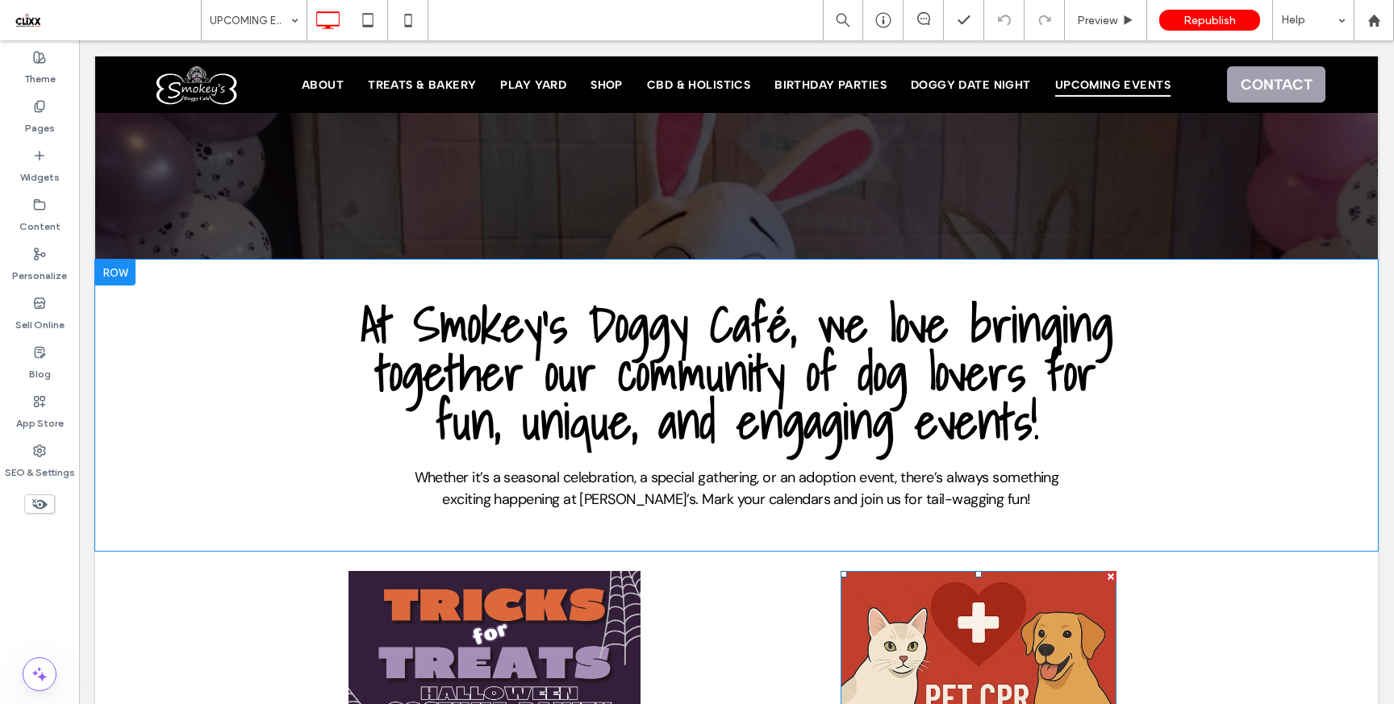
scroll to position [324, 0]
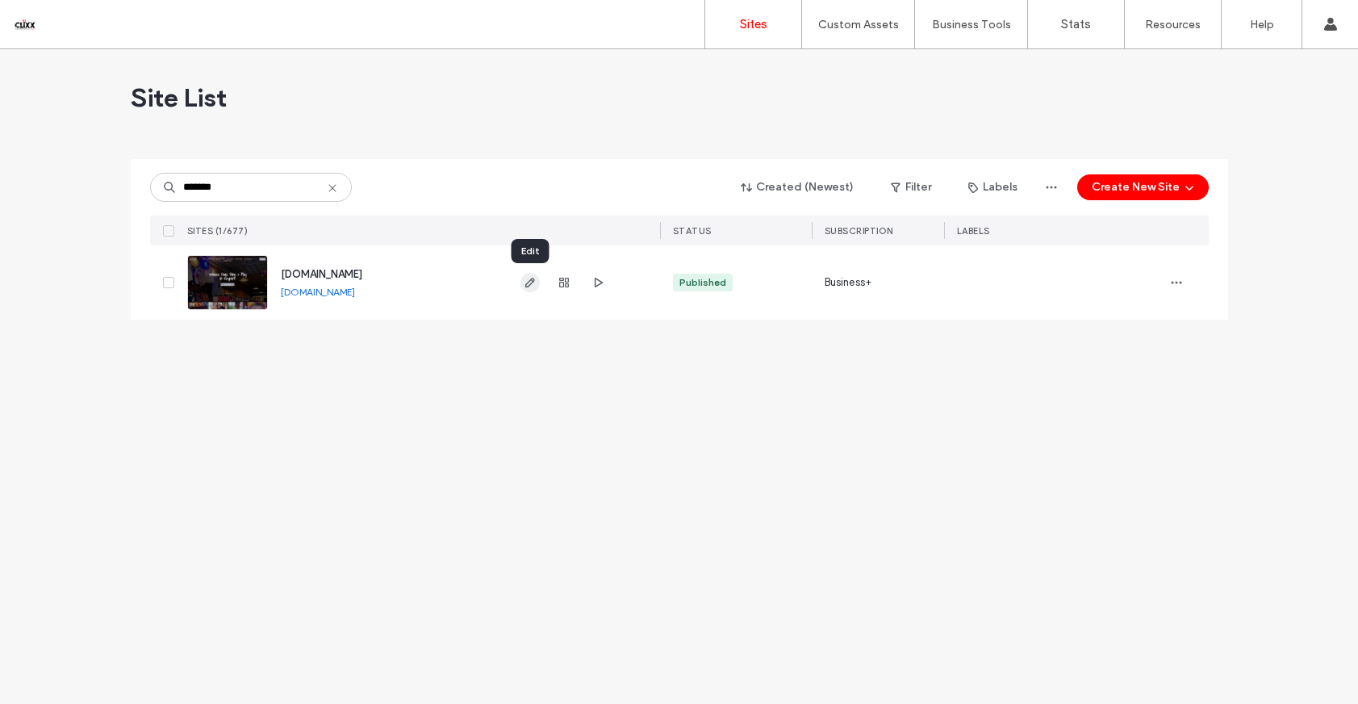
type input "*******"
click at [527, 276] on icon "button" at bounding box center [530, 282] width 13 height 13
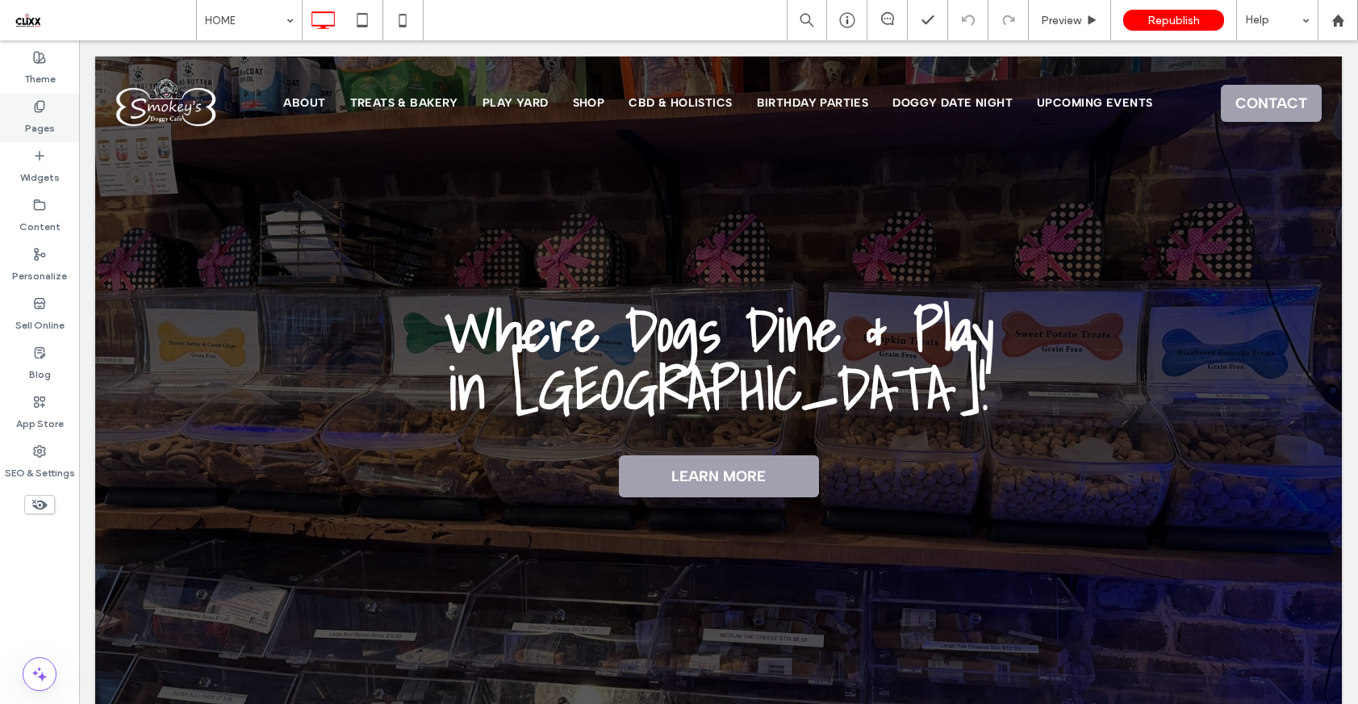
click at [40, 108] on use at bounding box center [39, 106] width 9 height 10
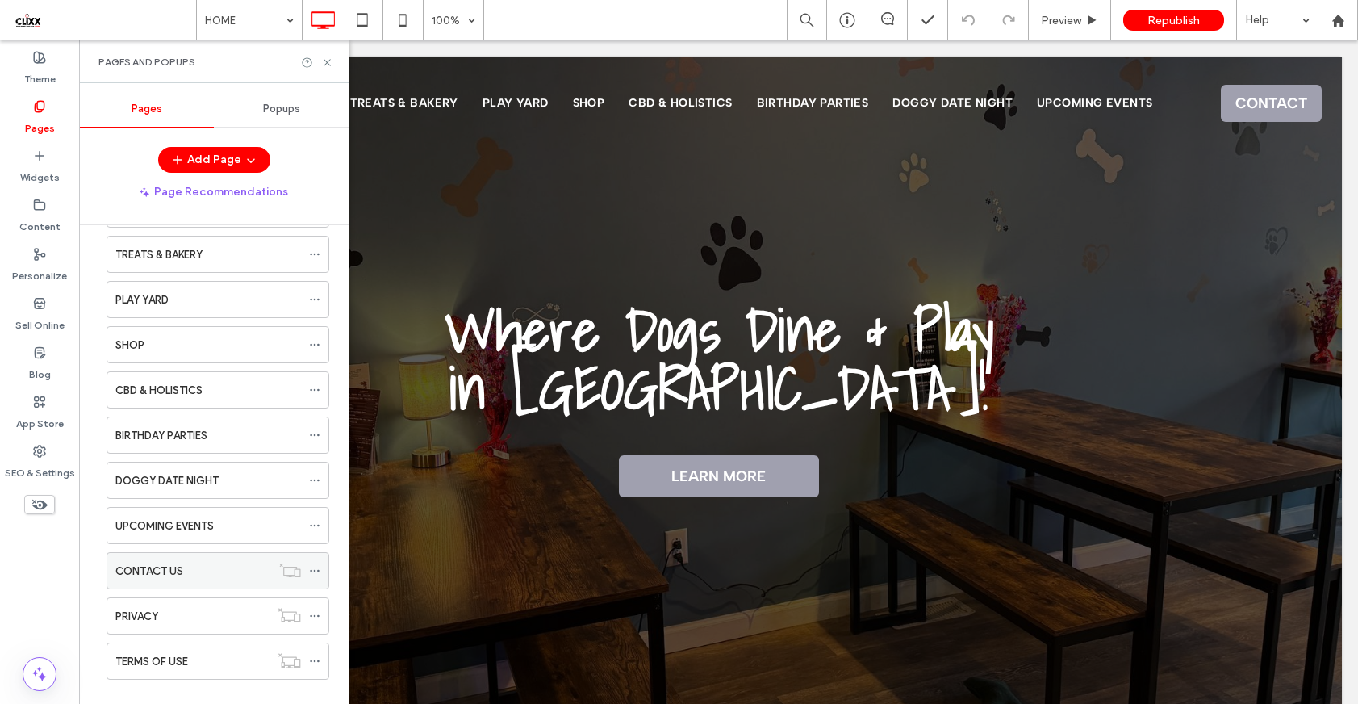
scroll to position [132, 0]
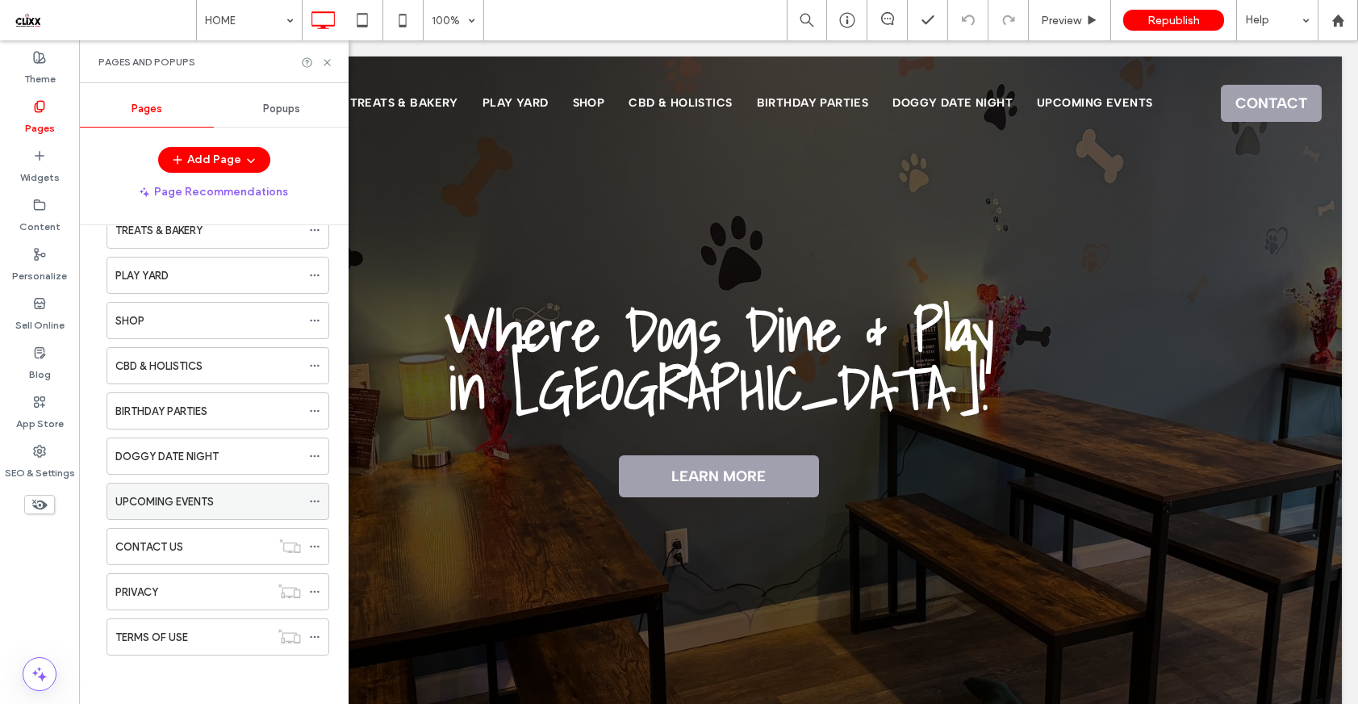
click at [205, 505] on label "UPCOMING EVENTS" at bounding box center [164, 501] width 98 height 28
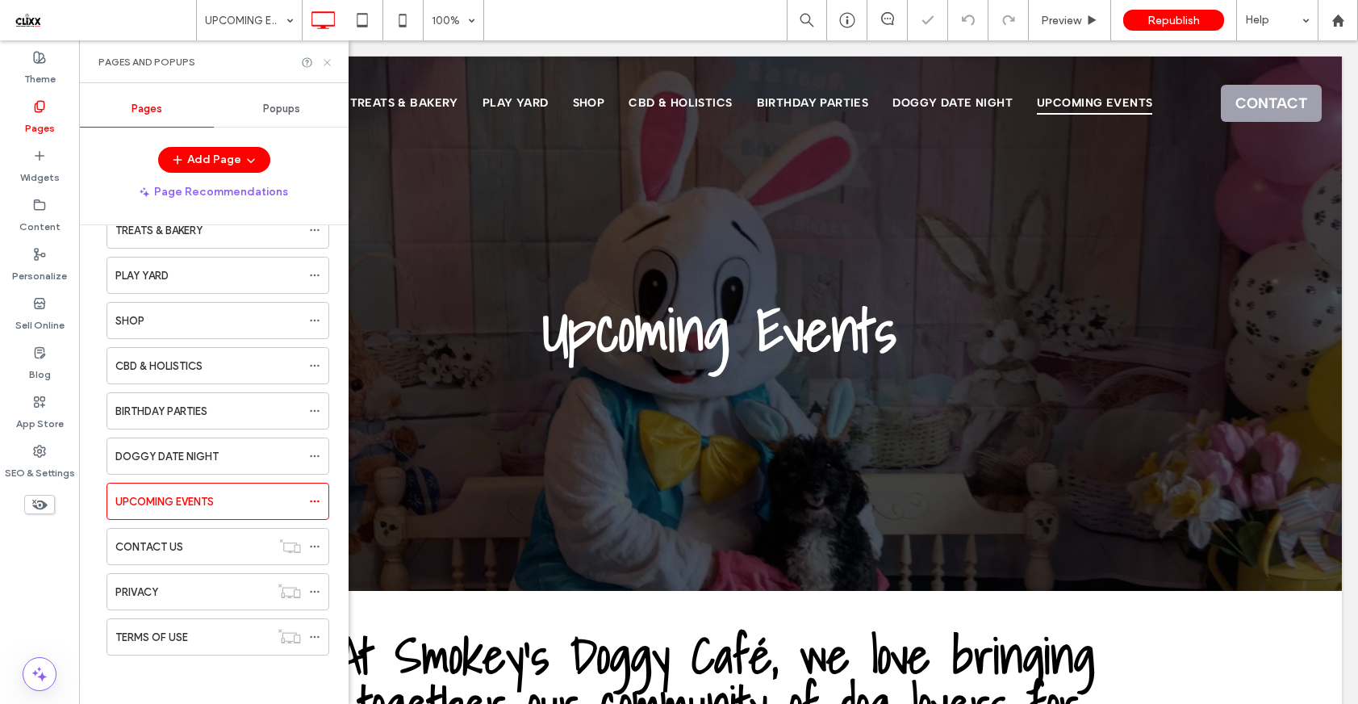
click at [328, 62] on use at bounding box center [327, 62] width 6 height 6
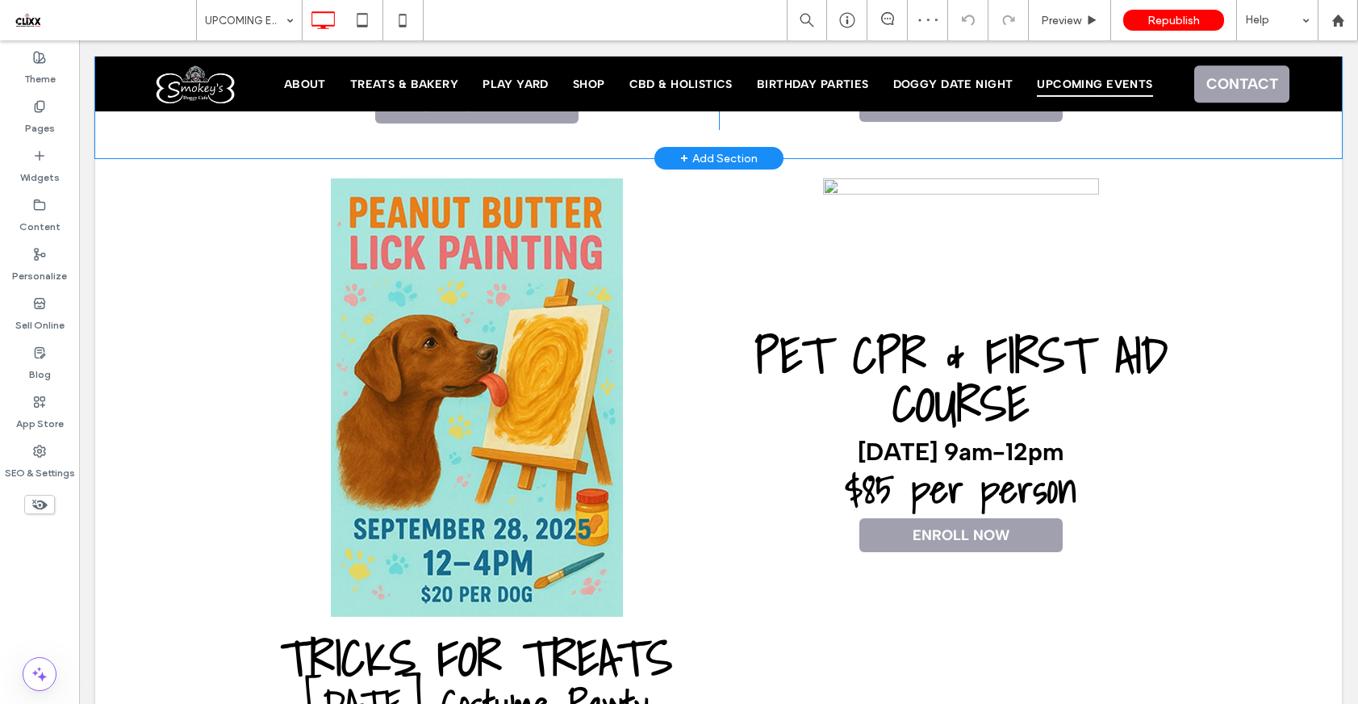
scroll to position [1427, 0]
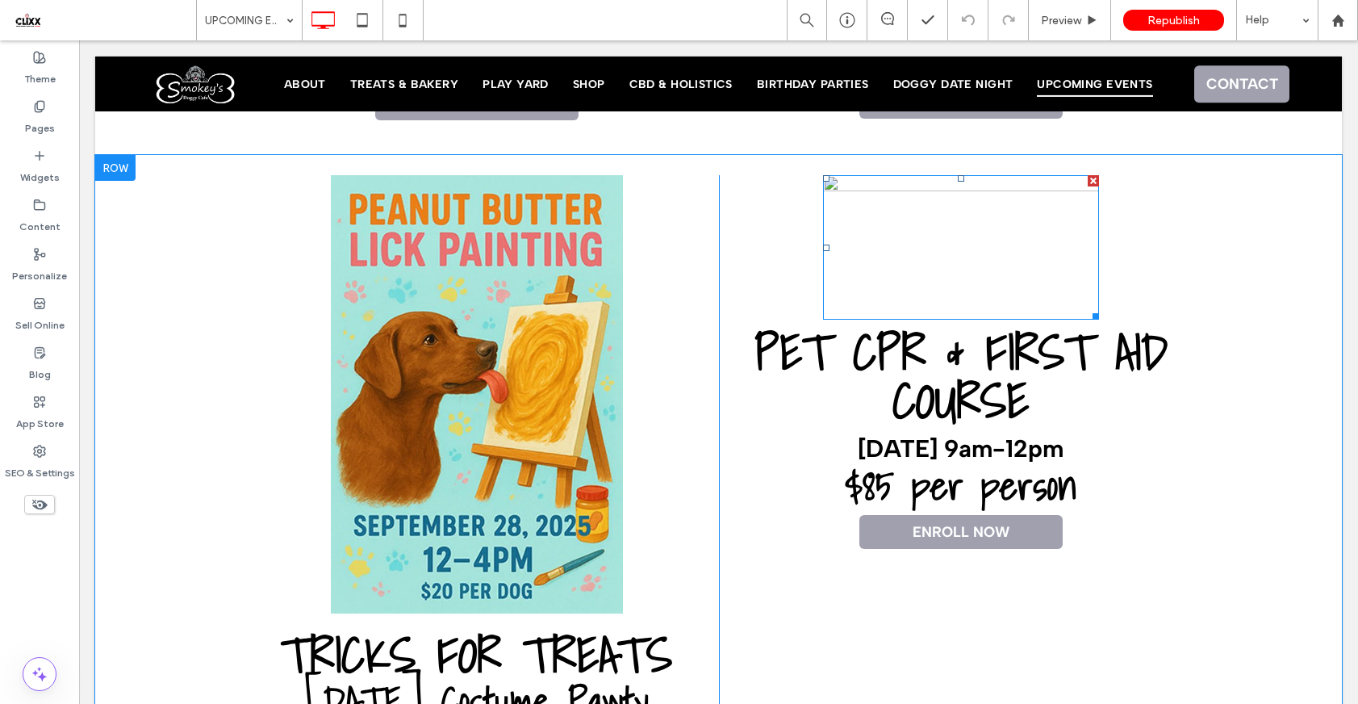
click at [997, 207] on img at bounding box center [961, 247] width 276 height 144
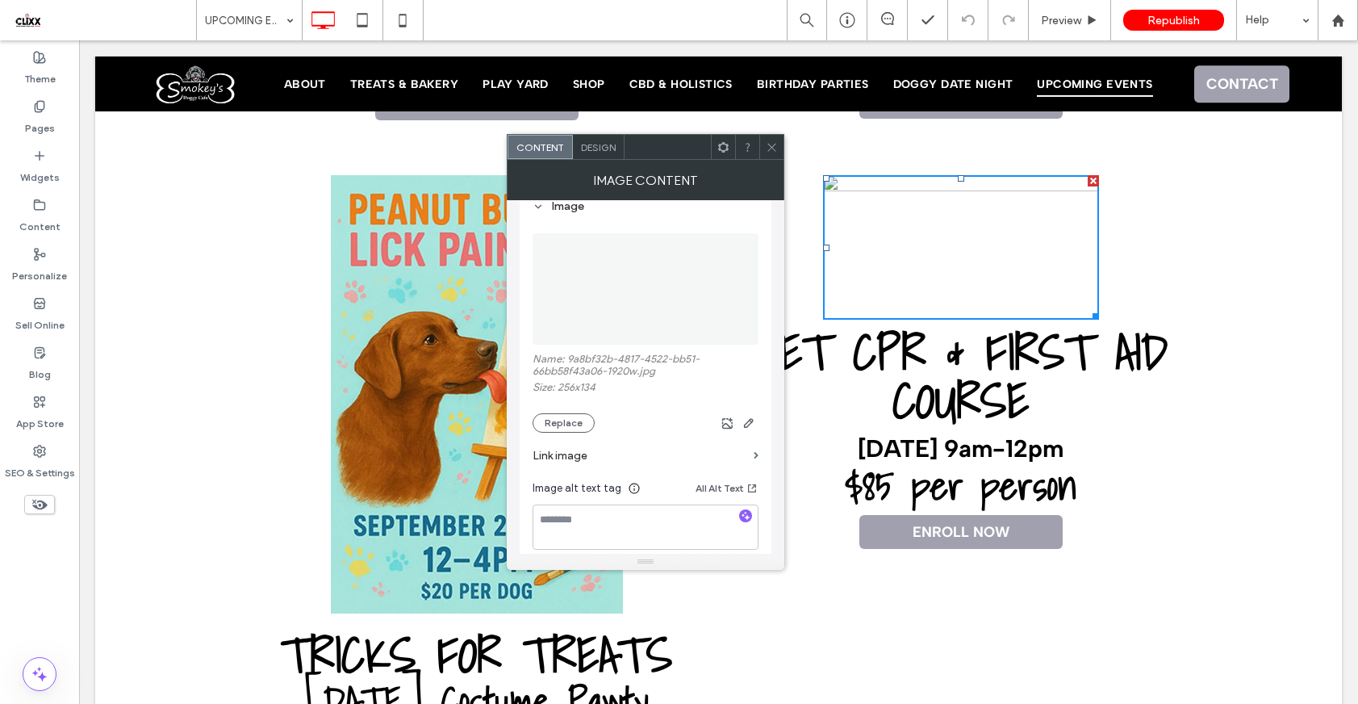
scroll to position [249, 0]
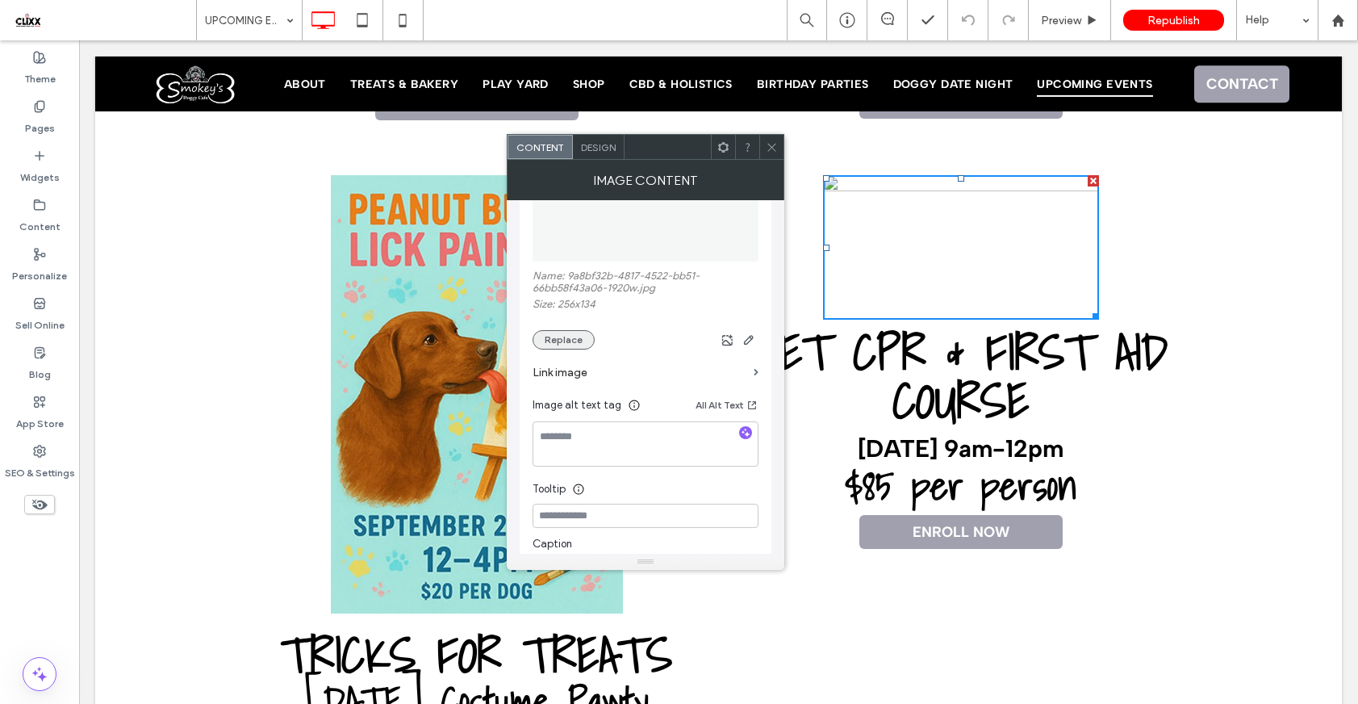
click at [579, 339] on button "Replace" at bounding box center [564, 339] width 62 height 19
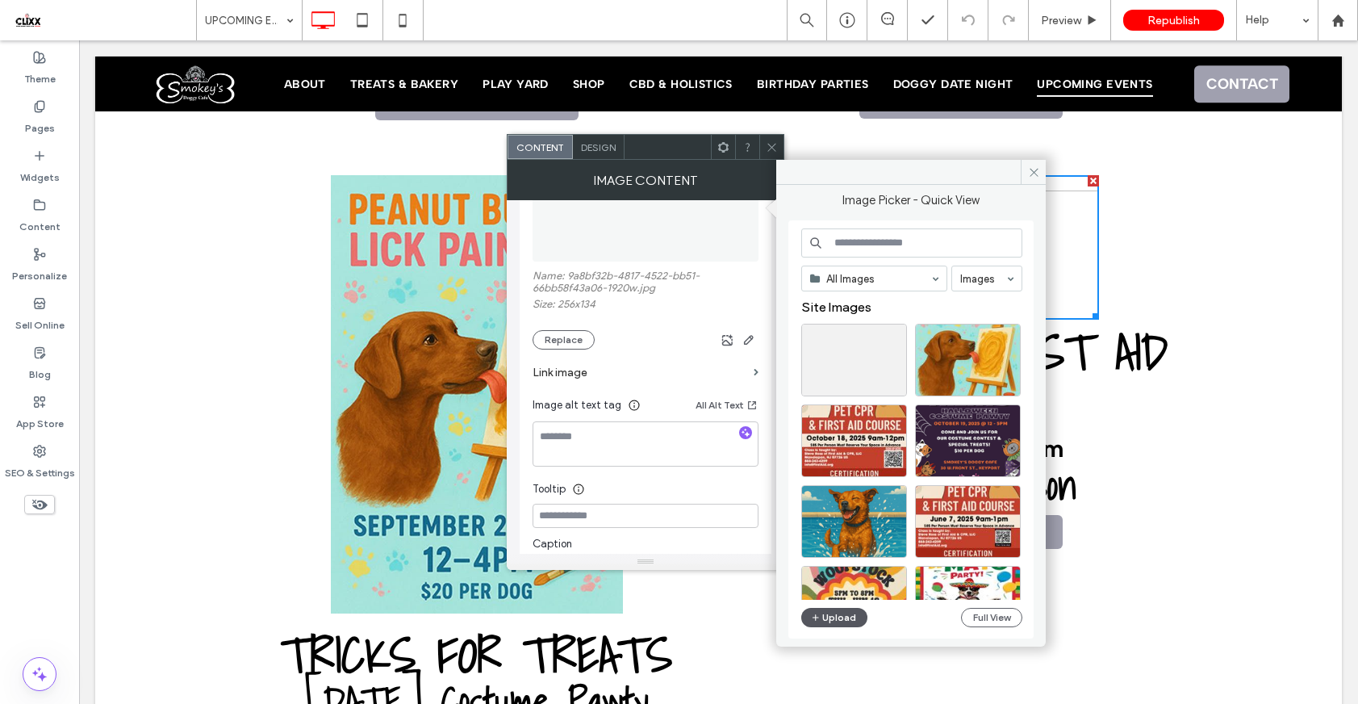
click at [842, 624] on button "Upload" at bounding box center [834, 617] width 66 height 19
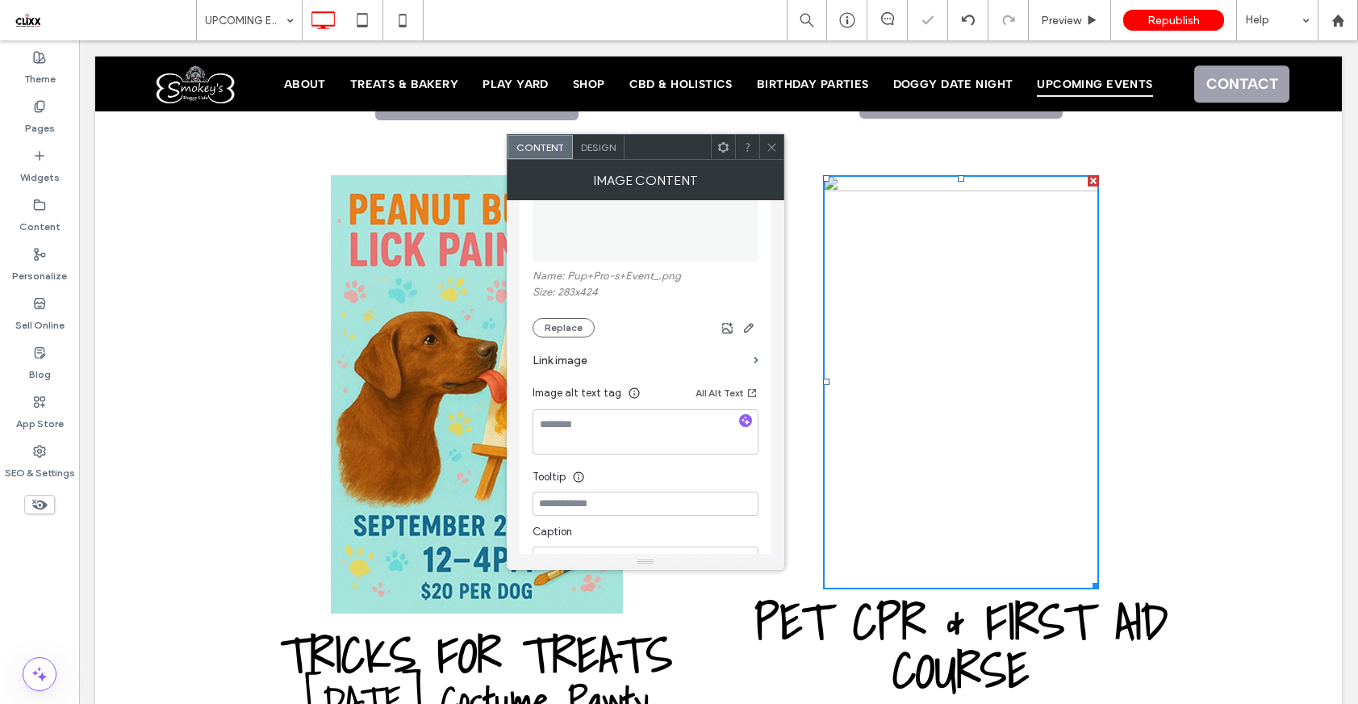
click at [767, 151] on icon at bounding box center [772, 147] width 12 height 12
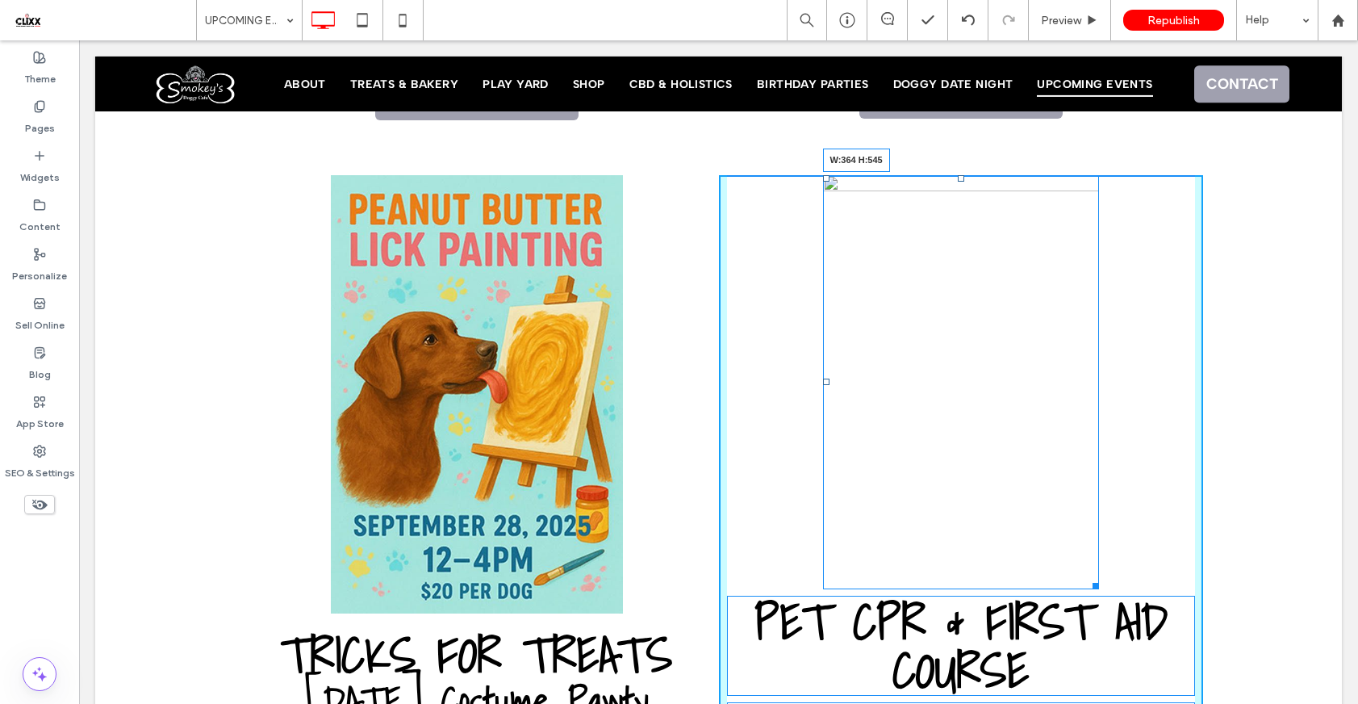
drag, startPoint x: 1091, startPoint y: 581, endPoint x: 1098, endPoint y: 592, distance: 13.4
click at [1098, 588] on div "W:364 H:545" at bounding box center [961, 381] width 276 height 413
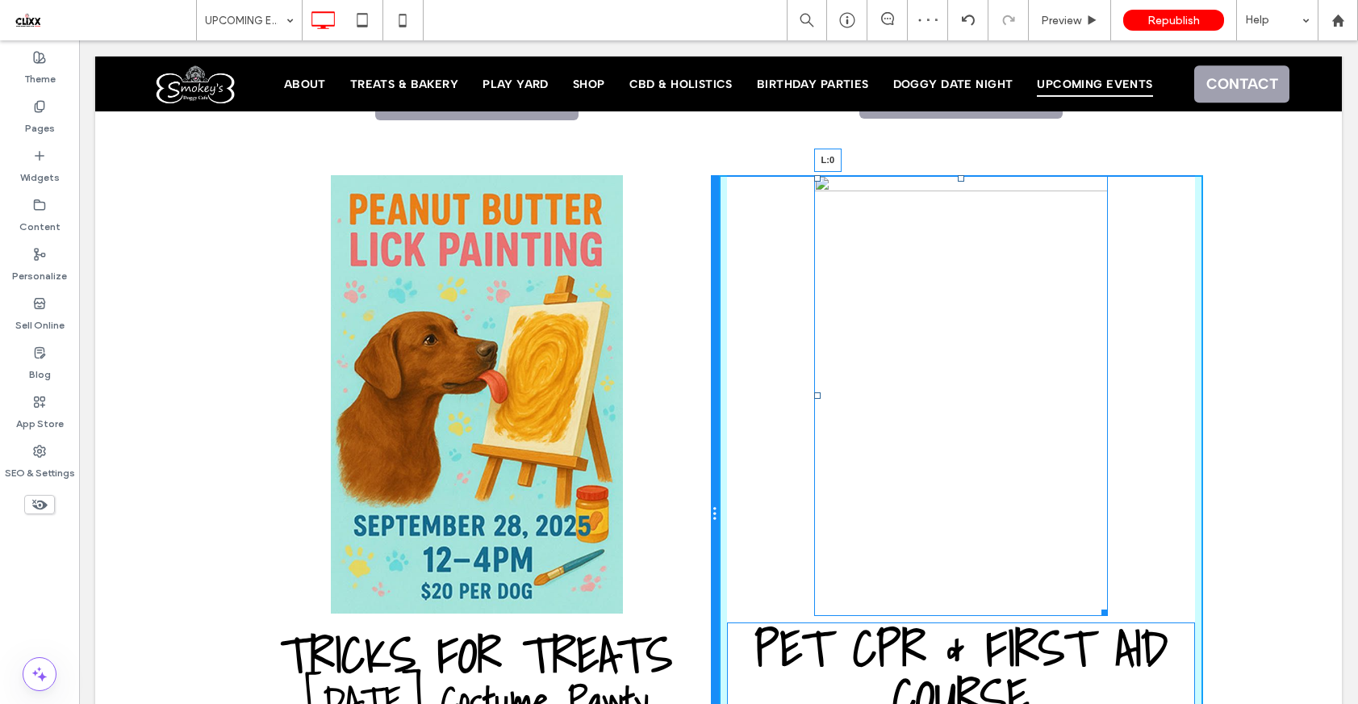
drag, startPoint x: 811, startPoint y: 392, endPoint x: 704, endPoint y: 392, distance: 106.5
click at [704, 392] on div "Tricks for Treats Halloween Costume Pawty October 19, 2025 | 12pm-5pm $10 per d…" at bounding box center [719, 513] width 968 height 677
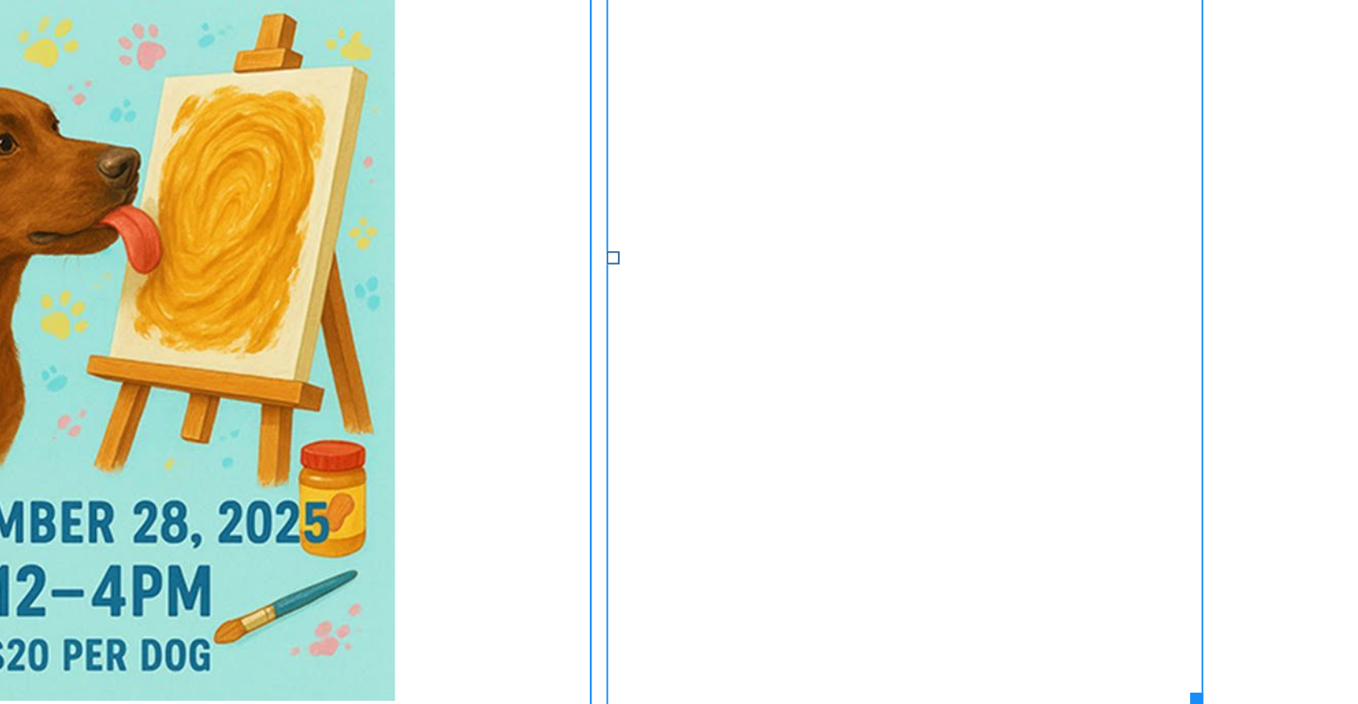
scroll to position [1399, 0]
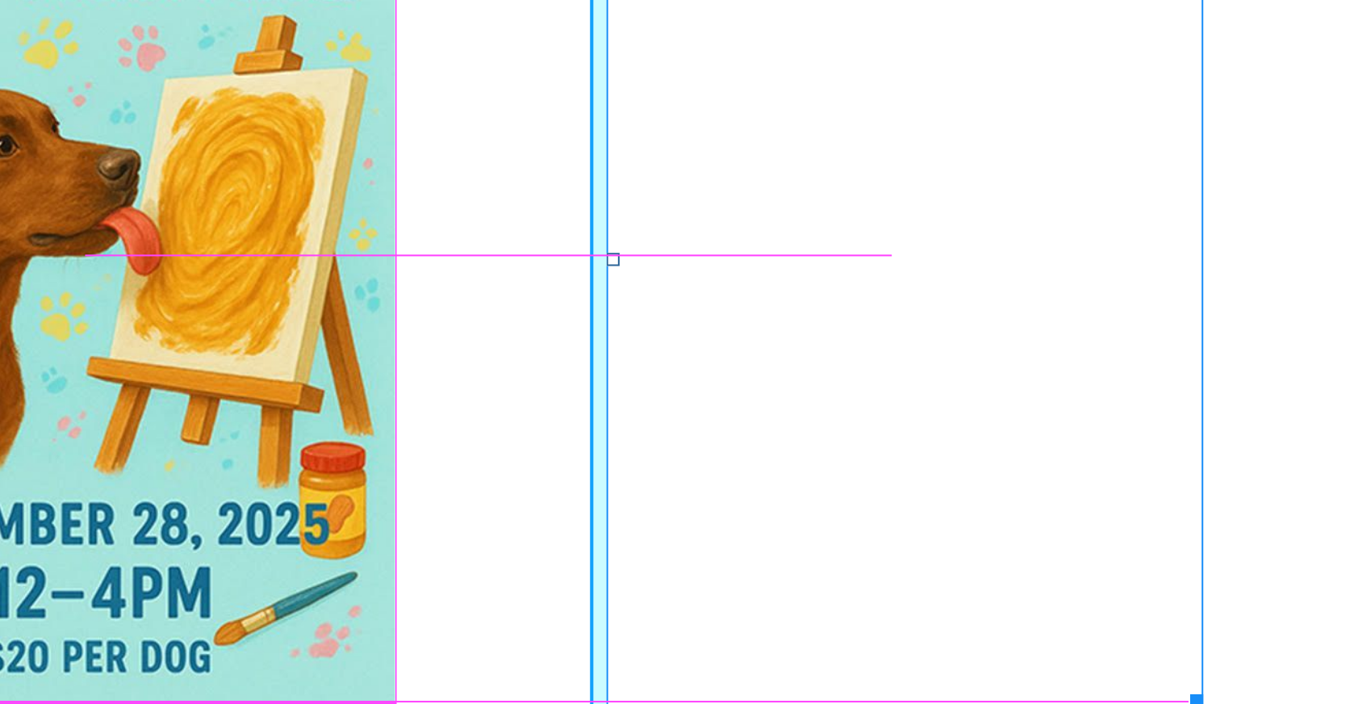
click at [222, 77] on div at bounding box center [226, 79] width 12 height 12
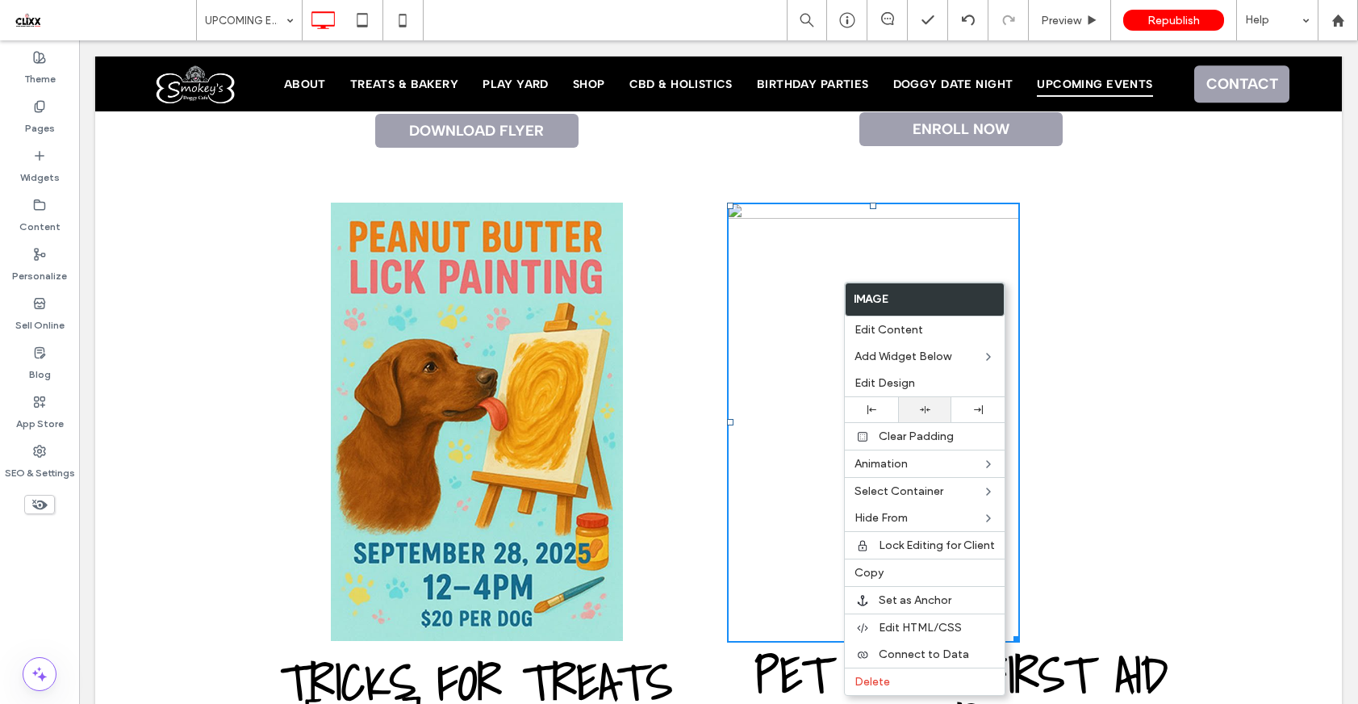
click at [926, 414] on icon at bounding box center [925, 409] width 10 height 10
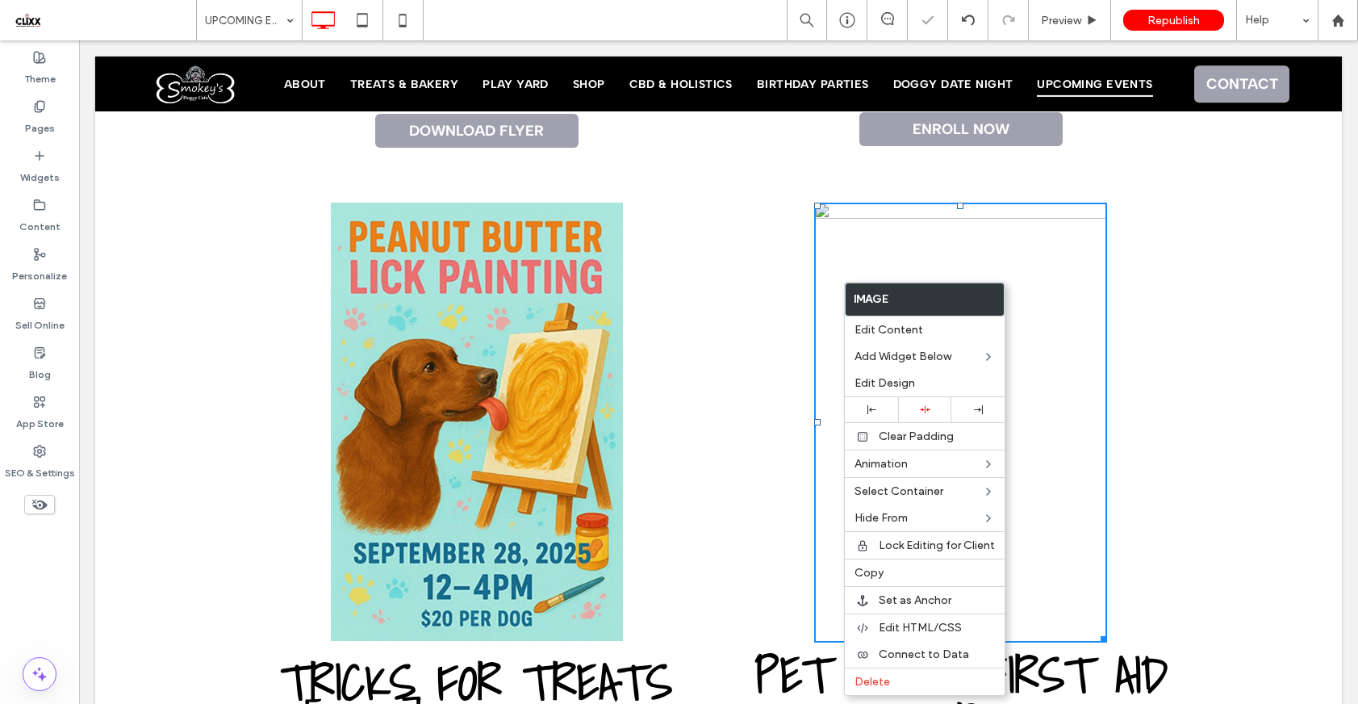
click at [1173, 414] on div "PET CPR & First aid course October 18, 2025 | 9am-12pm $85 per person ENROLL NO…" at bounding box center [961, 541] width 484 height 676
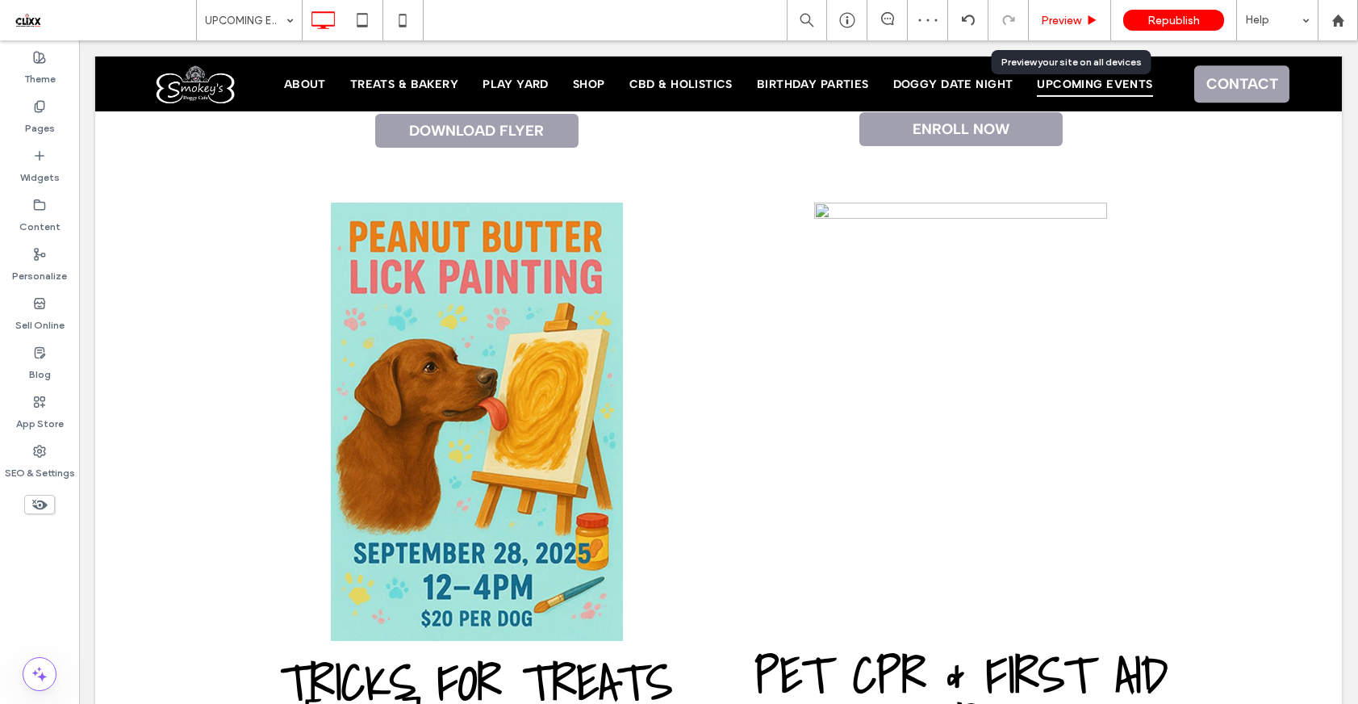
click at [1082, 25] on div "Preview" at bounding box center [1070, 21] width 82 height 14
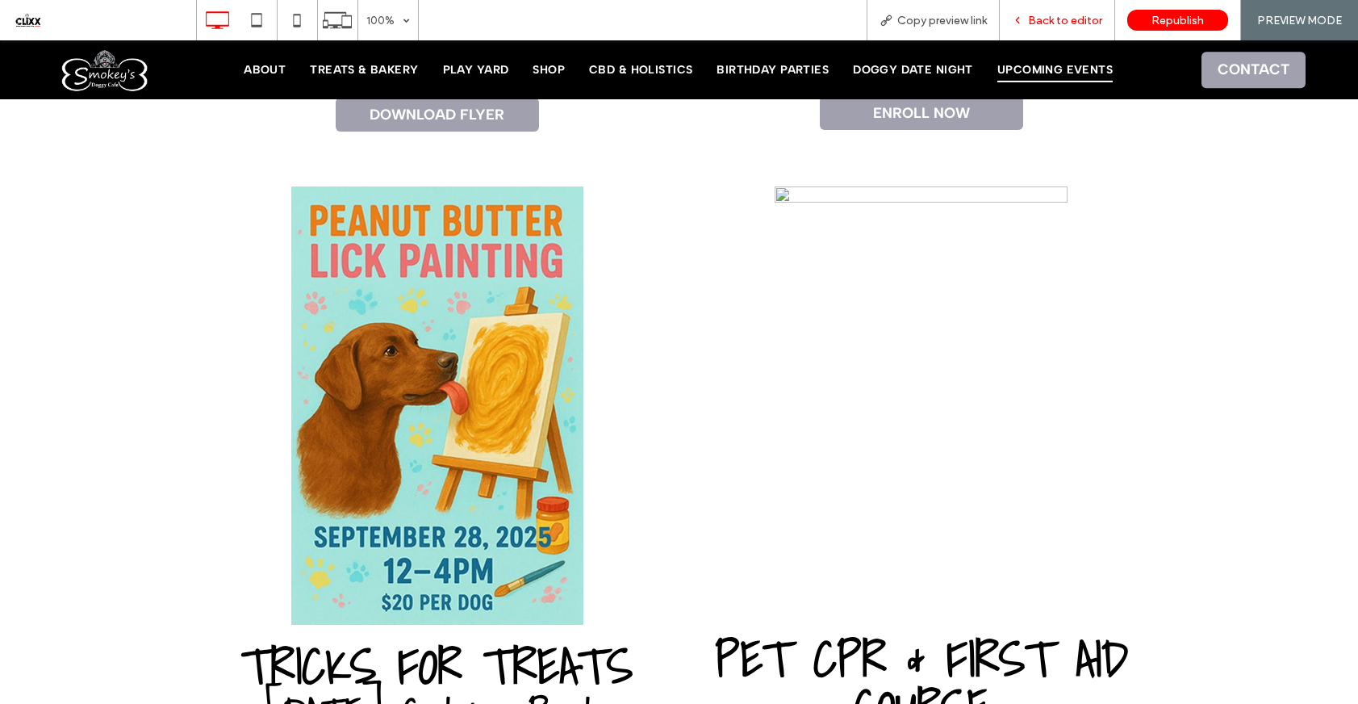
click at [1057, 8] on div "Back to editor" at bounding box center [1057, 20] width 115 height 40
click at [1058, 25] on span "Back to editor" at bounding box center [1065, 21] width 74 height 14
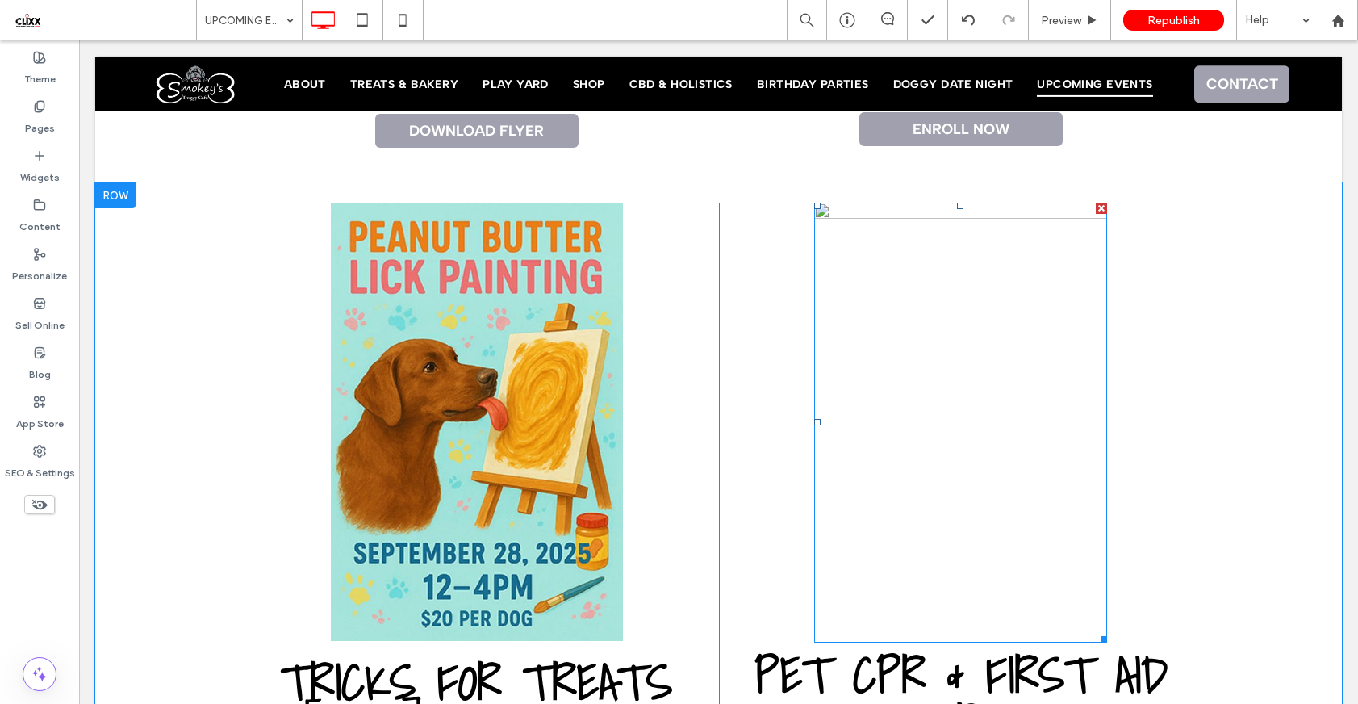
click at [932, 294] on img at bounding box center [960, 422] width 293 height 439
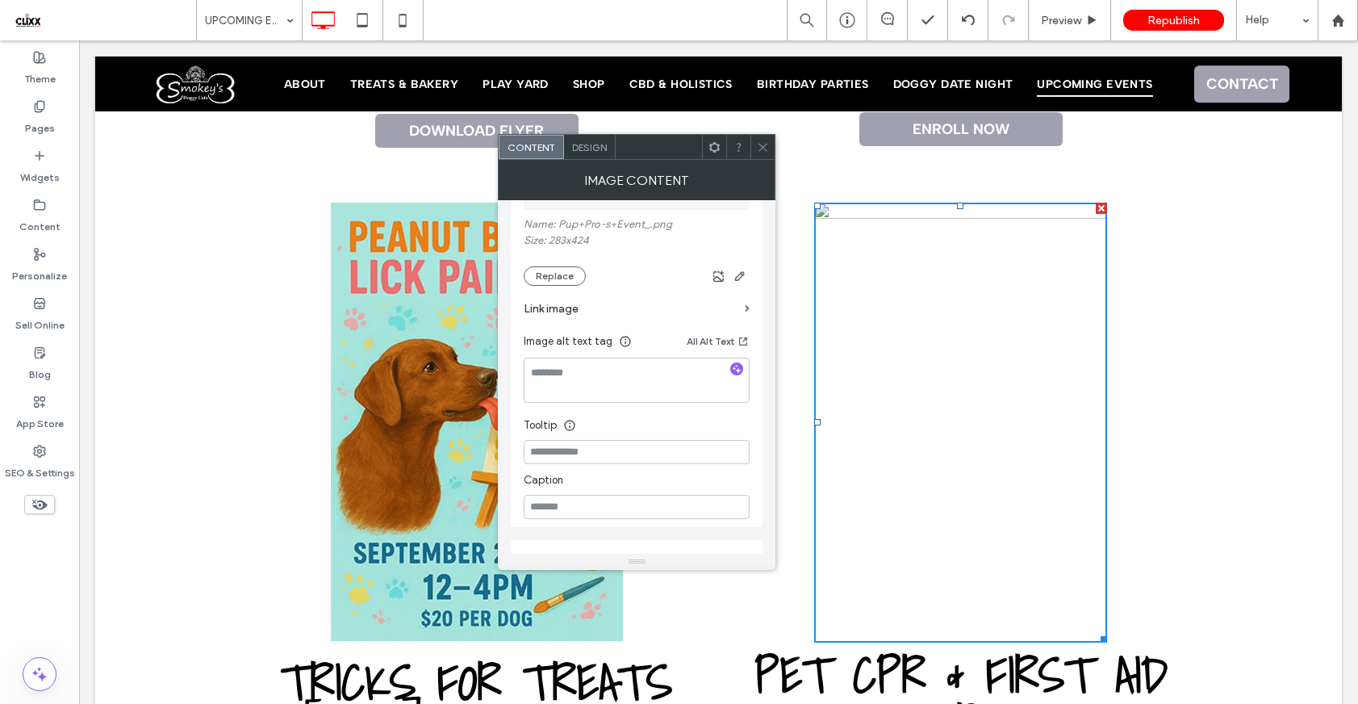
scroll to position [317, 0]
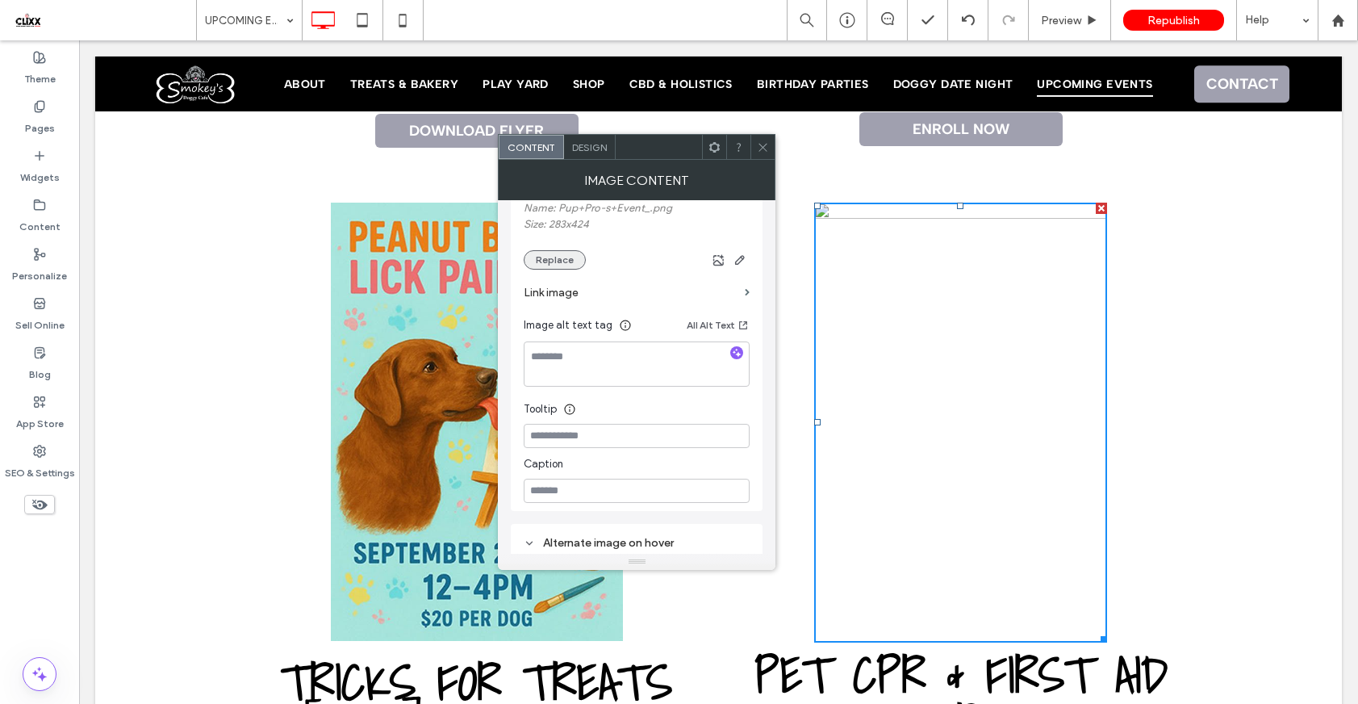
click at [560, 261] on button "Replace" at bounding box center [555, 259] width 62 height 19
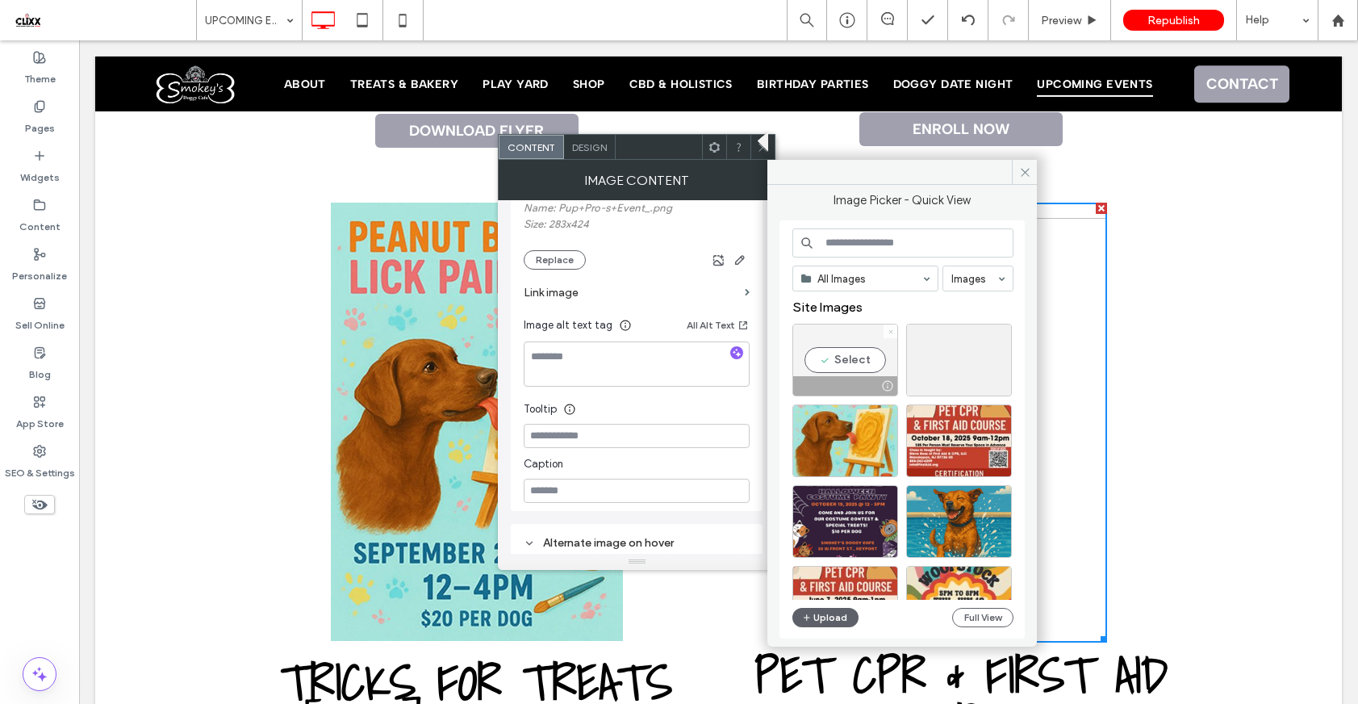
click at [893, 331] on icon at bounding box center [891, 331] width 6 height 6
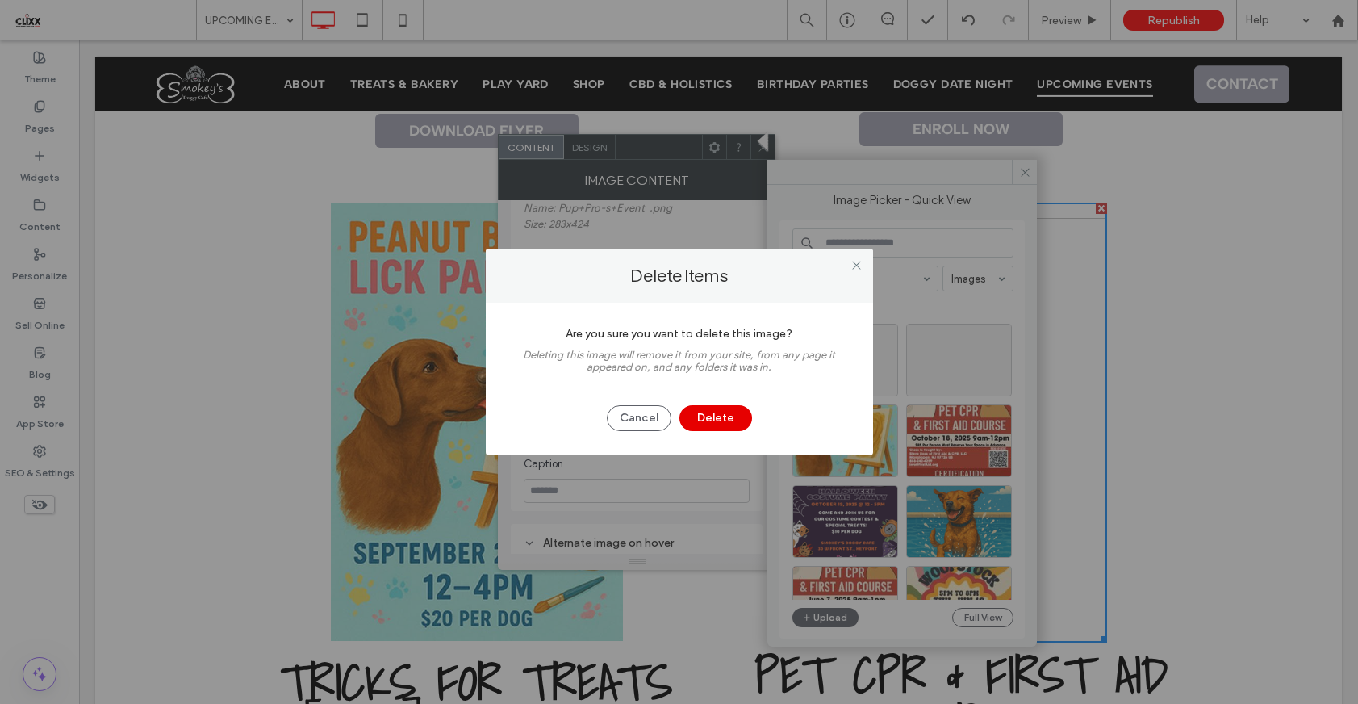
click at [737, 420] on button "Delete" at bounding box center [715, 418] width 73 height 26
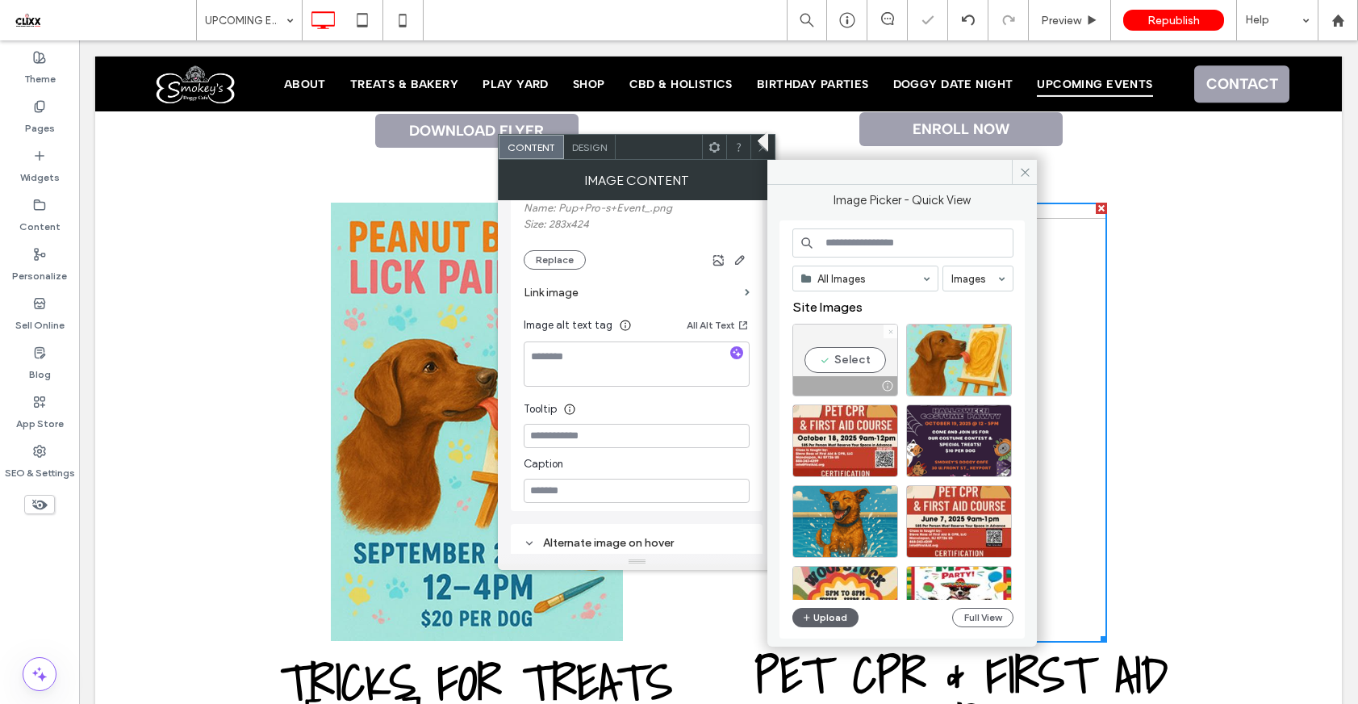
click at [892, 332] on use at bounding box center [891, 331] width 4 height 4
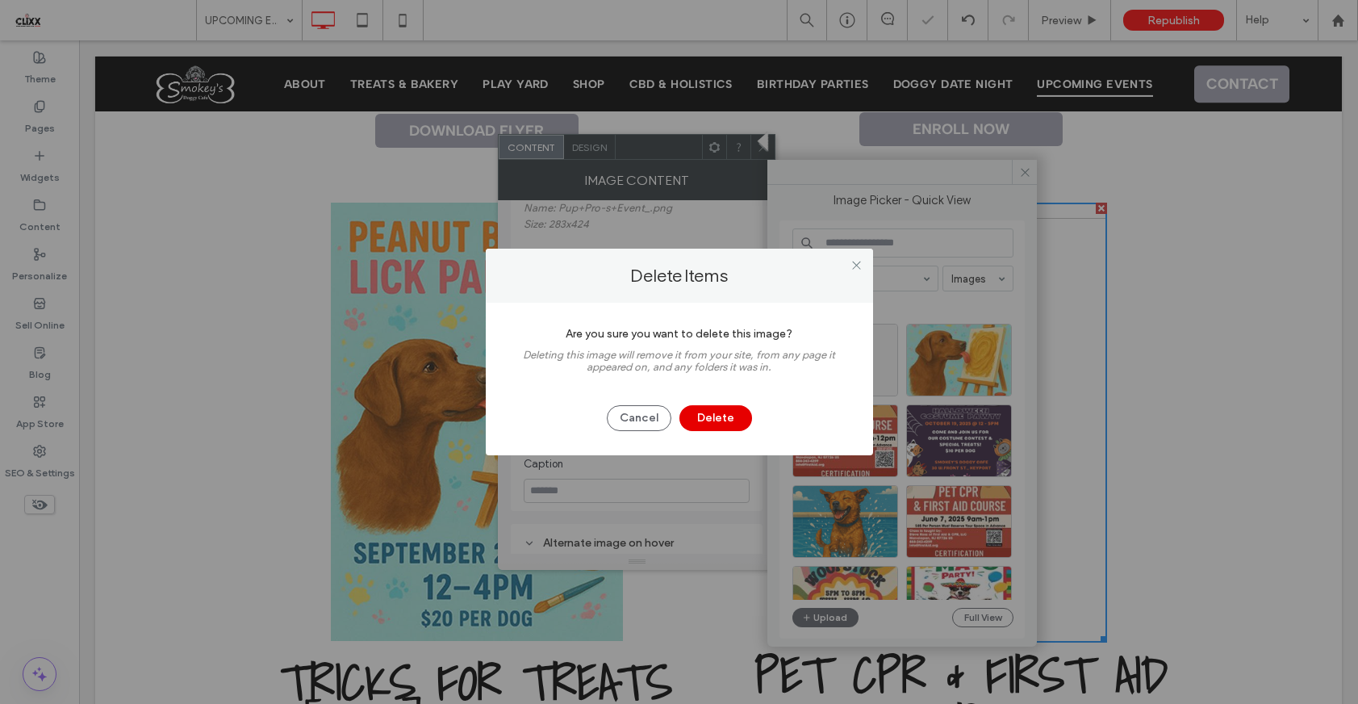
click at [721, 417] on button "Delete" at bounding box center [715, 418] width 73 height 26
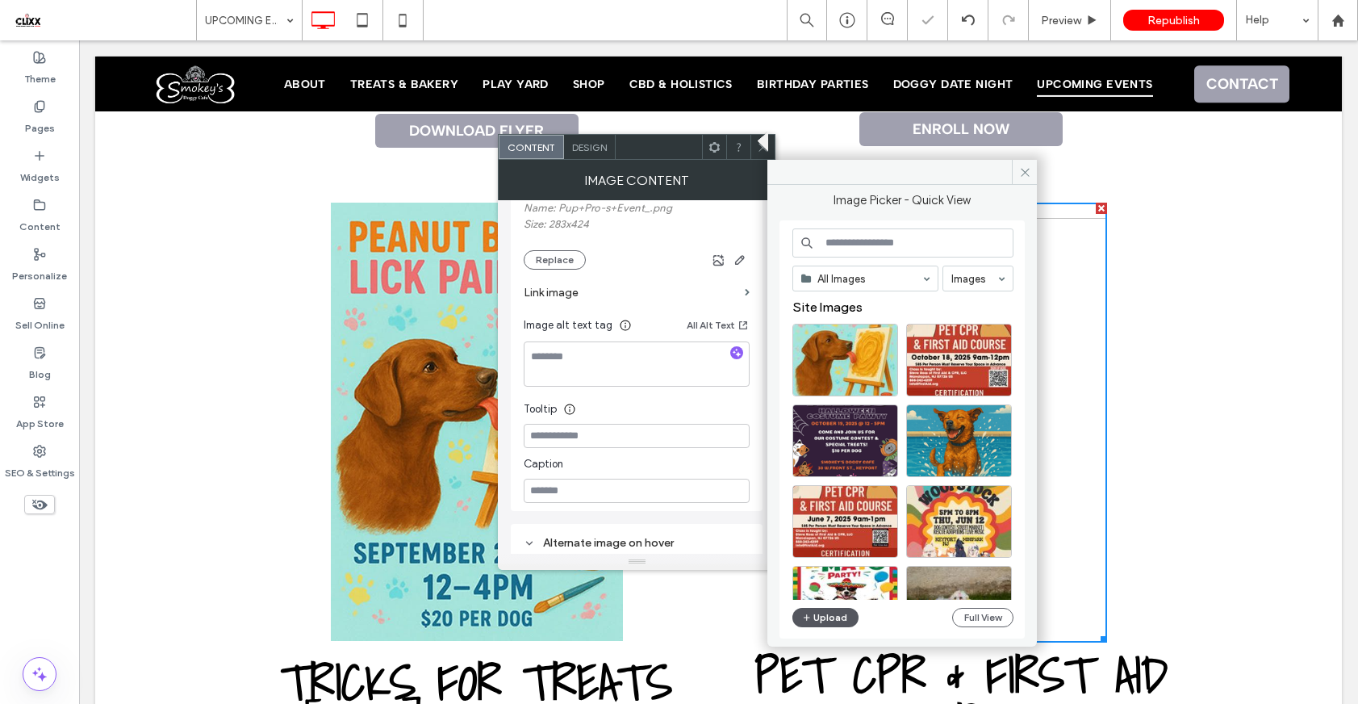
click at [830, 614] on button "Upload" at bounding box center [825, 617] width 66 height 19
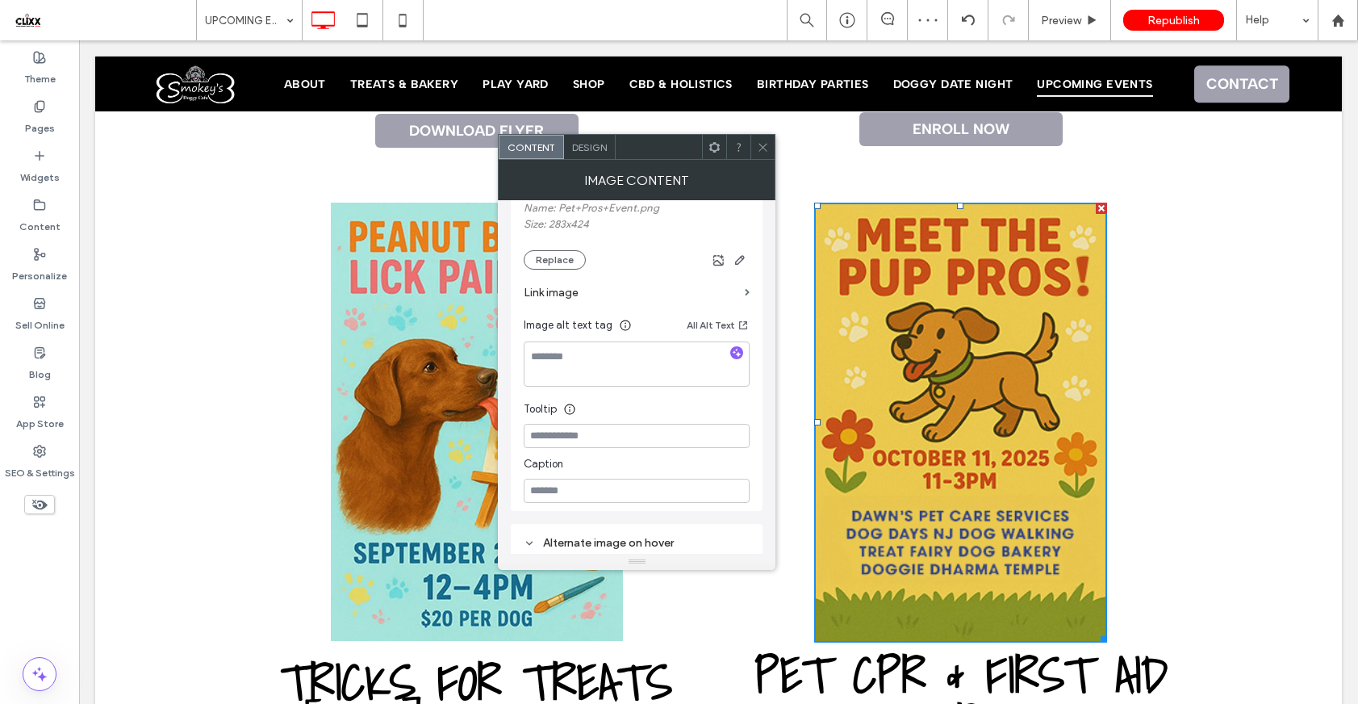
click at [763, 156] on span at bounding box center [763, 147] width 12 height 24
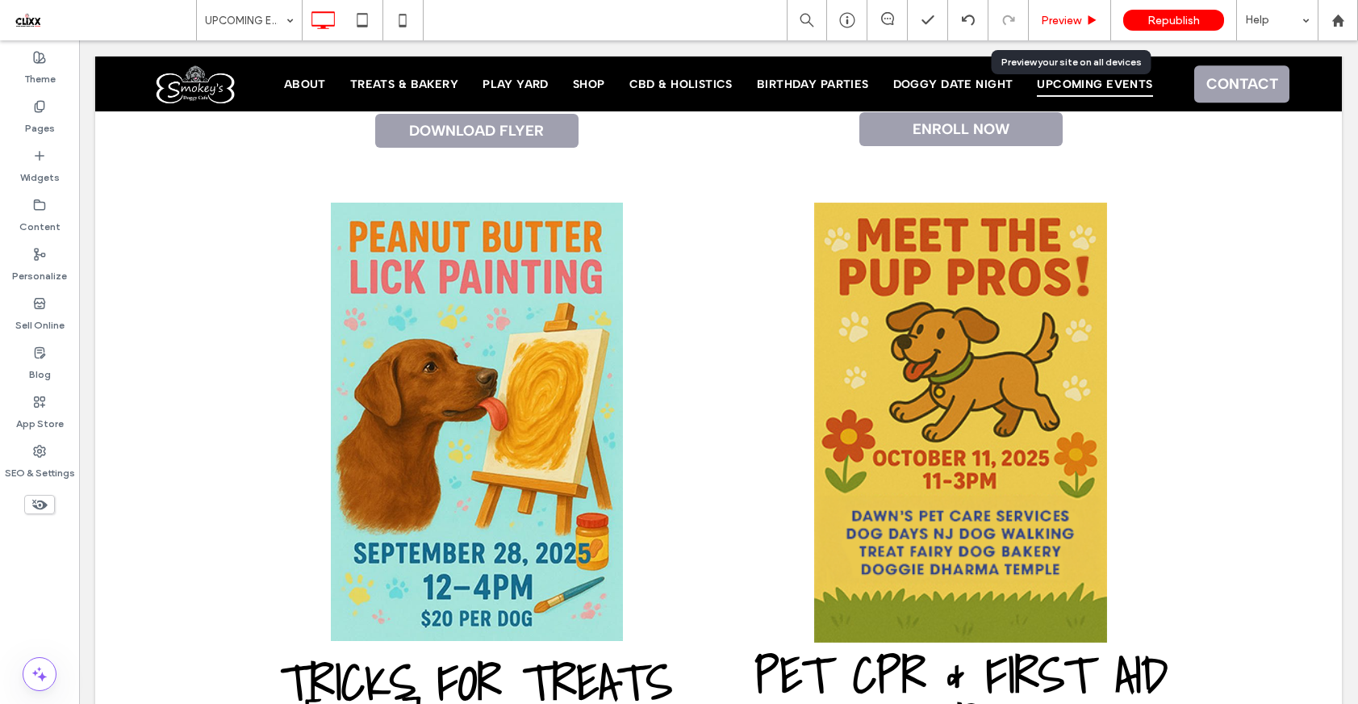
click at [1060, 27] on div "Preview" at bounding box center [1070, 20] width 82 height 40
click at [1063, 15] on span "Preview" at bounding box center [1061, 21] width 40 height 14
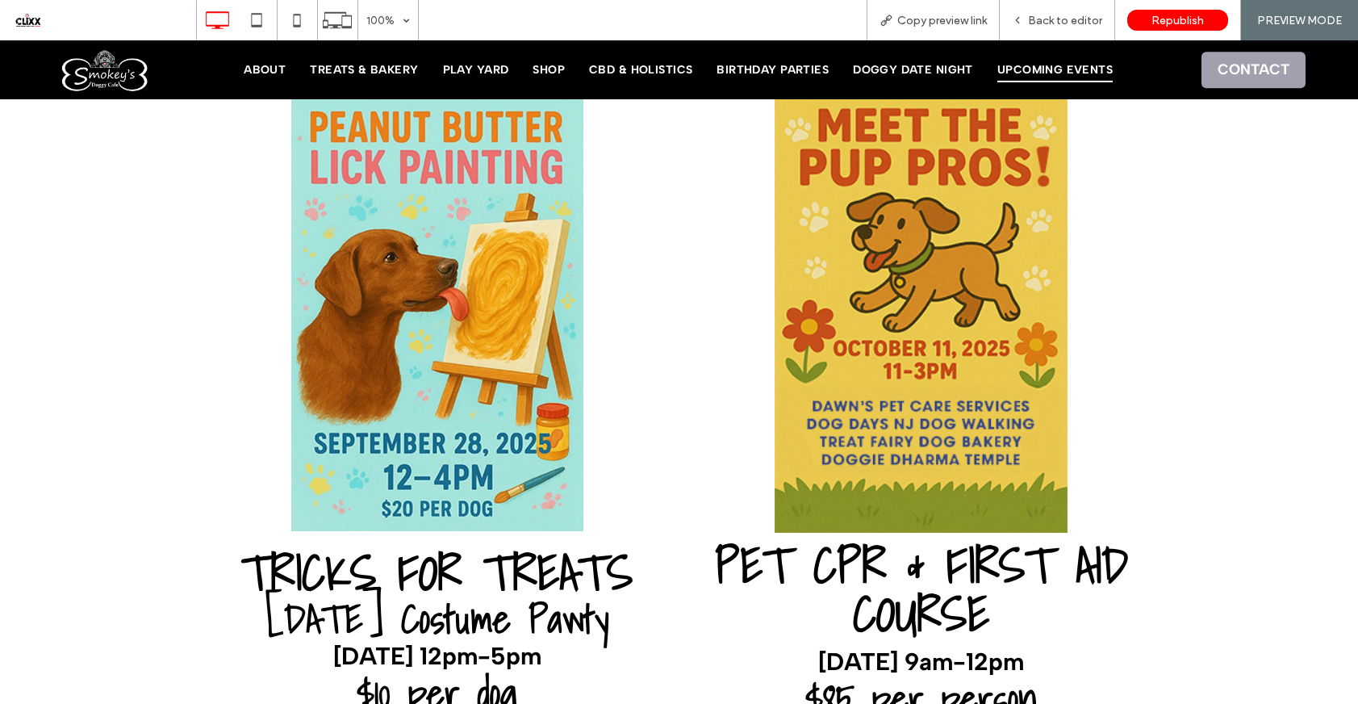
scroll to position [1463, 0]
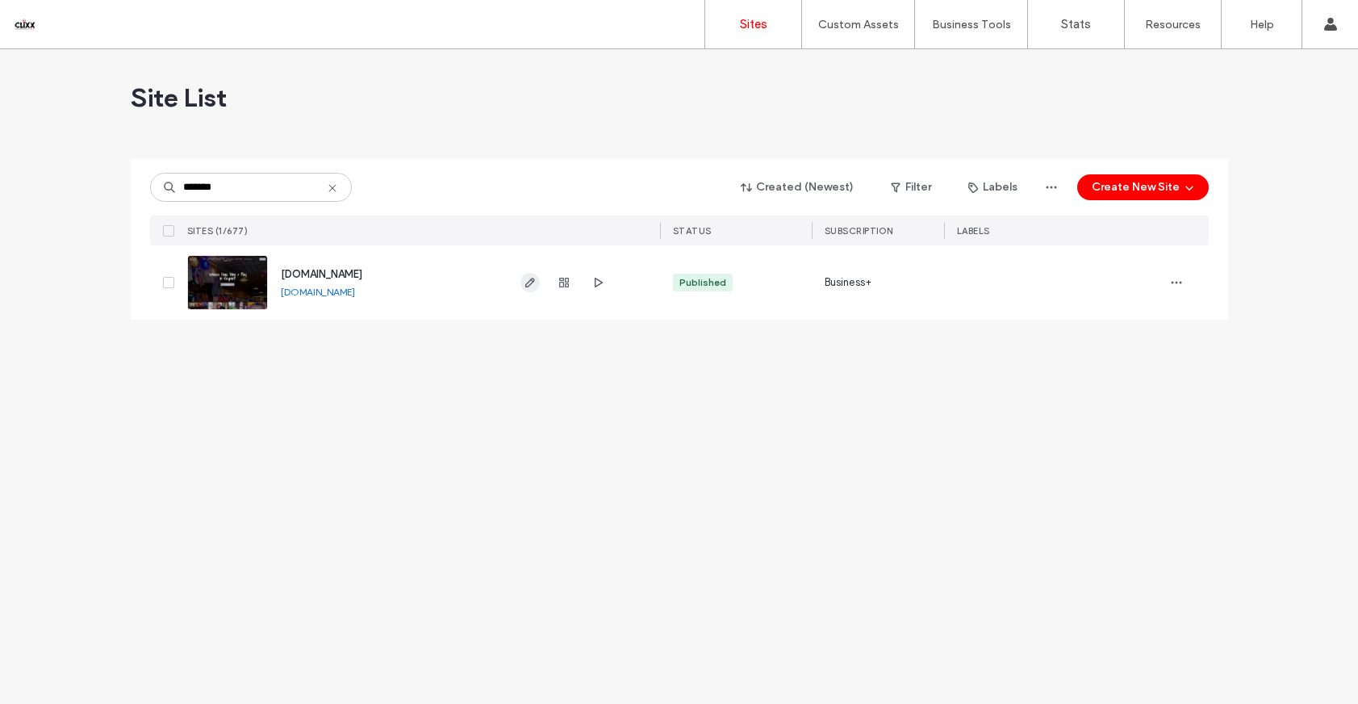
type input "*******"
click at [531, 282] on use "button" at bounding box center [530, 283] width 10 height 10
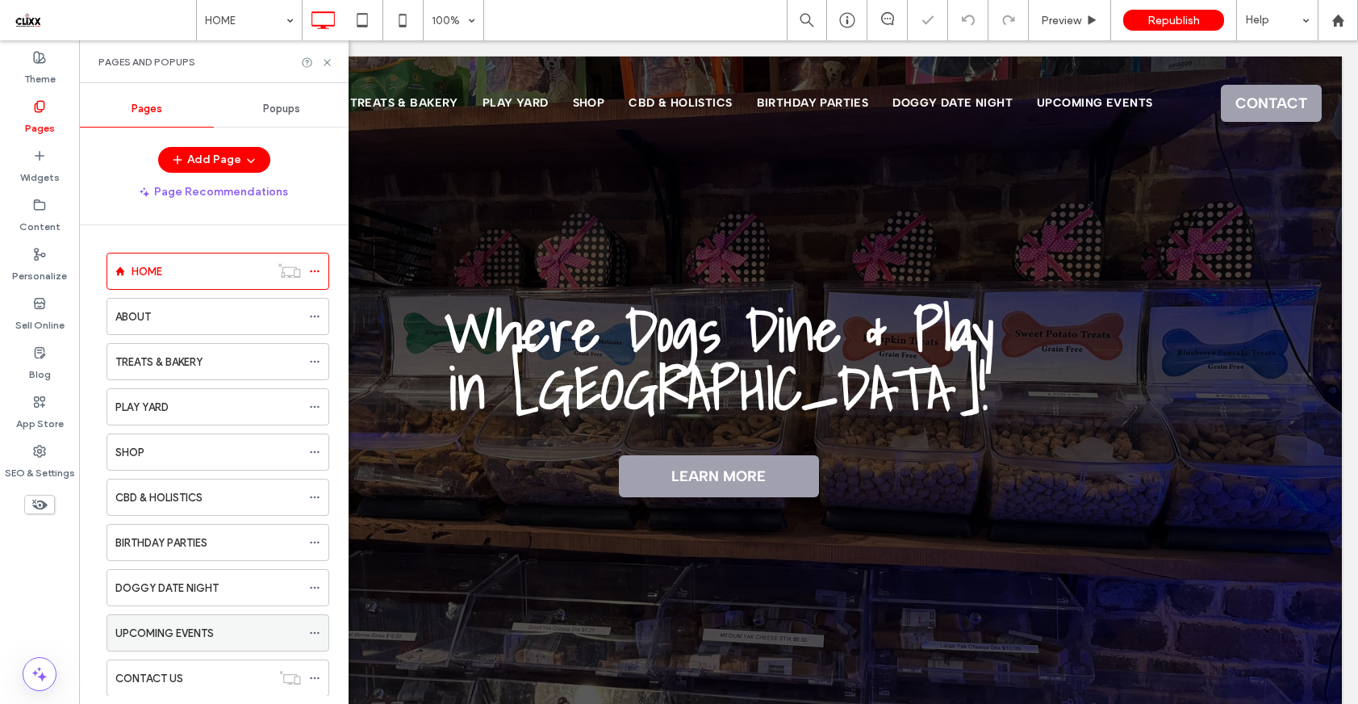
scroll to position [132, 0]
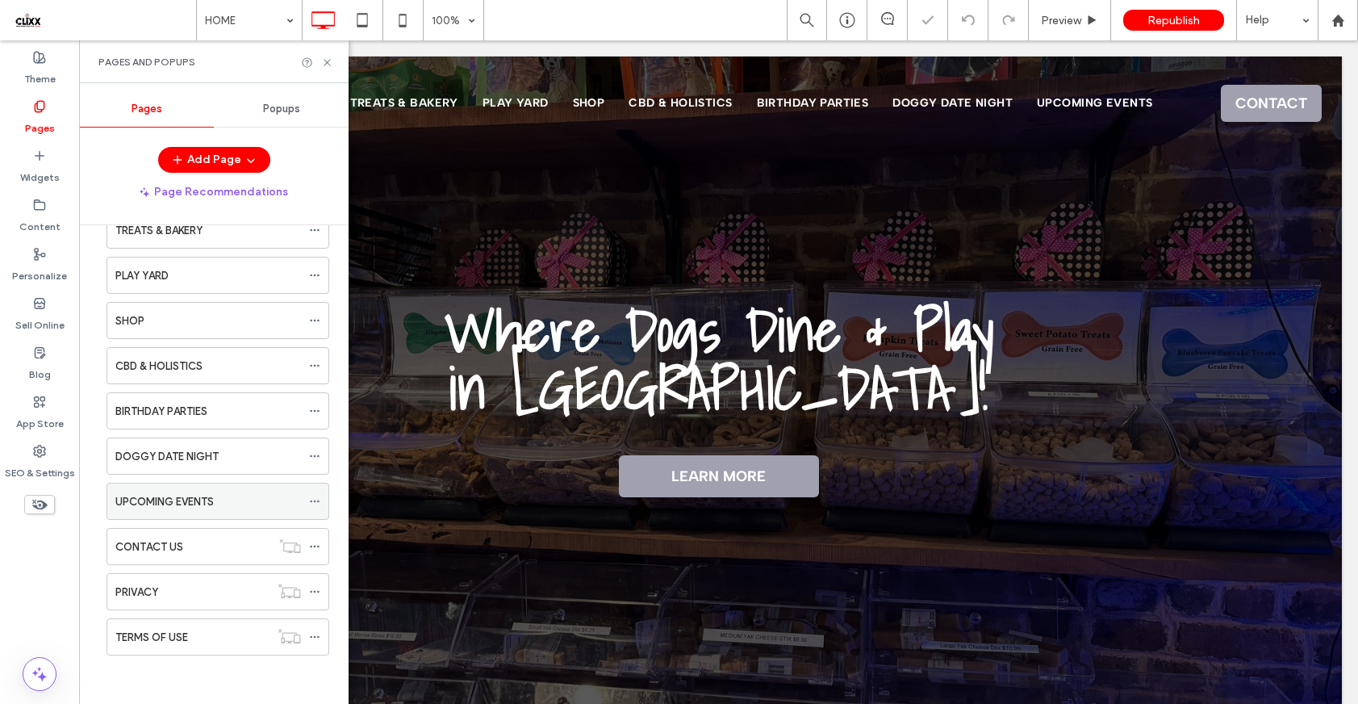
click at [229, 505] on div "UPCOMING EVENTS" at bounding box center [208, 501] width 186 height 17
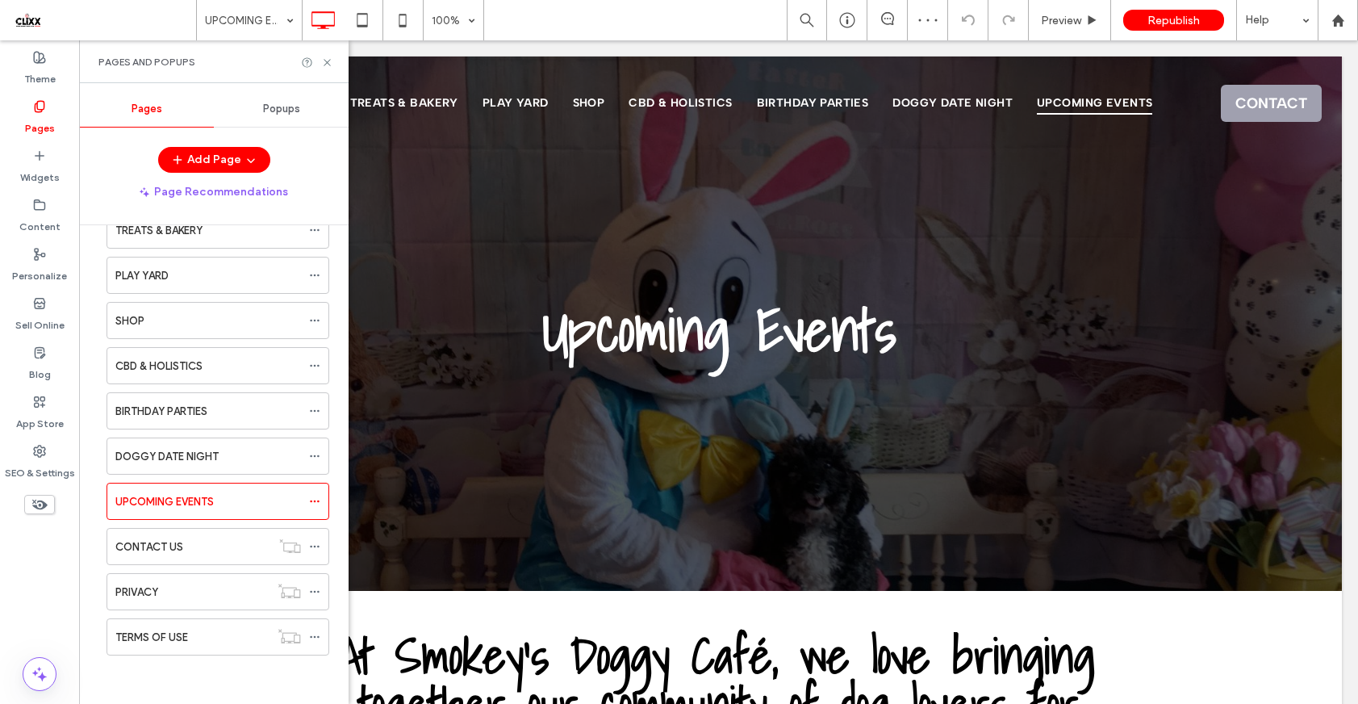
scroll to position [0, 0]
drag, startPoint x: 325, startPoint y: 57, endPoint x: 246, endPoint y: 19, distance: 88.1
click at [325, 57] on icon at bounding box center [327, 62] width 12 height 12
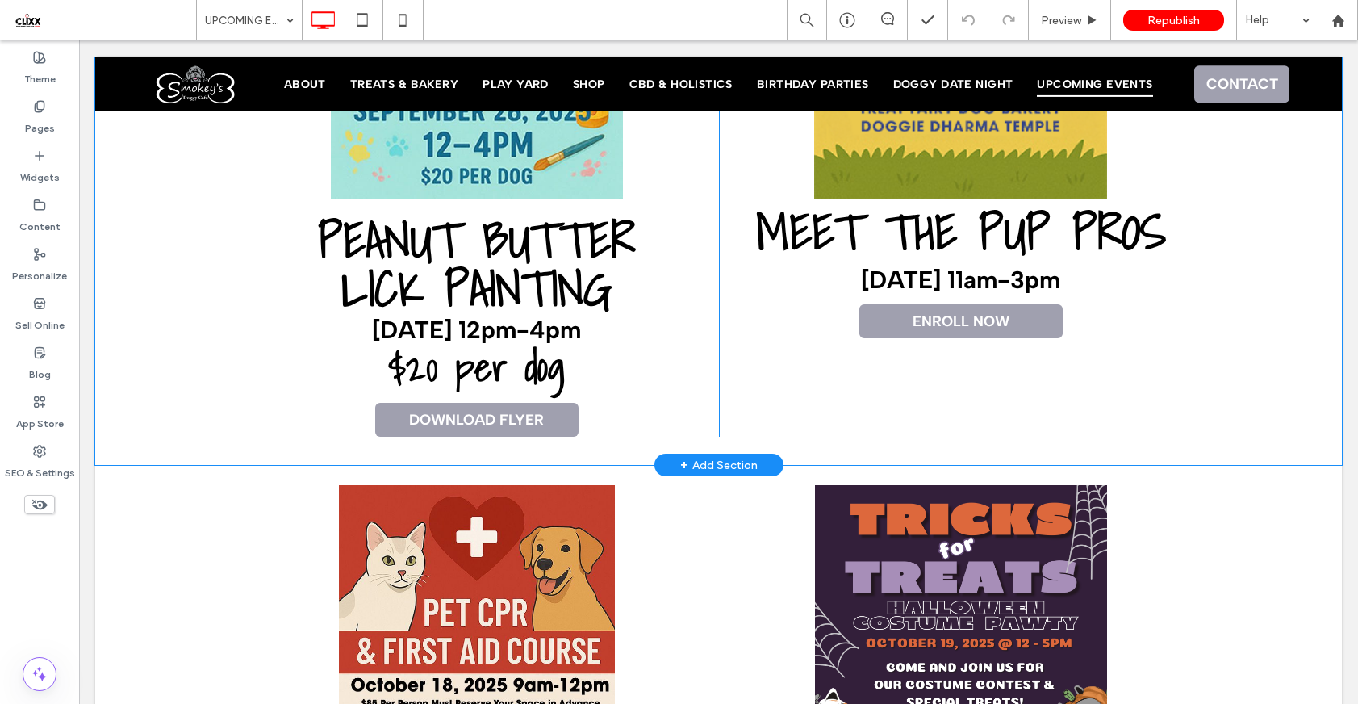
scroll to position [1138, 0]
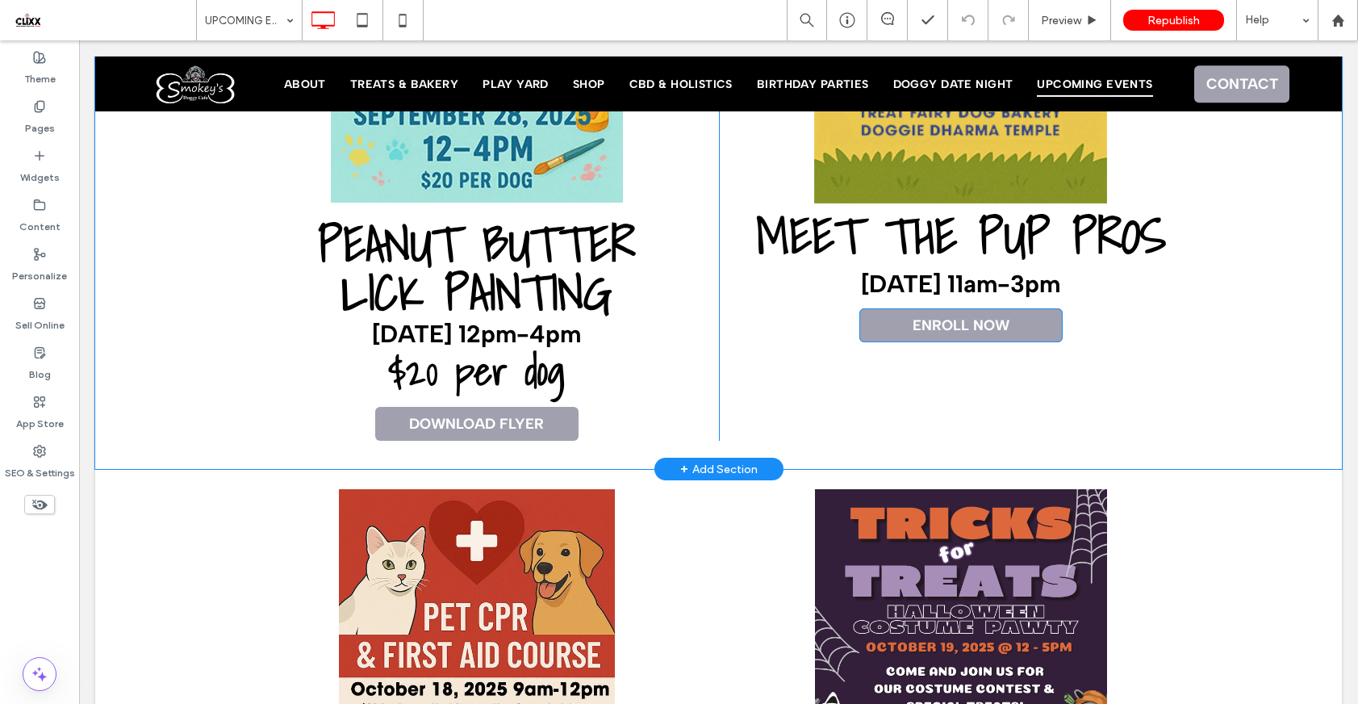
click at [976, 332] on link "ENROLL NOW" at bounding box center [960, 325] width 203 height 34
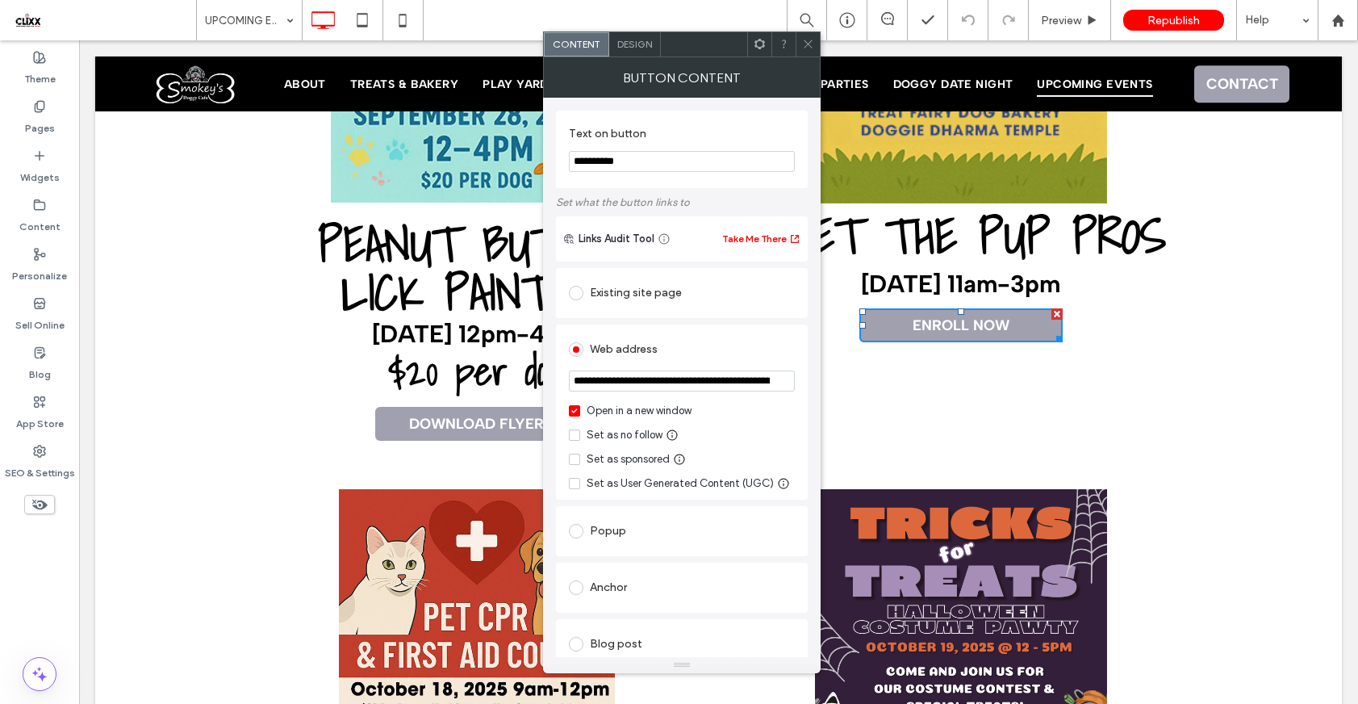
click at [799, 44] on div at bounding box center [808, 44] width 24 height 24
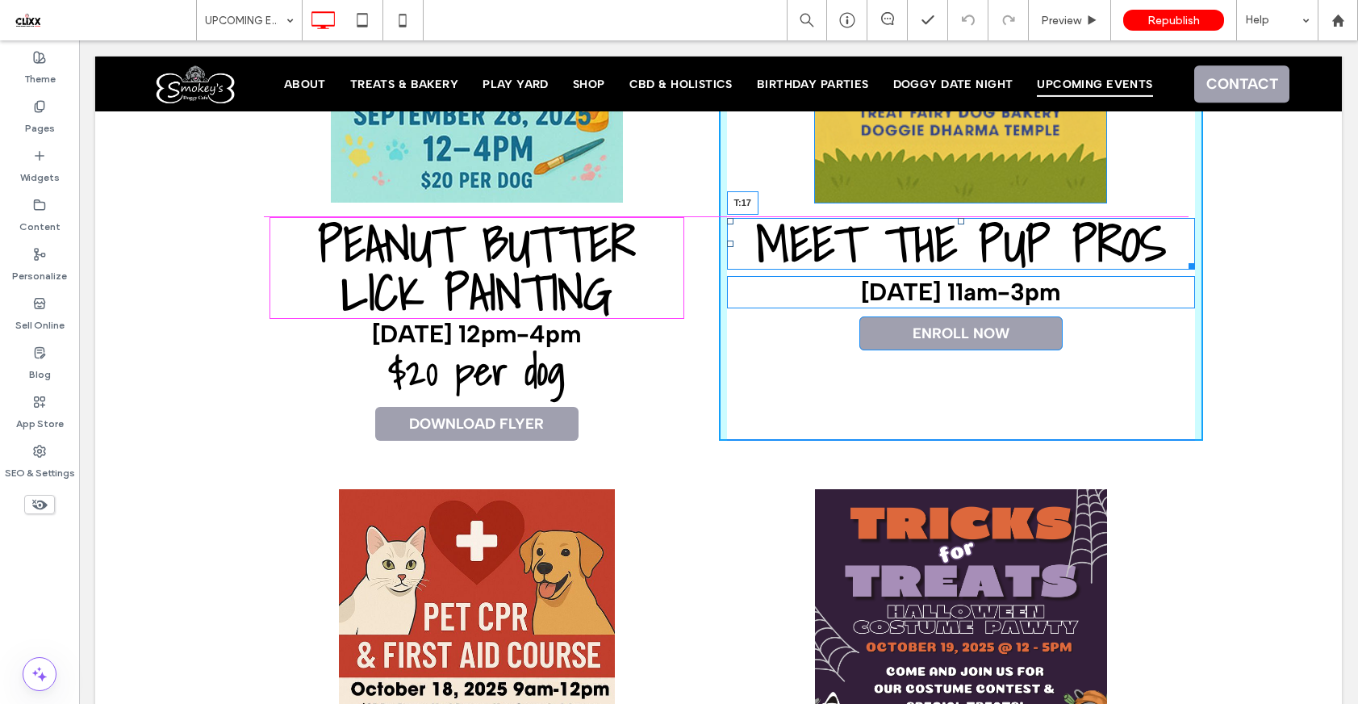
drag, startPoint x: 956, startPoint y: 211, endPoint x: 957, endPoint y: 219, distance: 8.1
click at [958, 219] on div at bounding box center [961, 221] width 6 height 6
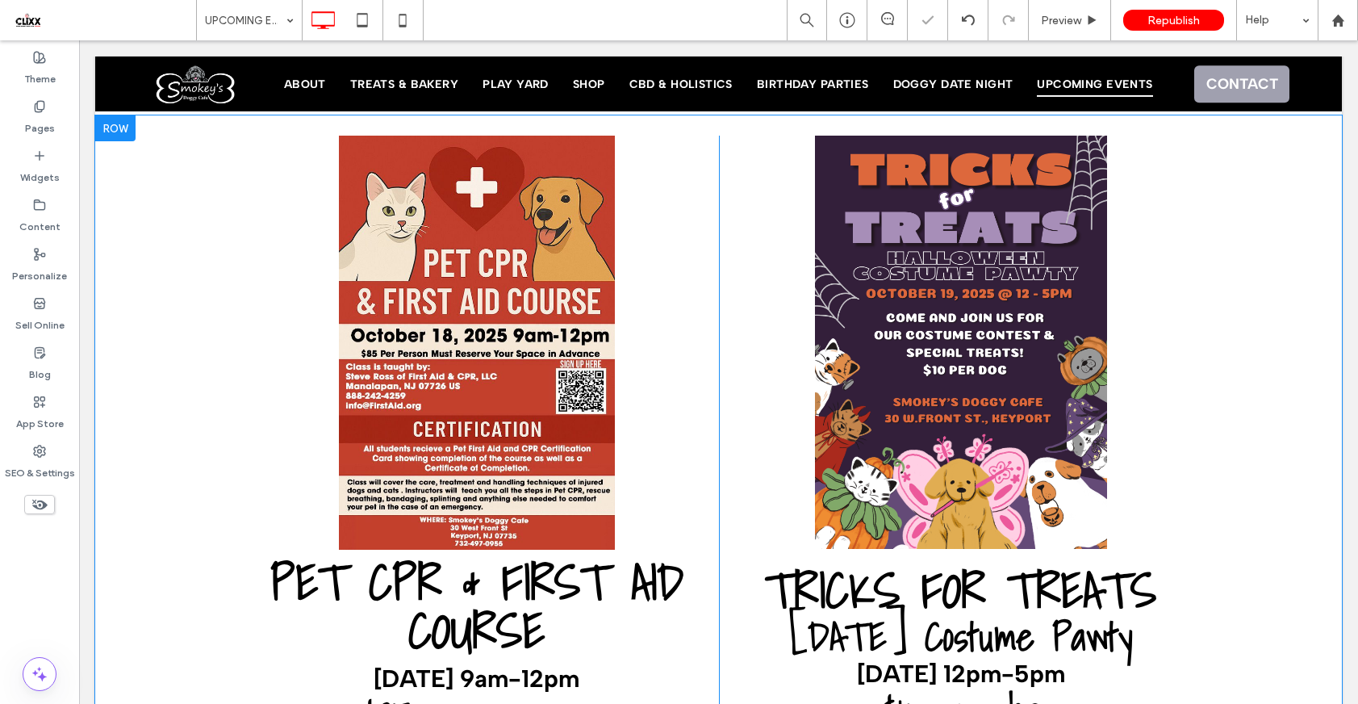
scroll to position [1526, 0]
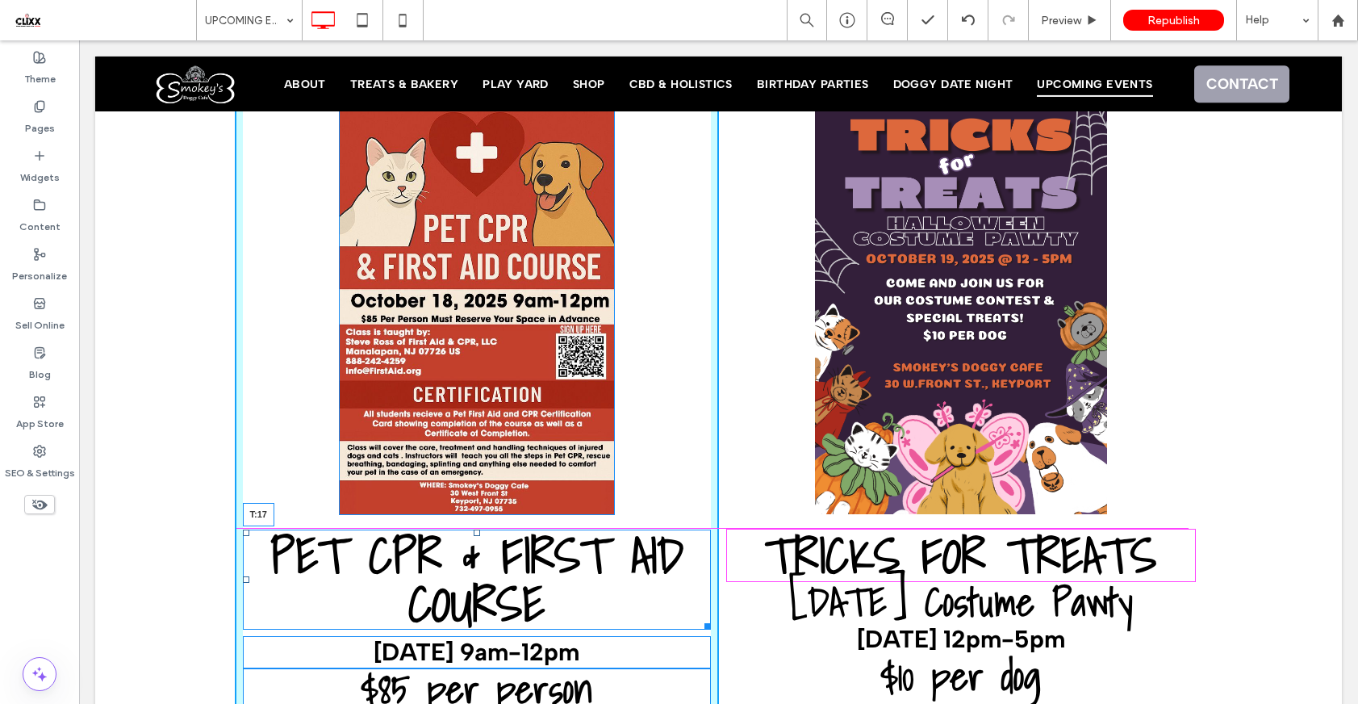
click at [474, 532] on div at bounding box center [477, 532] width 6 height 6
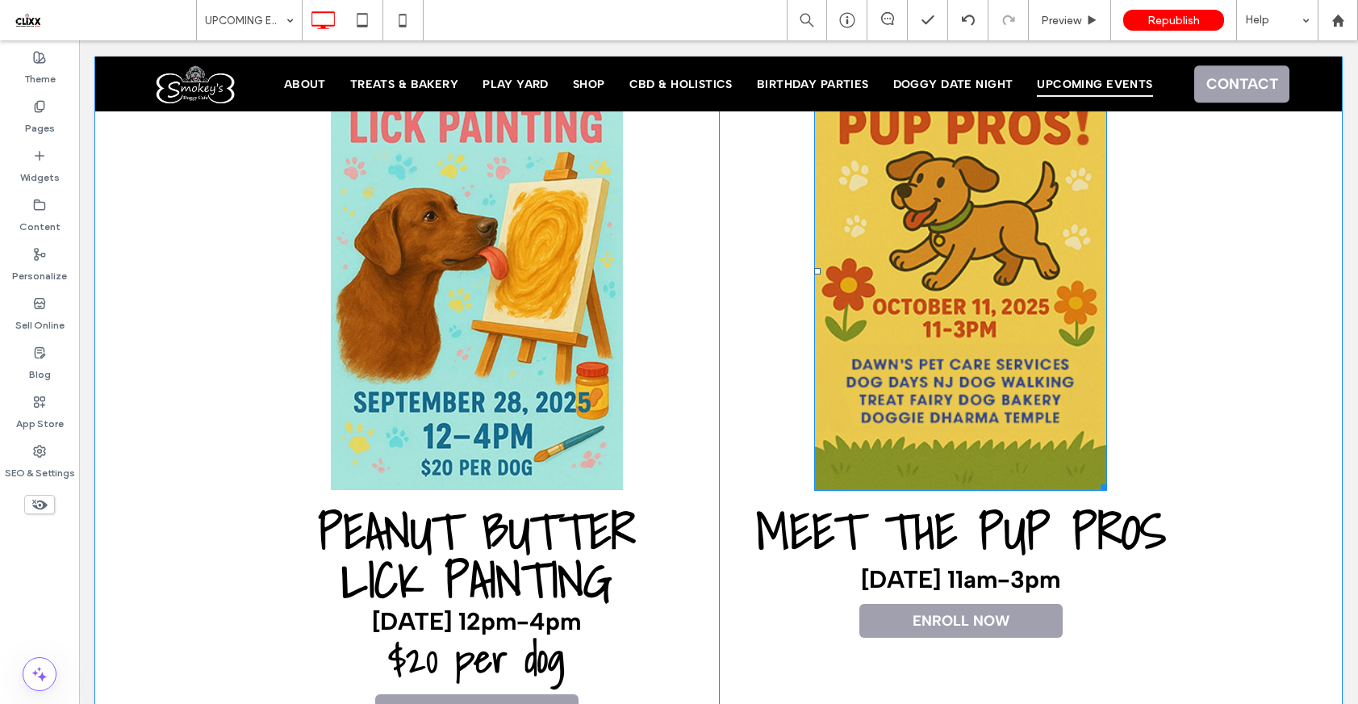
scroll to position [913, 0]
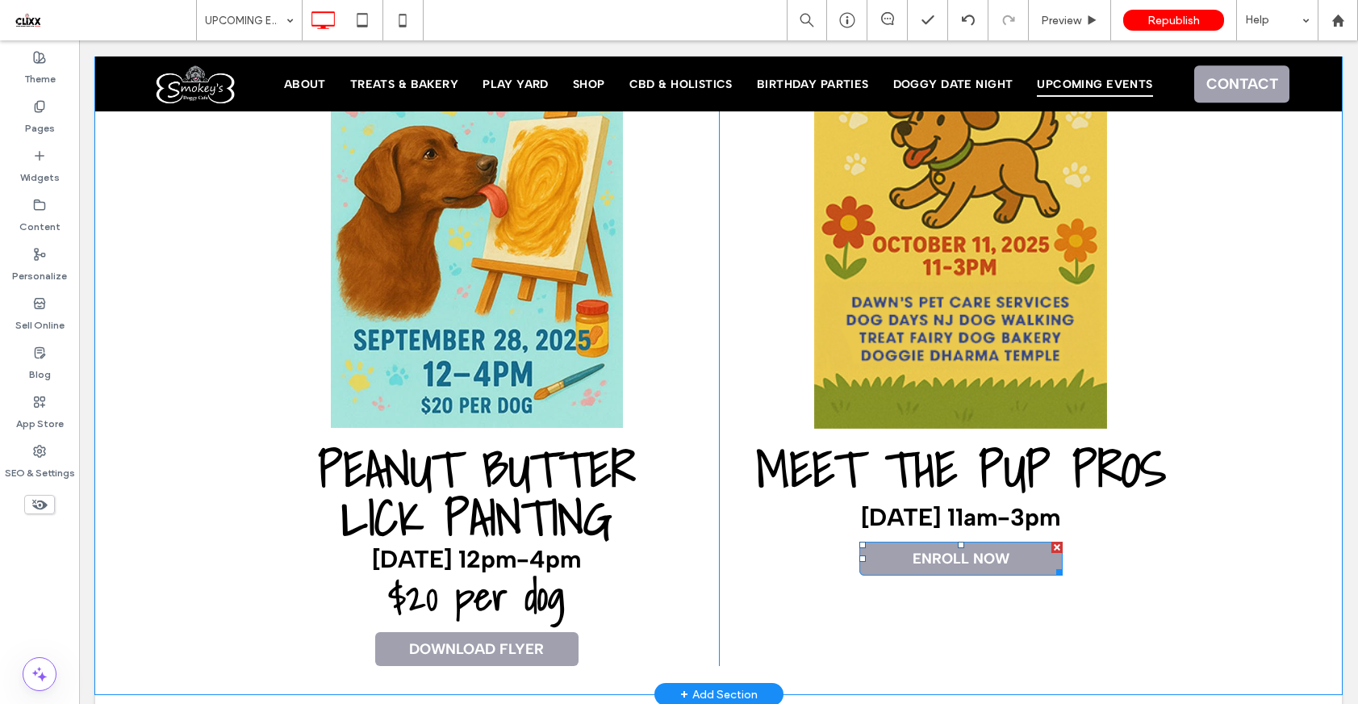
click at [934, 546] on link "ENROLL NOW" at bounding box center [960, 558] width 203 height 34
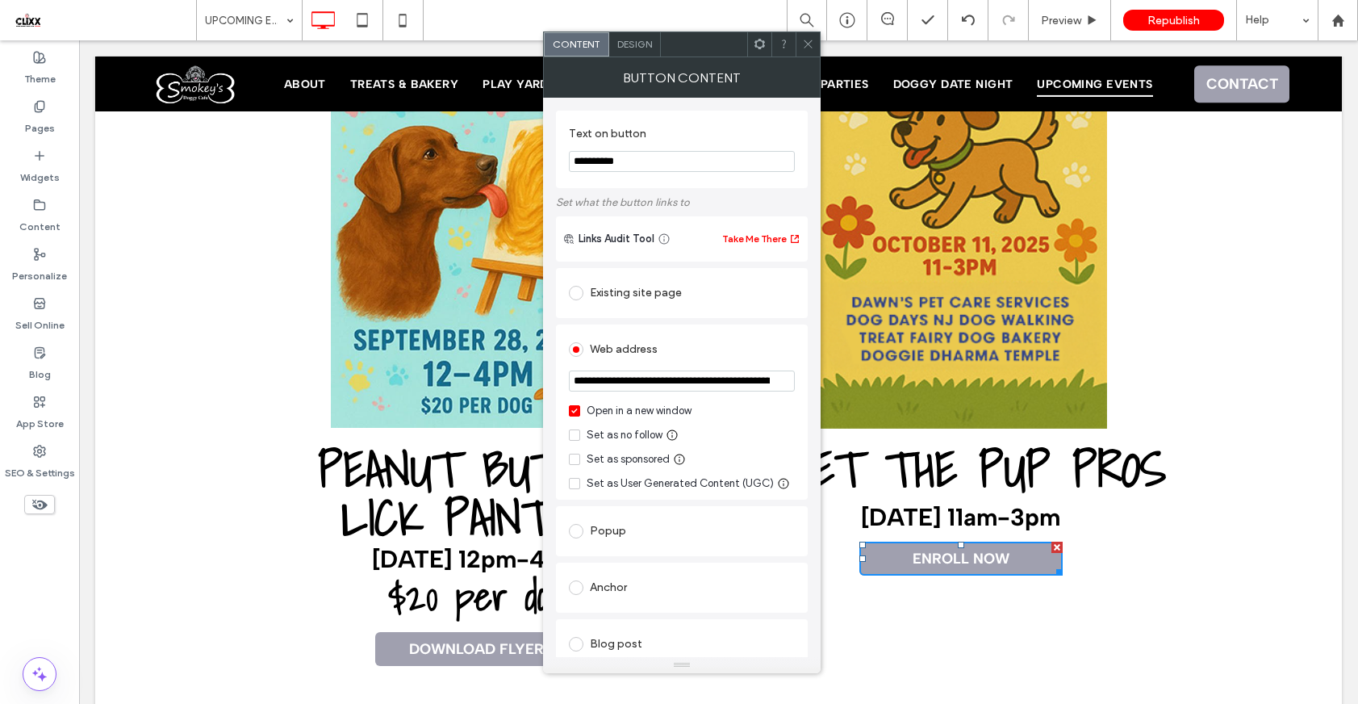
click at [578, 353] on span at bounding box center [576, 349] width 15 height 15
click at [576, 413] on icon at bounding box center [574, 410] width 6 height 5
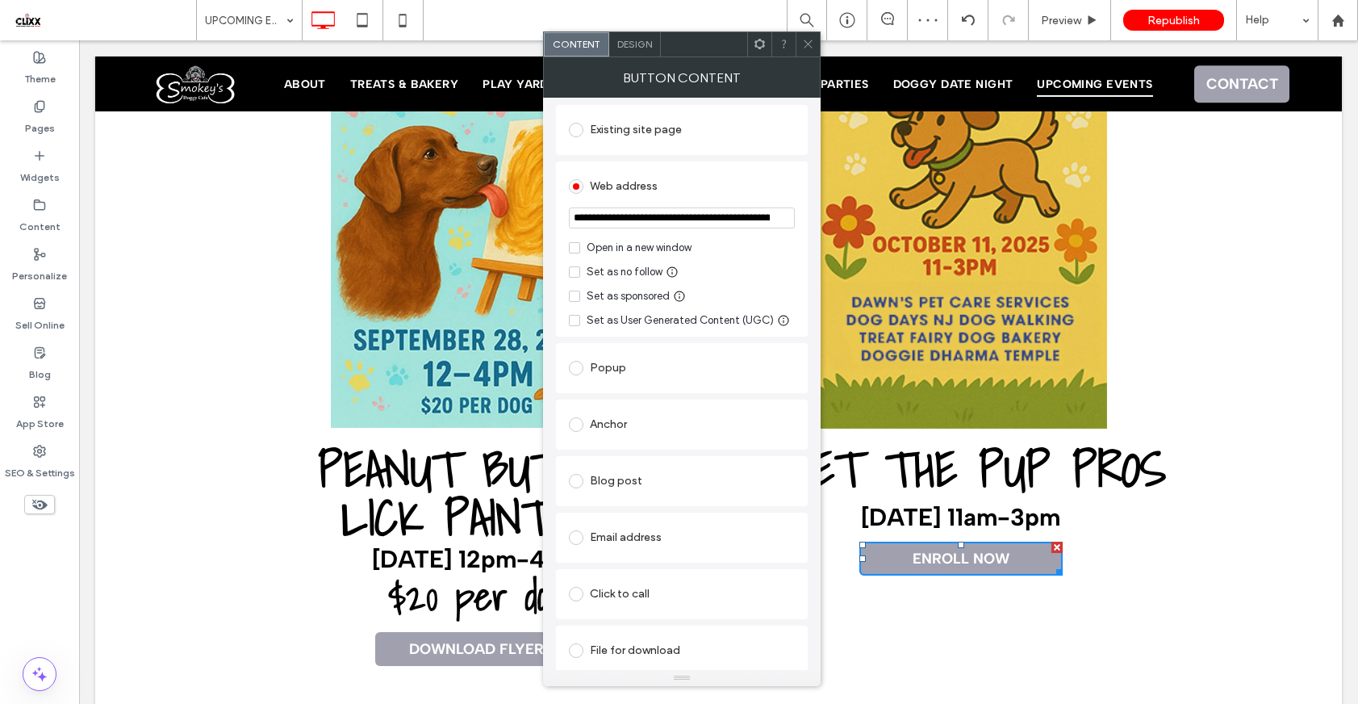
scroll to position [153, 0]
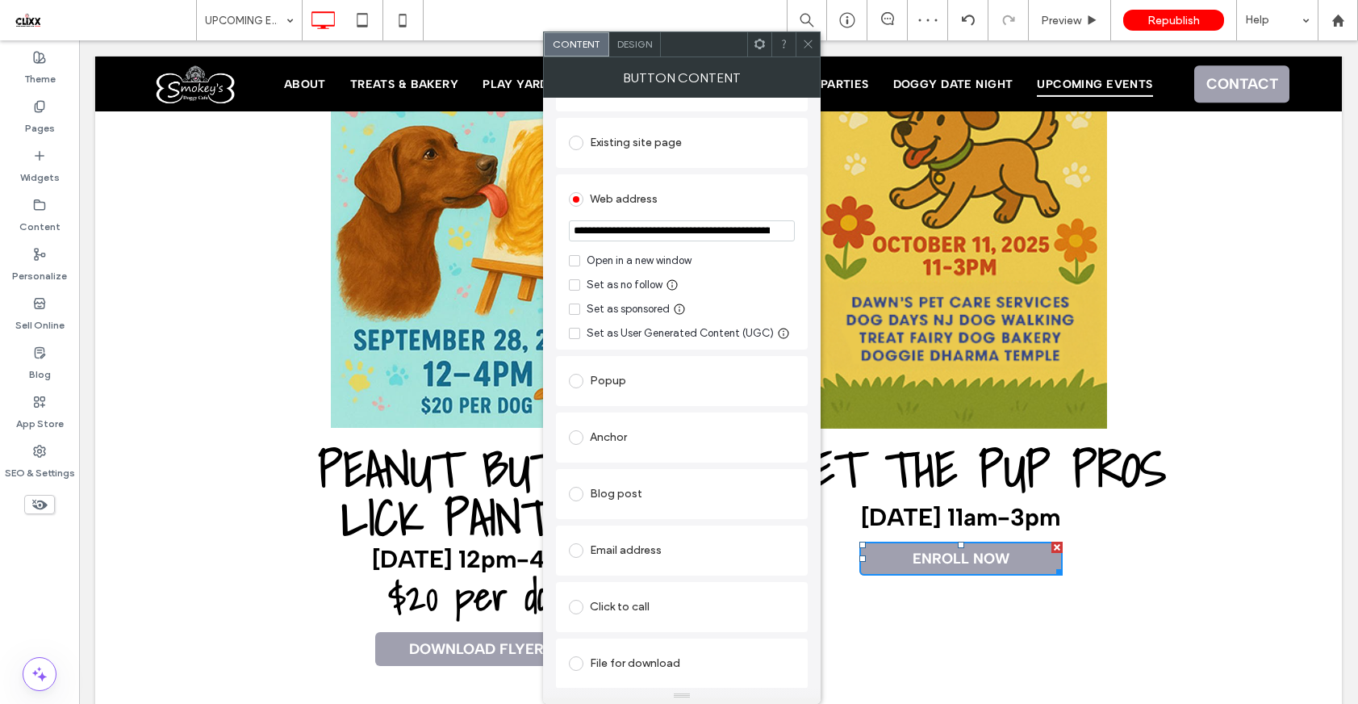
drag, startPoint x: 677, startPoint y: 664, endPoint x: 675, endPoint y: 528, distance: 136.4
click at [671, 703] on html ".wqwq-1{fill:#231f20;} .cls-1q, .cls-2q { fill-rule: evenodd; } .cls-2q { fill:…" at bounding box center [679, 352] width 1358 height 704
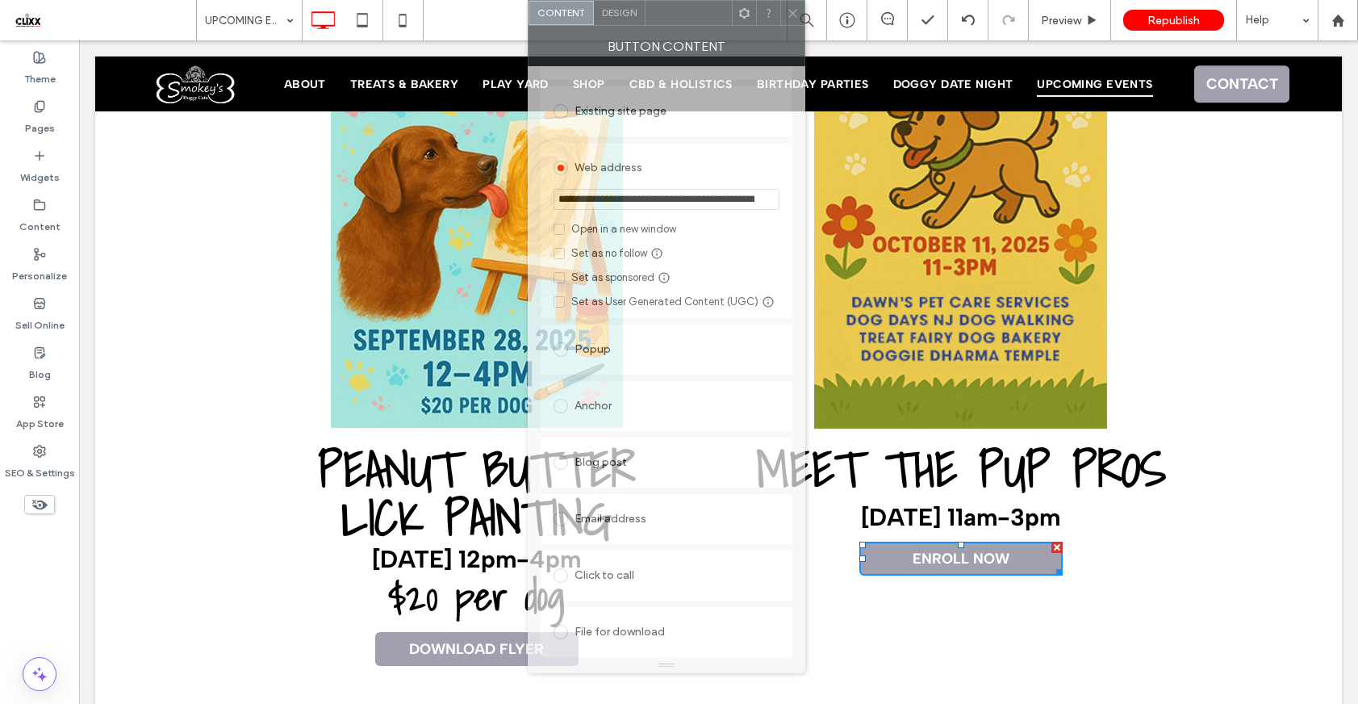
drag, startPoint x: 700, startPoint y: 48, endPoint x: 685, endPoint y: -48, distance: 97.2
click at [685, 0] on html ".wqwq-1{fill:#231f20;} .cls-1q, .cls-2q { fill-rule: evenodd; } .cls-2q { fill:…" at bounding box center [679, 352] width 1358 height 704
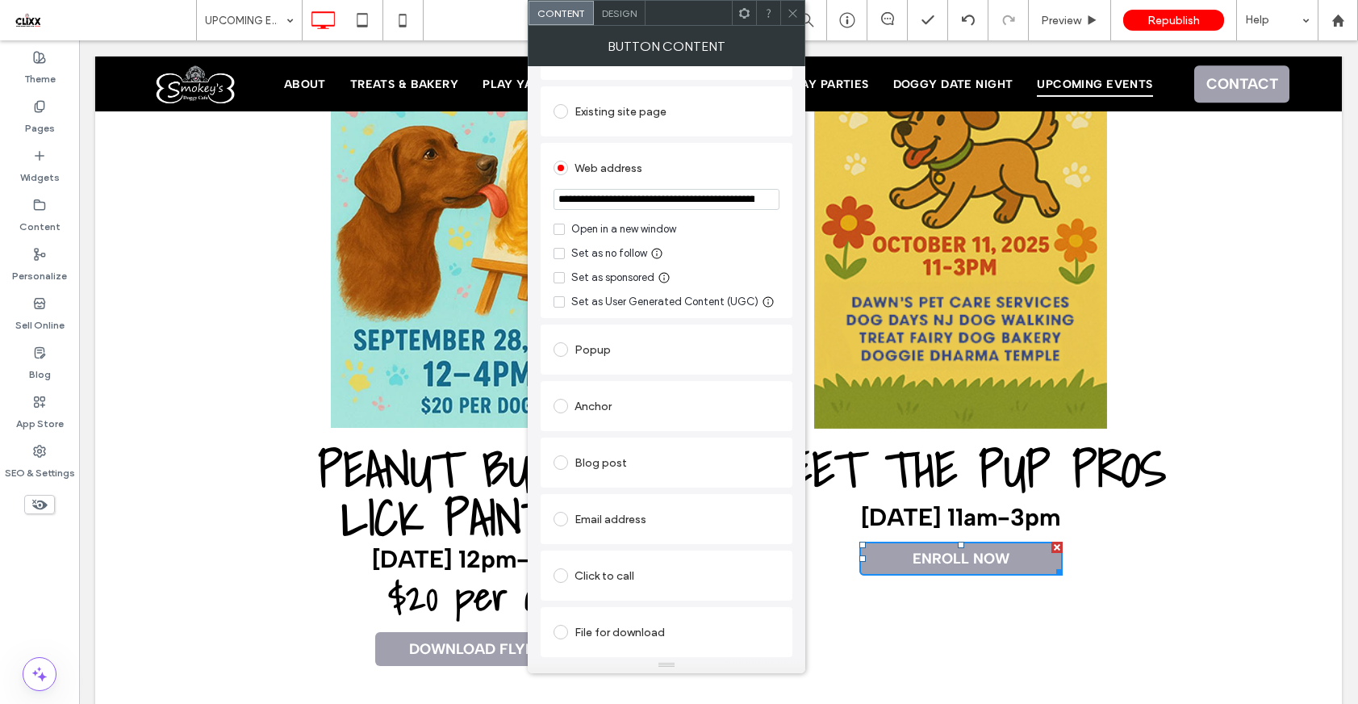
click at [562, 110] on span at bounding box center [561, 111] width 15 height 15
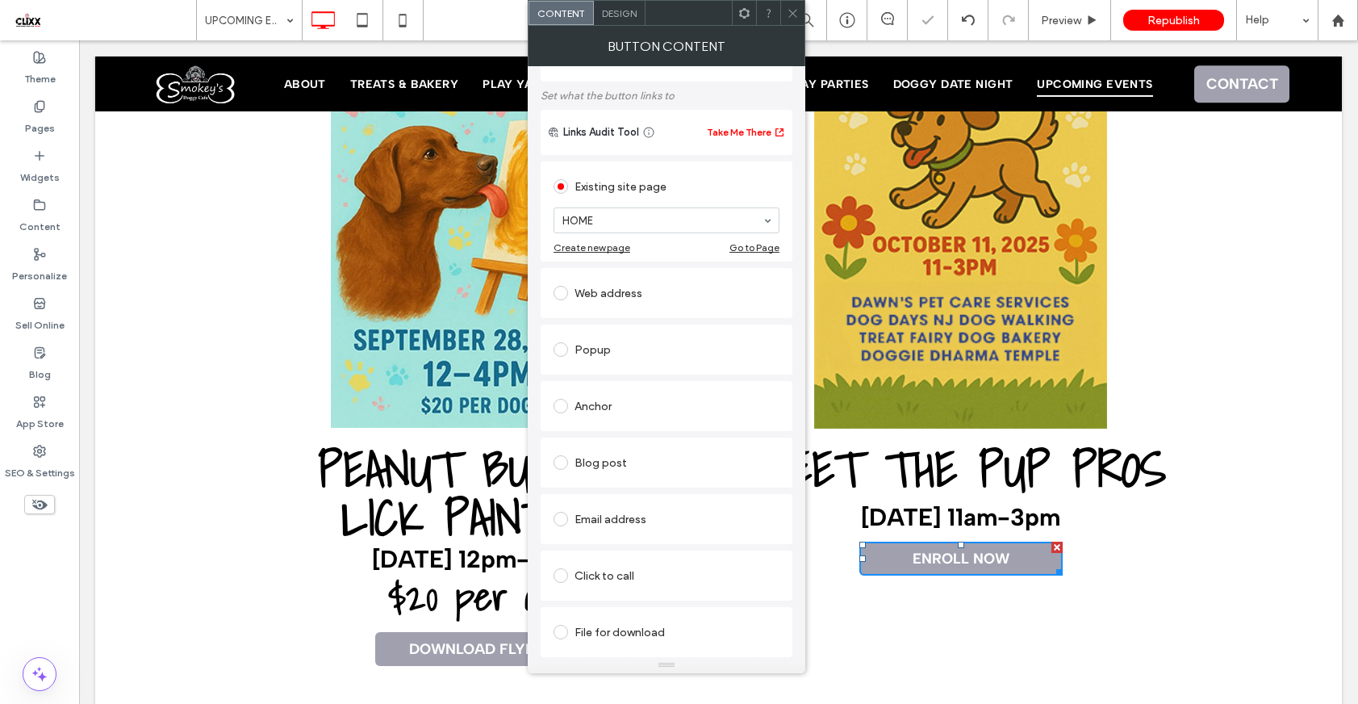
click at [562, 190] on span at bounding box center [561, 186] width 15 height 15
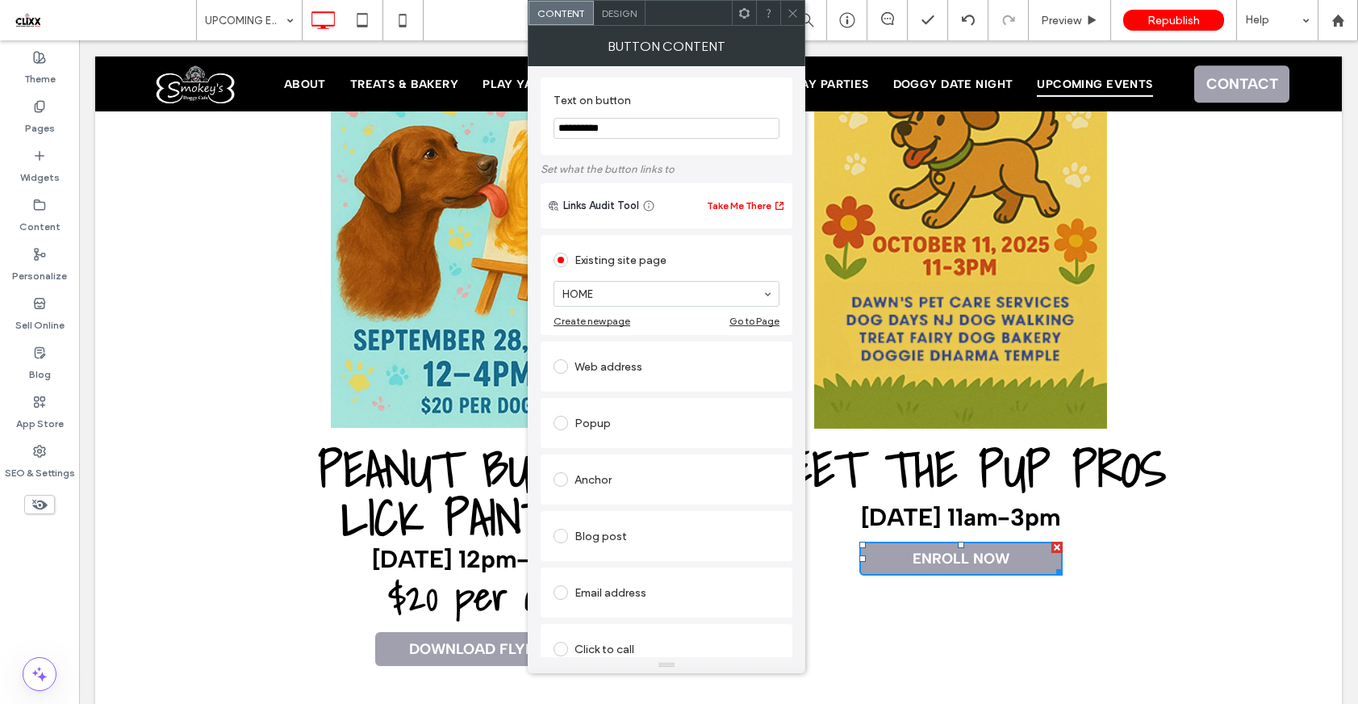
scroll to position [0, 0]
drag, startPoint x: 792, startPoint y: 9, endPoint x: 887, endPoint y: 444, distance: 445.1
click at [792, 9] on icon at bounding box center [793, 13] width 12 height 12
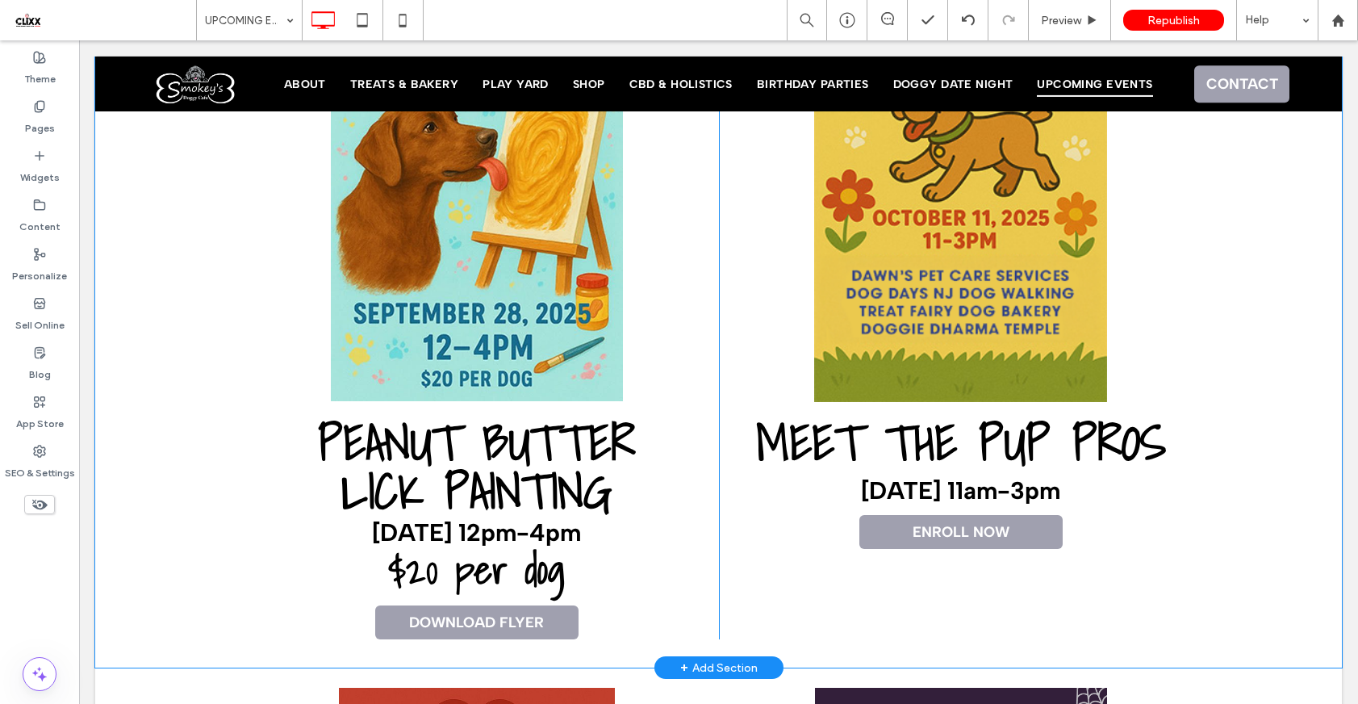
scroll to position [943, 0]
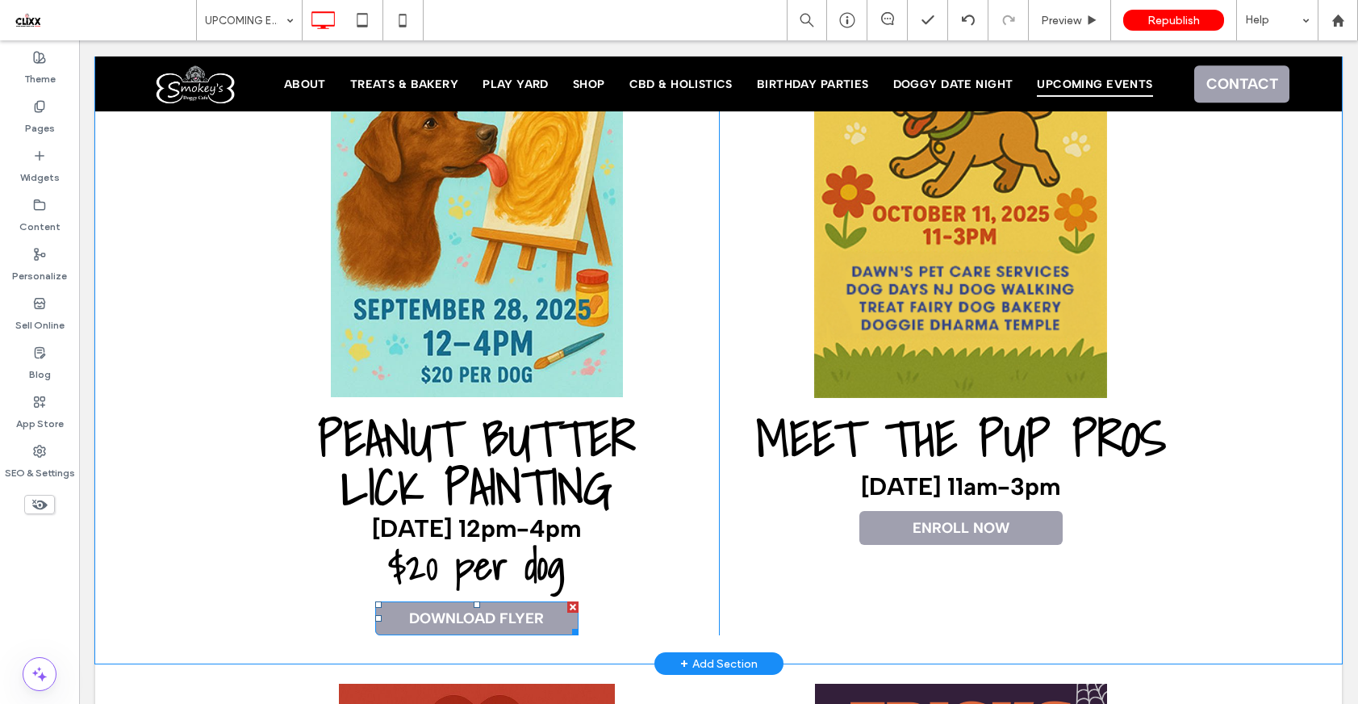
click at [500, 617] on span "DOWNLOAD FLYER" at bounding box center [476, 618] width 135 height 18
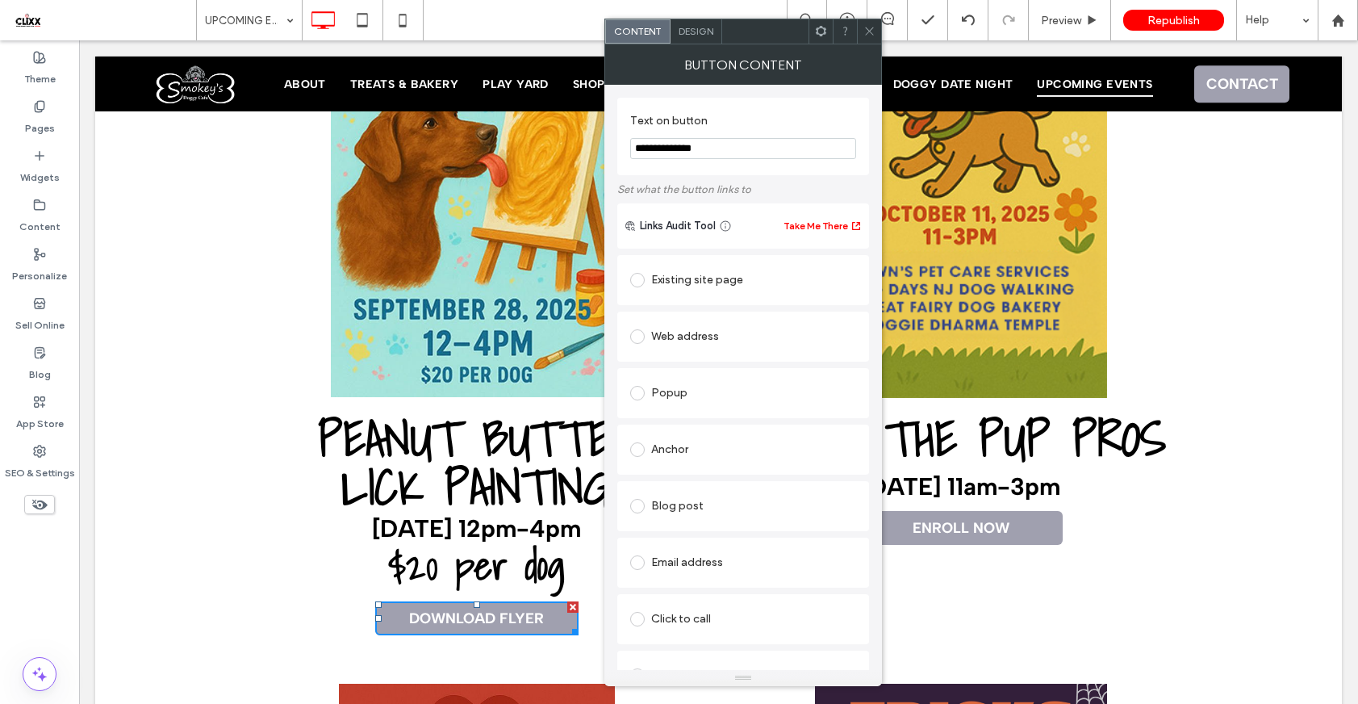
click at [824, 29] on use at bounding box center [821, 31] width 10 height 10
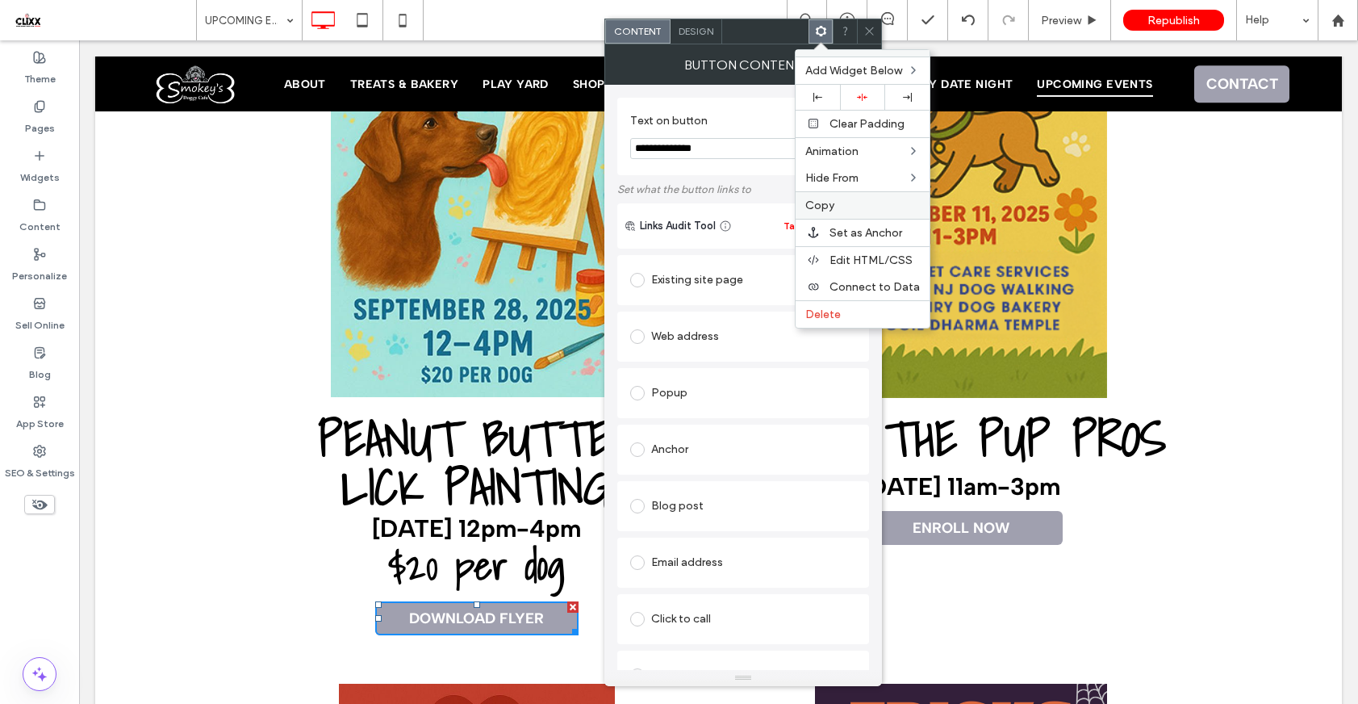
drag, startPoint x: 830, startPoint y: 203, endPoint x: 876, endPoint y: 401, distance: 203.8
click at [830, 203] on span "Copy" at bounding box center [819, 206] width 29 height 14
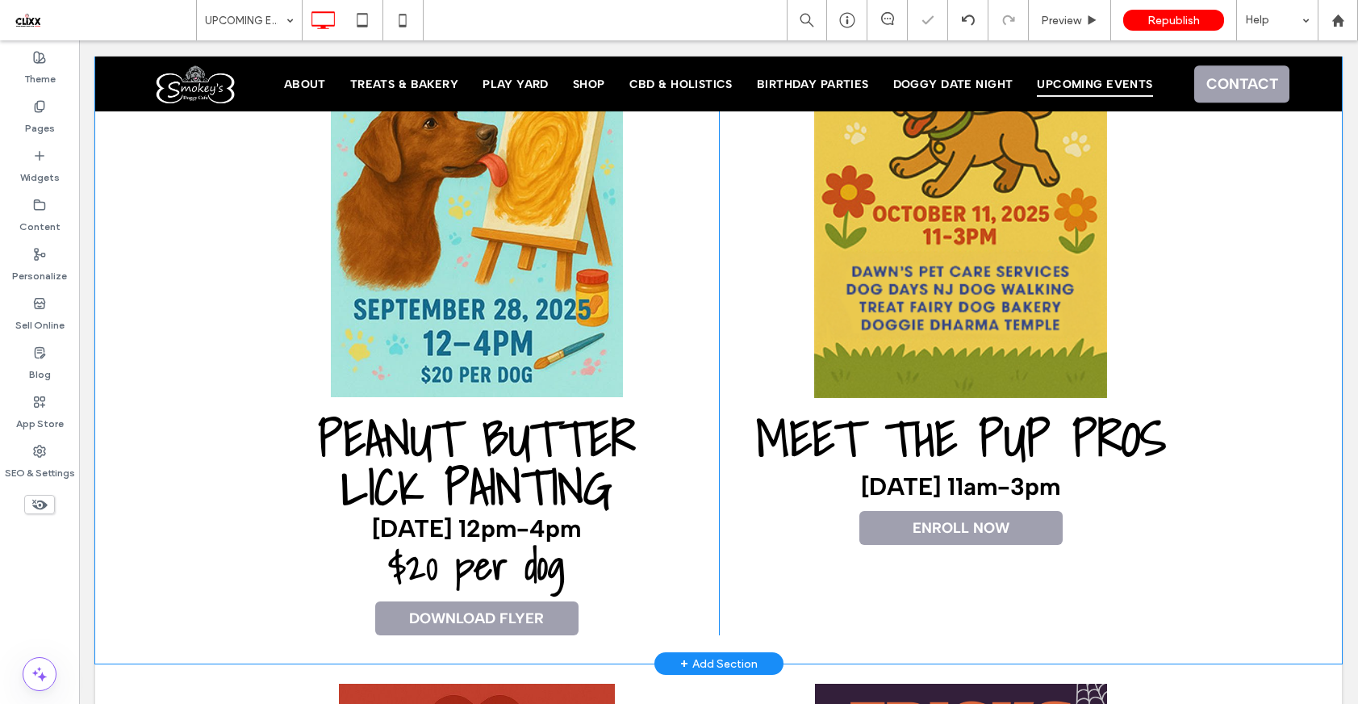
click at [934, 562] on div "meet the pup pros [DATE] 11am-3pm ENROLL NOW Click To Paste" at bounding box center [961, 297] width 484 height 676
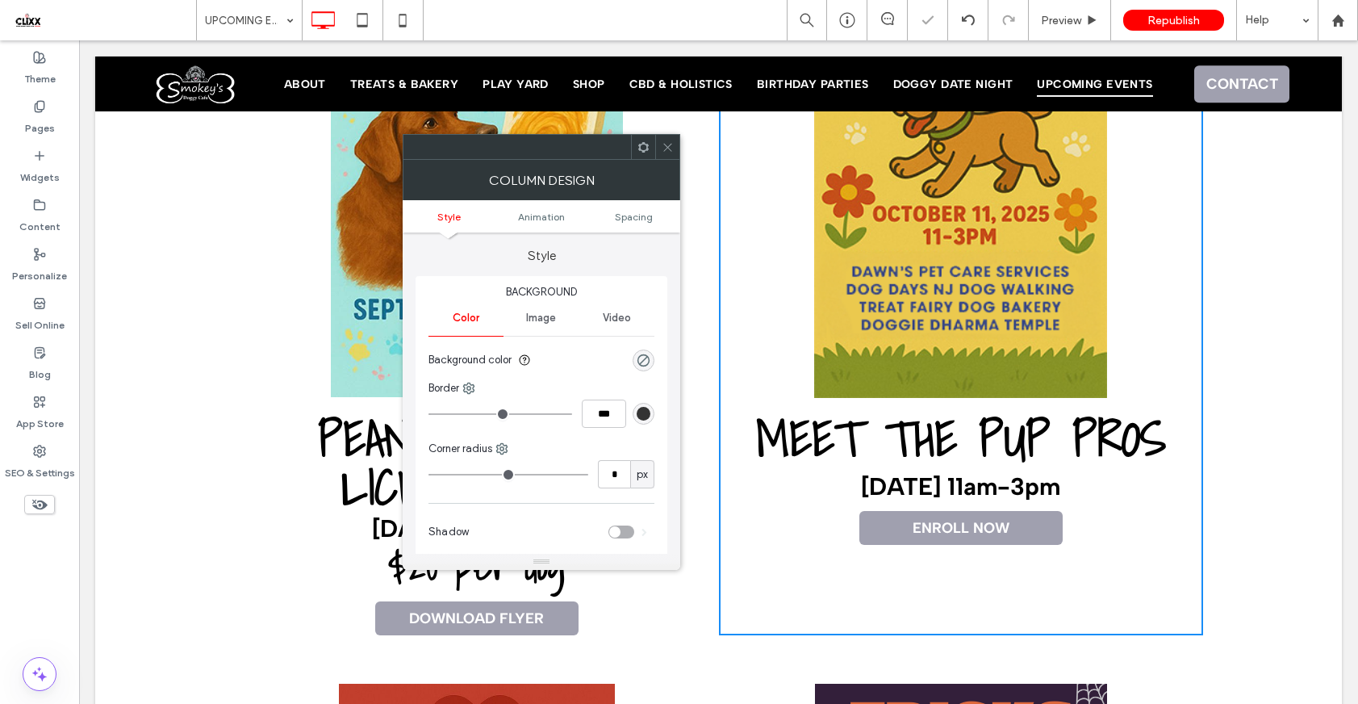
click at [642, 153] on icon at bounding box center [644, 147] width 12 height 12
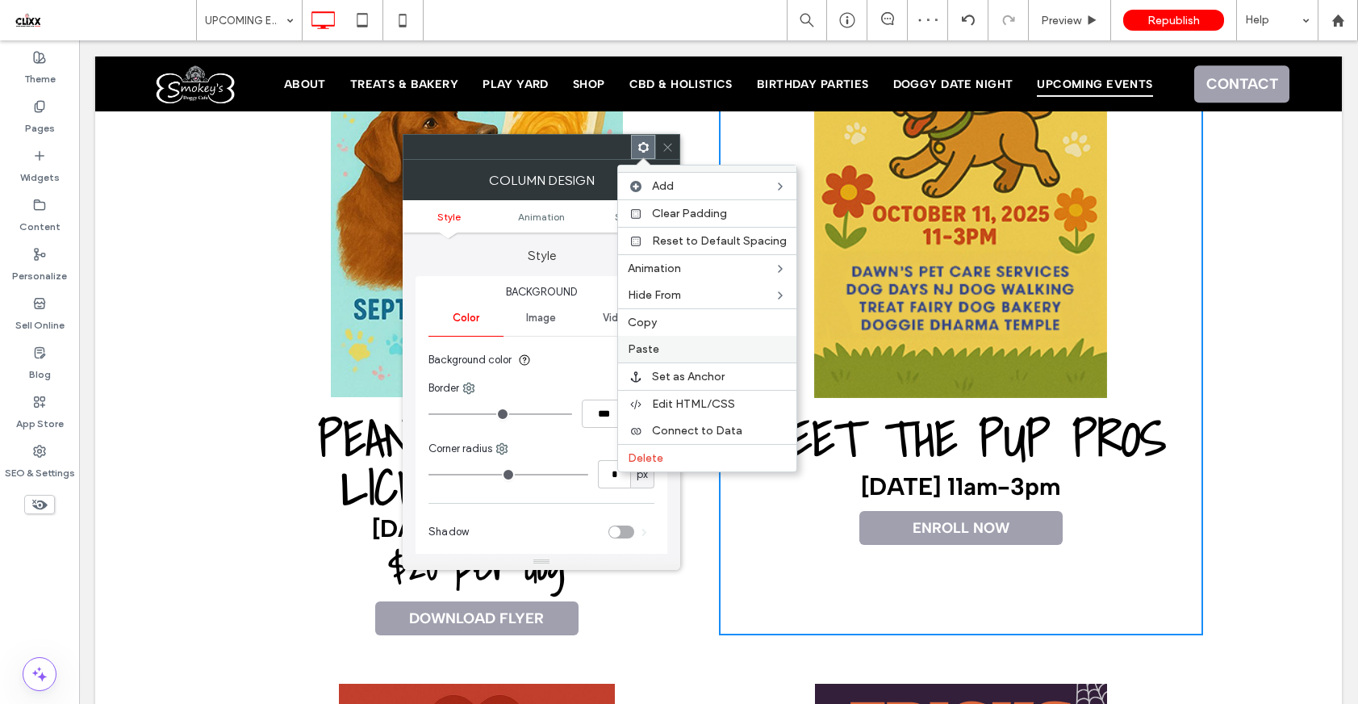
click at [668, 360] on div "Paste" at bounding box center [707, 349] width 178 height 27
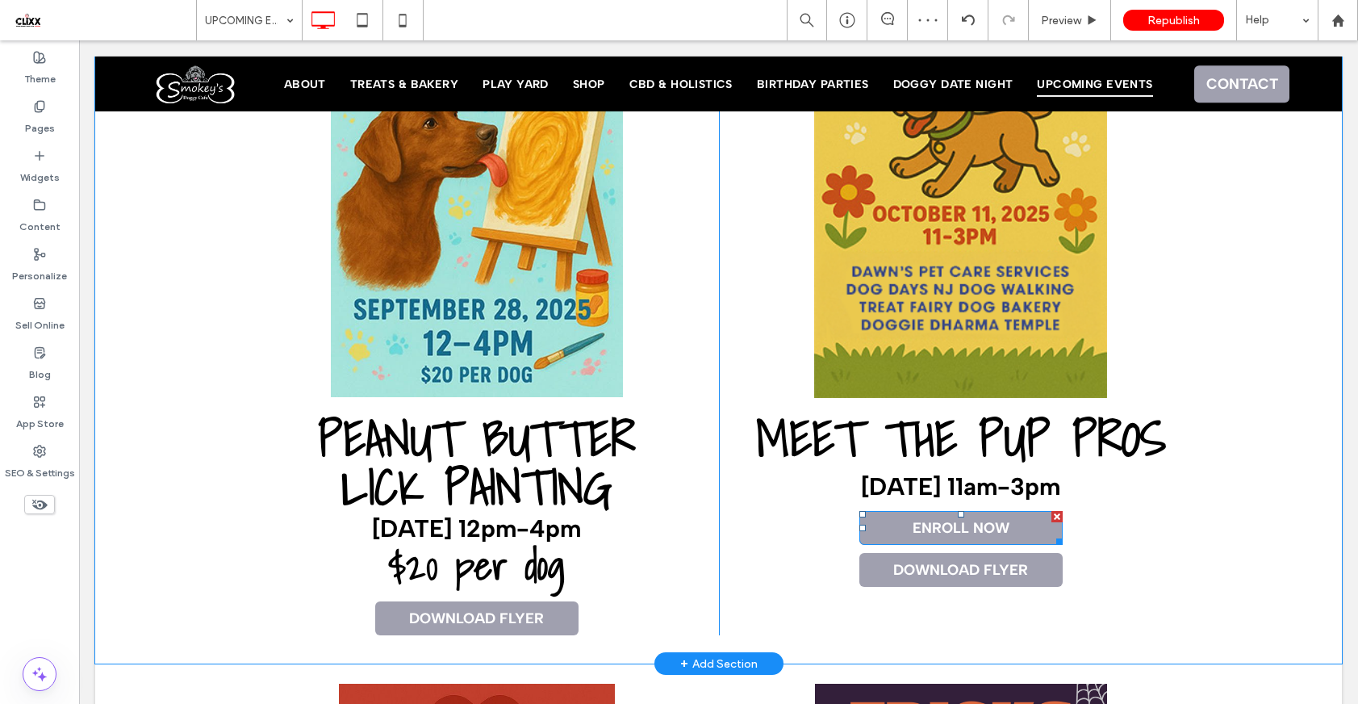
click at [1051, 513] on div at bounding box center [1056, 516] width 11 height 11
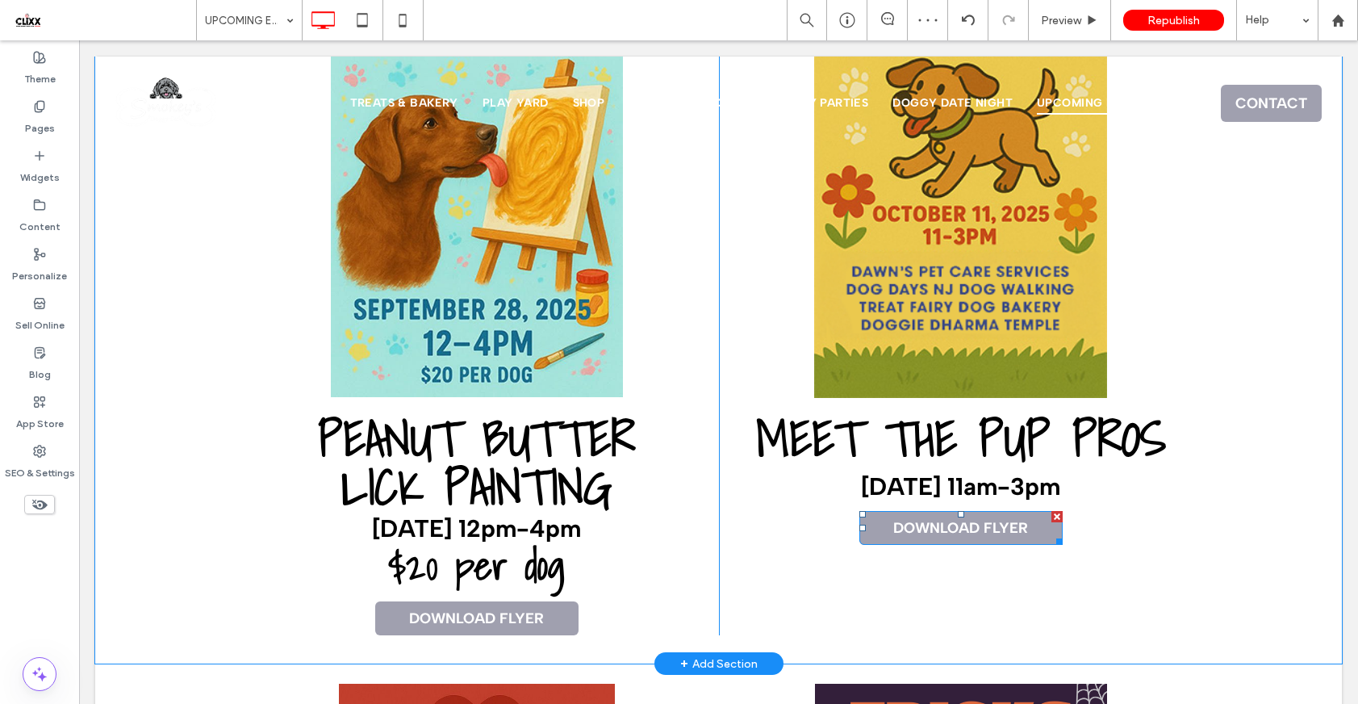
click at [971, 520] on span "DOWNLOAD FLYER" at bounding box center [960, 528] width 135 height 18
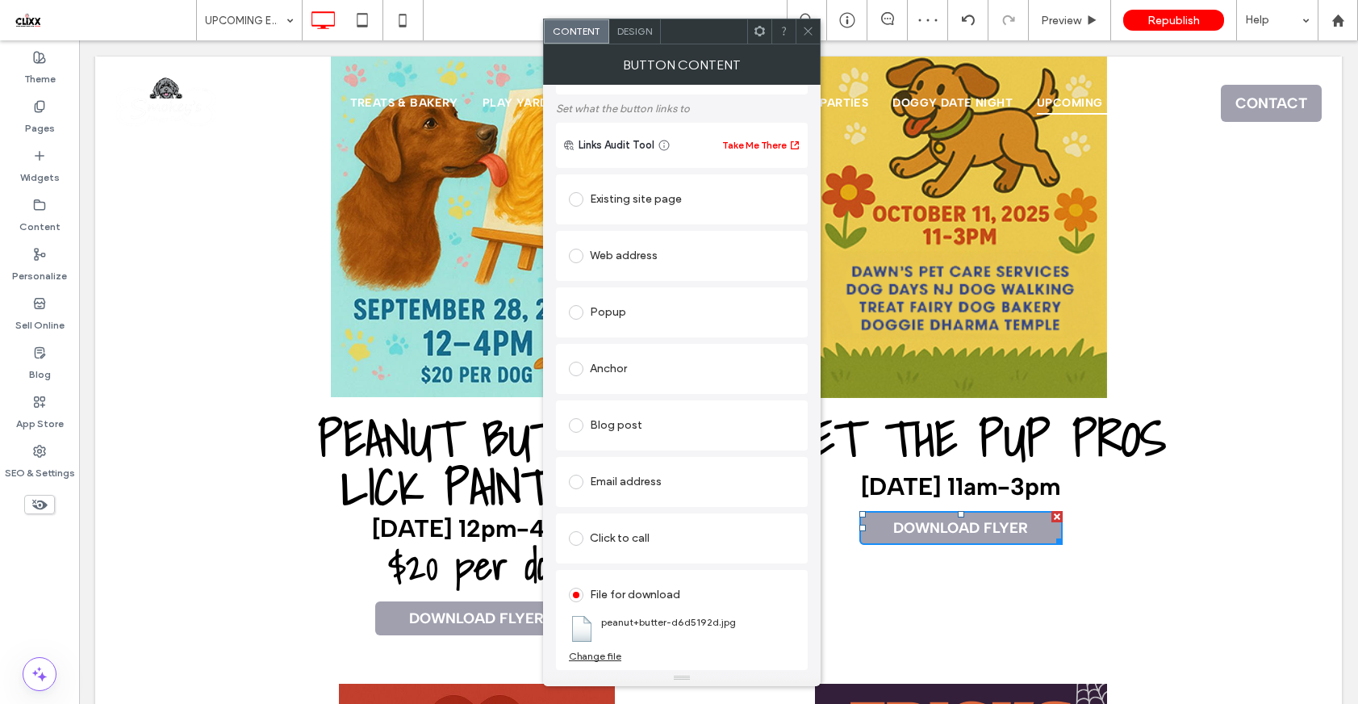
scroll to position [82, 0]
click at [605, 654] on div "Change file" at bounding box center [595, 656] width 52 height 12
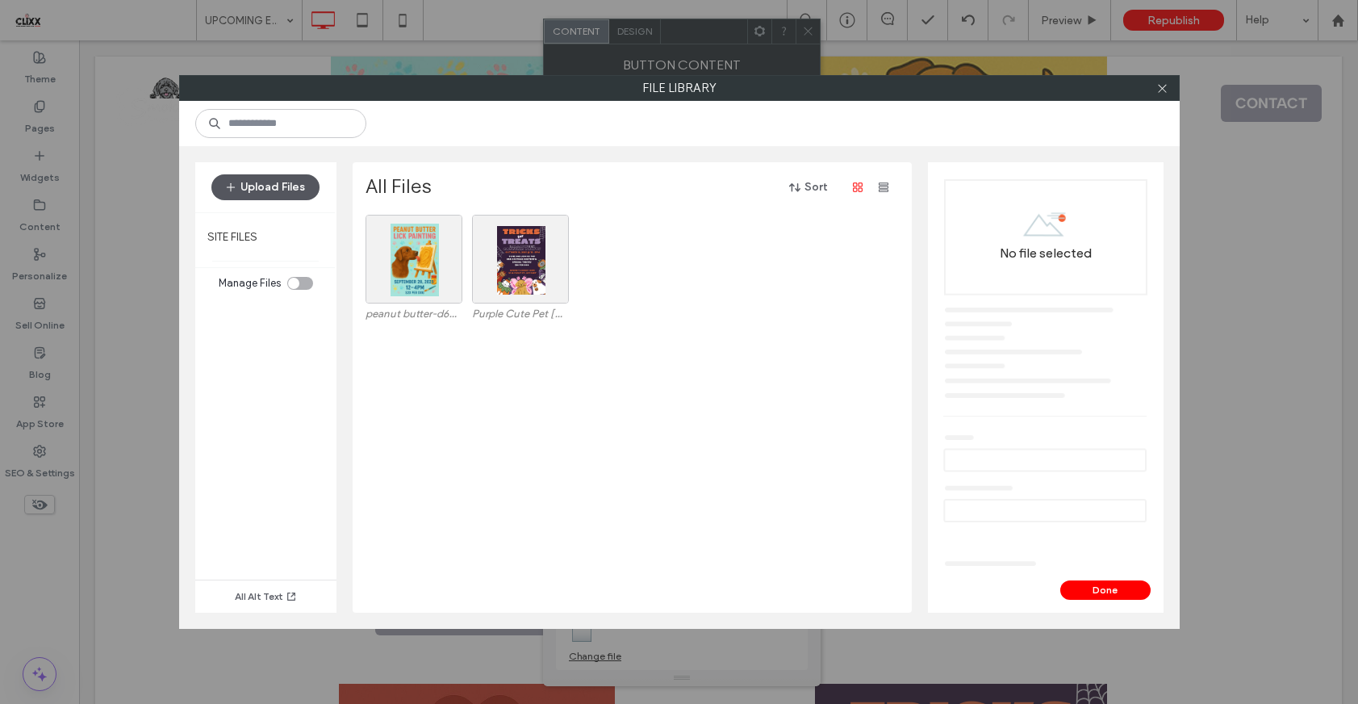
click at [300, 188] on button "Upload Files" at bounding box center [265, 187] width 108 height 26
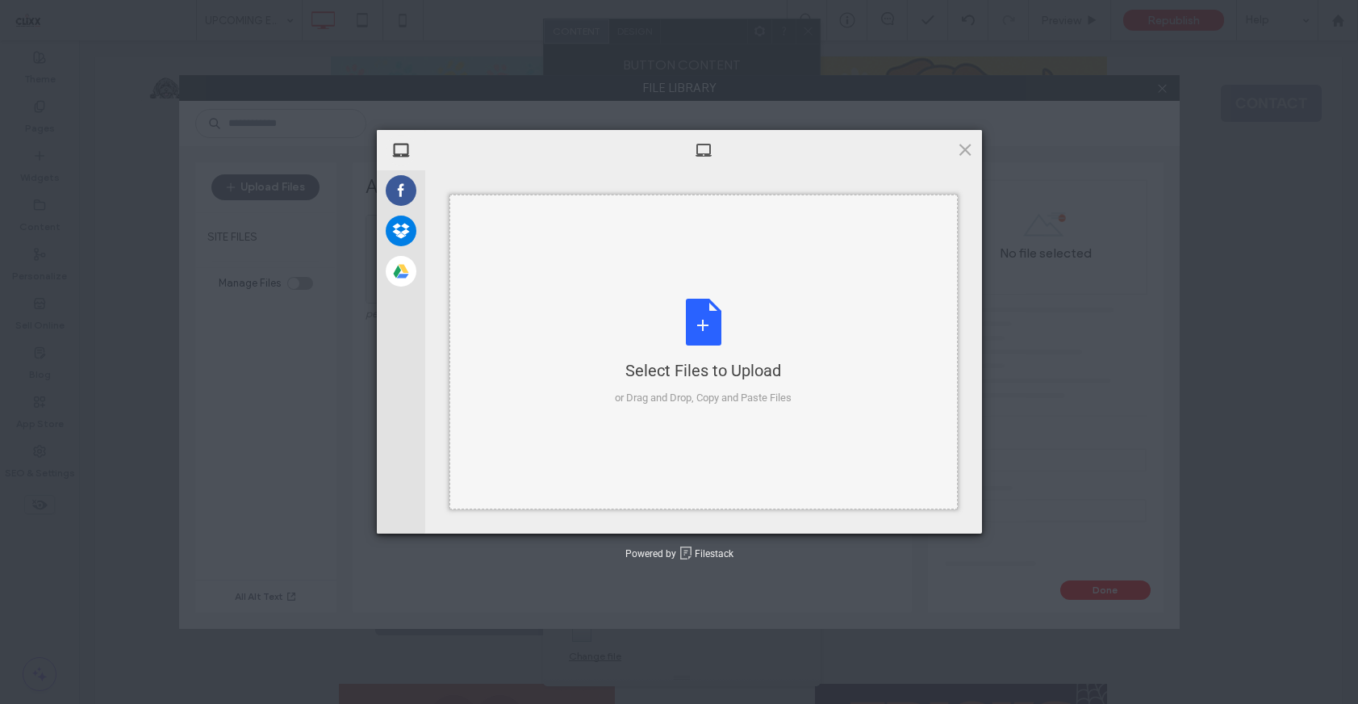
click at [685, 320] on div "Select Files to Upload or Drag and Drop, Copy and Paste Files" at bounding box center [703, 352] width 177 height 107
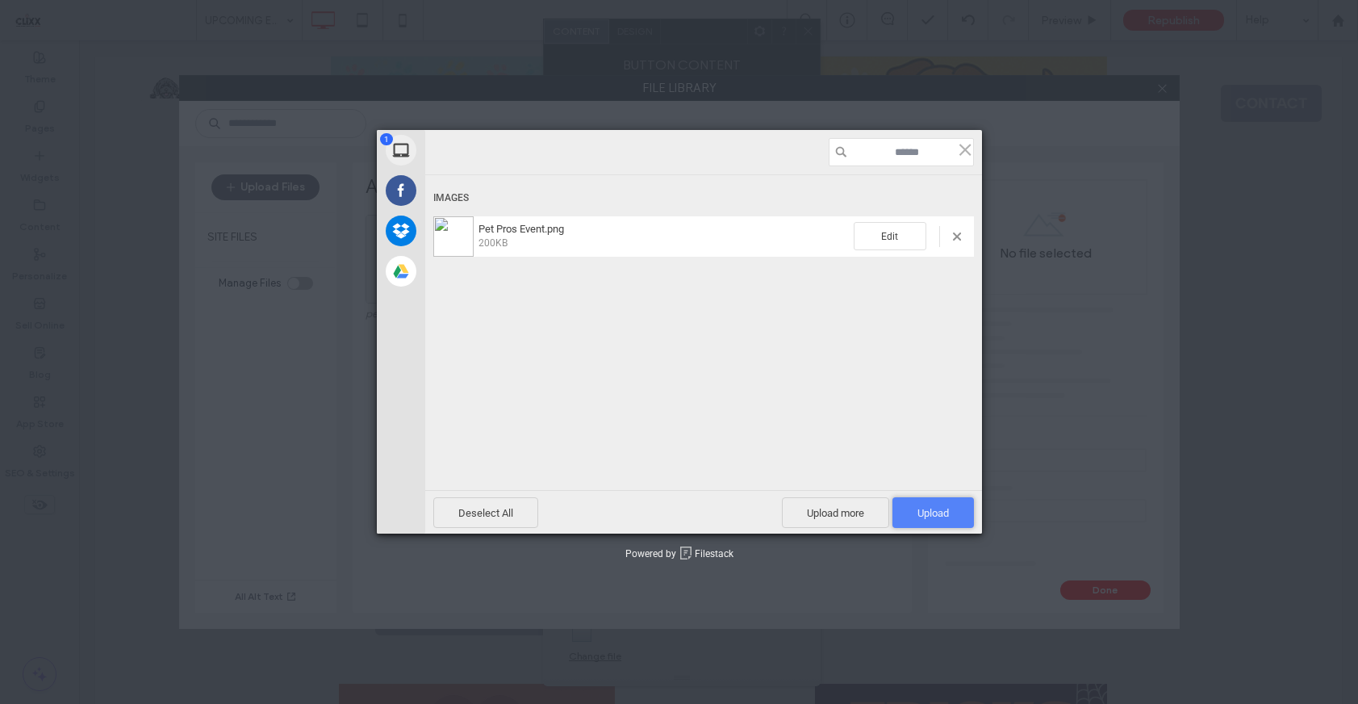
click at [945, 516] on span "Upload 1" at bounding box center [933, 513] width 31 height 12
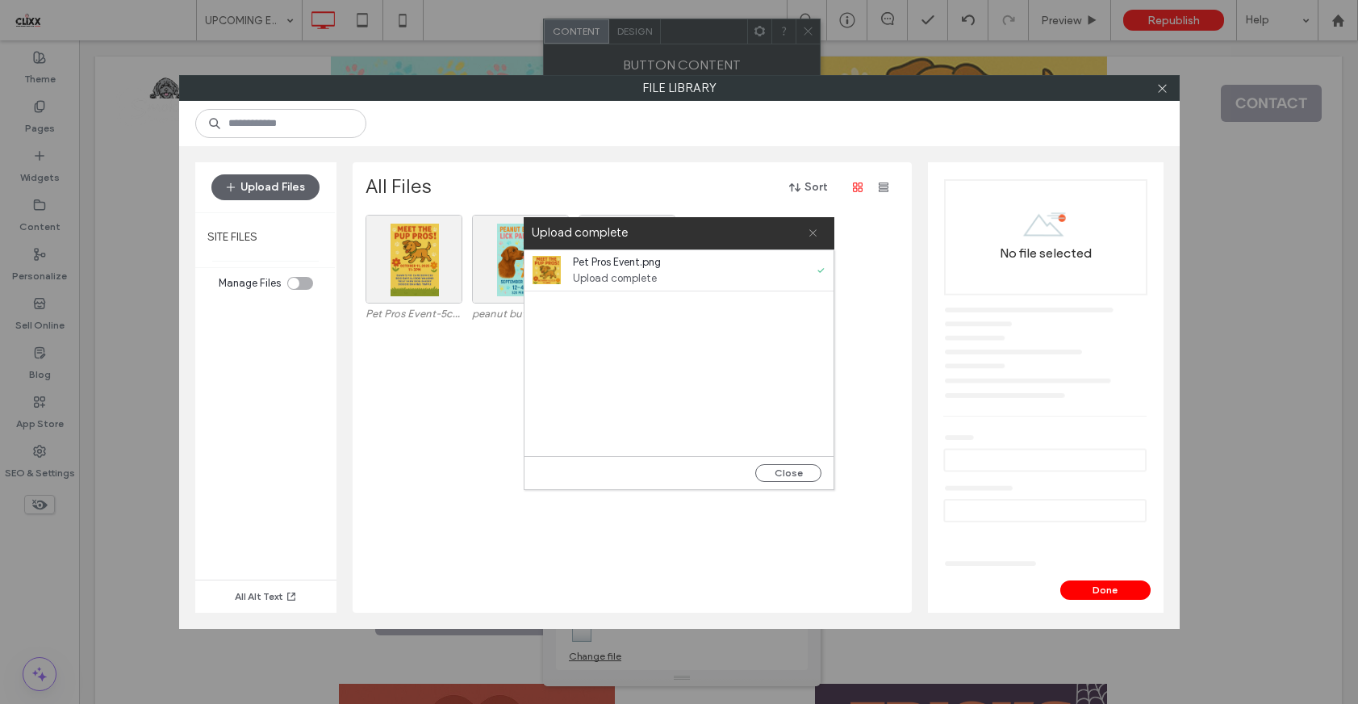
click at [816, 230] on icon at bounding box center [813, 233] width 10 height 10
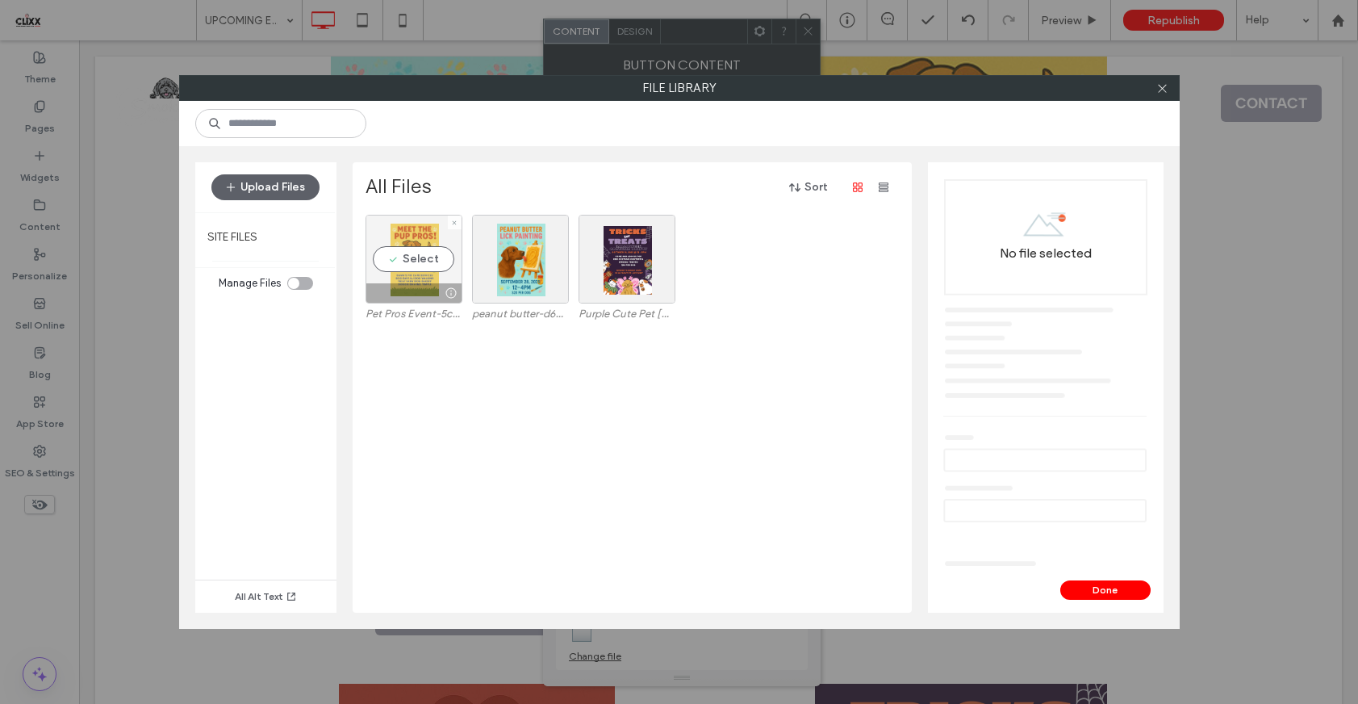
click at [422, 264] on div "Select" at bounding box center [414, 259] width 97 height 89
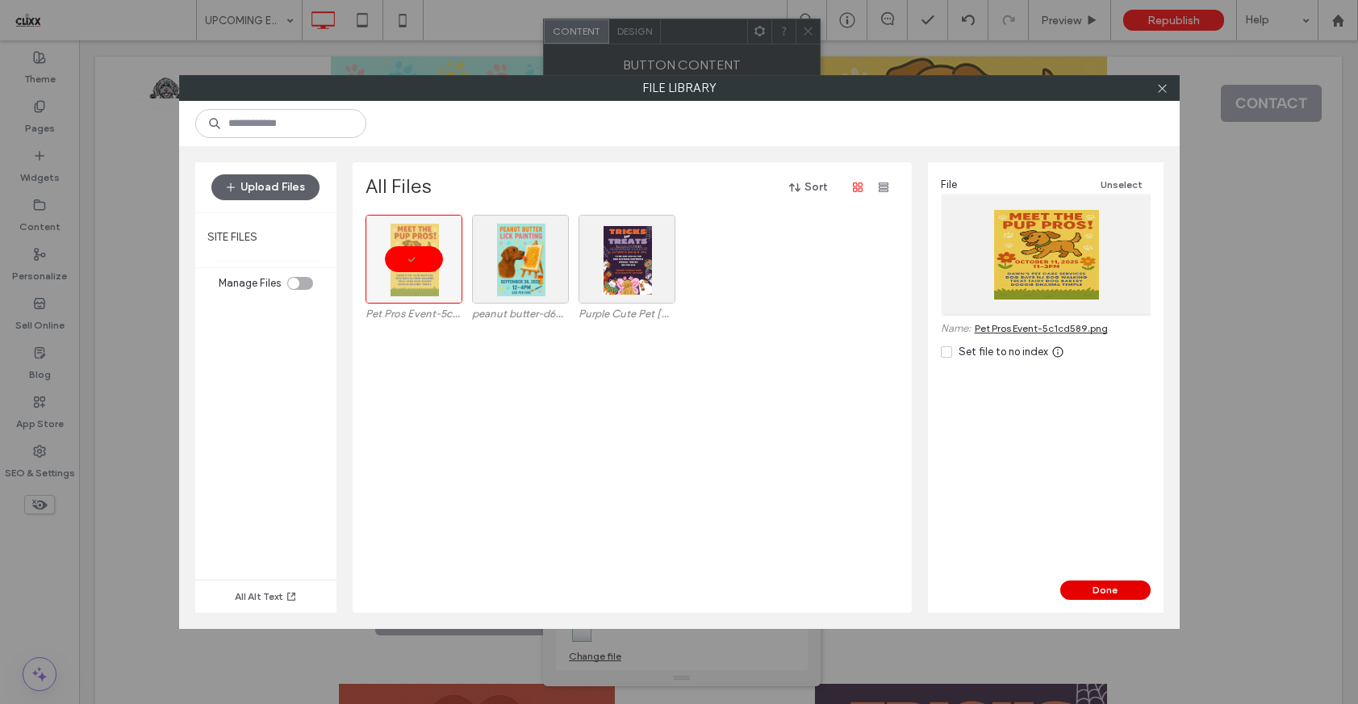
click at [1114, 590] on button "Done" at bounding box center [1105, 589] width 90 height 19
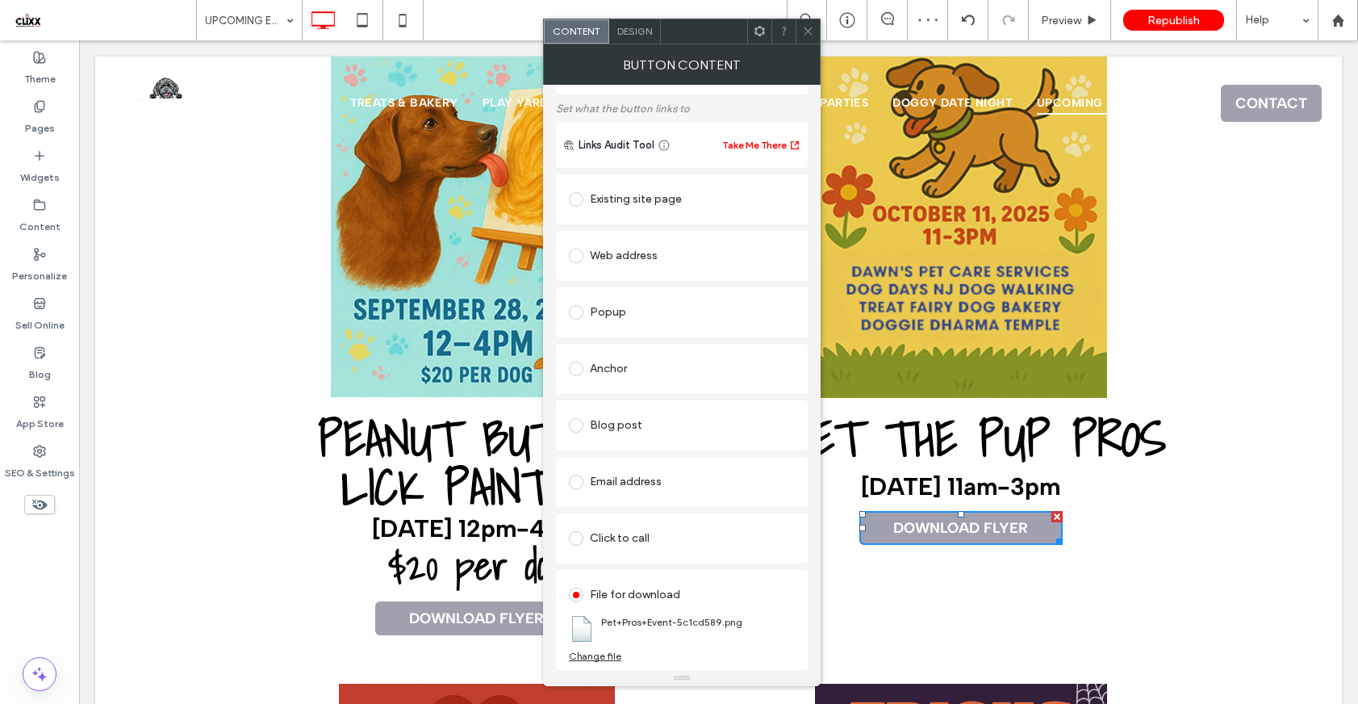
click at [803, 29] on icon at bounding box center [808, 31] width 12 height 12
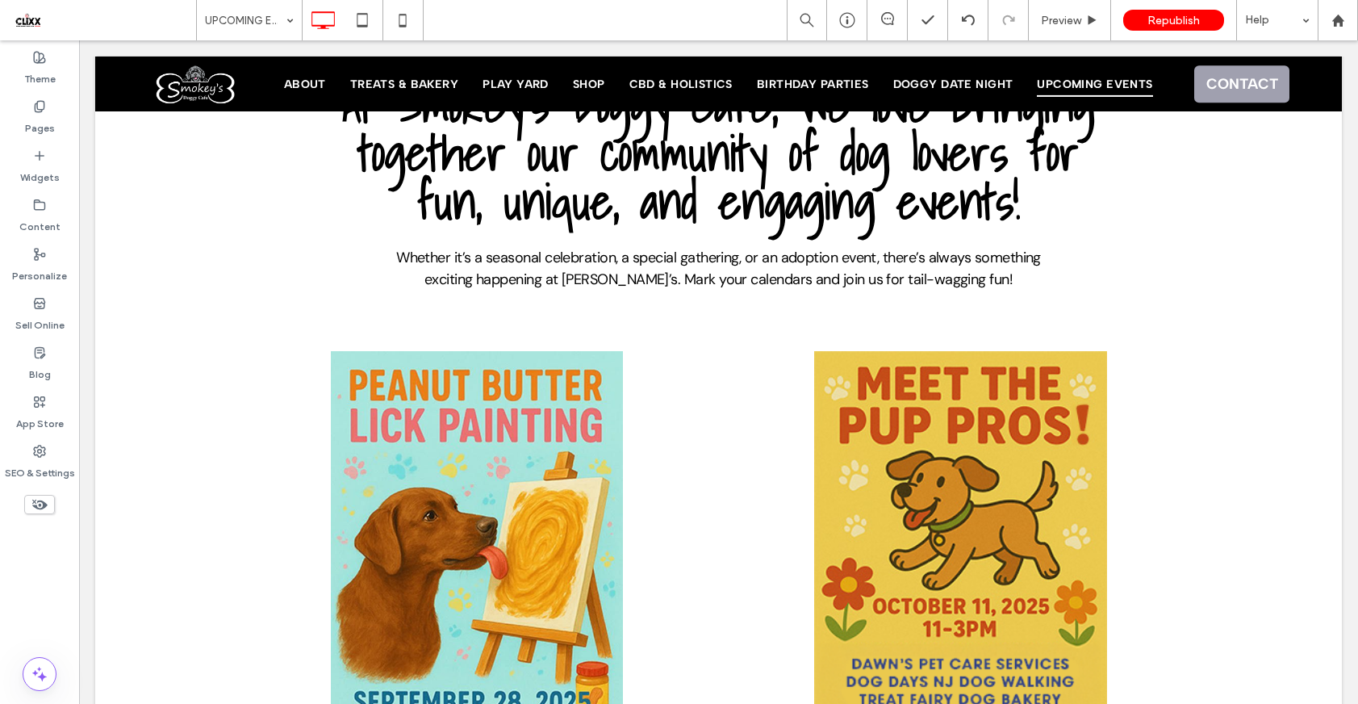
scroll to position [0, 0]
